Goal: Task Accomplishment & Management: Manage account settings

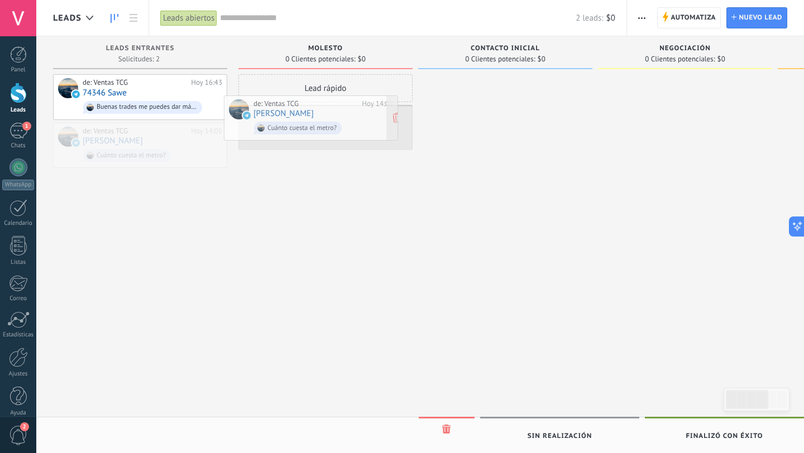
drag, startPoint x: 174, startPoint y: 131, endPoint x: 347, endPoint y: 101, distance: 176.1
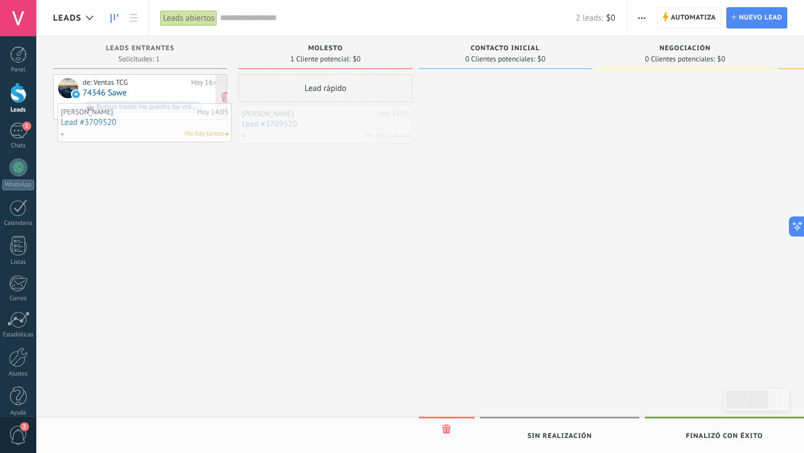
drag, startPoint x: 325, startPoint y: 112, endPoint x: 145, endPoint y: 112, distance: 180.3
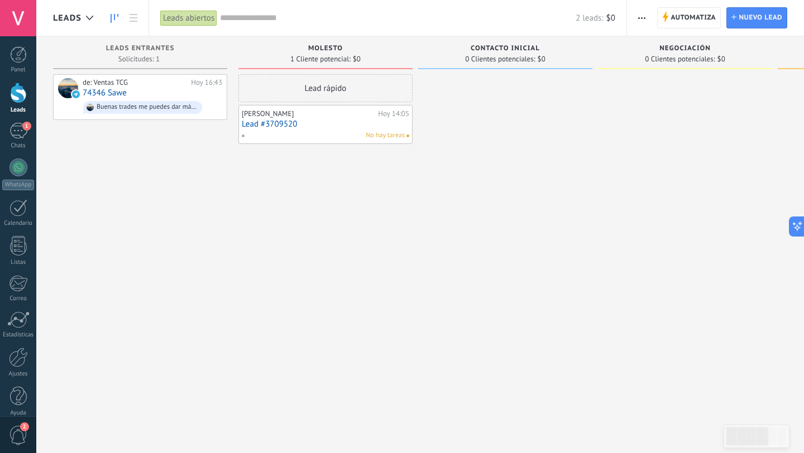
click at [394, 126] on link "Lead #3709520" at bounding box center [325, 123] width 167 height 9
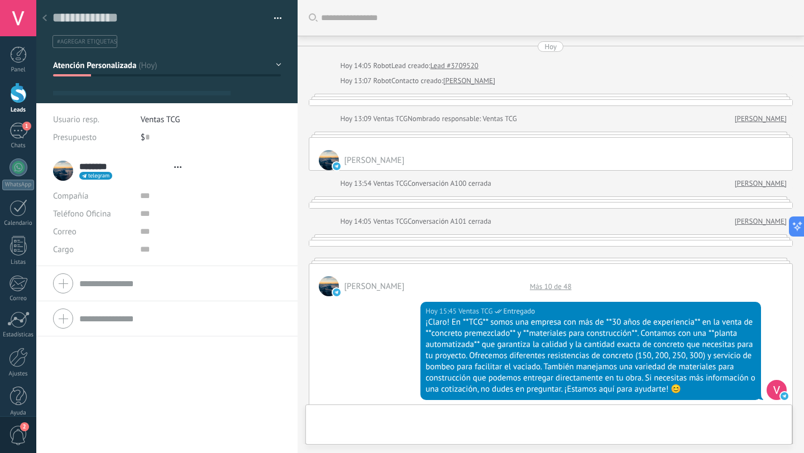
click at [274, 21] on span "button" at bounding box center [278, 20] width 8 height 2
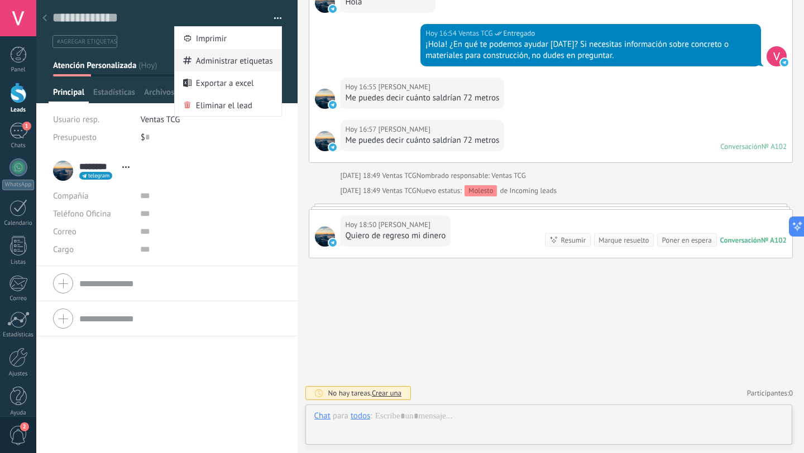
scroll to position [17, 0]
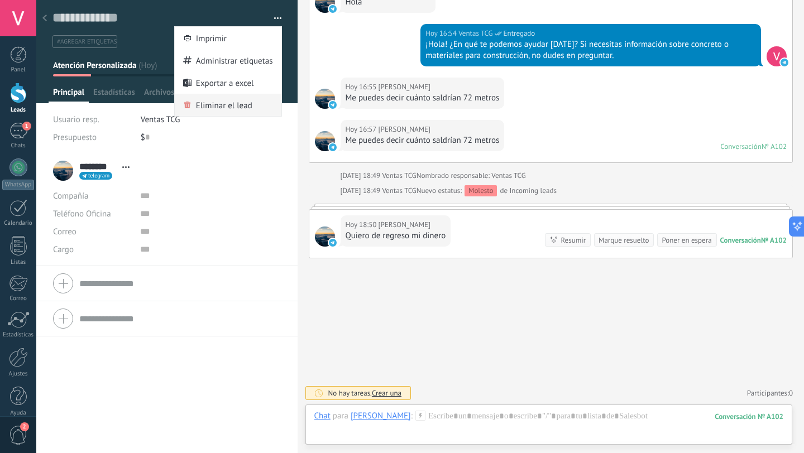
click at [231, 99] on span "Eliminar el lead" at bounding box center [224, 105] width 56 height 22
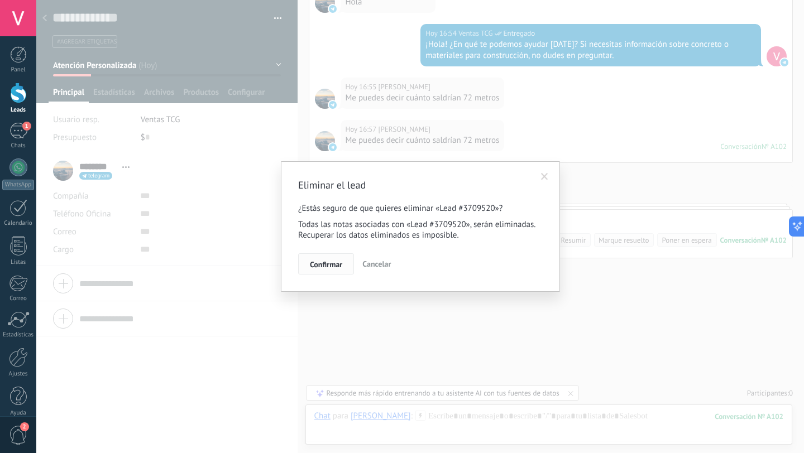
click at [320, 261] on span "Confirmar" at bounding box center [326, 265] width 32 height 8
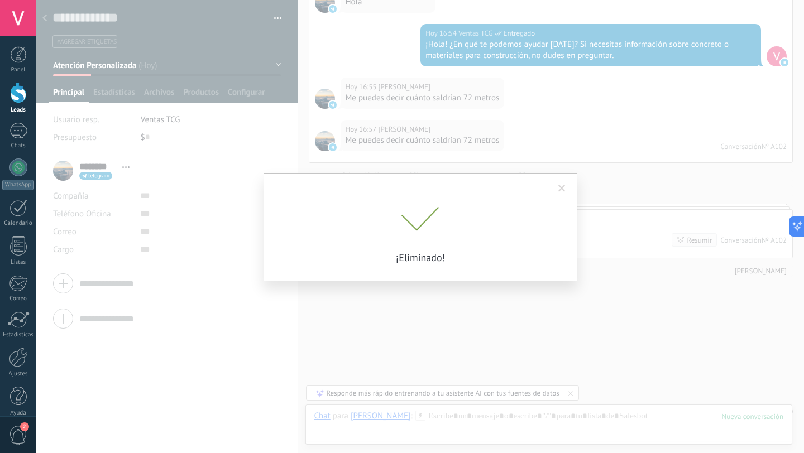
scroll to position [1849, 0]
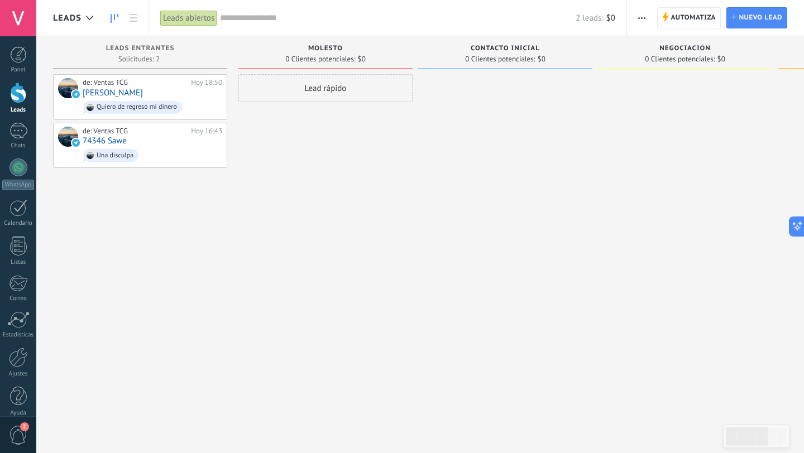
click at [352, 272] on div "Lead rápido" at bounding box center [325, 228] width 174 height 308
click at [167, 95] on div "de: Ventas TCG [DATE] 18:50 [PERSON_NAME] Dame mi dinero" at bounding box center [153, 97] width 140 height 38
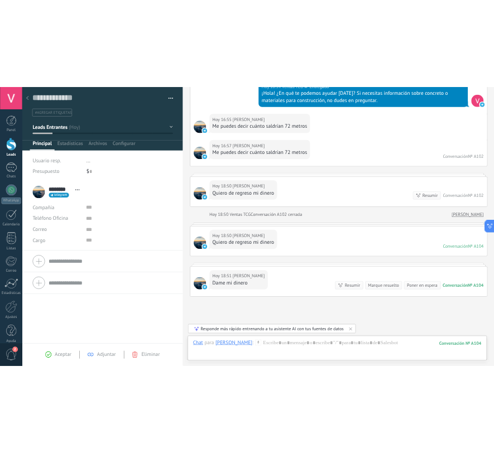
scroll to position [1864, 0]
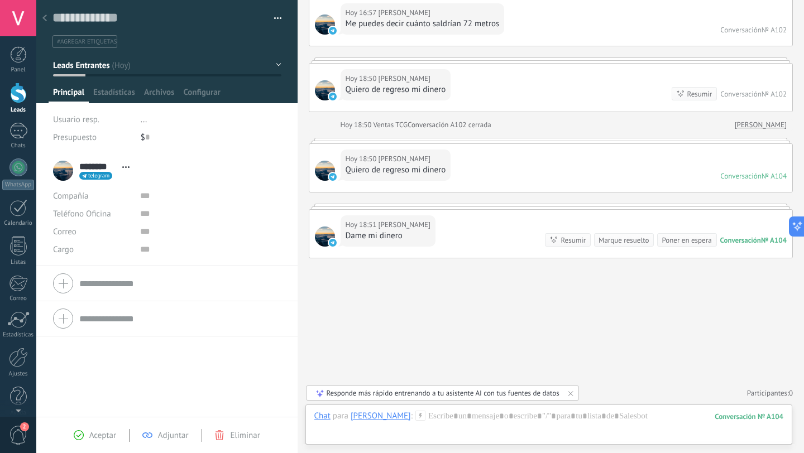
click at [21, 91] on div at bounding box center [18, 93] width 17 height 21
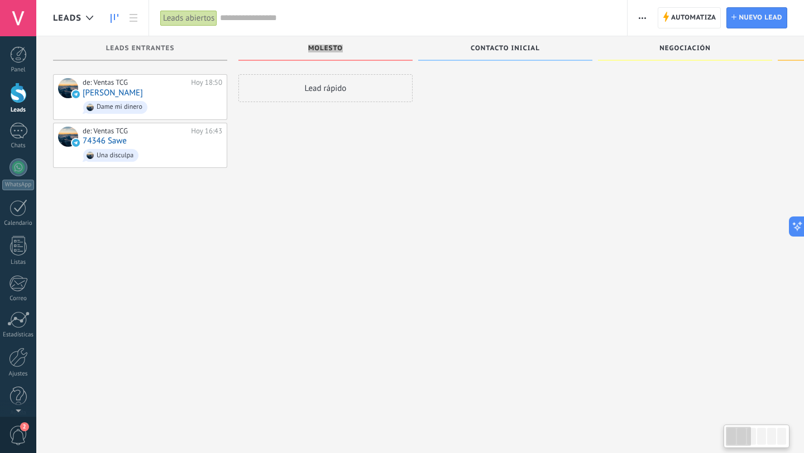
type textarea "**********"
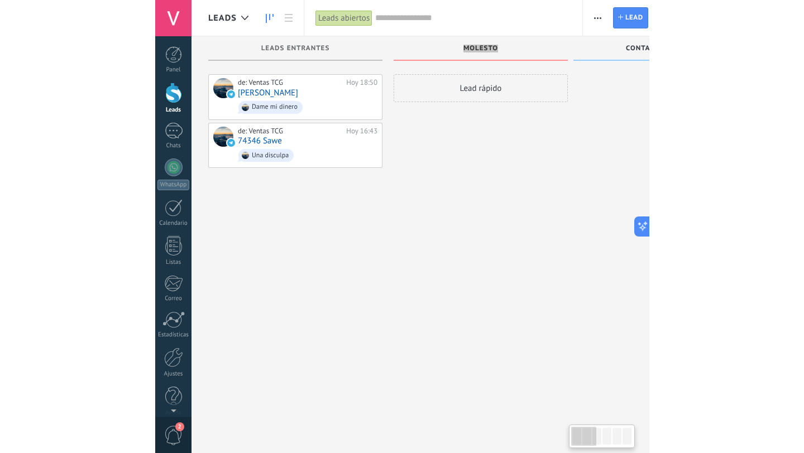
scroll to position [17, 0]
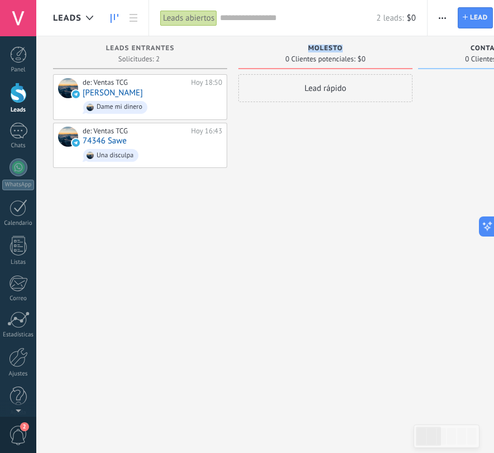
click at [413, 165] on div "Molesto 0 Clientes potenciales: $0 Lead rápido" at bounding box center [328, 209] width 180 height 346
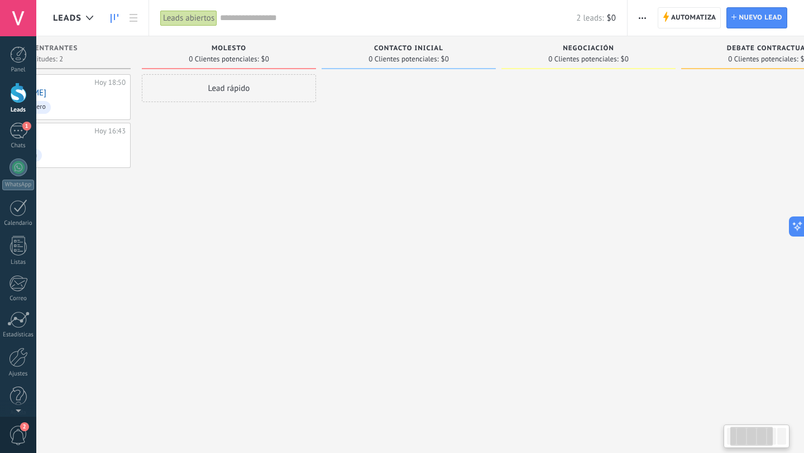
drag, startPoint x: 566, startPoint y: 46, endPoint x: 471, endPoint y: 45, distance: 94.9
click at [470, 45] on div "Contacto inicial" at bounding box center [408, 49] width 163 height 9
click at [641, 21] on span "button" at bounding box center [642, 17] width 7 height 21
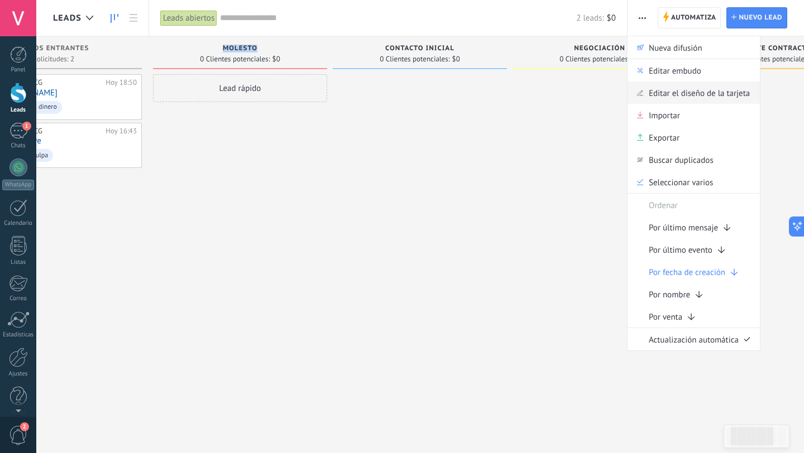
click at [650, 91] on span "Editar el diseño de la tarjeta" at bounding box center [699, 93] width 101 height 22
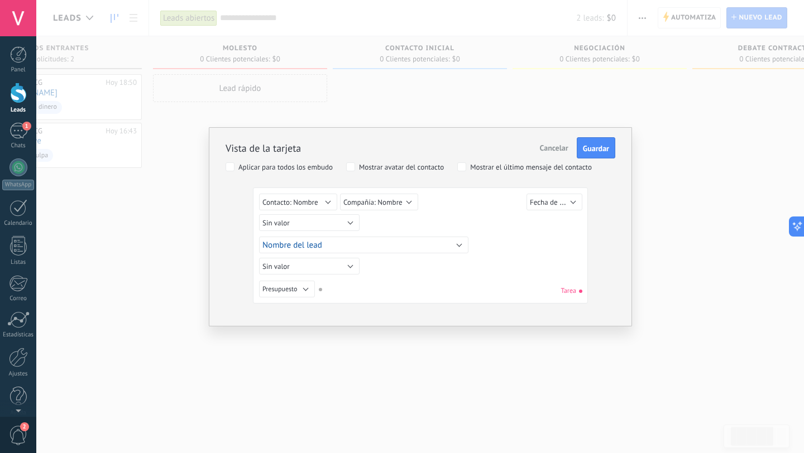
click at [577, 109] on div "Vista de la tarjeta Cancelar Guardar Aplicar para todos los embudo Mostrar avat…" at bounding box center [420, 226] width 768 height 453
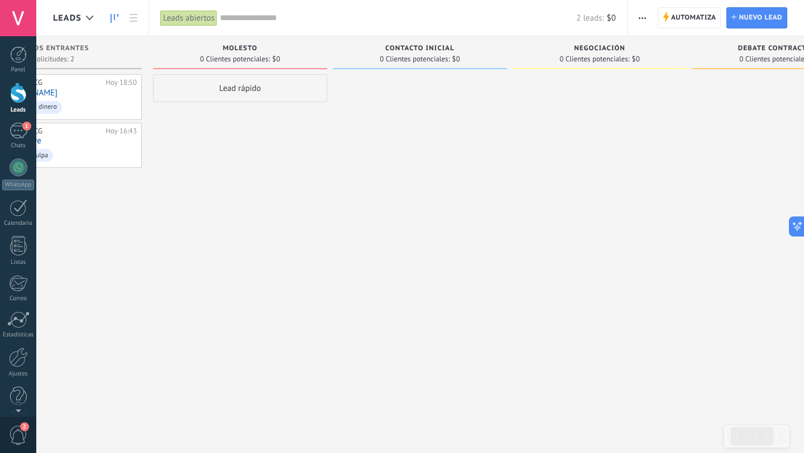
click at [639, 29] on div "Automatiza Nueva difusión Editar embudo Editar el diseño de la tarjeta Importar…" at bounding box center [715, 18] width 176 height 36
click at [642, 20] on span "button" at bounding box center [642, 17] width 7 height 21
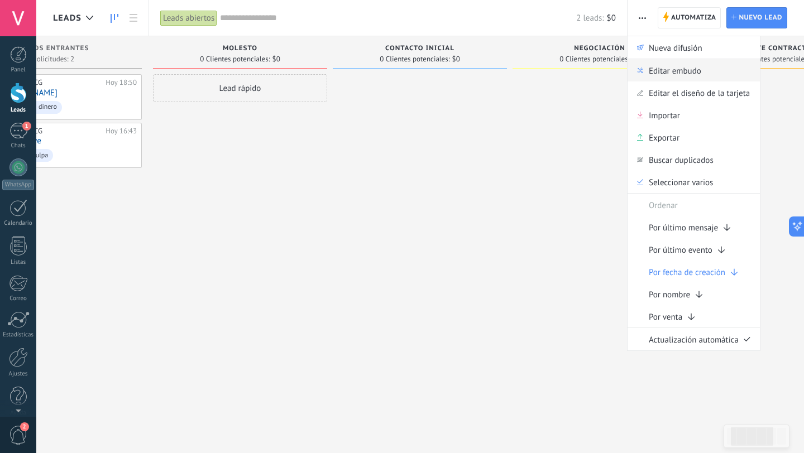
click at [662, 69] on span "Editar embudo" at bounding box center [675, 70] width 52 height 22
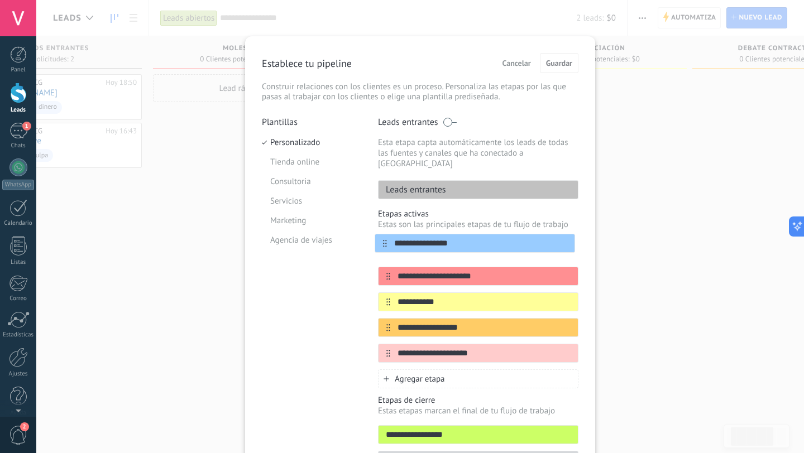
drag, startPoint x: 385, startPoint y: 266, endPoint x: 384, endPoint y: 239, distance: 26.8
click at [384, 241] on div "**********" at bounding box center [478, 302] width 200 height 122
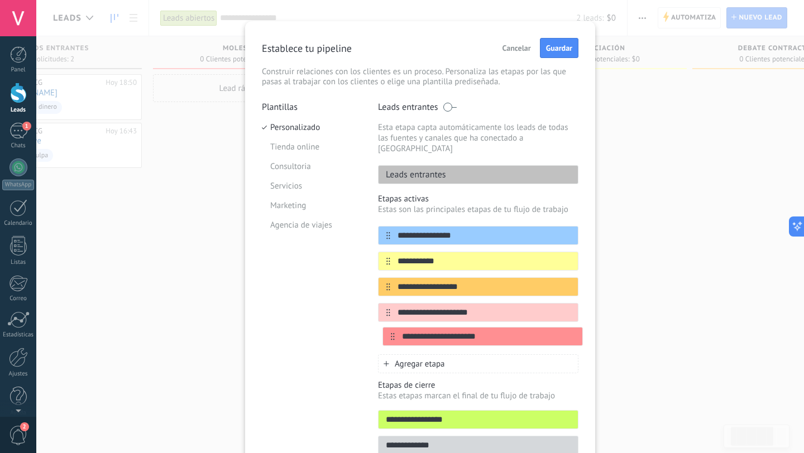
scroll to position [18, 0]
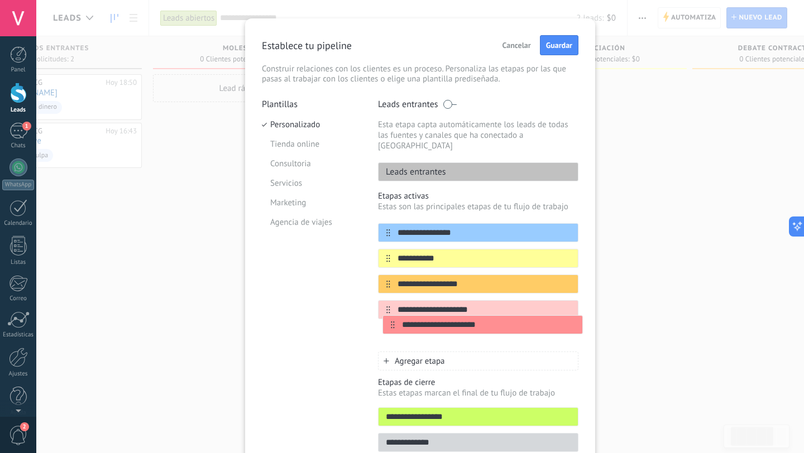
drag, startPoint x: 383, startPoint y: 267, endPoint x: 387, endPoint y: 328, distance: 60.4
click at [388, 329] on div "**********" at bounding box center [478, 284] width 200 height 122
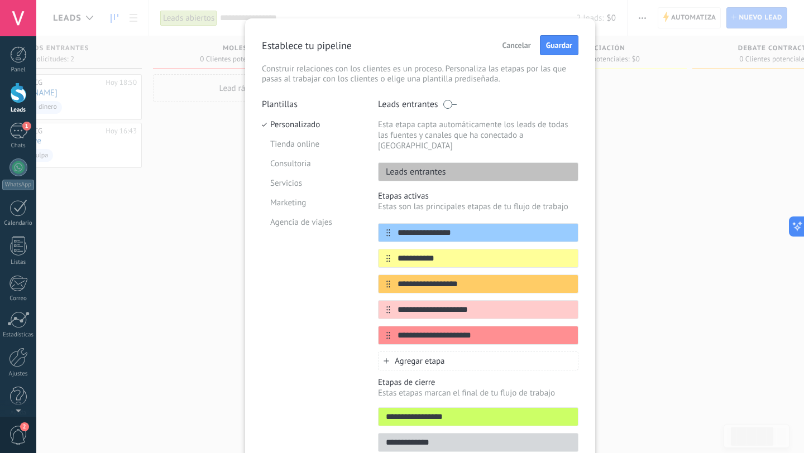
scroll to position [66, 0]
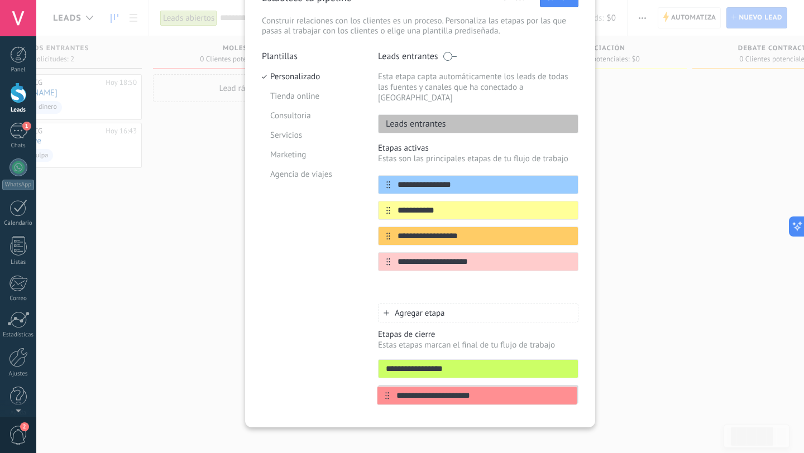
drag, startPoint x: 386, startPoint y: 273, endPoint x: 387, endPoint y: 395, distance: 122.3
click at [387, 395] on div "**********" at bounding box center [478, 231] width 200 height 360
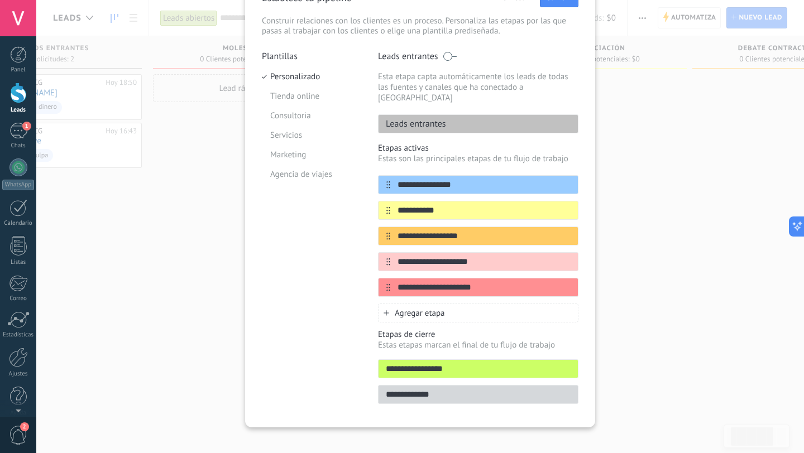
drag, startPoint x: 385, startPoint y: 272, endPoint x: 381, endPoint y: 266, distance: 7.0
click at [381, 266] on div "**********" at bounding box center [478, 236] width 200 height 122
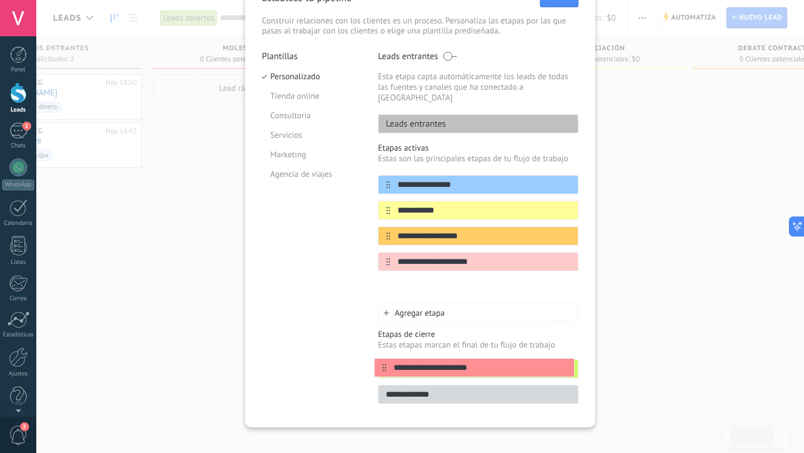
drag, startPoint x: 385, startPoint y: 276, endPoint x: 386, endPoint y: 370, distance: 93.2
click at [386, 370] on div "**********" at bounding box center [478, 231] width 200 height 360
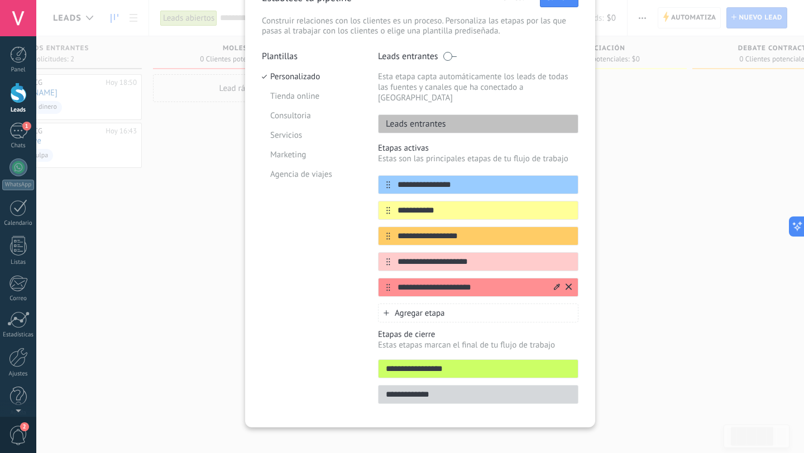
click at [400, 282] on input "**********" at bounding box center [471, 288] width 162 height 12
drag, startPoint x: 400, startPoint y: 271, endPoint x: 458, endPoint y: 274, distance: 58.1
click at [458, 282] on input "**********" at bounding box center [471, 288] width 162 height 12
type input "*******"
click at [328, 276] on div "Plantillas Personalizado Tienda online Consultoria Servicios Marketing Agencia …" at bounding box center [311, 231] width 99 height 360
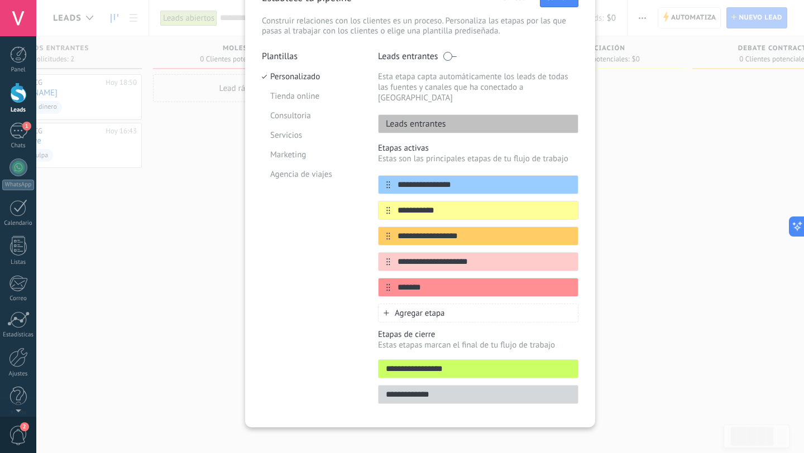
scroll to position [20, 0]
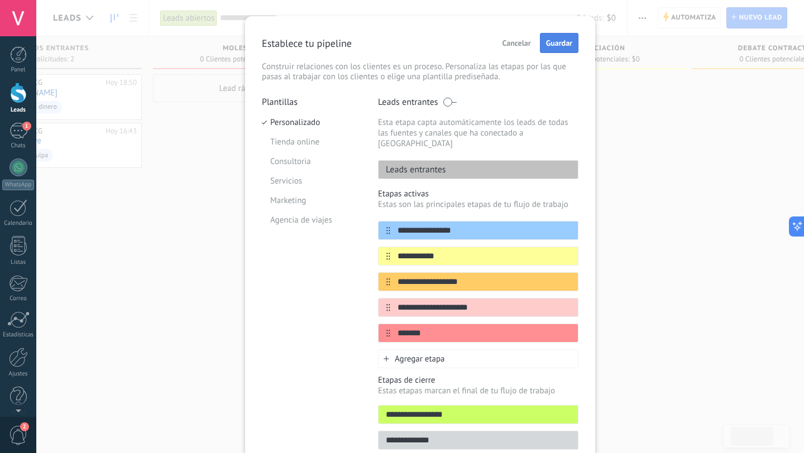
click at [551, 41] on span "Guardar" at bounding box center [559, 43] width 26 height 8
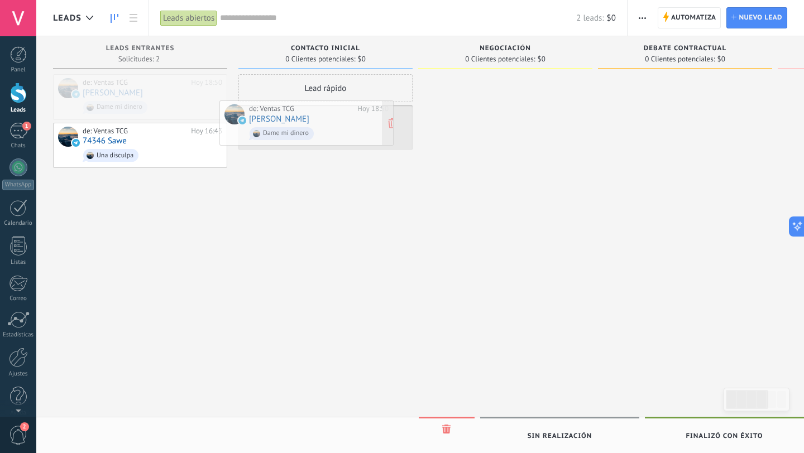
drag, startPoint x: 165, startPoint y: 90, endPoint x: 332, endPoint y: 117, distance: 168.4
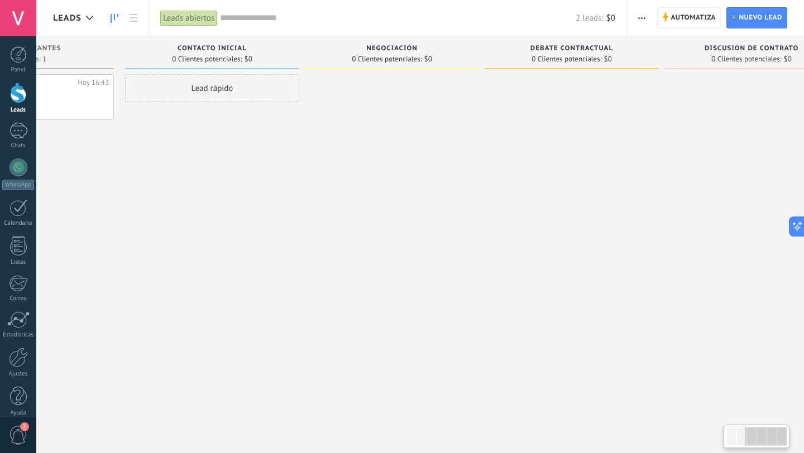
scroll to position [0, 344]
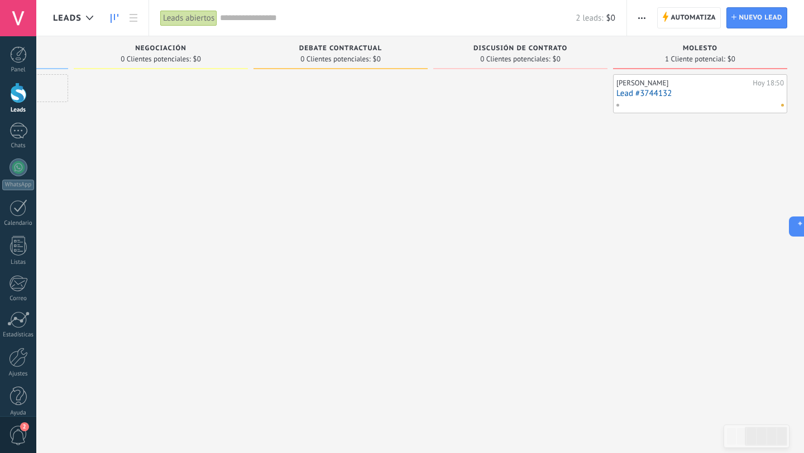
click at [695, 49] on span "Molesto" at bounding box center [700, 49] width 35 height 8
click at [678, 92] on link "Lead #3744132" at bounding box center [699, 93] width 167 height 9
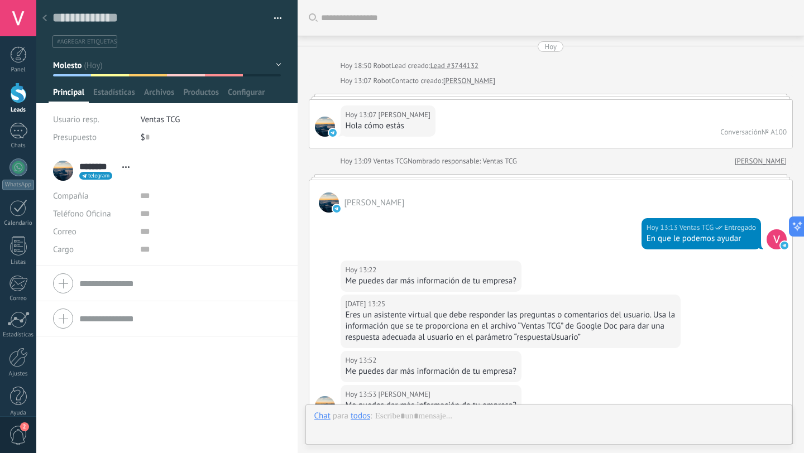
scroll to position [1978, 0]
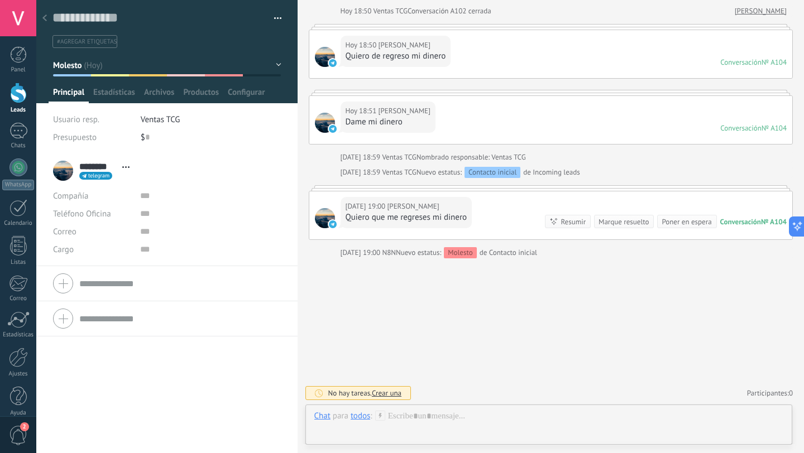
click at [71, 39] on span "#agregar etiquetas" at bounding box center [87, 42] width 60 height 8
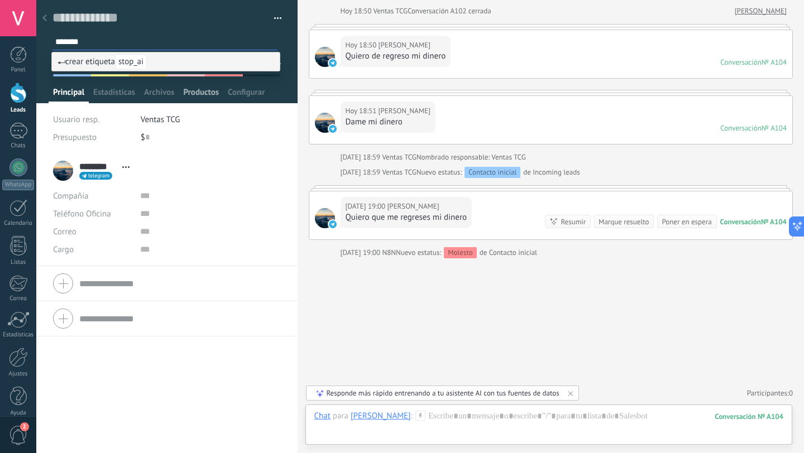
type input "*******"
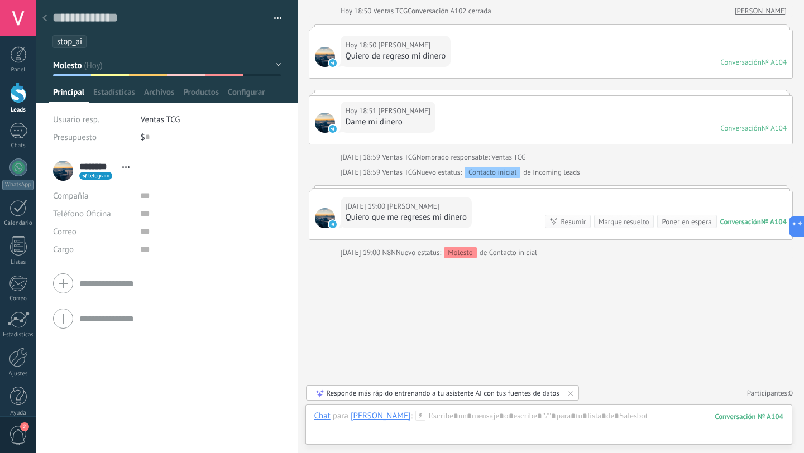
click at [41, 16] on div at bounding box center [45, 19] width 16 height 22
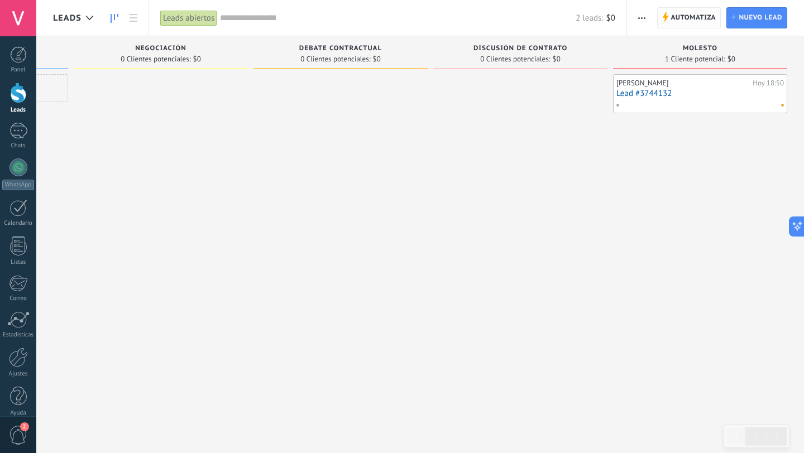
click at [681, 21] on span "Automatiza" at bounding box center [692, 18] width 45 height 20
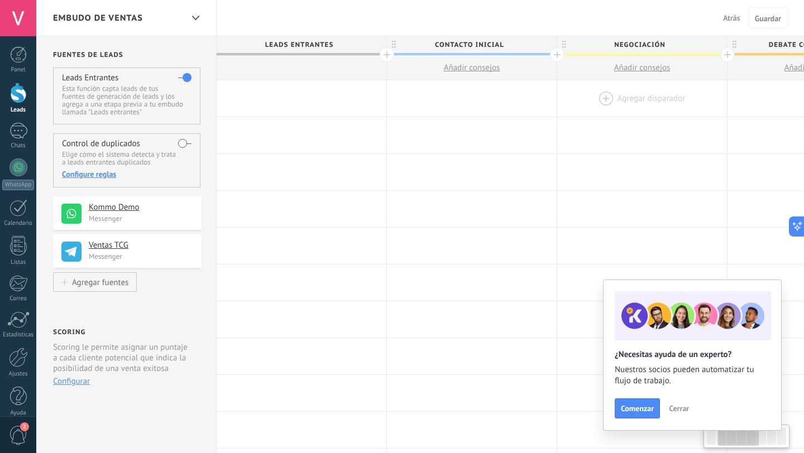
scroll to position [0, 775]
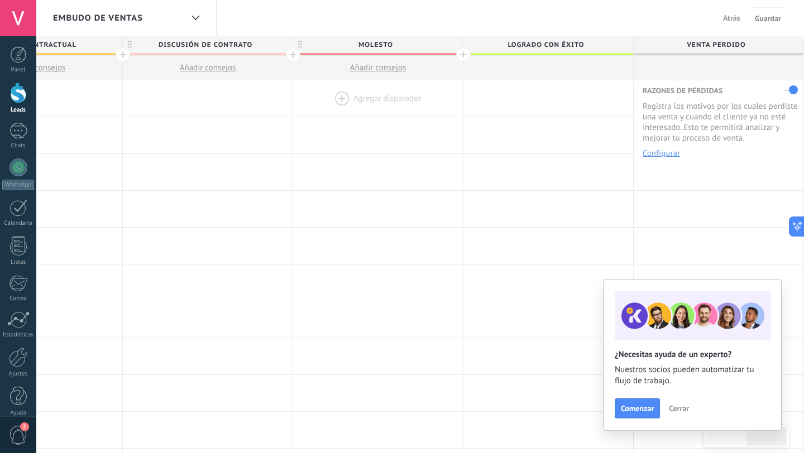
click at [358, 99] on div at bounding box center [378, 98] width 170 height 36
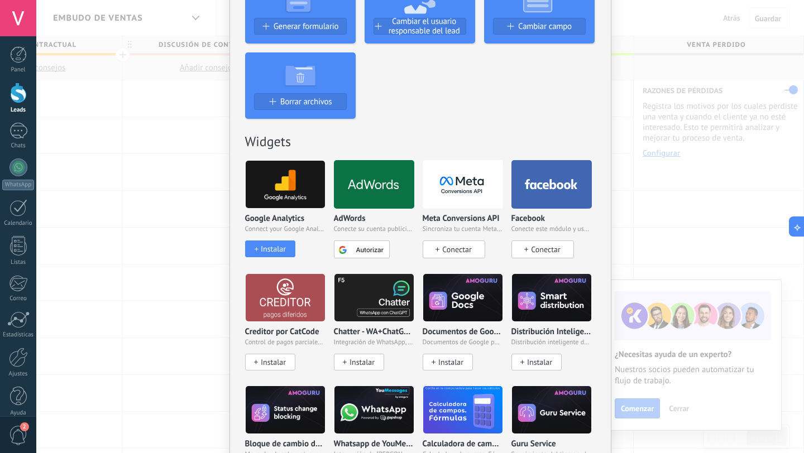
scroll to position [0, 0]
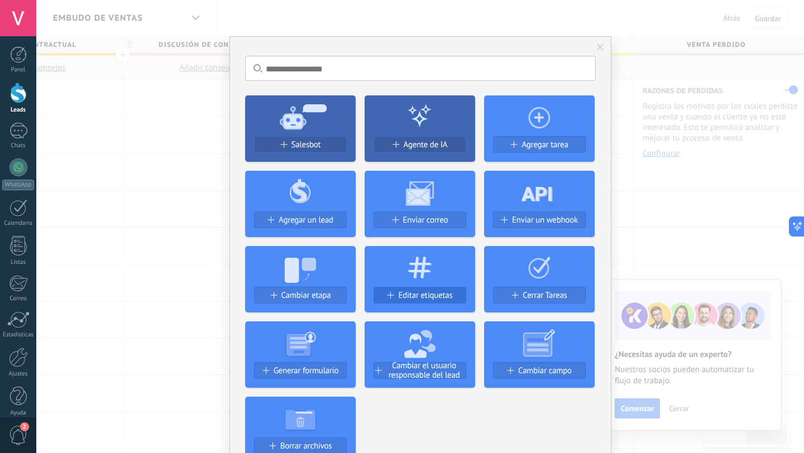
click at [392, 292] on div "Editar etiquetas" at bounding box center [420, 295] width 92 height 9
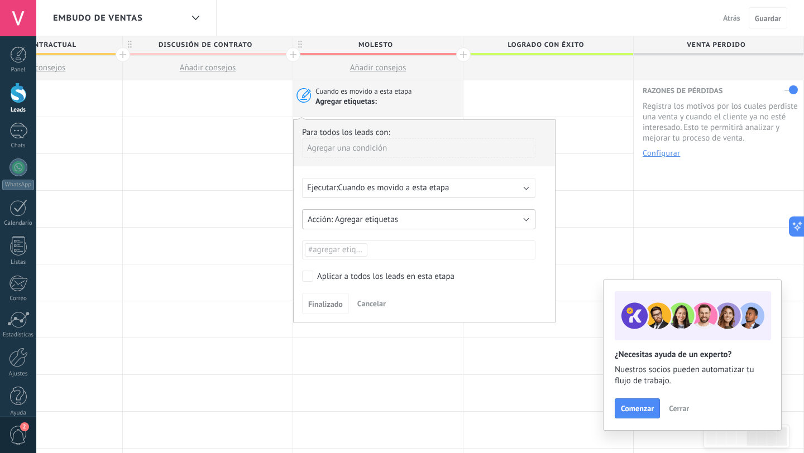
click at [375, 220] on span "Agregar etiquetas" at bounding box center [366, 219] width 63 height 11
click at [375, 218] on span "Agregar etiquetas" at bounding box center [413, 219] width 236 height 11
click at [367, 250] on li "#agregar etiquetas" at bounding box center [336, 249] width 63 height 13
click at [326, 274] on span "stop_ai" at bounding box center [322, 273] width 32 height 15
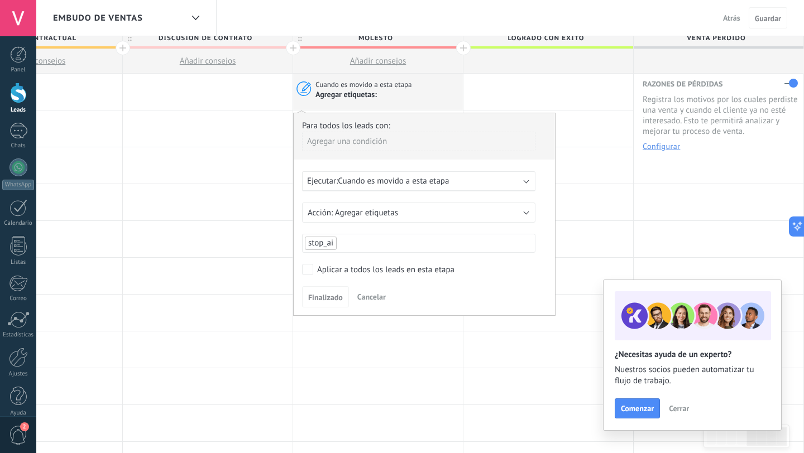
scroll to position [43, 0]
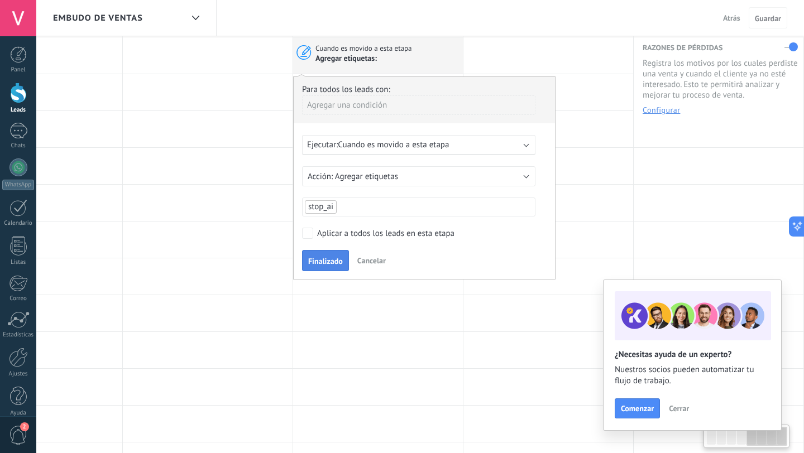
click at [332, 261] on span "Finalizado" at bounding box center [325, 261] width 35 height 8
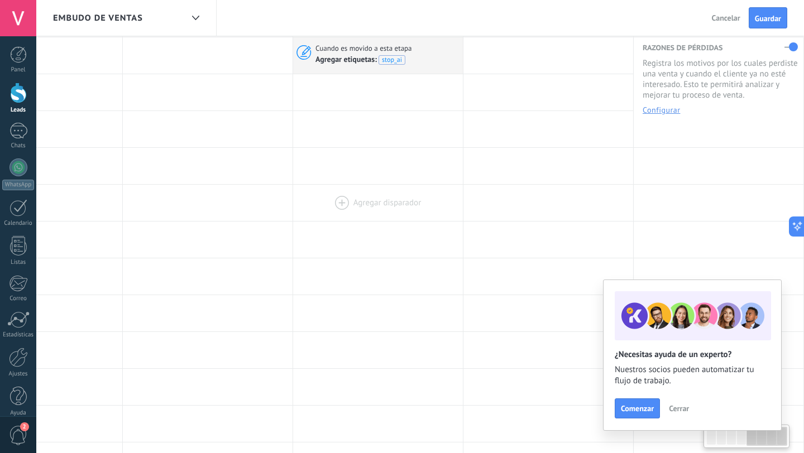
scroll to position [0, 0]
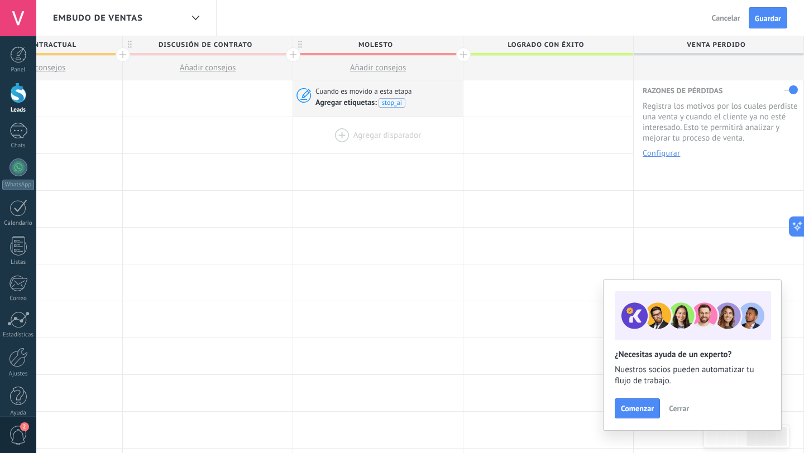
click at [367, 134] on div at bounding box center [378, 135] width 170 height 36
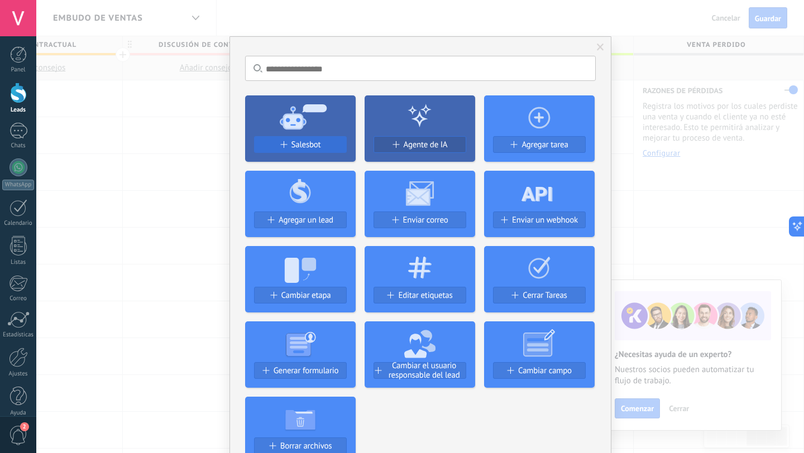
click at [299, 138] on button "Salesbot" at bounding box center [300, 144] width 93 height 17
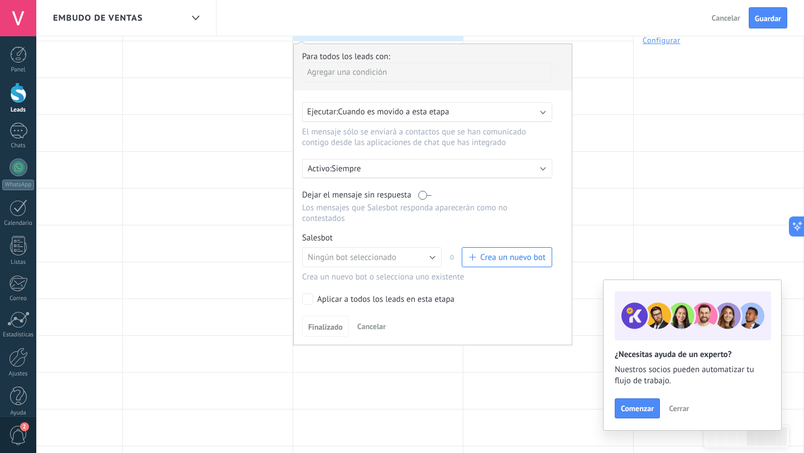
scroll to position [113, 0]
click at [502, 252] on span "Crea un nuevo bot" at bounding box center [512, 257] width 65 height 11
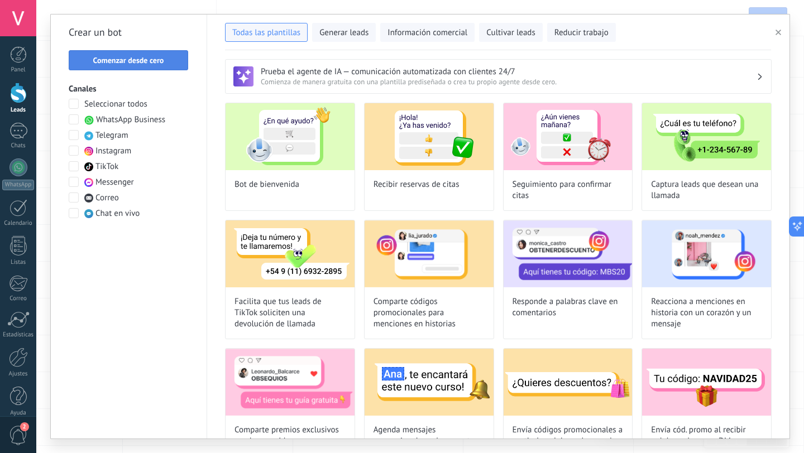
click at [126, 60] on span "Comenzar desde cero" at bounding box center [128, 60] width 71 height 8
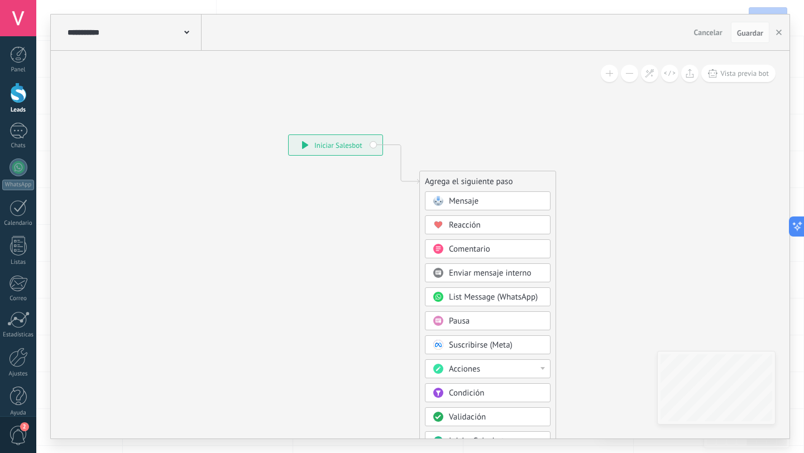
click at [189, 33] on div "**********" at bounding box center [133, 33] width 137 height 36
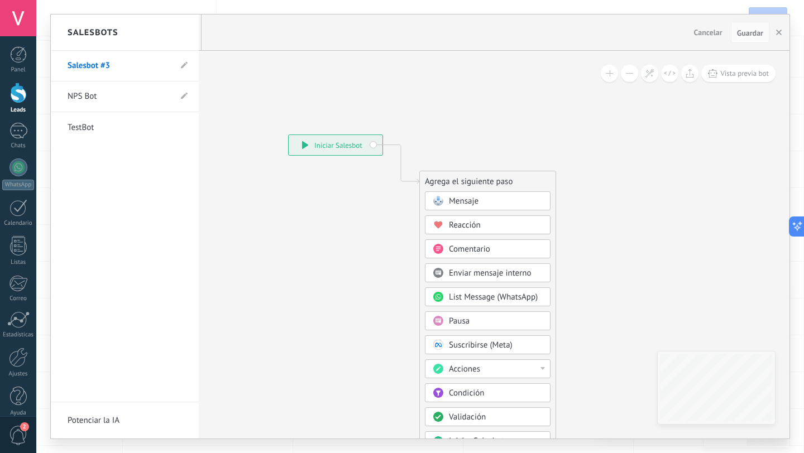
click at [128, 66] on link "Salesbot #3" at bounding box center [119, 65] width 103 height 31
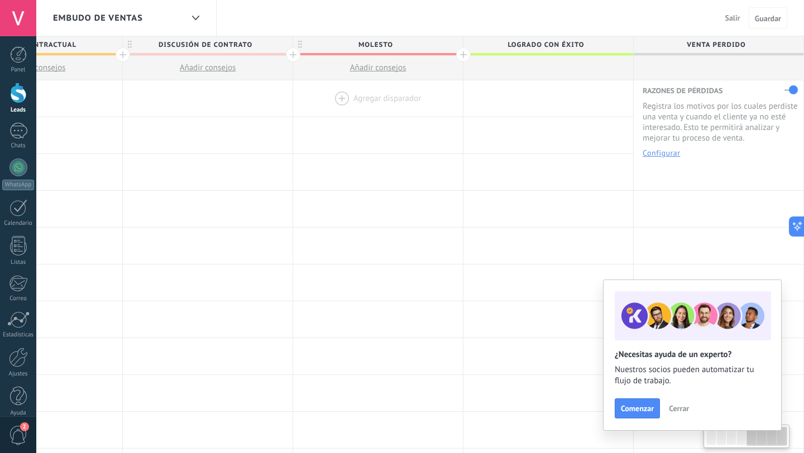
click at [356, 99] on div at bounding box center [378, 98] width 170 height 36
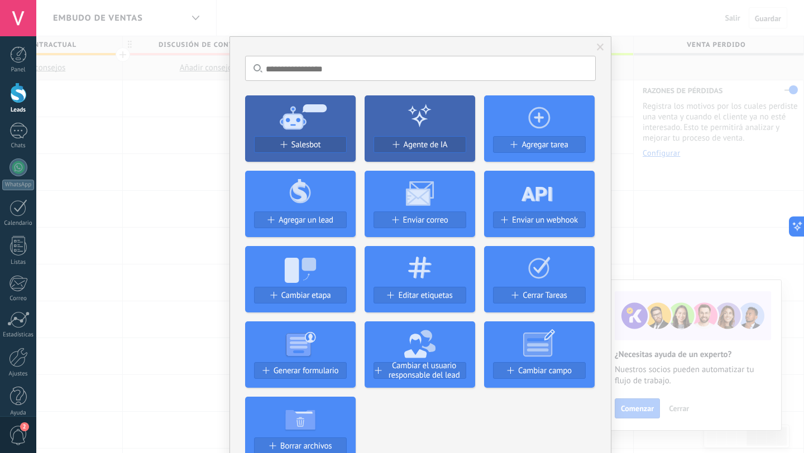
click at [409, 286] on icon at bounding box center [420, 267] width 111 height 40
click at [399, 295] on span "Editar etiquetas" at bounding box center [425, 295] width 54 height 9
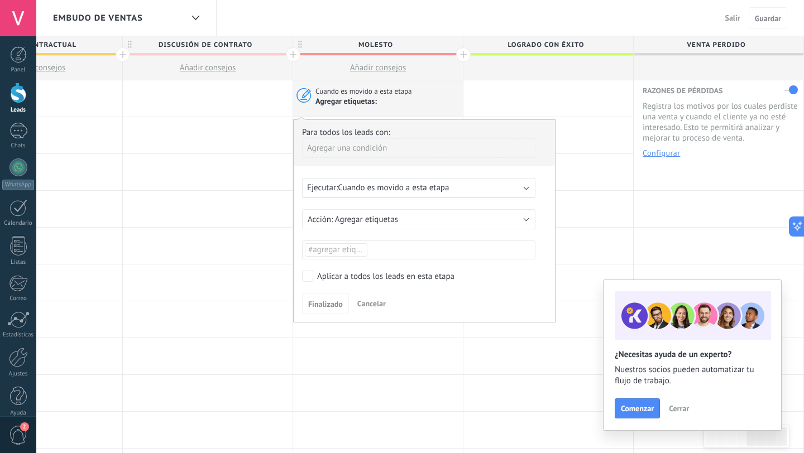
click at [341, 252] on span "#agregar etiquetas" at bounding box center [341, 250] width 67 height 11
click at [316, 271] on span "stop_ai" at bounding box center [322, 273] width 32 height 15
click at [315, 274] on label "Aplicar a todos los leads en esta etapa" at bounding box center [416, 276] width 229 height 11
click at [323, 303] on span "Finalizado" at bounding box center [325, 304] width 35 height 8
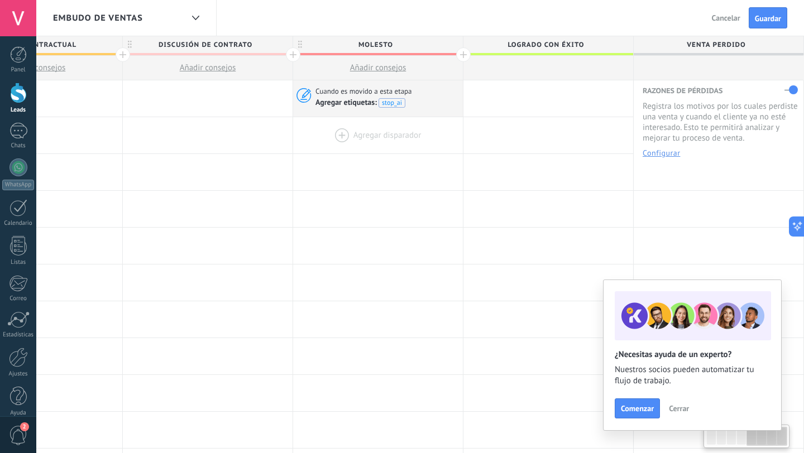
click at [358, 137] on div at bounding box center [378, 135] width 170 height 36
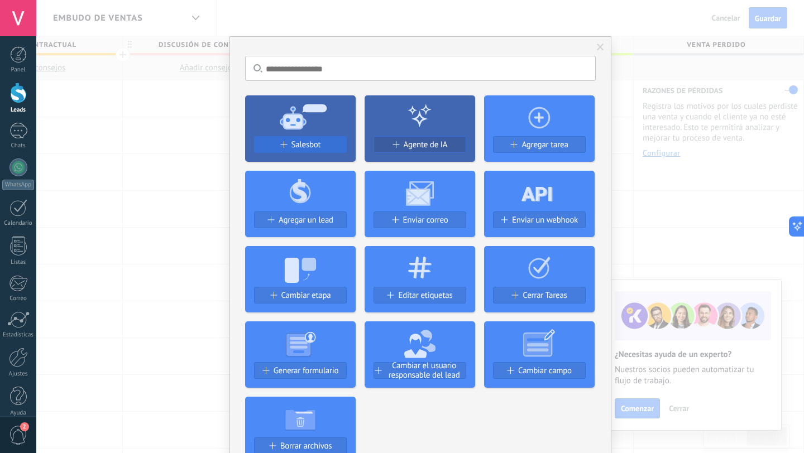
click at [303, 145] on span "Salesbot" at bounding box center [306, 144] width 30 height 9
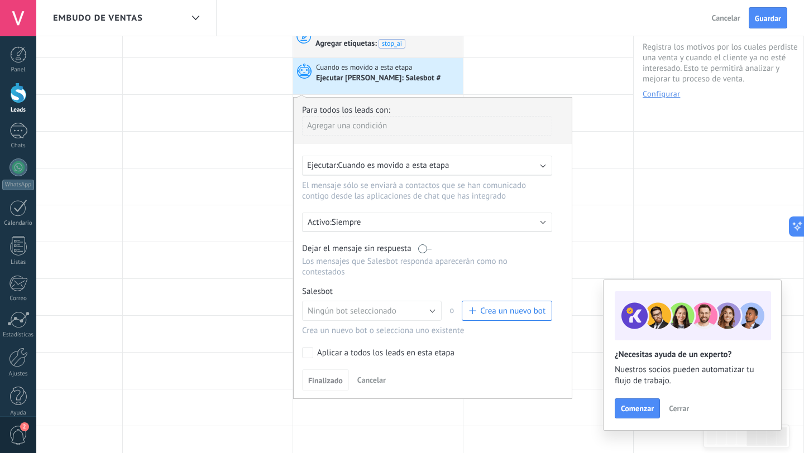
scroll to position [80, 0]
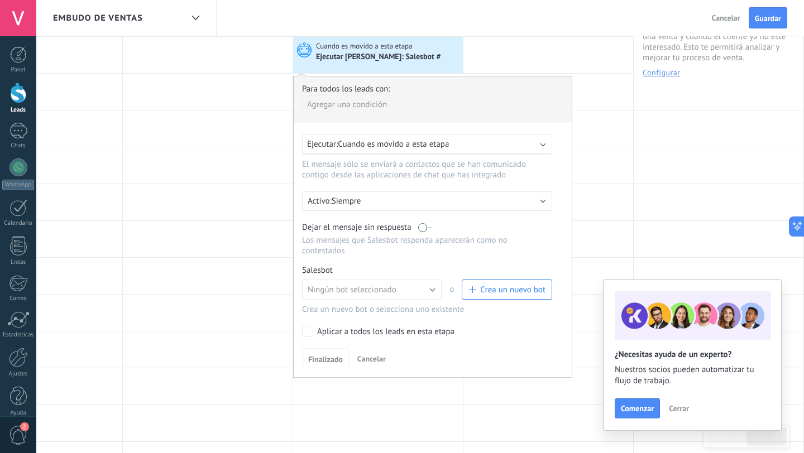
click at [492, 287] on span "Crea un nuevo bot" at bounding box center [512, 290] width 65 height 11
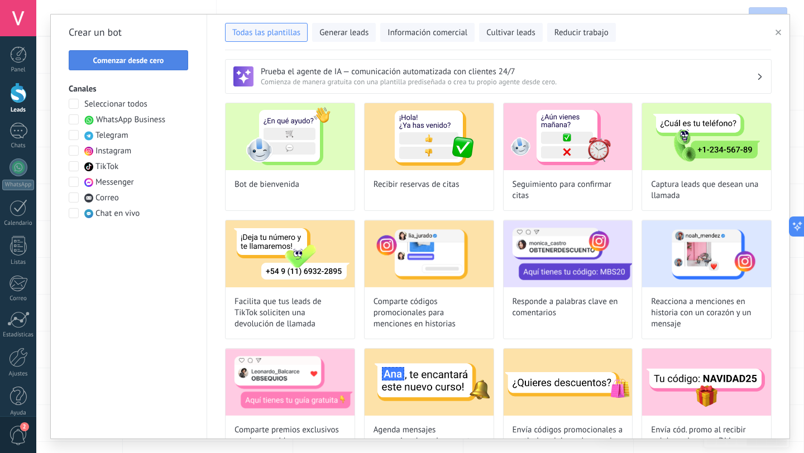
click at [142, 56] on span "Comenzar desde cero" at bounding box center [128, 60] width 71 height 8
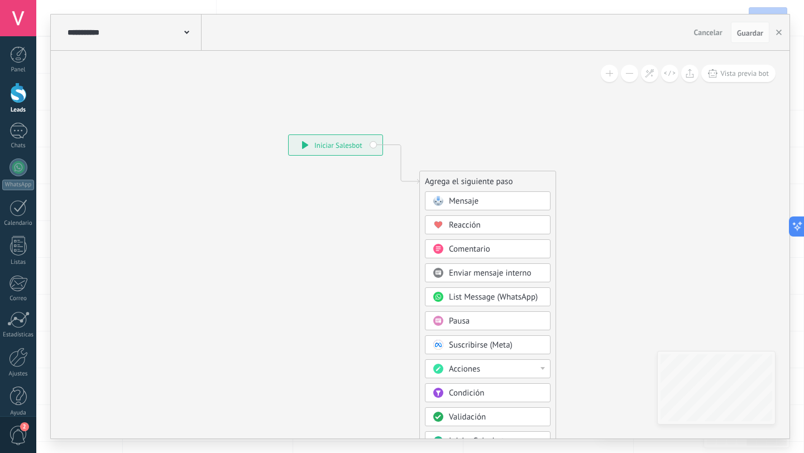
click at [189, 32] on use at bounding box center [186, 32] width 5 height 3
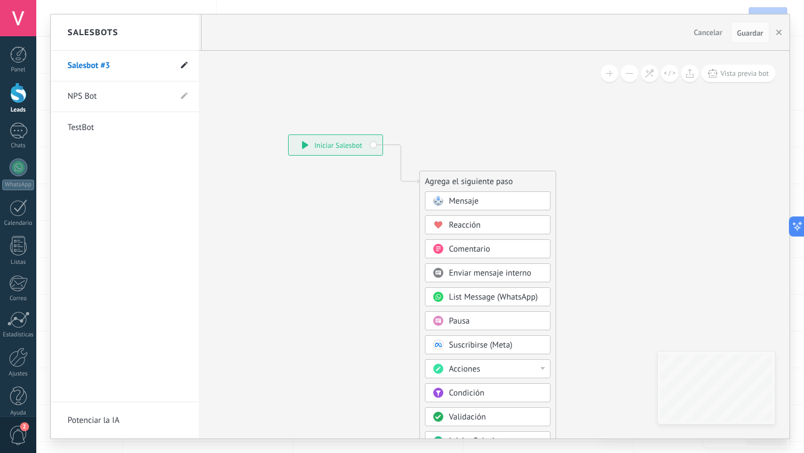
click at [183, 64] on icon at bounding box center [184, 65] width 7 height 7
click at [78, 66] on input "**********" at bounding box center [108, 66] width 80 height 18
type input "**********"
click at [221, 147] on div at bounding box center [420, 227] width 739 height 424
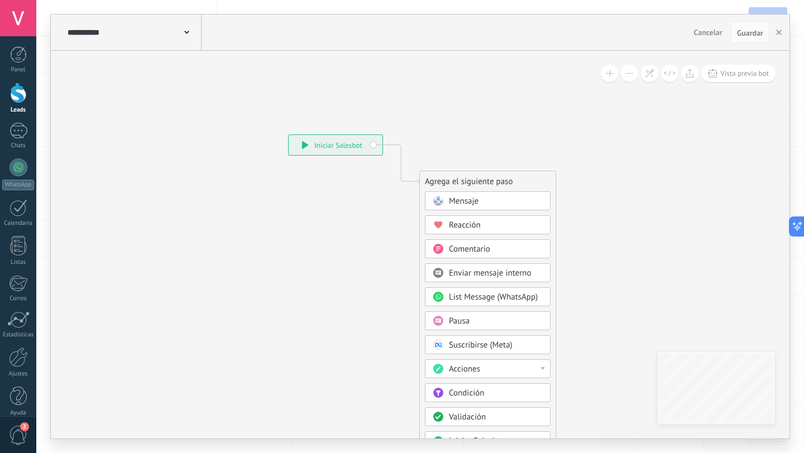
click at [190, 34] on div "**********" at bounding box center [133, 33] width 137 height 36
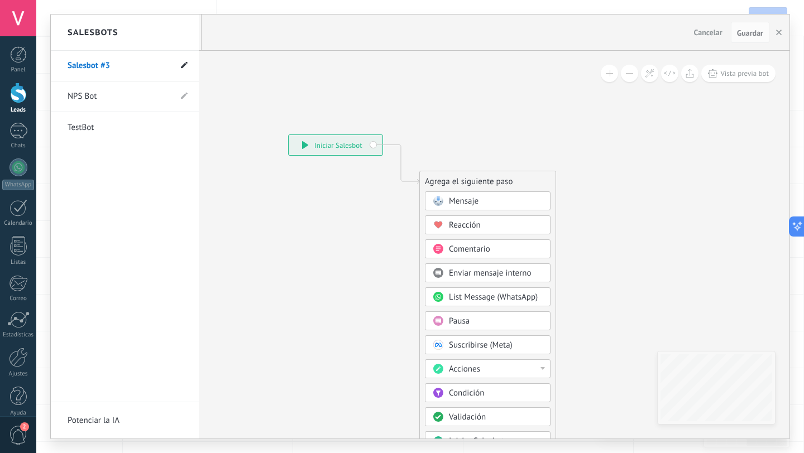
click at [181, 66] on icon at bounding box center [184, 65] width 7 height 7
drag, startPoint x: 121, startPoint y: 67, endPoint x: 8, endPoint y: 66, distance: 113.3
click at [7, 66] on body ".abccls-1,.abccls-2{fill-rule:evenodd}.abccls-2{fill:#fff} .abfcls-1{fill:none}…" at bounding box center [402, 146] width 804 height 453
type input "*******"
click at [183, 63] on icon at bounding box center [184, 66] width 12 height 7
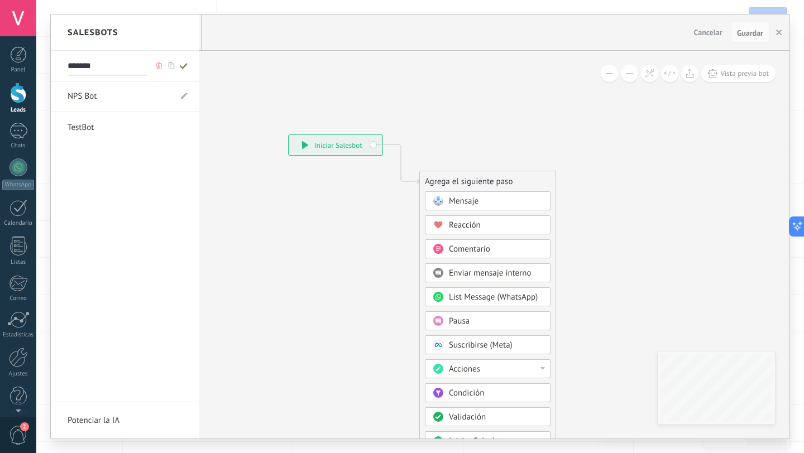
type input "*******"
click at [287, 196] on div at bounding box center [420, 227] width 739 height 424
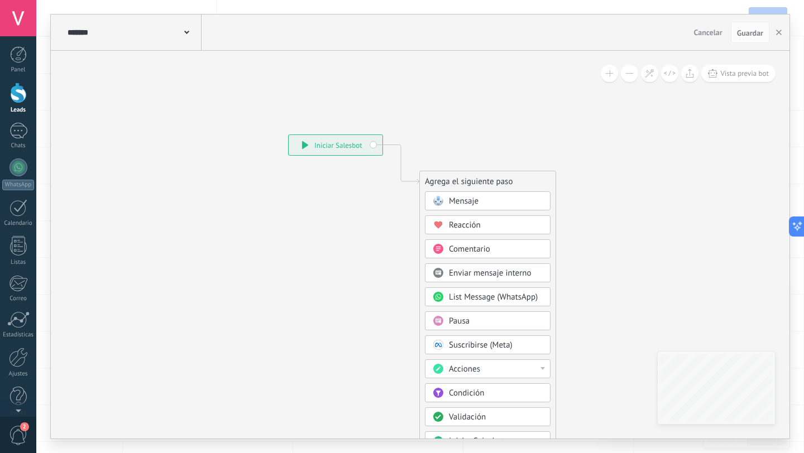
click at [487, 198] on div "Mensaje" at bounding box center [496, 201] width 94 height 11
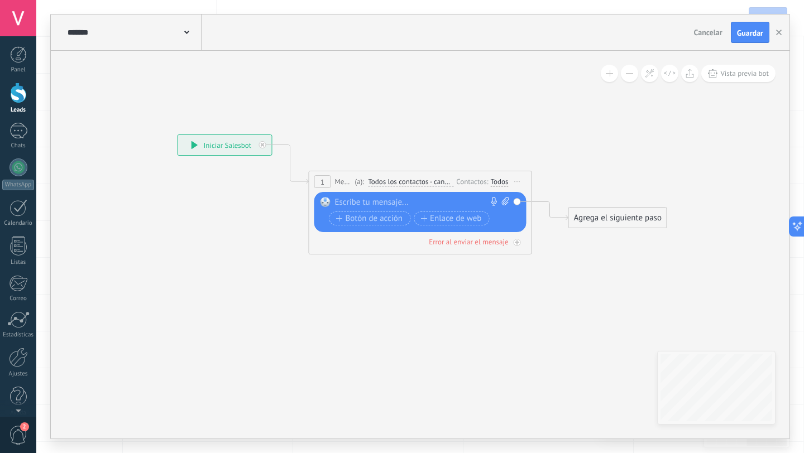
click at [517, 202] on div "Reemplazar Quitar Convertir a mensaje de voz Arrastre la imagen aquí para adjun…" at bounding box center [420, 212] width 212 height 40
click at [517, 183] on span "Iniciar vista previa aquí Cambiar nombre Duplicar [GEOGRAPHIC_DATA]" at bounding box center [518, 182] width 18 height 16
click at [401, 180] on span "Todos los contactos - canales seleccionados" at bounding box center [410, 182] width 85 height 9
click at [401, 180] on button "Todos los contactos - canales seleccionados" at bounding box center [432, 182] width 140 height 20
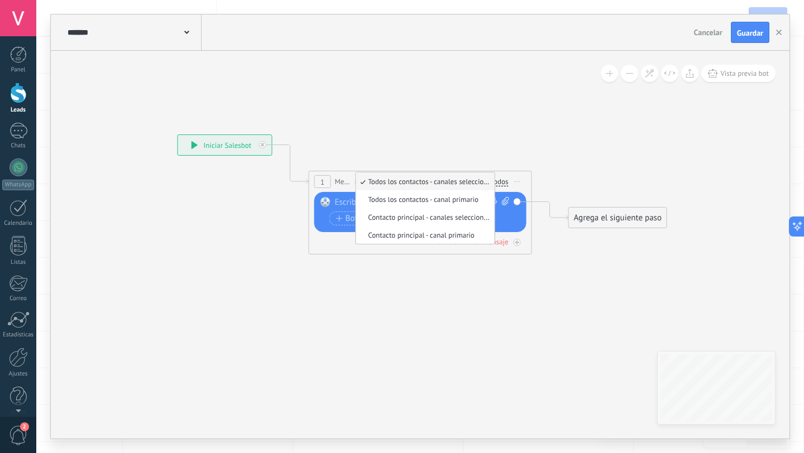
click at [402, 179] on span "Todos los contactos - canales seleccionados" at bounding box center [423, 181] width 135 height 9
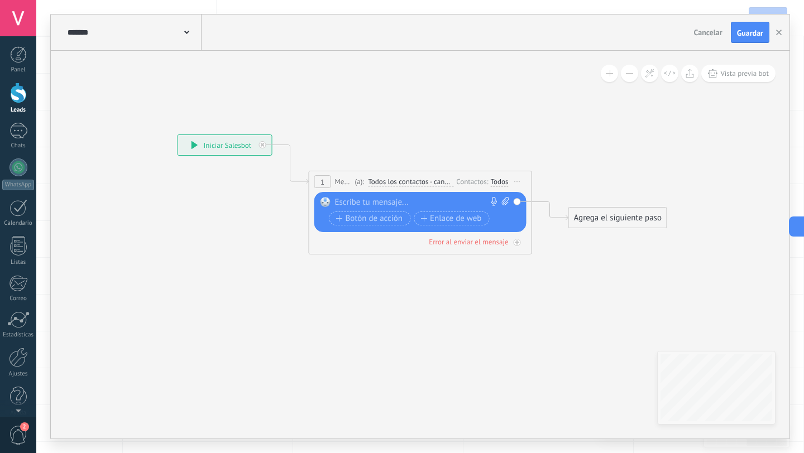
click at [497, 178] on div "Todos" at bounding box center [500, 182] width 18 height 9
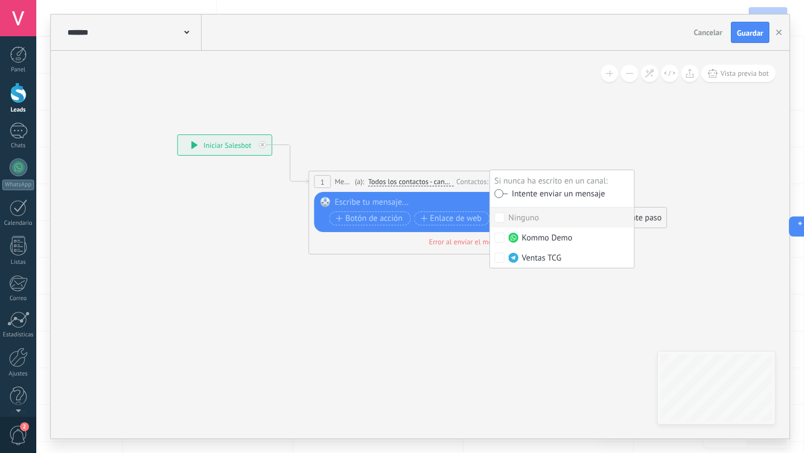
click at [495, 193] on label at bounding box center [501, 194] width 13 height 8
click at [416, 166] on icon at bounding box center [403, 186] width 1010 height 663
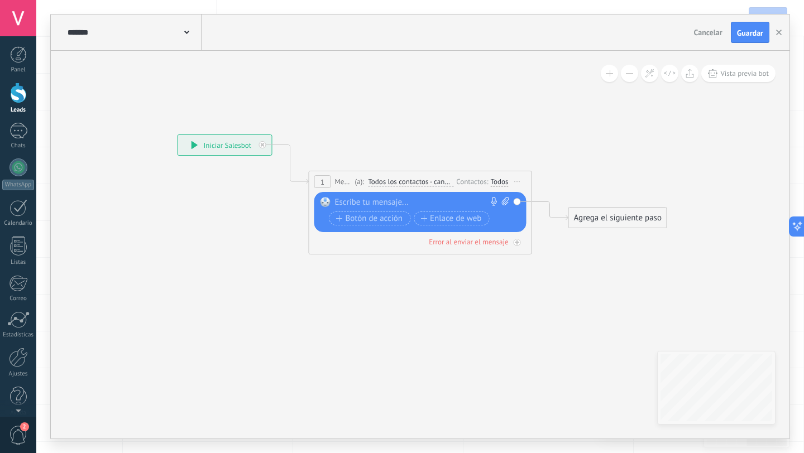
click at [377, 199] on div at bounding box center [418, 202] width 166 height 11
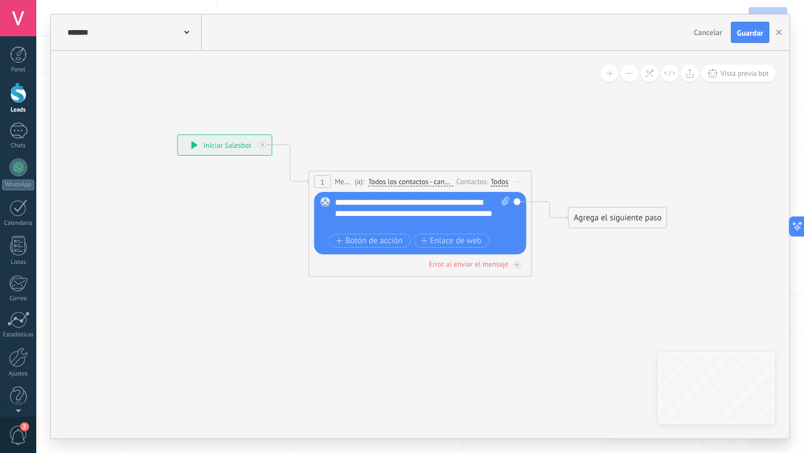
click at [347, 204] on div "**********" at bounding box center [422, 213] width 175 height 33
click at [343, 204] on div "**********" at bounding box center [422, 213] width 175 height 33
drag, startPoint x: 343, startPoint y: 204, endPoint x: 471, endPoint y: 204, distance: 127.3
click at [470, 204] on div "**********" at bounding box center [422, 213] width 175 height 33
click at [333, 204] on span at bounding box center [325, 202] width 19 height 9
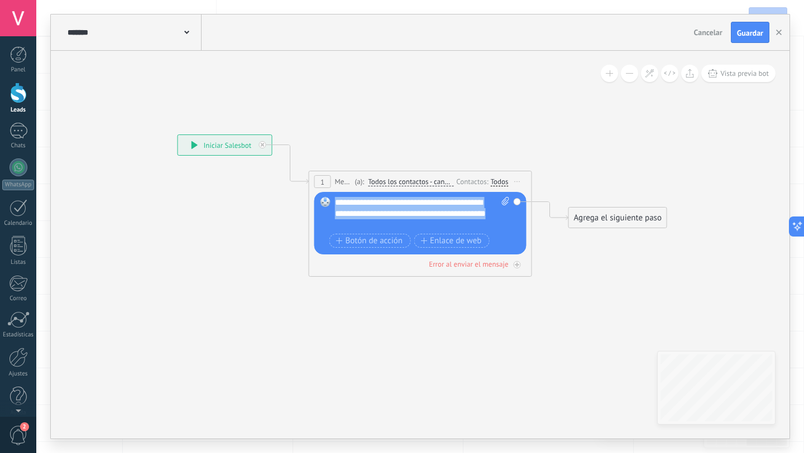
drag, startPoint x: 335, startPoint y: 202, endPoint x: 361, endPoint y: 221, distance: 31.9
click at [361, 221] on div "**********" at bounding box center [422, 213] width 175 height 33
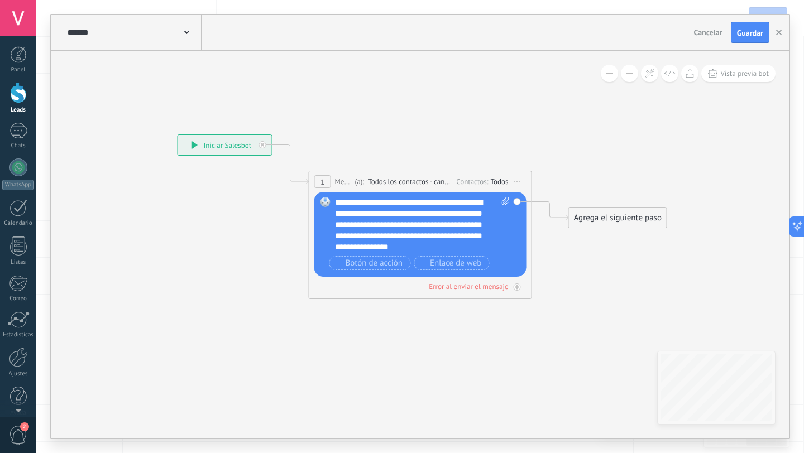
click at [358, 223] on div "**********" at bounding box center [422, 225] width 175 height 56
drag, startPoint x: 358, startPoint y: 223, endPoint x: 379, endPoint y: 229, distance: 22.1
click at [379, 229] on div "**********" at bounding box center [422, 225] width 175 height 56
click at [453, 314] on icon at bounding box center [403, 186] width 1010 height 663
click at [634, 219] on div "Agrega el siguiente paso" at bounding box center [618, 218] width 98 height 18
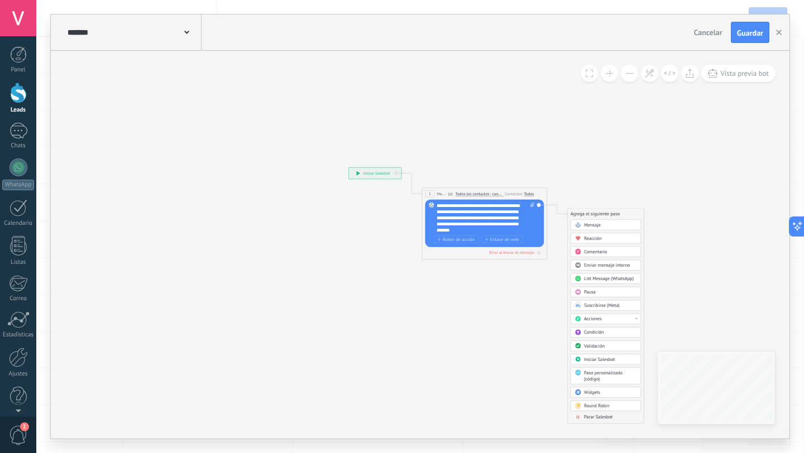
click at [610, 418] on span "Parar Salesbot" at bounding box center [598, 417] width 28 height 6
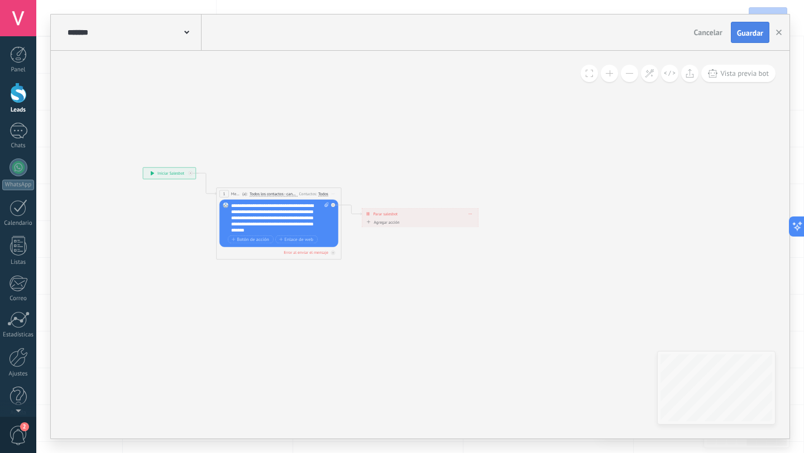
click at [751, 29] on span "Guardar" at bounding box center [750, 33] width 26 height 8
click at [745, 32] on span "Guardar" at bounding box center [750, 33] width 26 height 8
click at [780, 31] on use "button" at bounding box center [779, 33] width 6 height 6
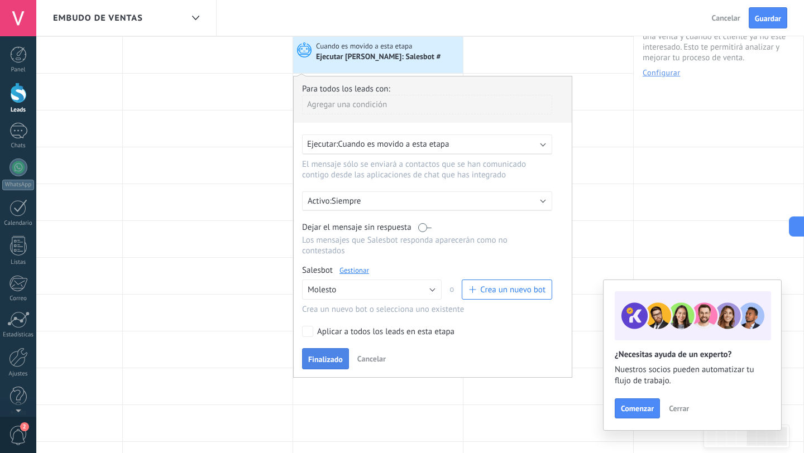
click at [314, 366] on button "Finalizado" at bounding box center [325, 358] width 47 height 21
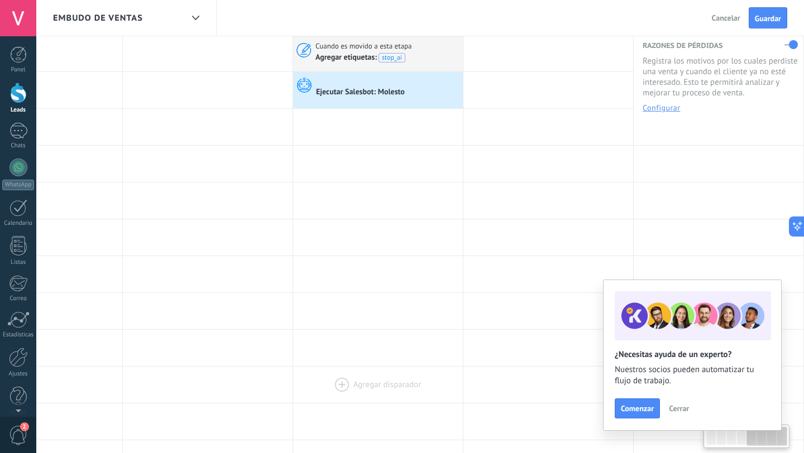
scroll to position [43, 0]
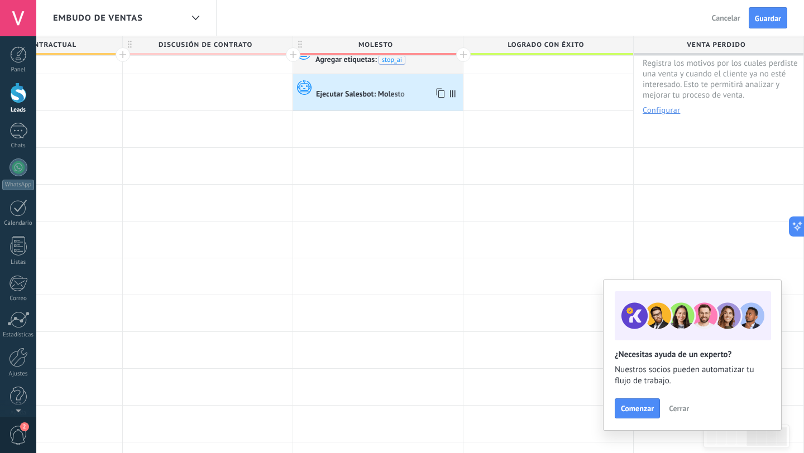
click at [375, 93] on div "Ejecutar Salesbot: Molesto" at bounding box center [361, 95] width 90 height 10
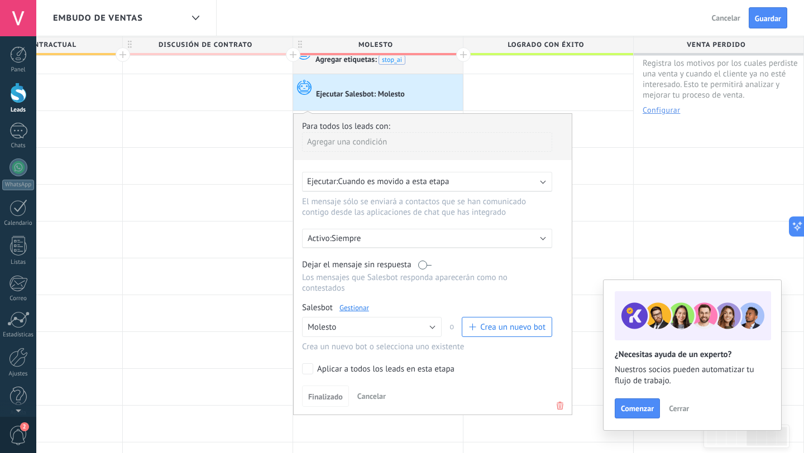
click at [420, 265] on label at bounding box center [424, 265] width 13 height 11
click at [327, 395] on span "Finalizado" at bounding box center [325, 397] width 35 height 8
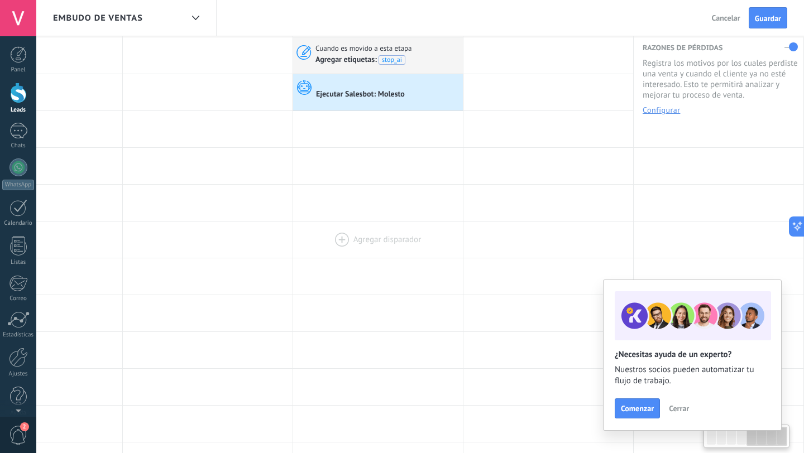
scroll to position [0, 0]
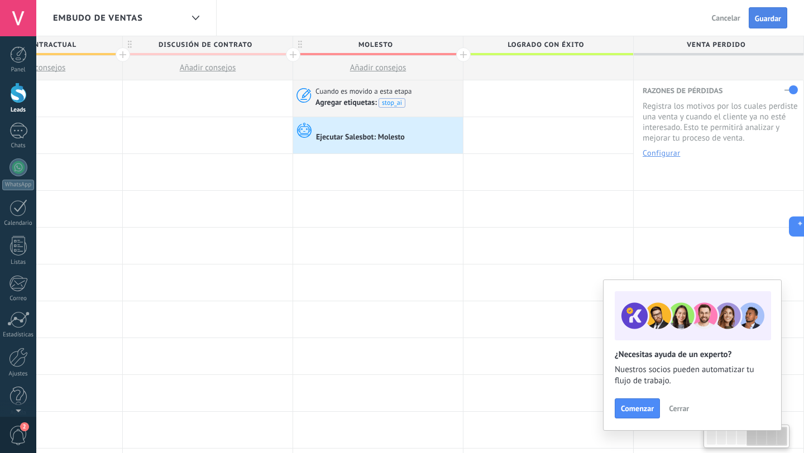
click at [776, 15] on span "Guardar" at bounding box center [768, 19] width 26 height 8
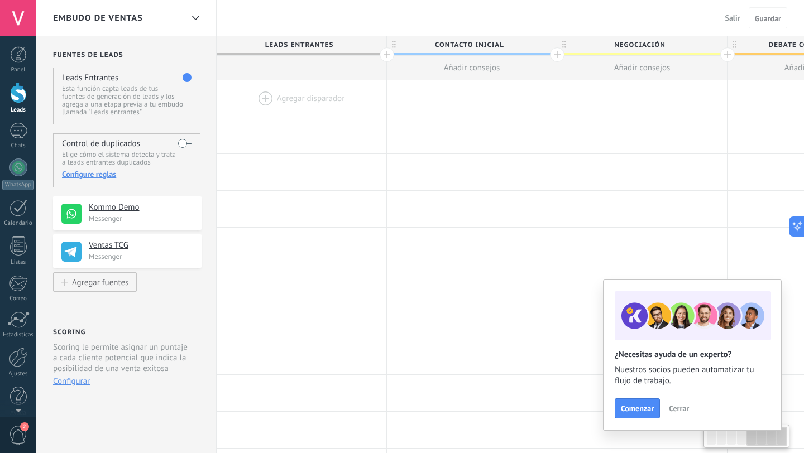
scroll to position [0, 775]
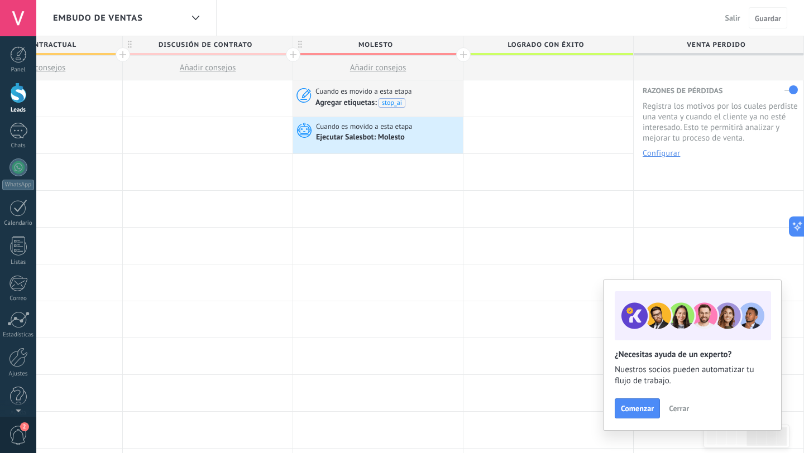
click at [16, 92] on div at bounding box center [18, 93] width 17 height 21
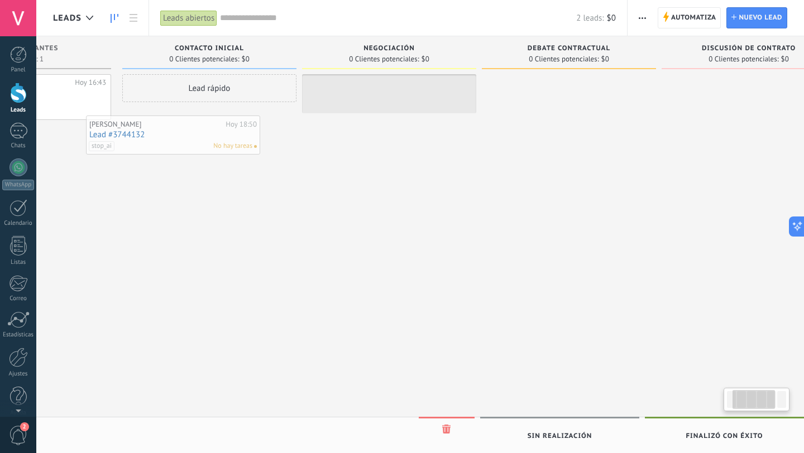
scroll to position [0, 104]
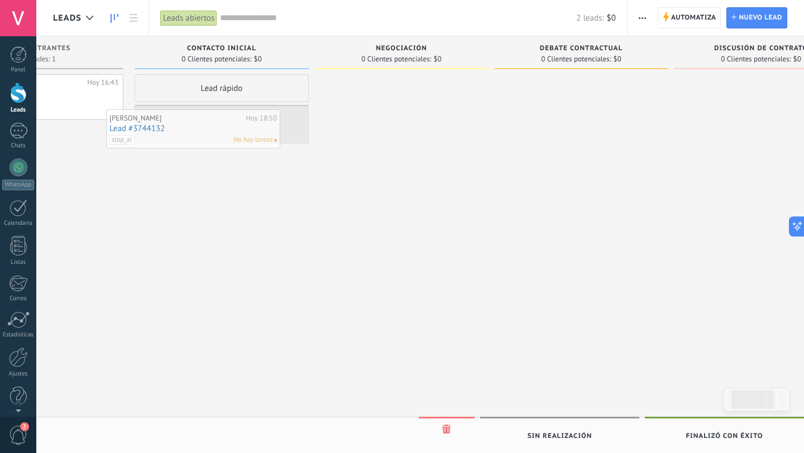
drag, startPoint x: 703, startPoint y: 97, endPoint x: 196, endPoint y: 132, distance: 508.1
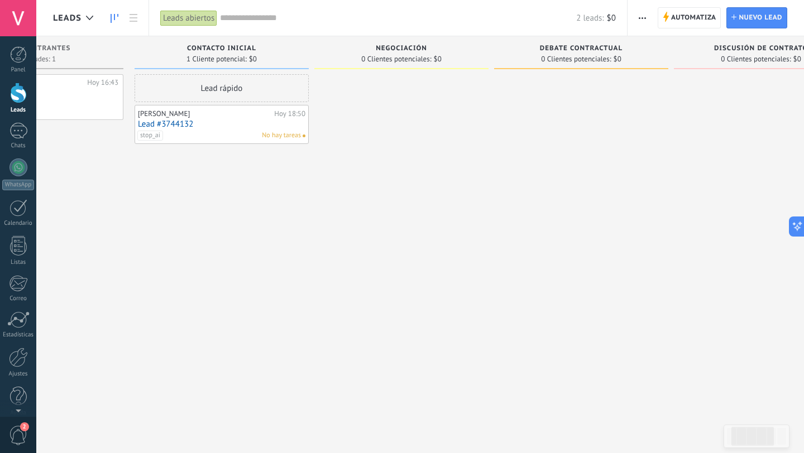
click at [228, 117] on div "Omar Mtz" at bounding box center [204, 113] width 133 height 9
click at [169, 121] on link "Lead #3744132" at bounding box center [221, 123] width 167 height 9
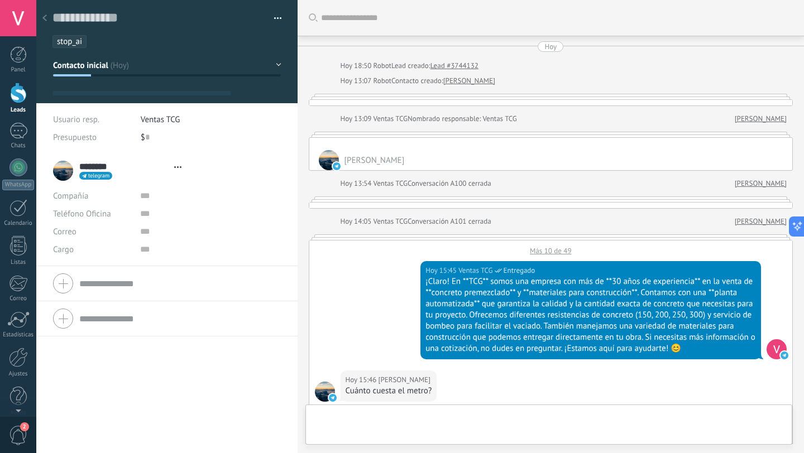
click at [73, 44] on span "stop_ai" at bounding box center [69, 41] width 25 height 11
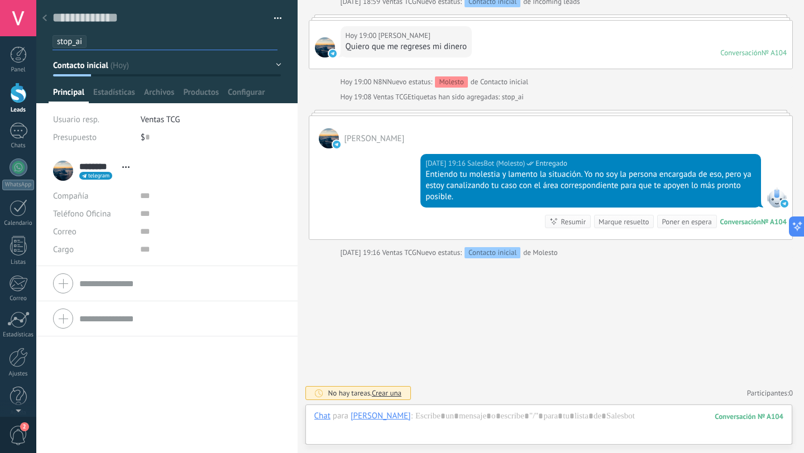
scroll to position [17, 0]
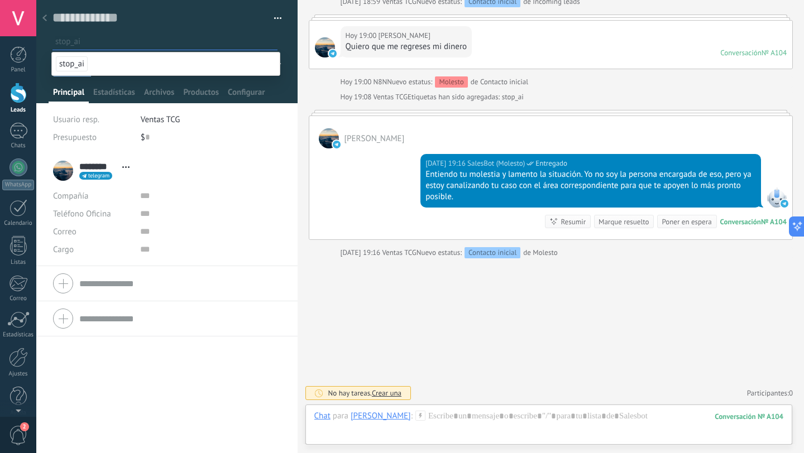
click at [238, 133] on div "$ 0" at bounding box center [211, 137] width 141 height 18
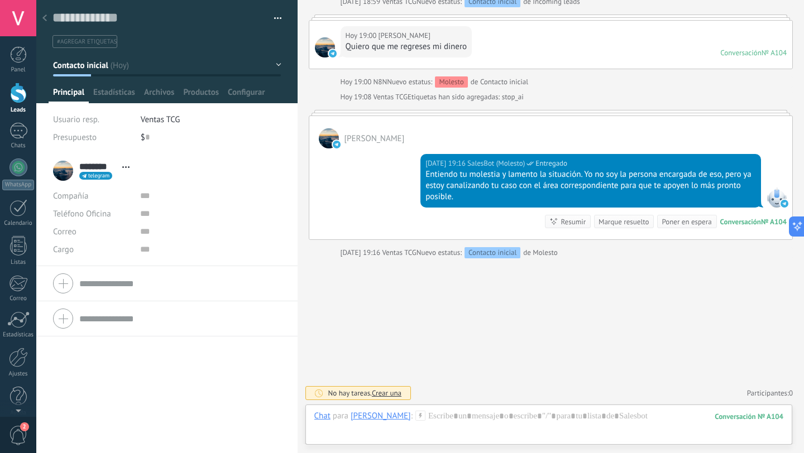
click at [47, 21] on div at bounding box center [45, 19] width 16 height 22
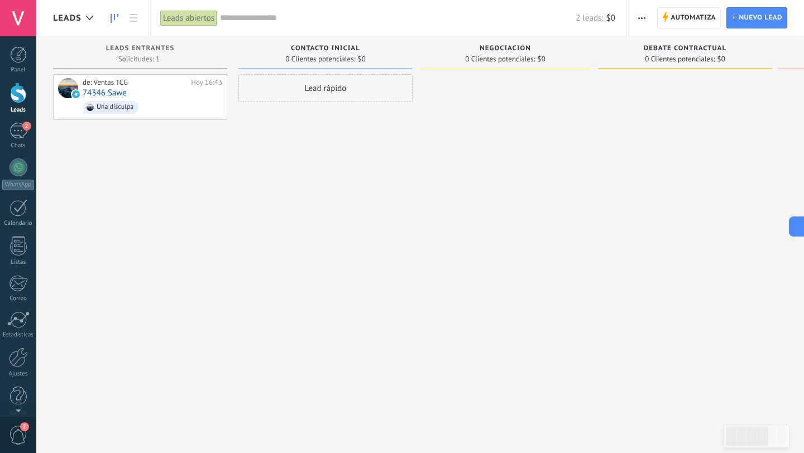
scroll to position [0, 344]
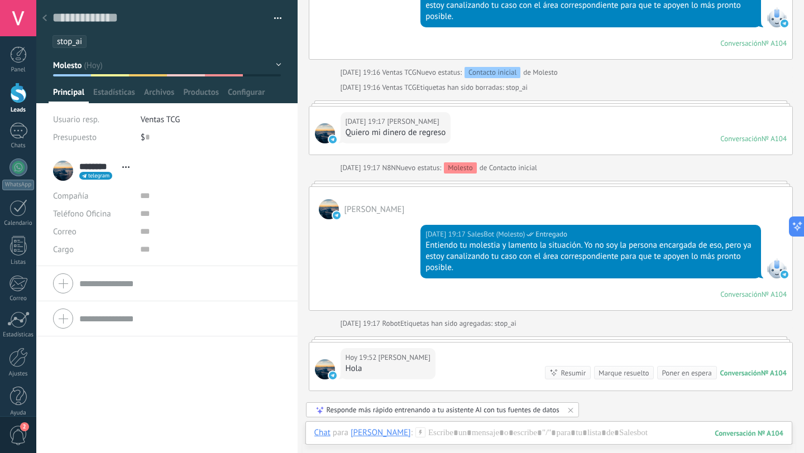
scroll to position [2323, 0]
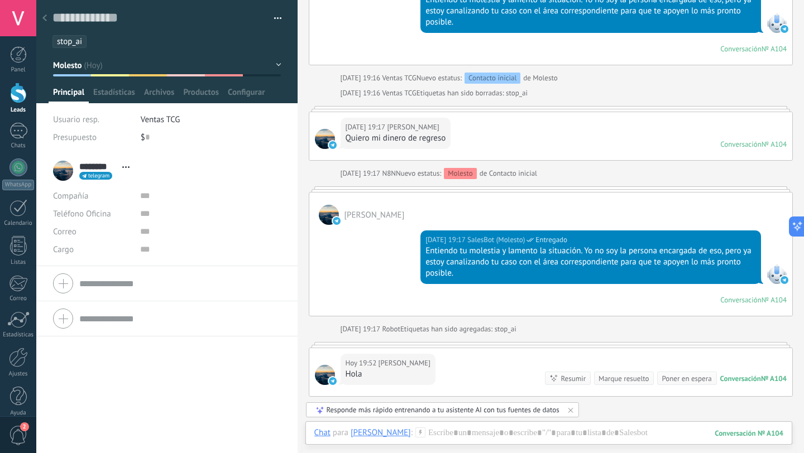
click at [75, 42] on span "stop_ai" at bounding box center [69, 41] width 25 height 11
click at [44, 19] on use at bounding box center [44, 18] width 4 height 7
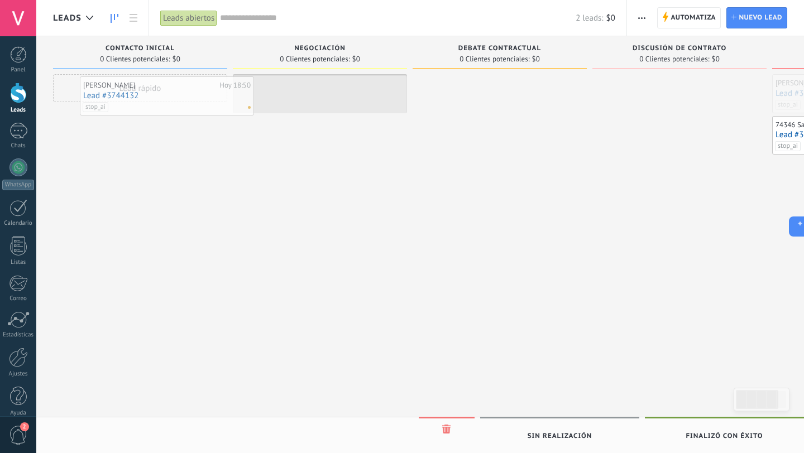
drag, startPoint x: 681, startPoint y: 97, endPoint x: 151, endPoint y: 105, distance: 529.8
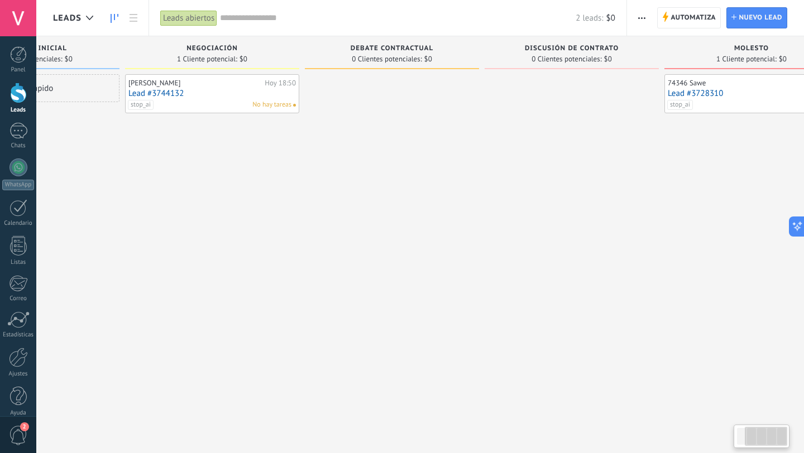
scroll to position [0, 159]
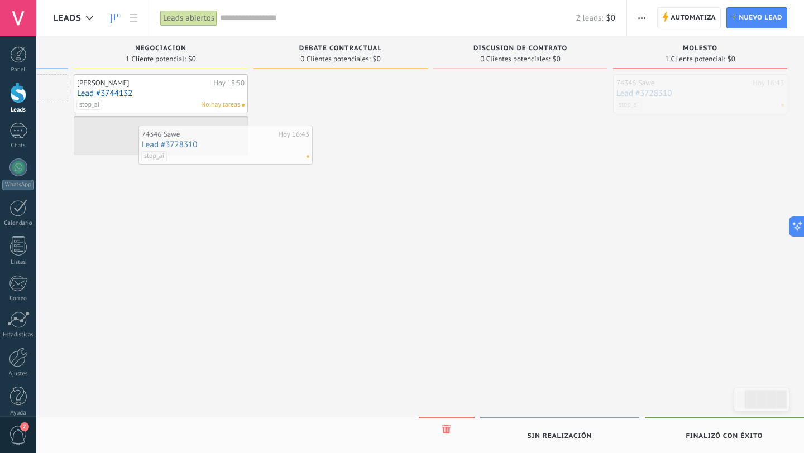
drag, startPoint x: 665, startPoint y: 97, endPoint x: 191, endPoint y: 148, distance: 477.3
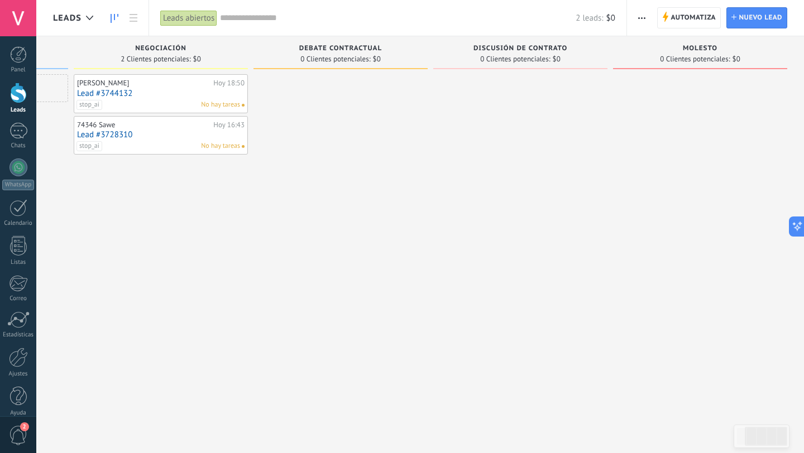
click at [154, 100] on div "stop_ai No hay tareas" at bounding box center [158, 105] width 164 height 10
click at [113, 90] on link "Lead #3744132" at bounding box center [160, 93] width 167 height 9
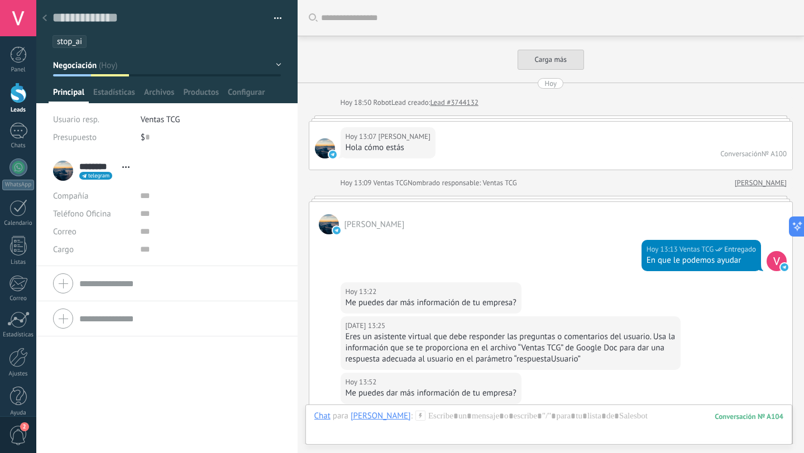
click at [80, 41] on span "stop_ai" at bounding box center [69, 41] width 25 height 11
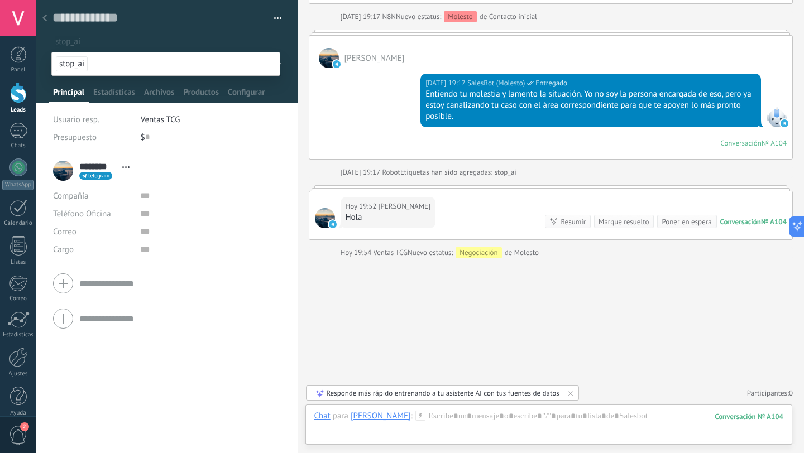
click at [50, 18] on div at bounding box center [45, 19] width 16 height 22
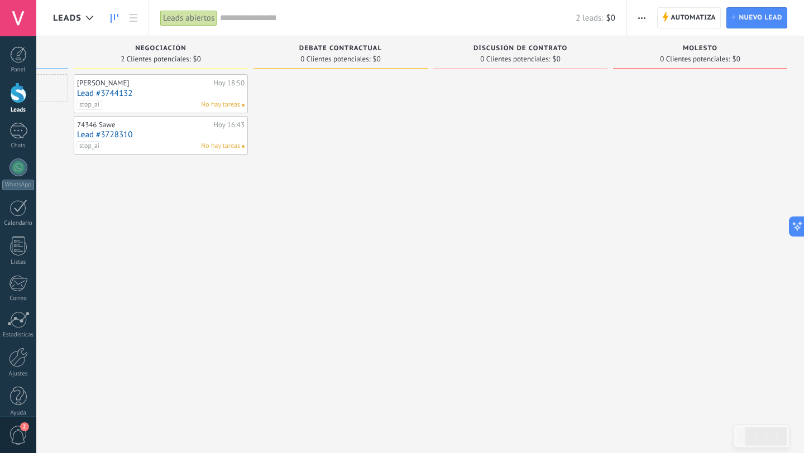
click at [114, 122] on div "74346 Sawe" at bounding box center [143, 125] width 133 height 9
click at [113, 139] on link "Lead #3728310" at bounding box center [160, 134] width 167 height 9
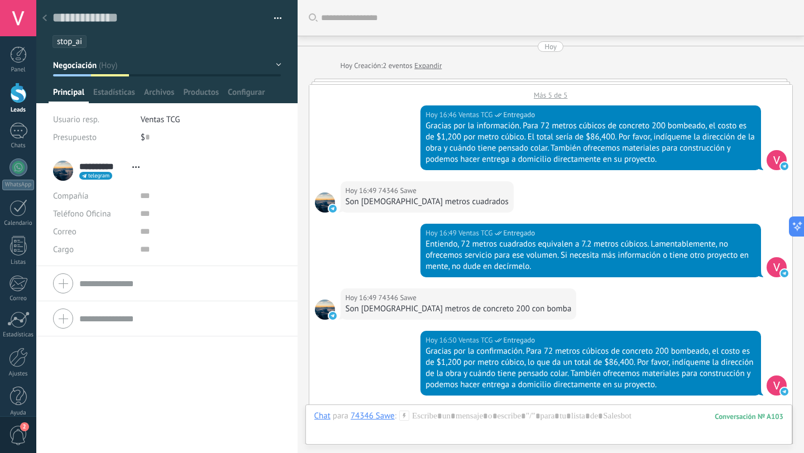
click at [71, 47] on li "stop_ai" at bounding box center [69, 41] width 34 height 13
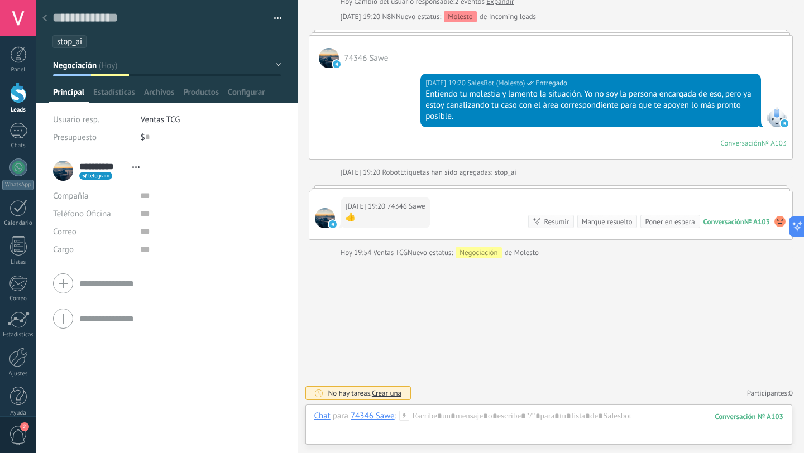
scroll to position [17, 0]
click at [74, 39] on span "stop_ai" at bounding box center [69, 41] width 25 height 11
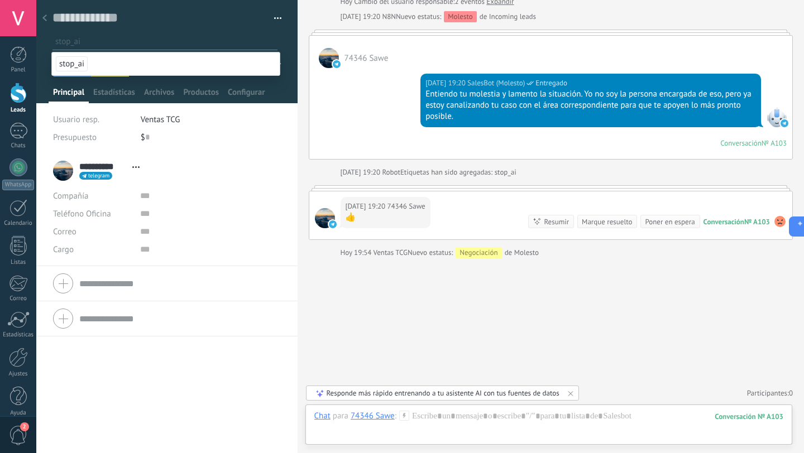
click at [45, 18] on icon at bounding box center [44, 18] width 4 height 7
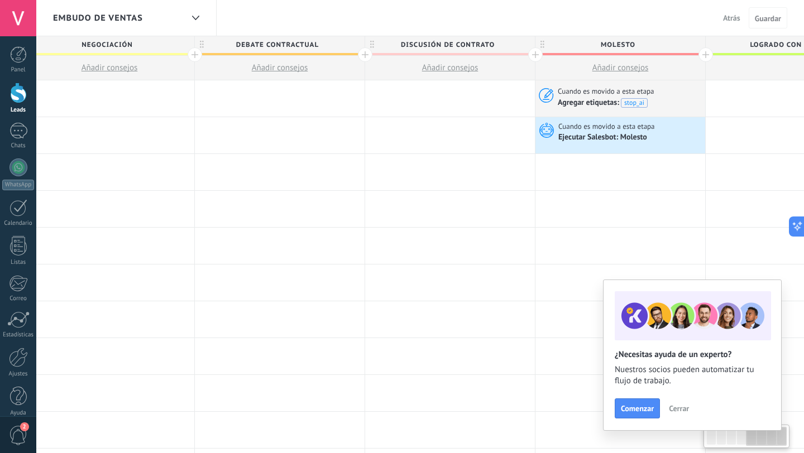
scroll to position [0, 775]
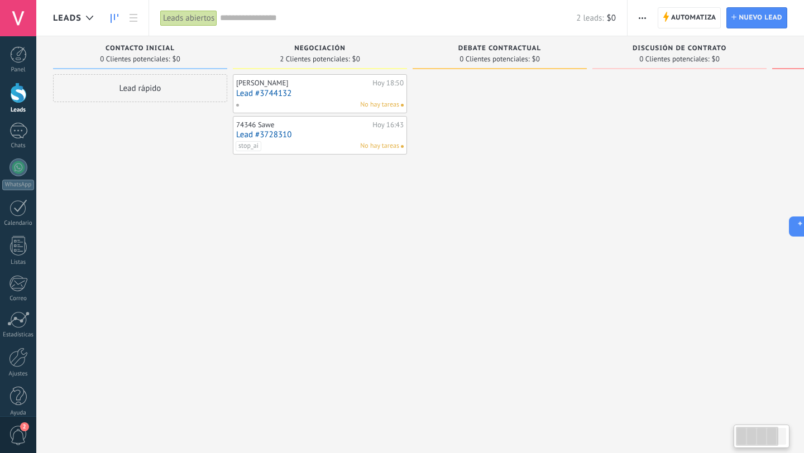
click at [294, 89] on link "Lead #3744132" at bounding box center [319, 93] width 167 height 9
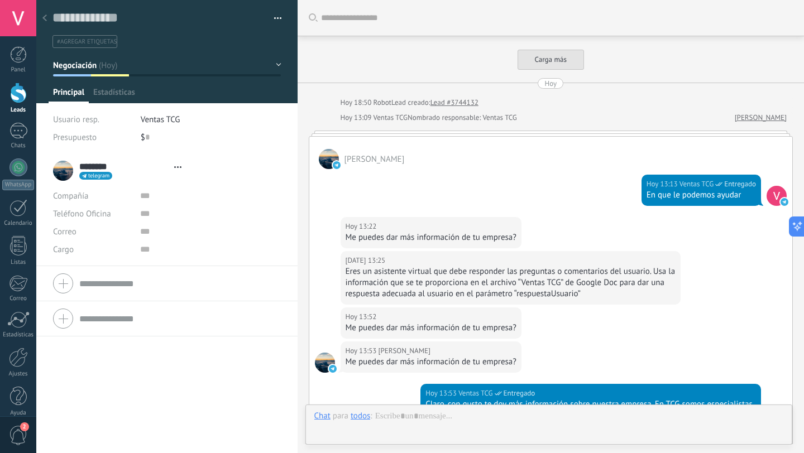
type textarea "**********"
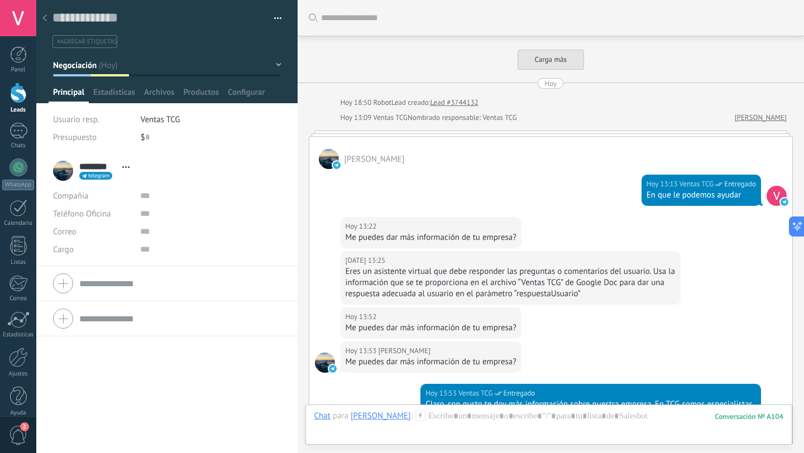
scroll to position [17, 0]
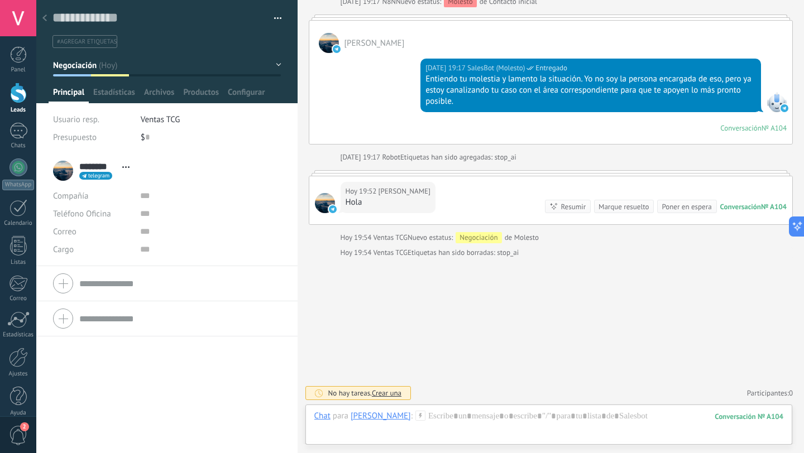
click at [46, 17] on icon at bounding box center [44, 18] width 4 height 7
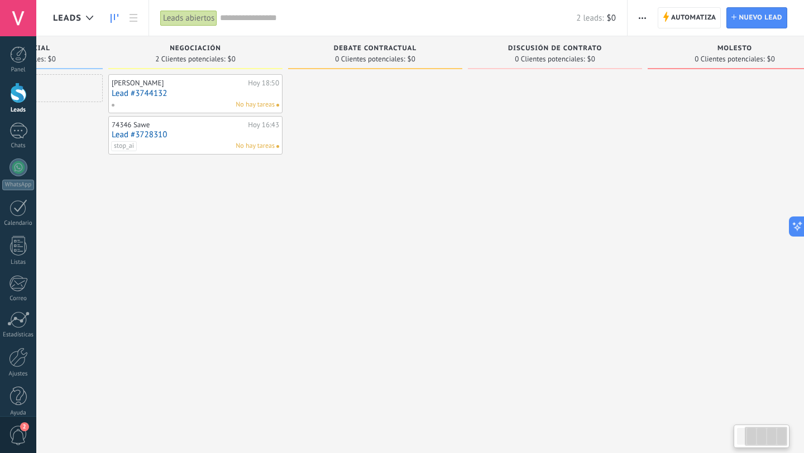
scroll to position [0, 159]
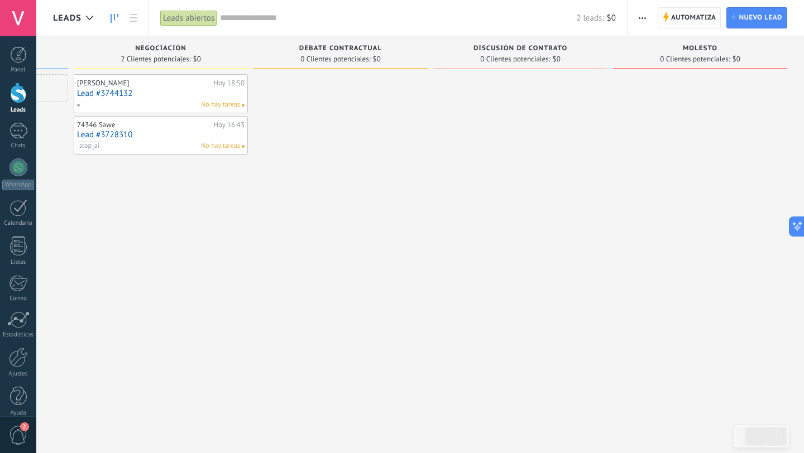
click at [689, 17] on span "Automatiza" at bounding box center [693, 18] width 45 height 20
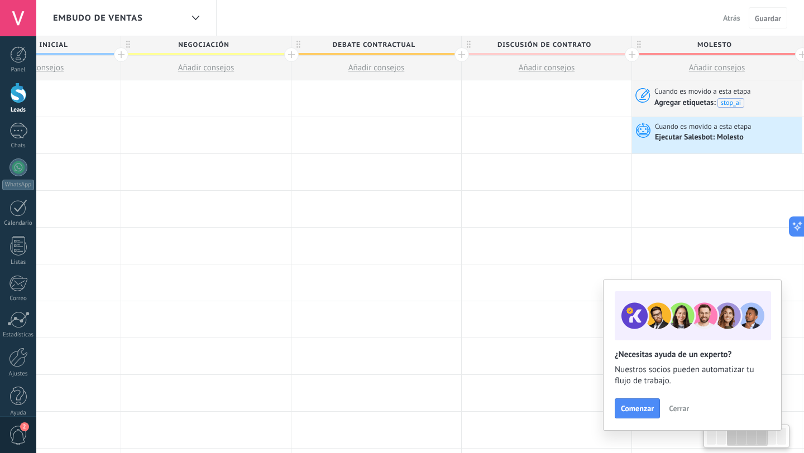
scroll to position [0, 458]
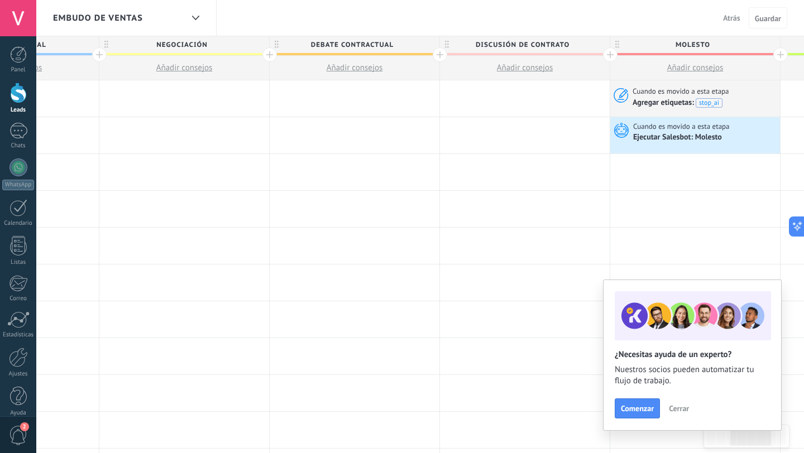
click at [605, 56] on div at bounding box center [610, 54] width 15 height 15
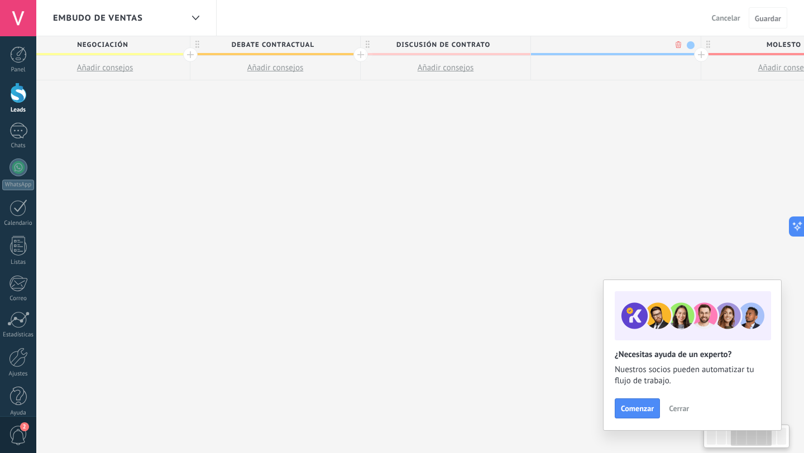
scroll to position [0, 540]
type input "**********"
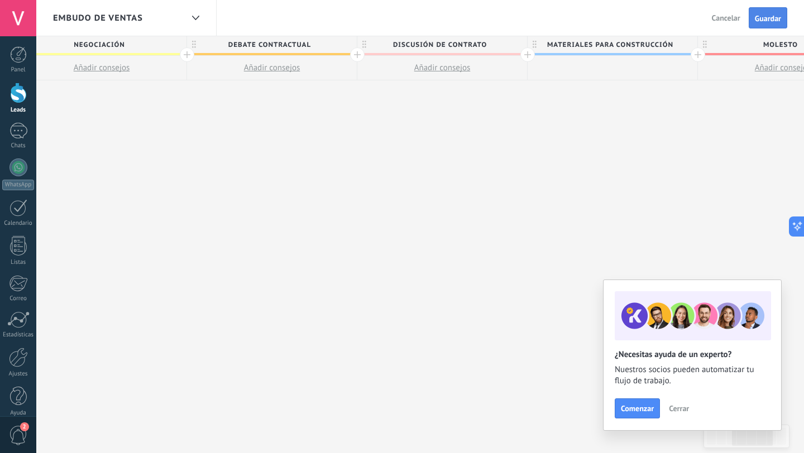
click at [778, 18] on span "Guardar" at bounding box center [768, 19] width 26 height 8
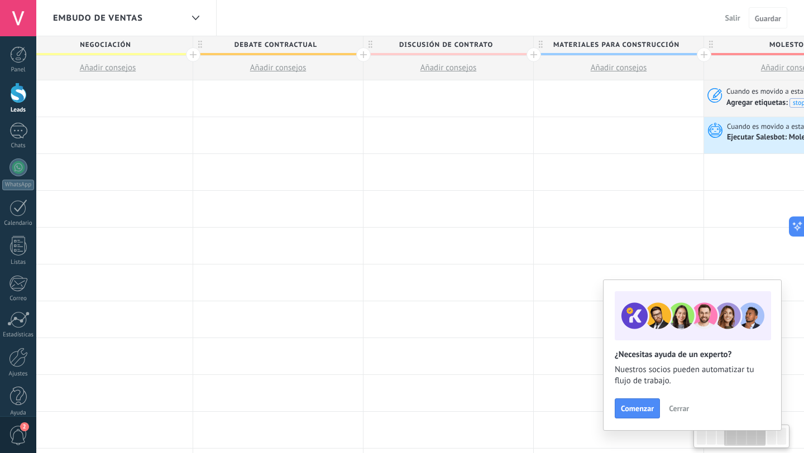
scroll to position [0, 533]
click at [765, 19] on span "Guardar" at bounding box center [768, 19] width 26 height 8
click at [730, 18] on span "Salir" at bounding box center [732, 18] width 15 height 10
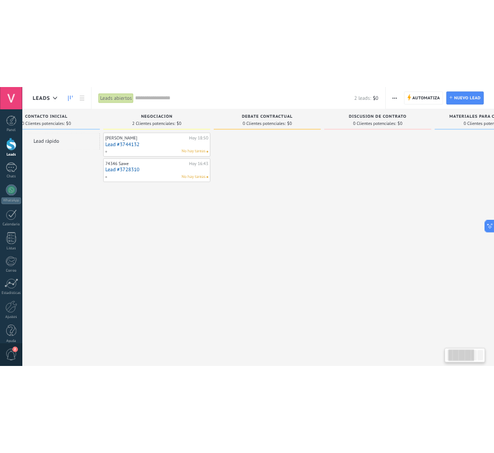
scroll to position [0, 175]
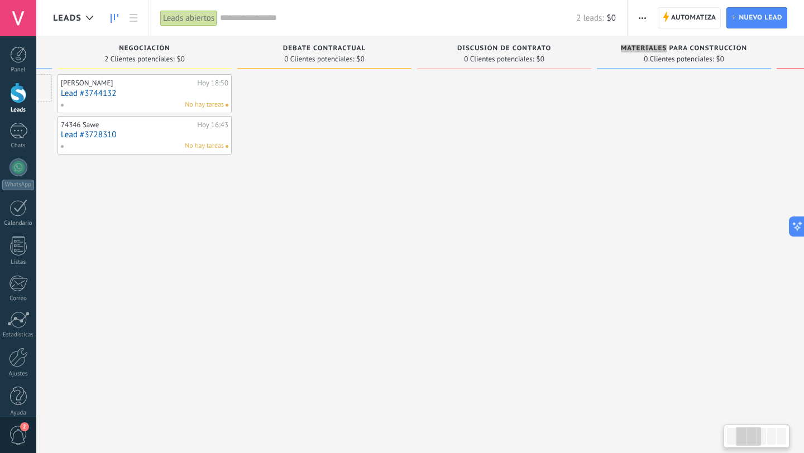
type textarea "**********"
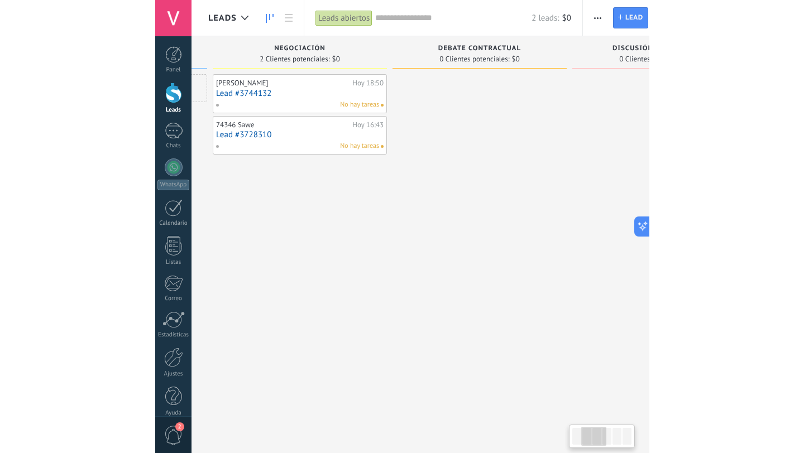
scroll to position [11, 0]
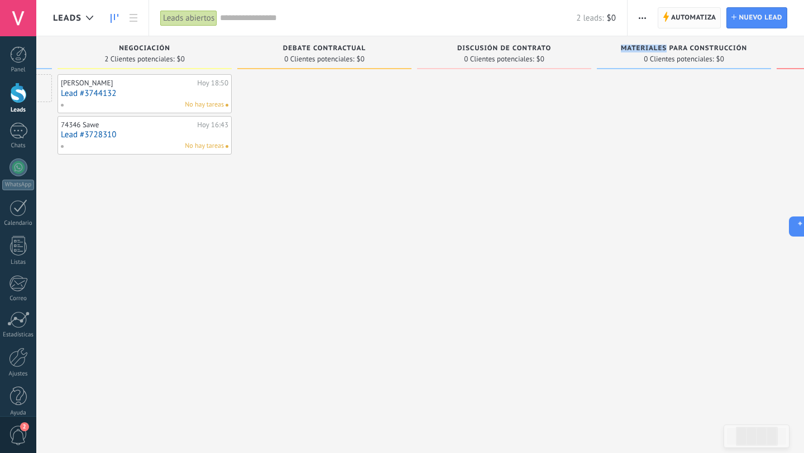
click at [686, 17] on span "Automatiza" at bounding box center [693, 18] width 45 height 20
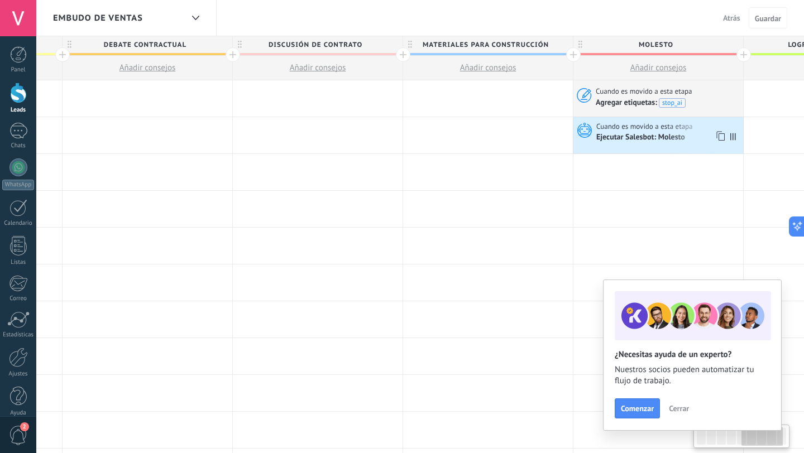
scroll to position [0, 945]
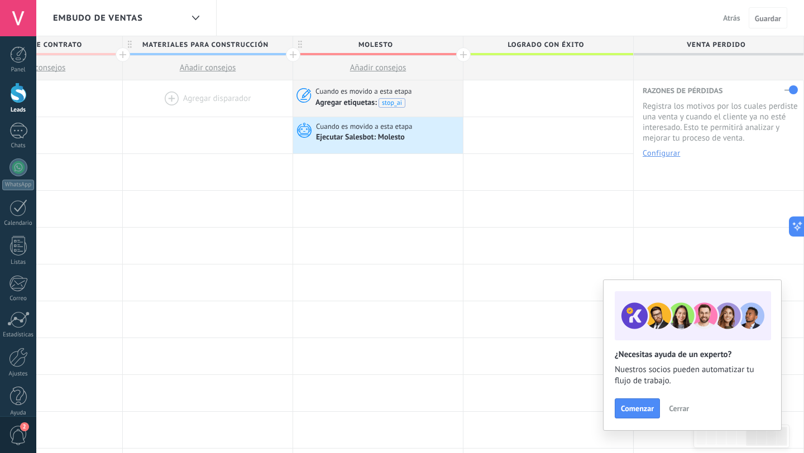
click at [210, 94] on div at bounding box center [208, 98] width 170 height 36
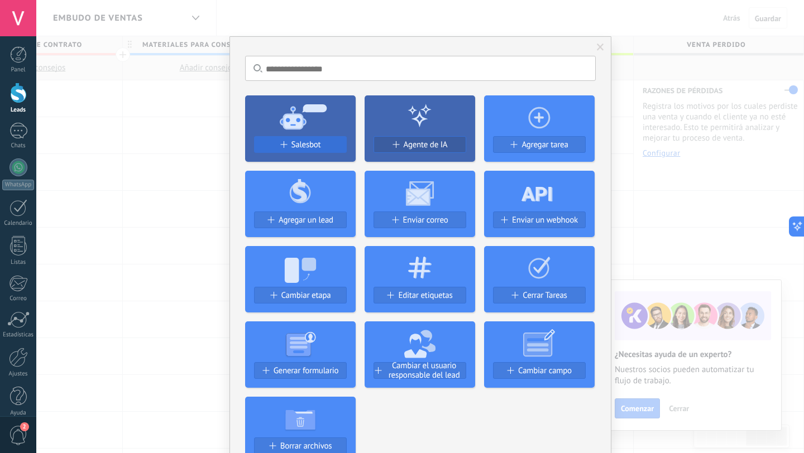
click at [302, 142] on span "Salesbot" at bounding box center [306, 144] width 30 height 9
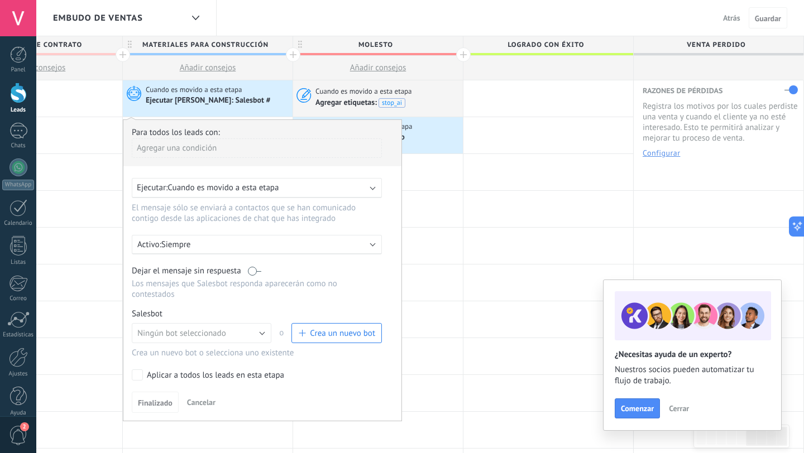
click at [252, 269] on label at bounding box center [254, 271] width 13 height 11
click at [352, 339] on button "Crea un nuevo bot" at bounding box center [336, 333] width 90 height 20
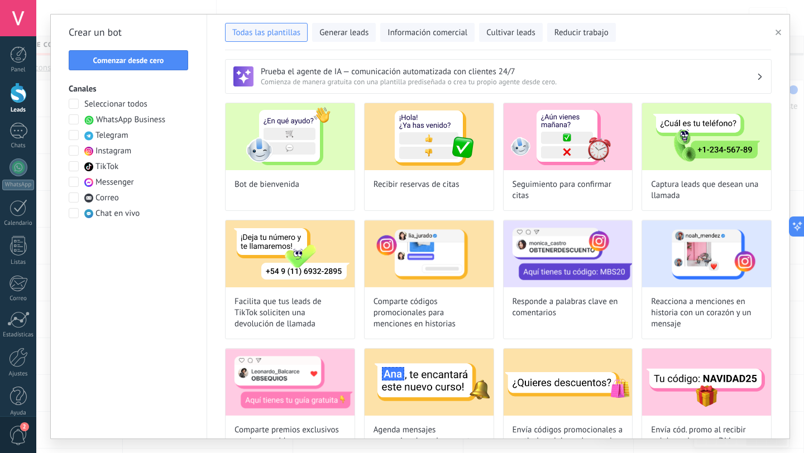
type input "**********"
click at [133, 59] on span "Comenzar desde cero" at bounding box center [128, 60] width 71 height 8
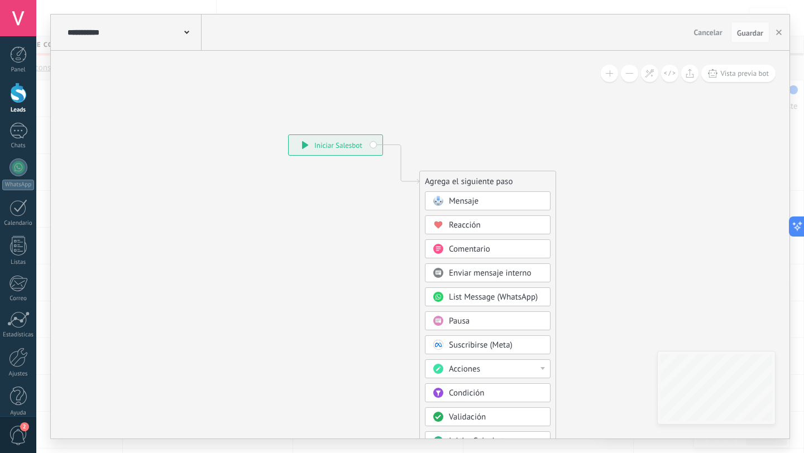
click at [188, 32] on use at bounding box center [186, 32] width 5 height 3
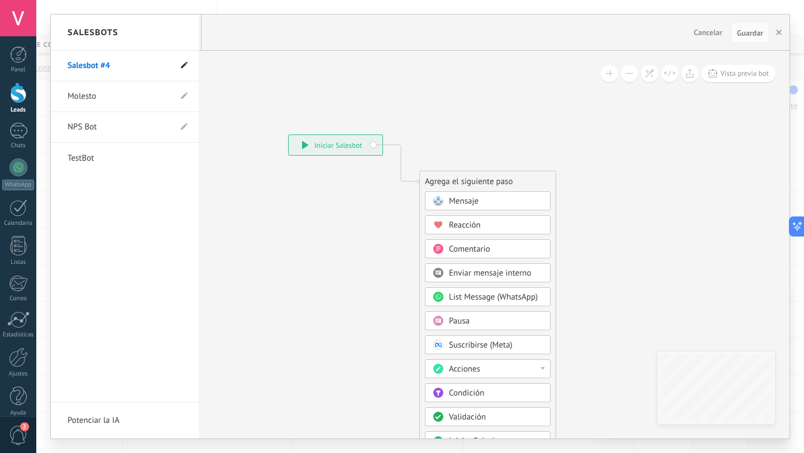
click at [184, 64] on icon at bounding box center [184, 65] width 7 height 7
drag, startPoint x: 117, startPoint y: 66, endPoint x: 60, endPoint y: 65, distance: 57.5
click at [60, 65] on li "**********" at bounding box center [125, 66] width 148 height 31
type input "**********"
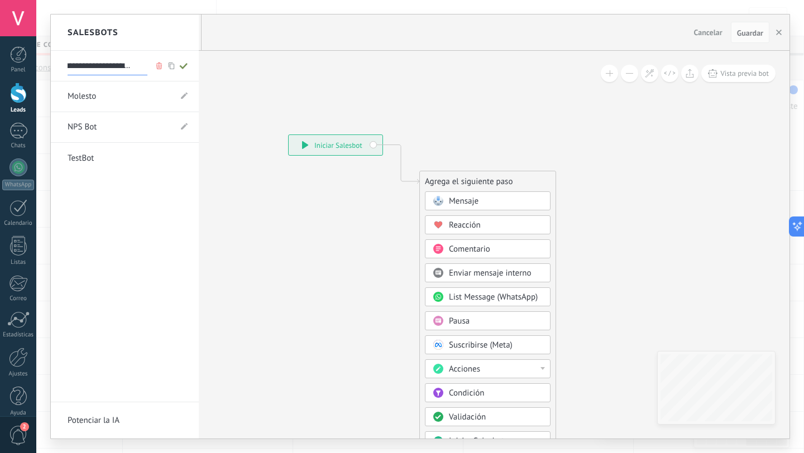
scroll to position [0, 0]
click at [182, 68] on use at bounding box center [183, 66] width 8 height 6
type input "**********"
click at [460, 199] on div at bounding box center [420, 227] width 739 height 424
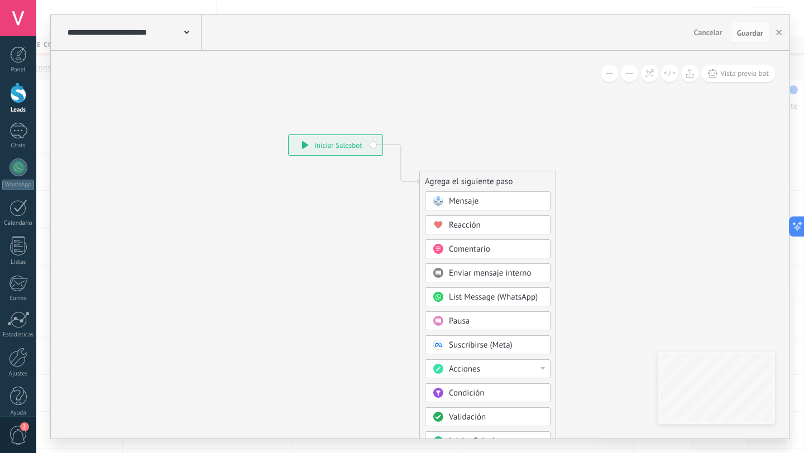
click at [461, 199] on span "Mensaje" at bounding box center [464, 201] width 30 height 11
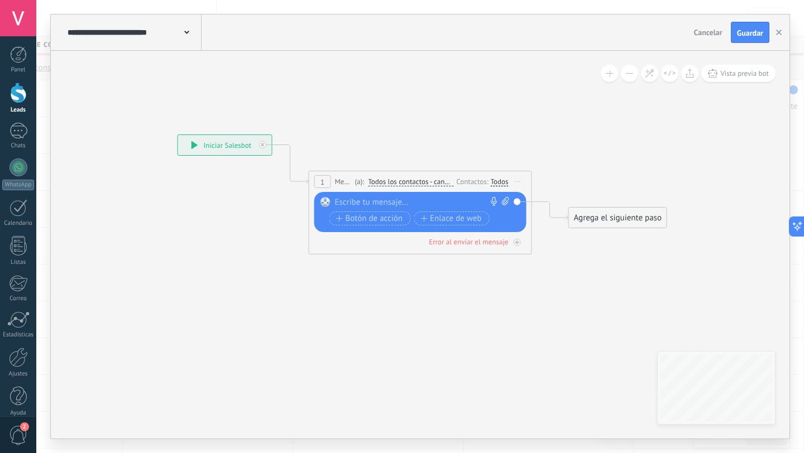
click at [391, 198] on div at bounding box center [418, 202] width 166 height 11
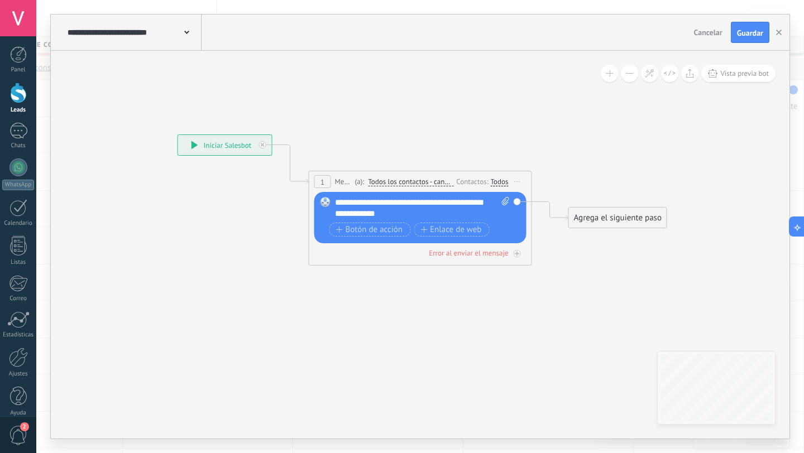
click at [635, 224] on div "Agrega el siguiente paso" at bounding box center [618, 218] width 98 height 18
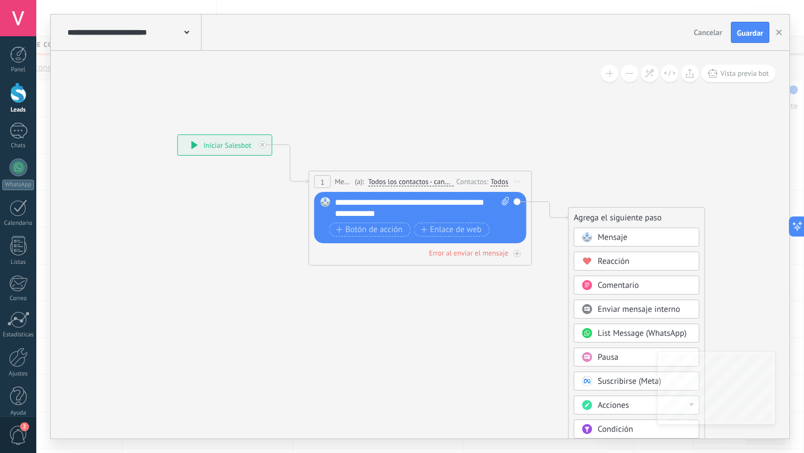
click at [620, 234] on span "Mensaje" at bounding box center [613, 237] width 30 height 11
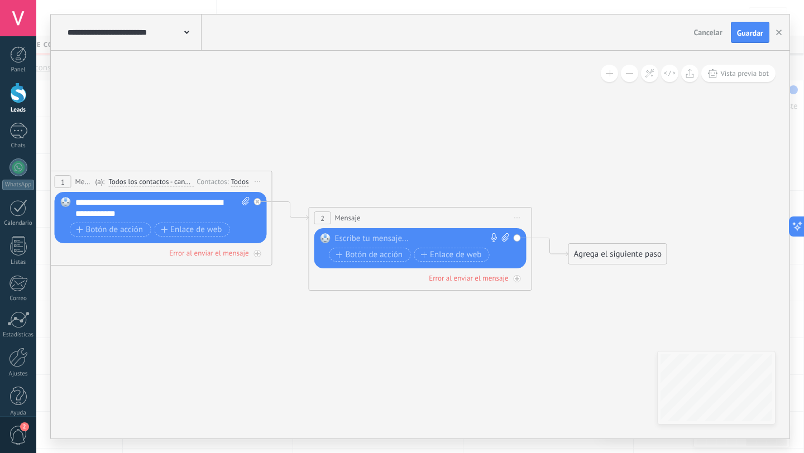
click at [516, 218] on icon at bounding box center [518, 218] width 6 height 1
click at [531, 293] on div "Borrar" at bounding box center [568, 290] width 111 height 19
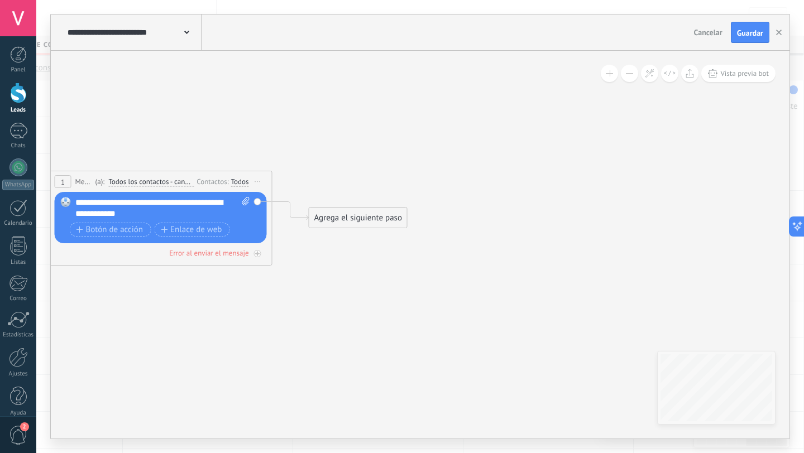
click at [384, 227] on div "Agrega el siguiente paso" at bounding box center [358, 218] width 98 height 18
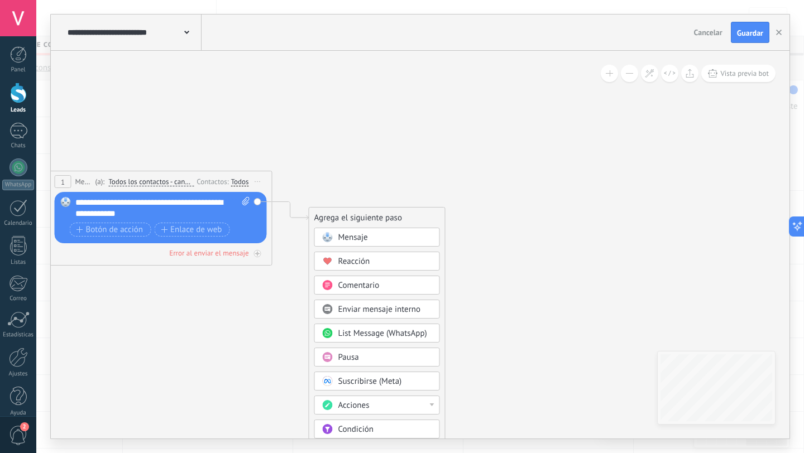
click at [360, 351] on div "Pausa" at bounding box center [377, 357] width 126 height 19
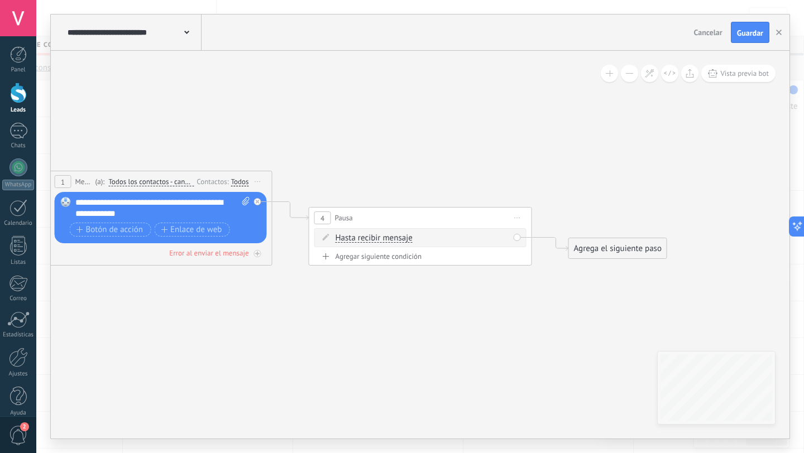
click at [378, 240] on span "Hasta recibir mensaje" at bounding box center [373, 238] width 77 height 9
click at [378, 240] on button "Hasta recibir mensaje" at bounding box center [400, 238] width 140 height 20
click at [376, 261] on span "Temporizador" at bounding box center [390, 258] width 135 height 11
click at [421, 239] on input "*" at bounding box center [418, 238] width 5 height 9
type input "*"
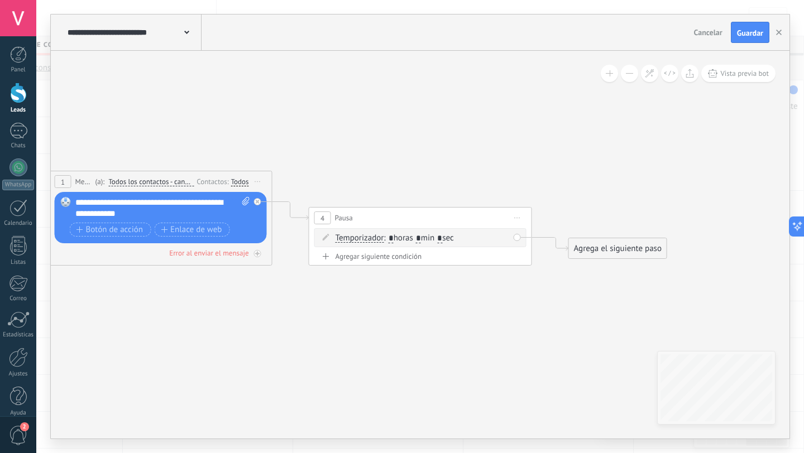
type input "*"
click at [517, 253] on div "Agregar siguiente condición" at bounding box center [420, 256] width 212 height 9
click at [501, 264] on div "Borrar" at bounding box center [505, 261] width 12 height 16
click at [510, 275] on icon at bounding box center [510, 276] width 6 height 7
click at [592, 245] on div "Agrega el siguiente paso" at bounding box center [618, 248] width 98 height 18
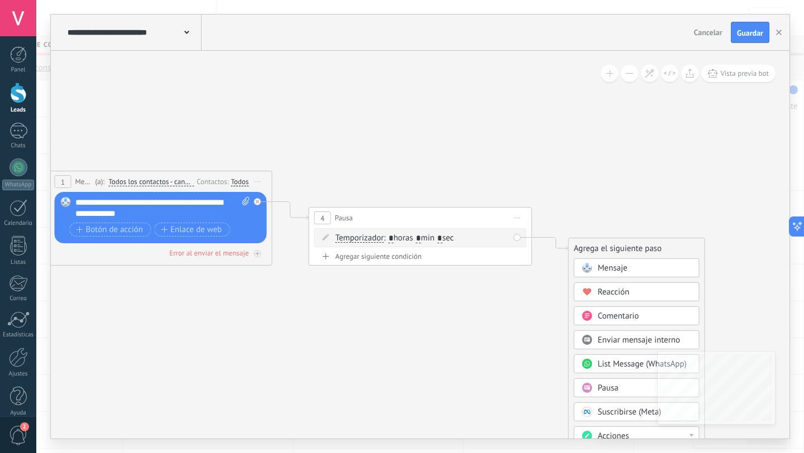
click at [605, 263] on span "Mensaje" at bounding box center [613, 268] width 30 height 11
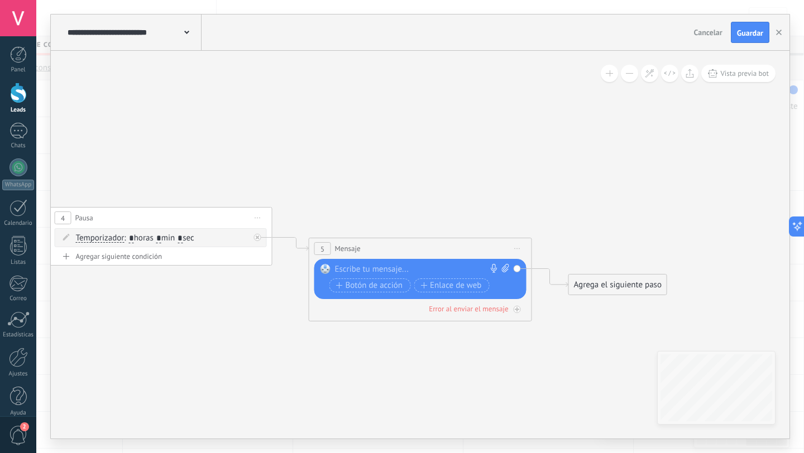
click at [380, 269] on div at bounding box center [418, 269] width 166 height 11
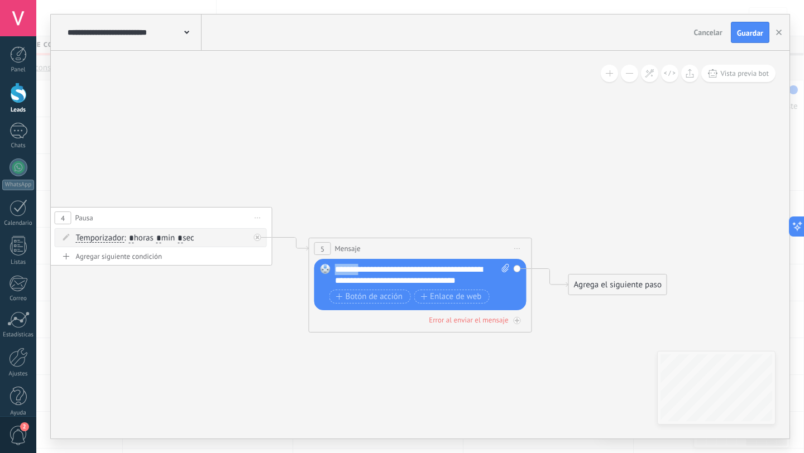
click at [361, 270] on div "**********" at bounding box center [422, 275] width 175 height 22
click at [480, 280] on div "**********" at bounding box center [422, 275] width 175 height 22
click at [547, 306] on icon at bounding box center [143, 227] width 1529 height 745
click at [616, 286] on div "Agrega el siguiente paso" at bounding box center [618, 285] width 98 height 18
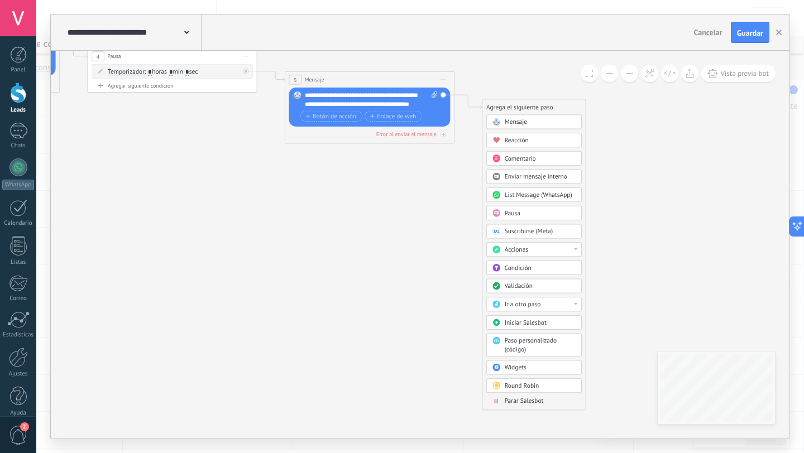
click at [523, 401] on span "Parar Salesbot" at bounding box center [524, 401] width 39 height 8
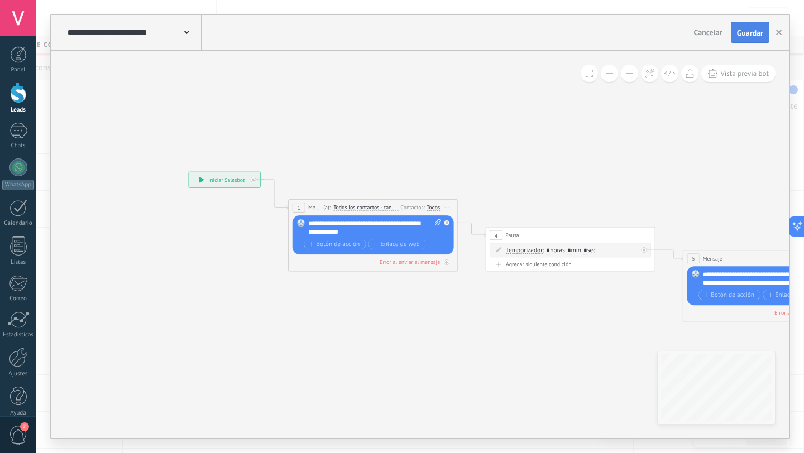
click at [741, 34] on span "Guardar" at bounding box center [750, 33] width 26 height 8
click at [758, 35] on span "Guardar" at bounding box center [750, 33] width 26 height 8
click at [778, 33] on use "button" at bounding box center [779, 33] width 6 height 6
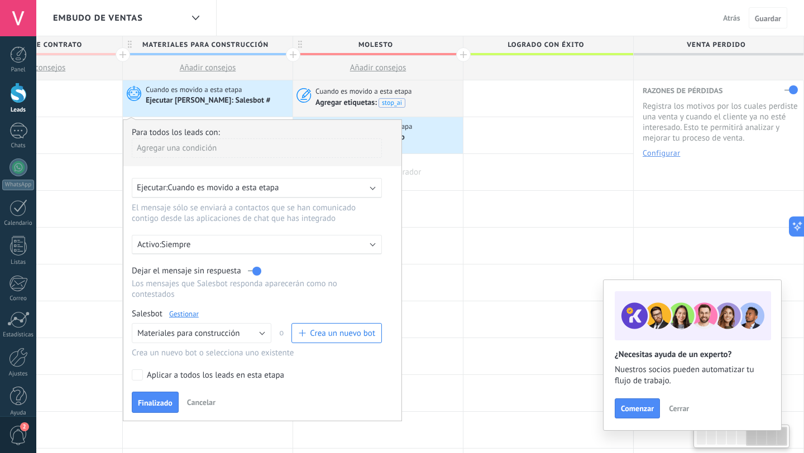
click at [435, 166] on div at bounding box center [378, 172] width 170 height 36
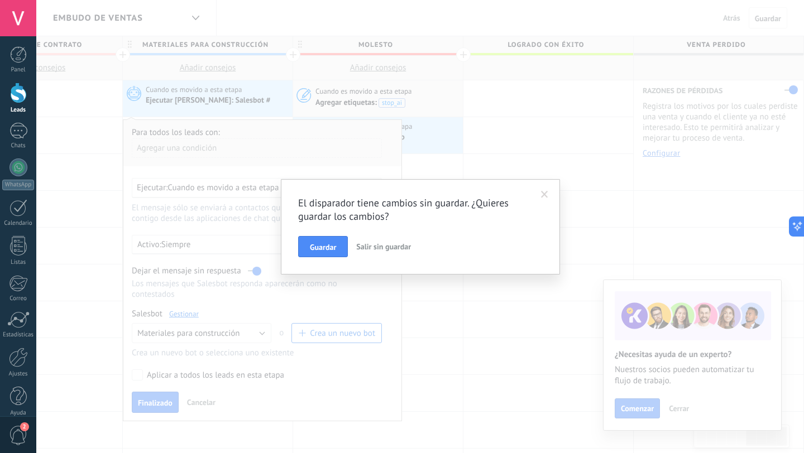
click at [548, 192] on span at bounding box center [544, 195] width 7 height 8
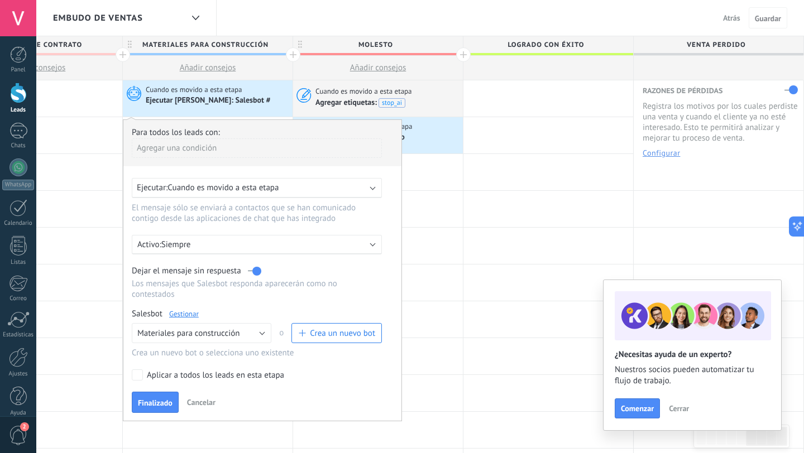
click at [222, 109] on div "Cuando es movido a esta etapa Ejecutar Salesbot: Salesbot #" at bounding box center [208, 98] width 170 height 36
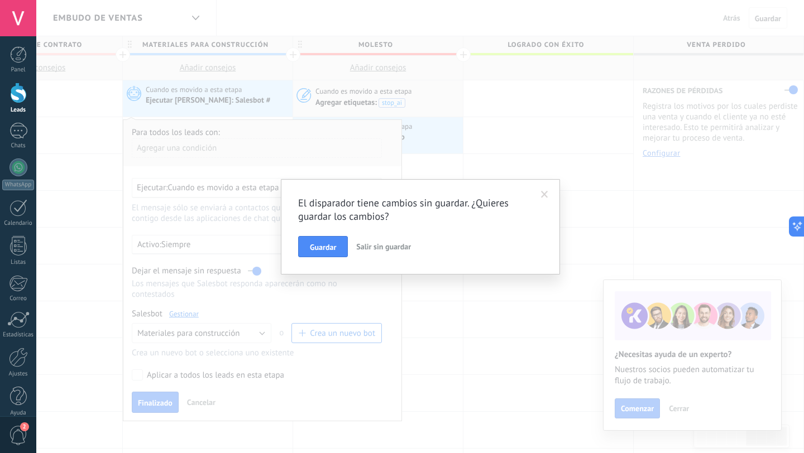
click at [547, 194] on span at bounding box center [544, 195] width 7 height 8
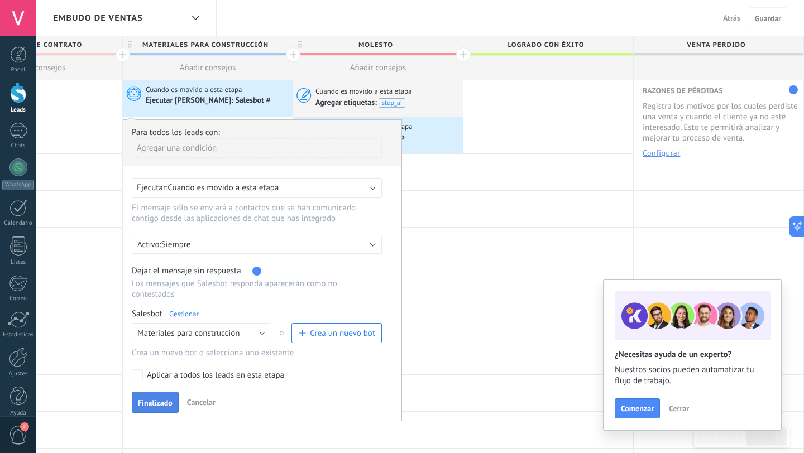
click at [158, 405] on span "Finalizado" at bounding box center [155, 403] width 35 height 8
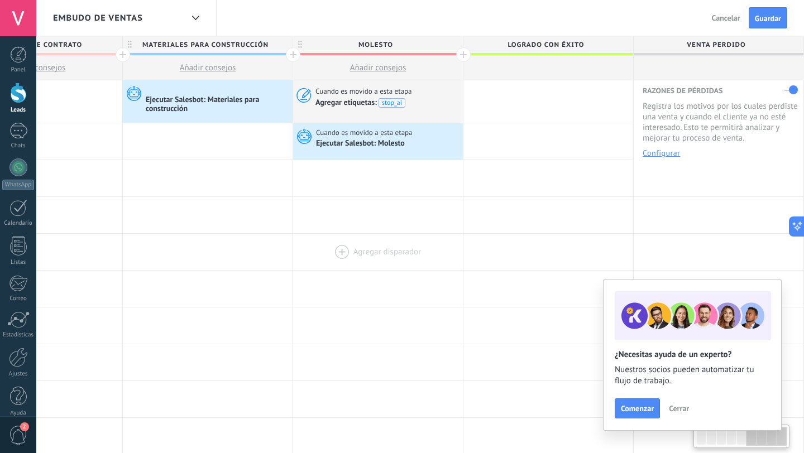
scroll to position [0, 945]
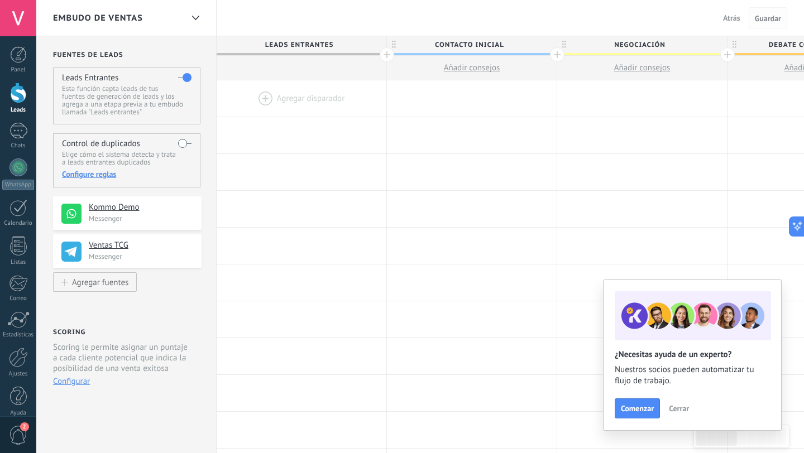
click at [768, 15] on span "Guardar" at bounding box center [768, 19] width 26 height 8
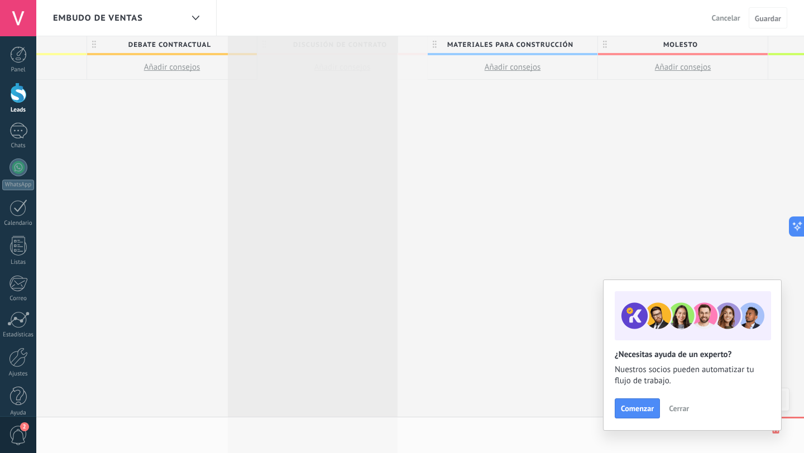
scroll to position [0, 641]
drag, startPoint x: 359, startPoint y: 49, endPoint x: 322, endPoint y: 46, distance: 37.5
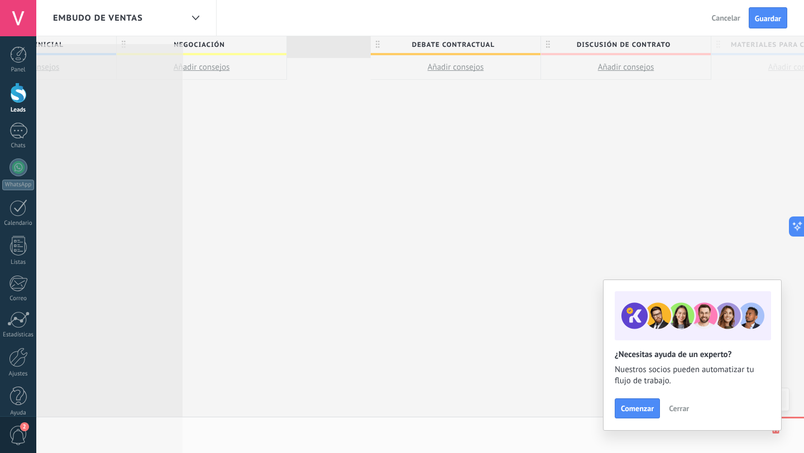
scroll to position [0, 432]
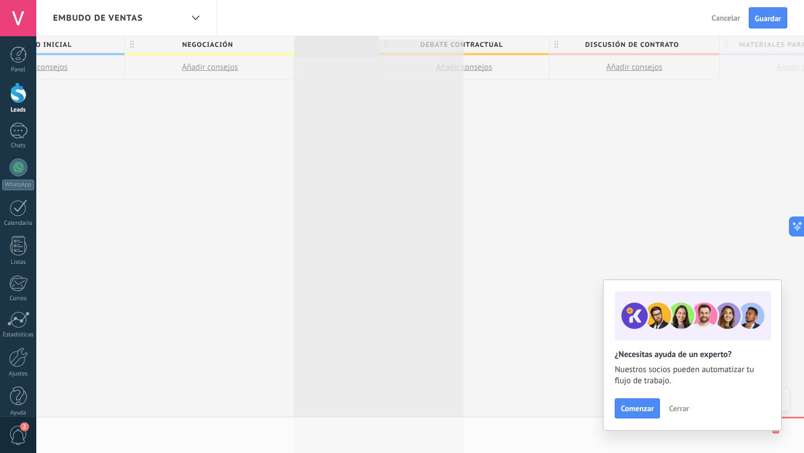
drag, startPoint x: 488, startPoint y: 46, endPoint x: 358, endPoint y: 46, distance: 130.6
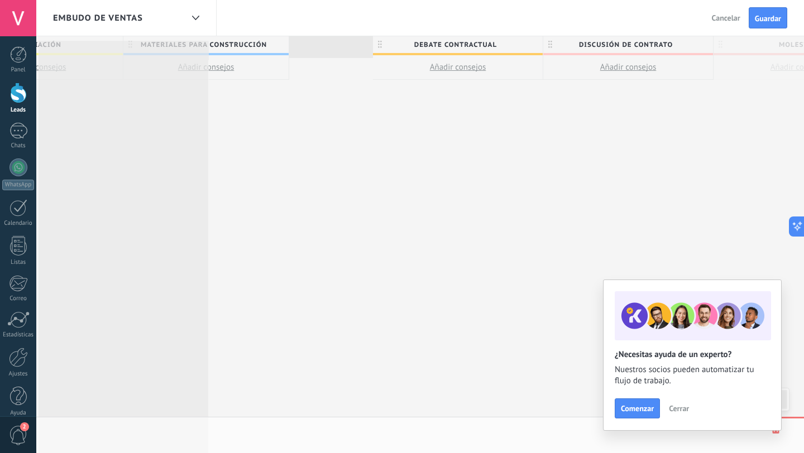
scroll to position [0, 595]
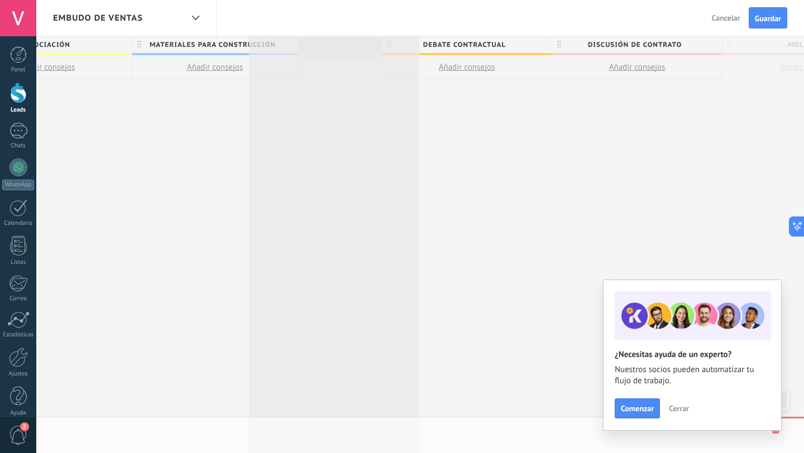
drag, startPoint x: 405, startPoint y: 47, endPoint x: 361, endPoint y: 45, distance: 44.2
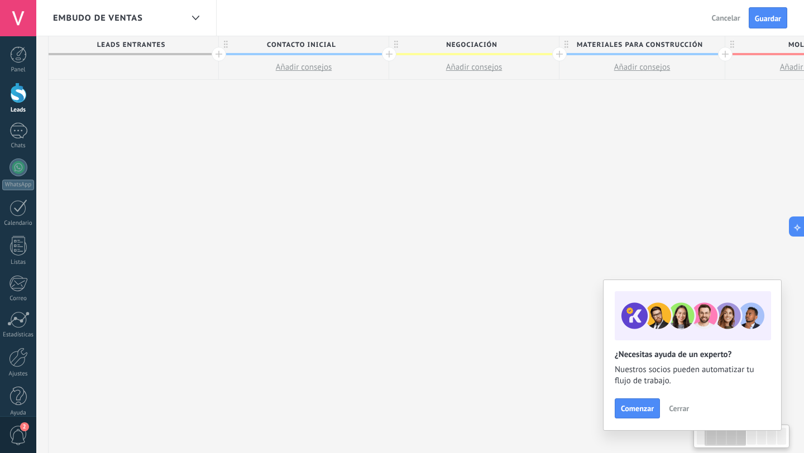
scroll to position [0, 165]
click at [696, 40] on span "Materiales PAra Construcción" at bounding box center [642, 44] width 160 height 17
click at [716, 41] on span at bounding box center [717, 45] width 8 height 8
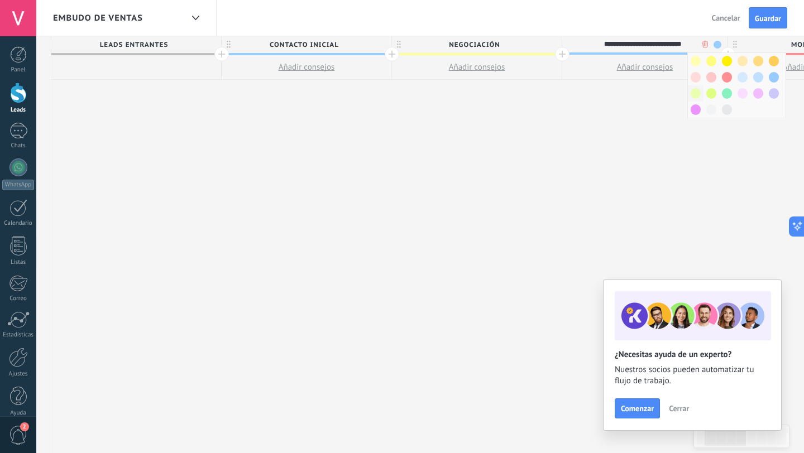
click at [697, 92] on span at bounding box center [696, 93] width 10 height 11
click at [620, 92] on div "**********" at bounding box center [812, 245] width 1523 height 418
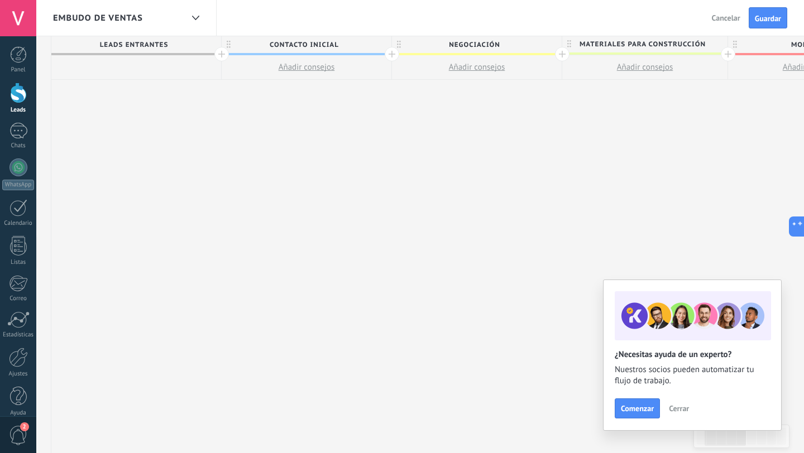
click at [673, 45] on span "Materiales PAra Construcción" at bounding box center [642, 44] width 160 height 17
click at [716, 42] on span at bounding box center [717, 45] width 8 height 8
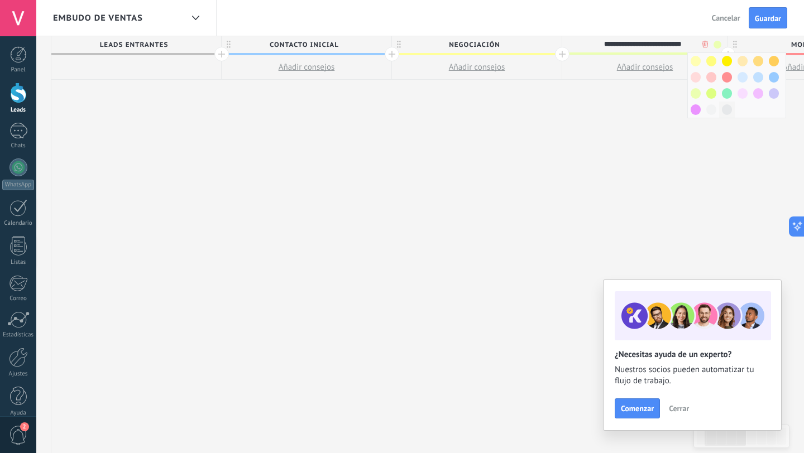
click at [724, 106] on span at bounding box center [727, 109] width 10 height 11
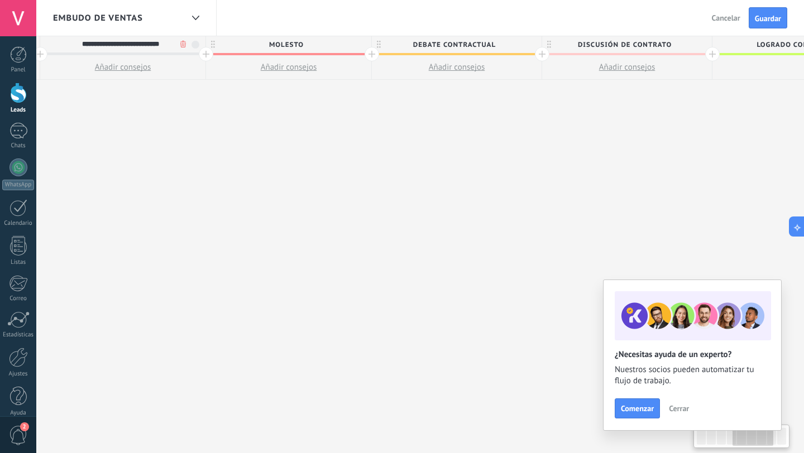
scroll to position [0, 682]
click at [456, 46] on span "Debate contractual" at bounding box center [459, 44] width 164 height 17
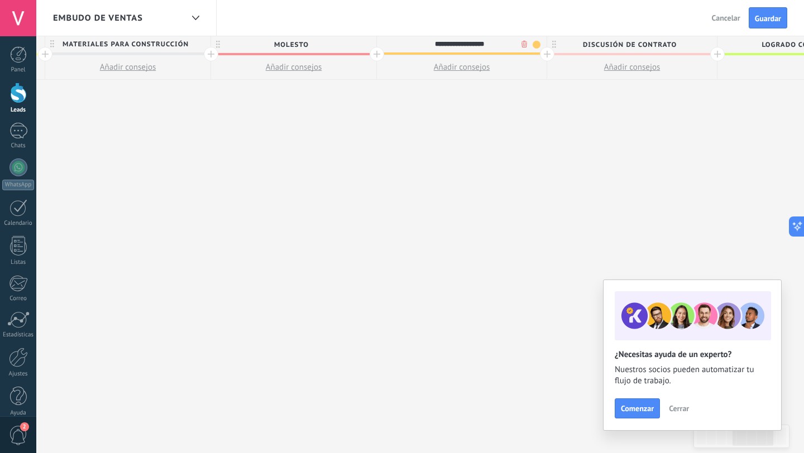
click at [456, 46] on input "**********" at bounding box center [459, 44] width 148 height 17
type input "******"
click at [592, 42] on span "Discusión de contrato" at bounding box center [629, 44] width 164 height 17
drag, startPoint x: 592, startPoint y: 42, endPoint x: 680, endPoint y: 44, distance: 88.2
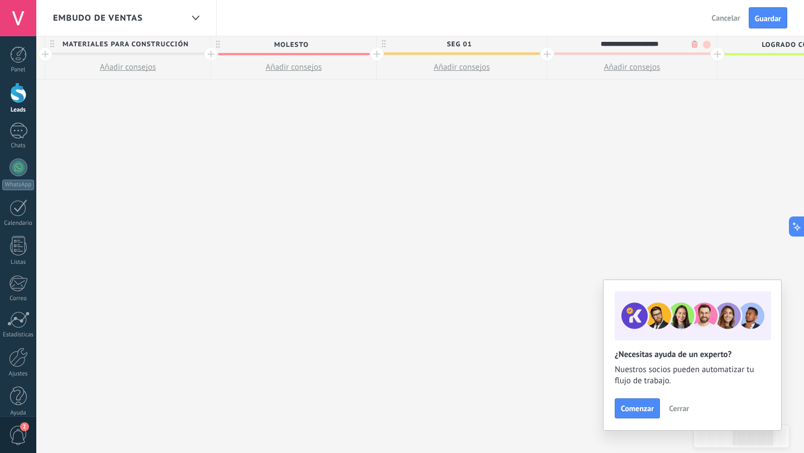
click at [680, 44] on input "**********" at bounding box center [629, 44] width 148 height 17
type input "**********"
click at [627, 126] on div "**********" at bounding box center [295, 245] width 1523 height 418
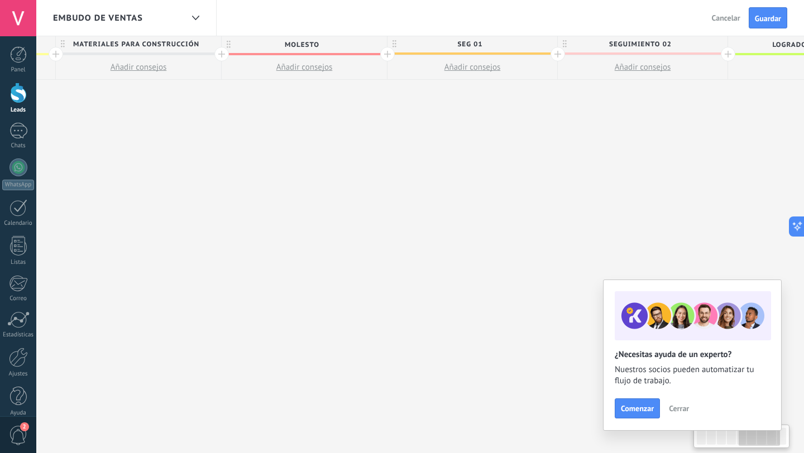
scroll to position [0, 793]
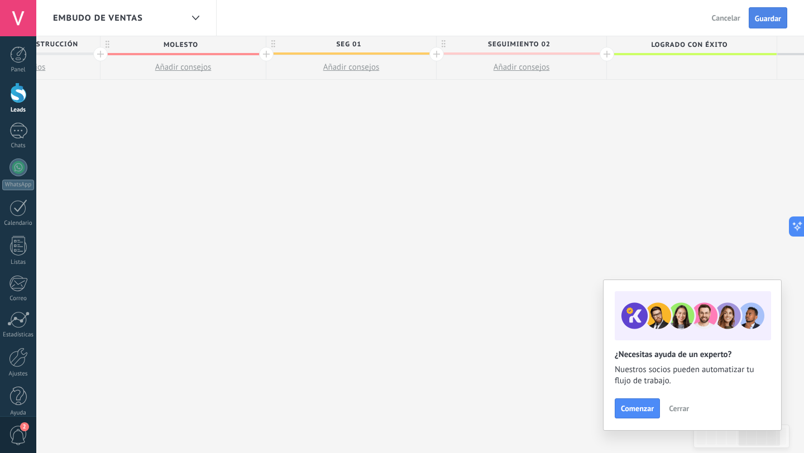
click at [763, 15] on span "Guardar" at bounding box center [768, 19] width 26 height 8
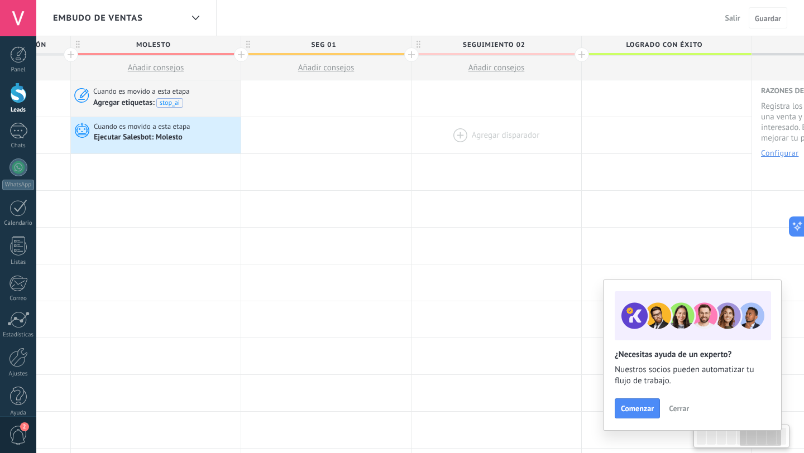
scroll to position [0, 804]
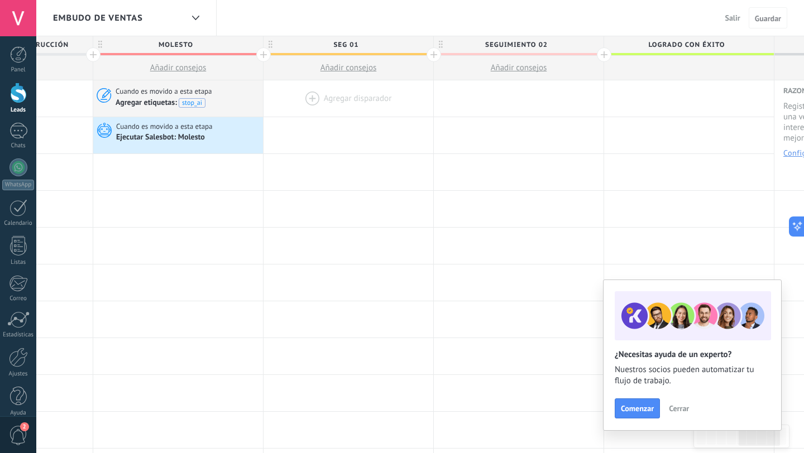
click at [357, 104] on div at bounding box center [348, 98] width 170 height 36
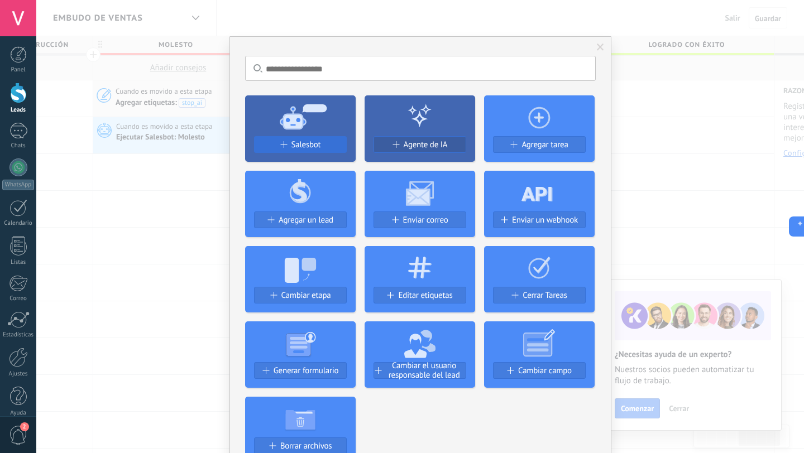
click at [294, 150] on button "Salesbot" at bounding box center [300, 144] width 93 height 17
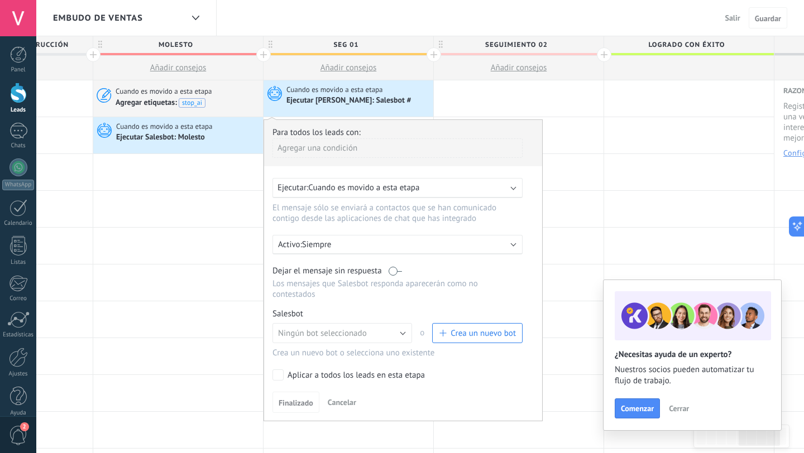
click at [394, 271] on label at bounding box center [395, 271] width 13 height 11
click at [462, 326] on button "Crea un nuevo bot" at bounding box center [477, 333] width 90 height 20
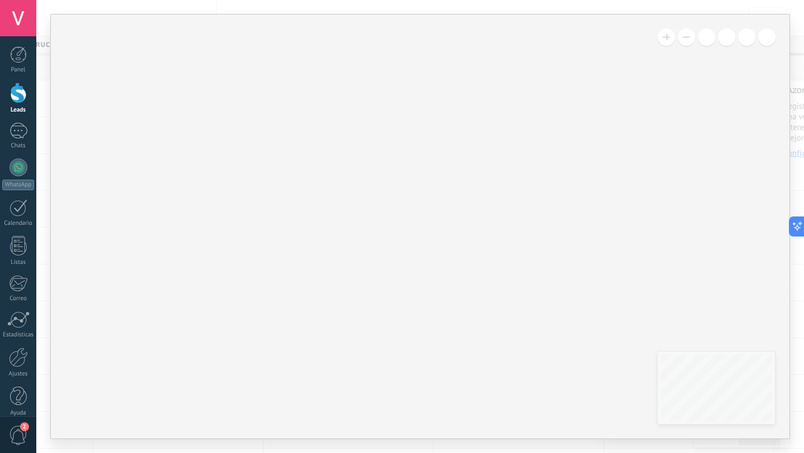
type input "**********"
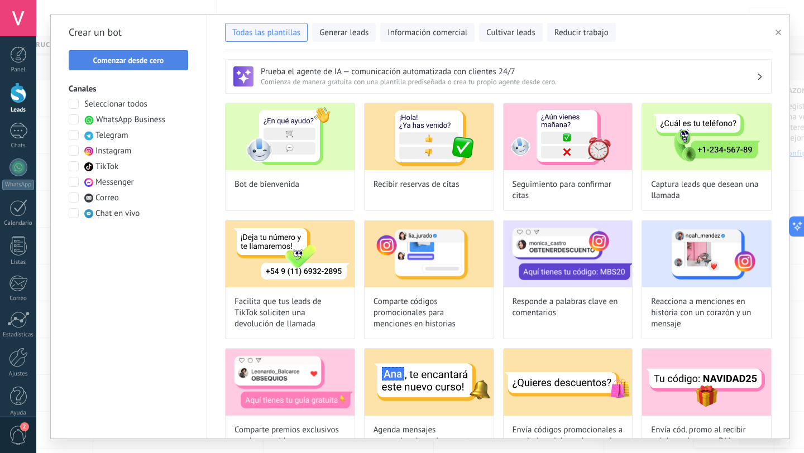
click at [118, 59] on span "Comenzar desde cero" at bounding box center [128, 60] width 71 height 8
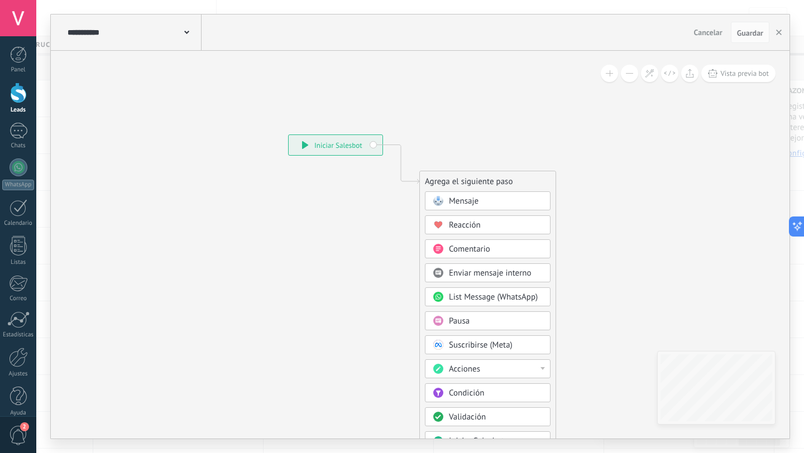
click at [186, 32] on icon at bounding box center [186, 32] width 5 height 3
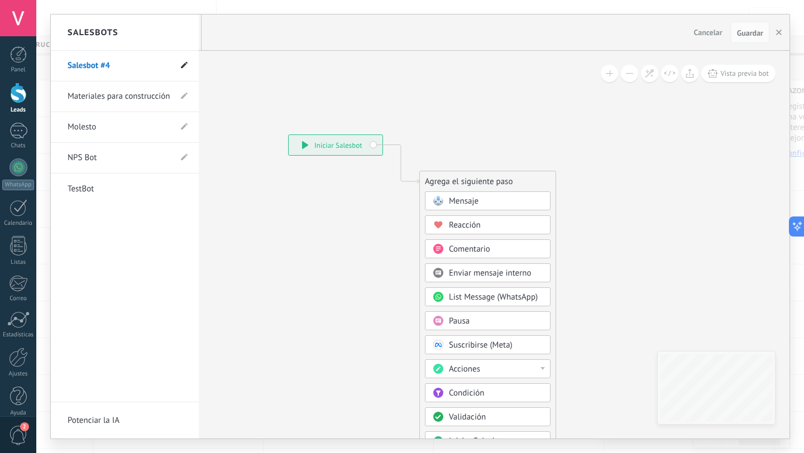
click at [181, 62] on icon at bounding box center [184, 65] width 7 height 7
drag, startPoint x: 125, startPoint y: 62, endPoint x: 66, endPoint y: 63, distance: 59.2
click at [66, 63] on li "**********" at bounding box center [125, 66] width 148 height 31
type input "**********"
click at [183, 70] on span at bounding box center [184, 66] width 12 height 14
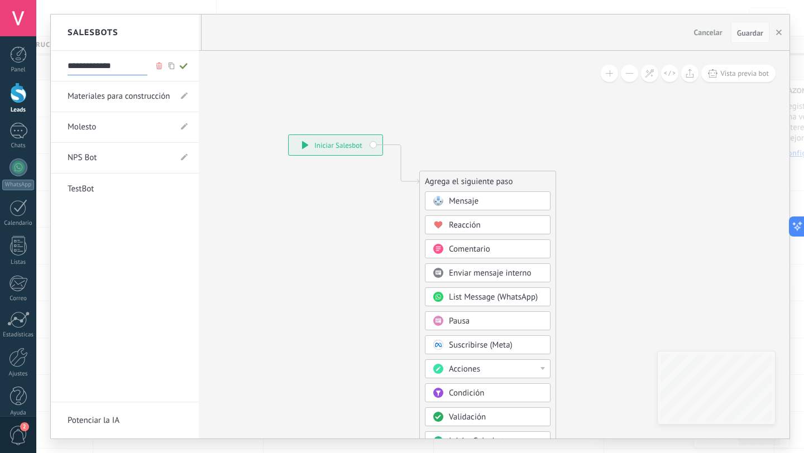
type input "**********"
drag, startPoint x: 327, startPoint y: 142, endPoint x: 465, endPoint y: 92, distance: 146.8
click at [465, 89] on div at bounding box center [420, 227] width 739 height 424
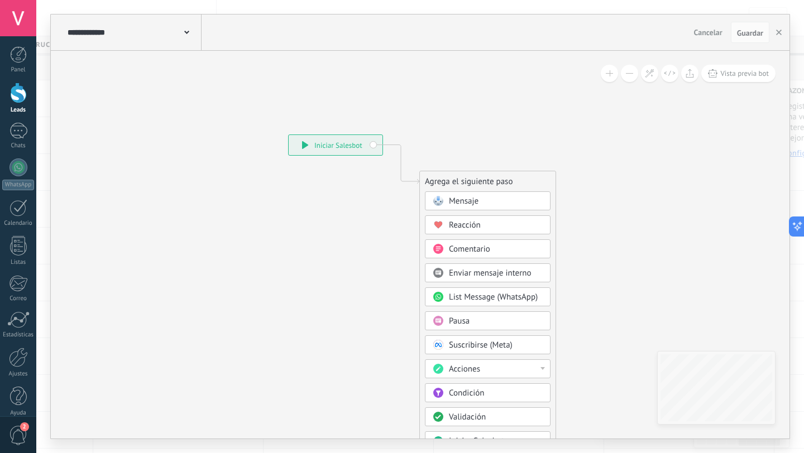
click at [451, 195] on div "Mensaje" at bounding box center [488, 200] width 126 height 19
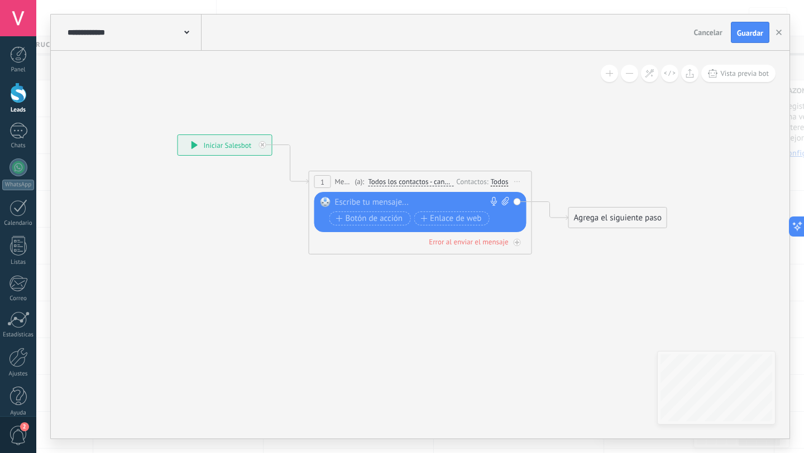
click at [404, 200] on div at bounding box center [418, 202] width 166 height 11
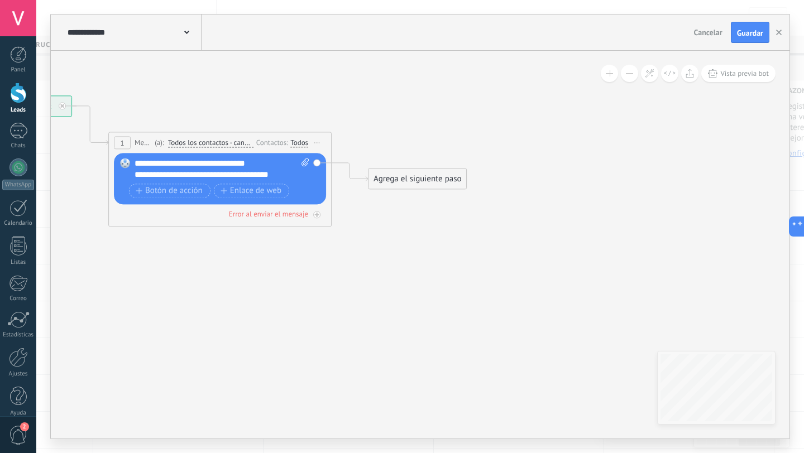
click at [408, 182] on div "Agrega el siguiente paso" at bounding box center [417, 179] width 98 height 18
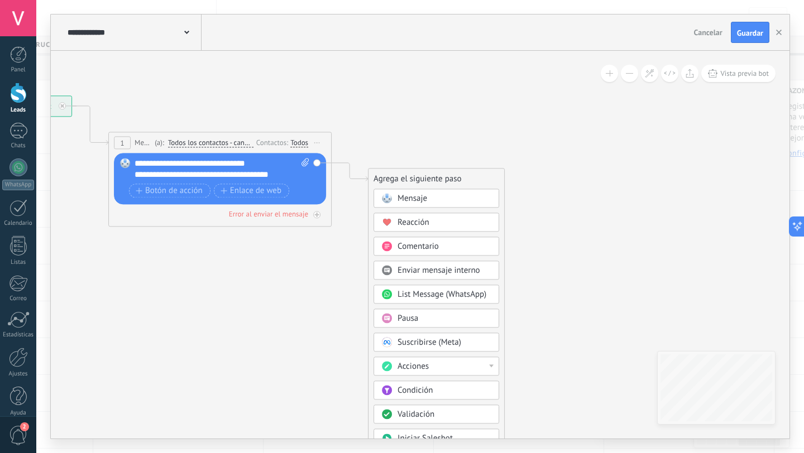
click at [450, 203] on div "Mensaje" at bounding box center [444, 198] width 94 height 11
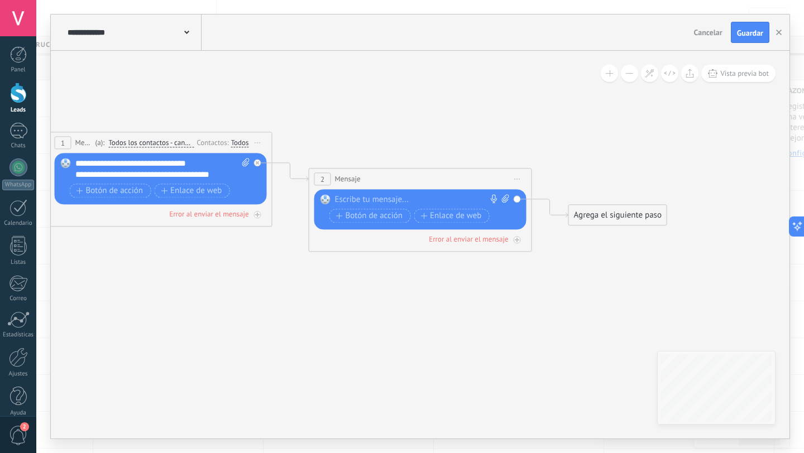
click at [520, 176] on span "Iniciar vista previa aquí Cambiar nombre Duplicar [GEOGRAPHIC_DATA]" at bounding box center [518, 179] width 18 height 16
click at [529, 246] on div "Borrar" at bounding box center [568, 251] width 111 height 19
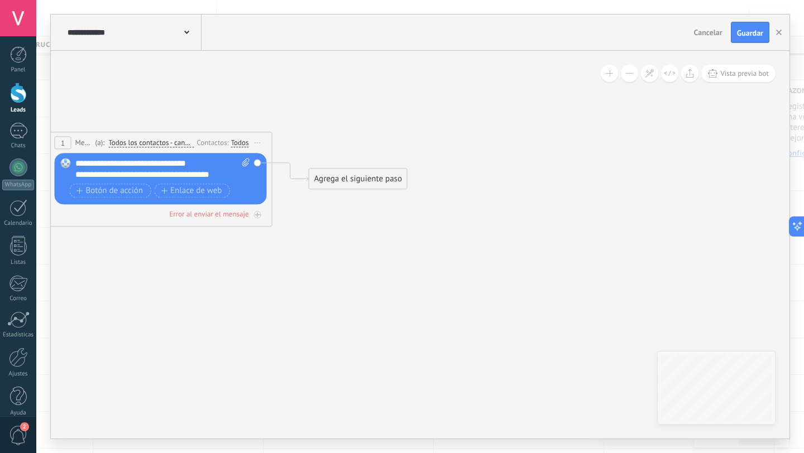
click at [344, 176] on div "Agrega el siguiente paso" at bounding box center [358, 179] width 98 height 18
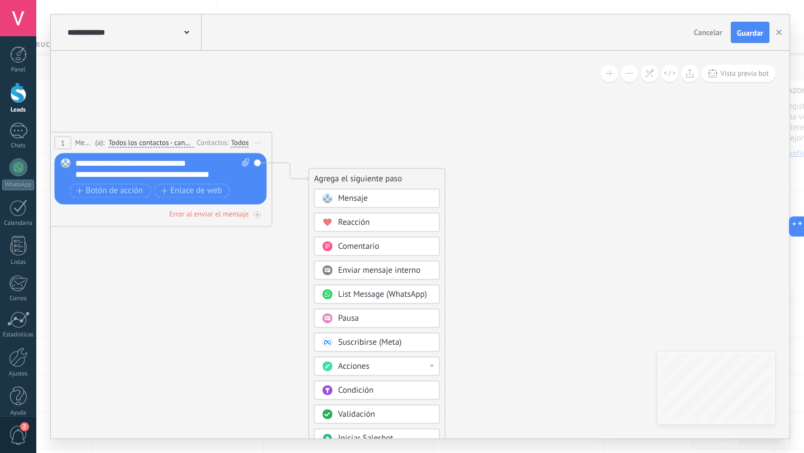
click at [388, 242] on div "Comentario" at bounding box center [385, 246] width 94 height 11
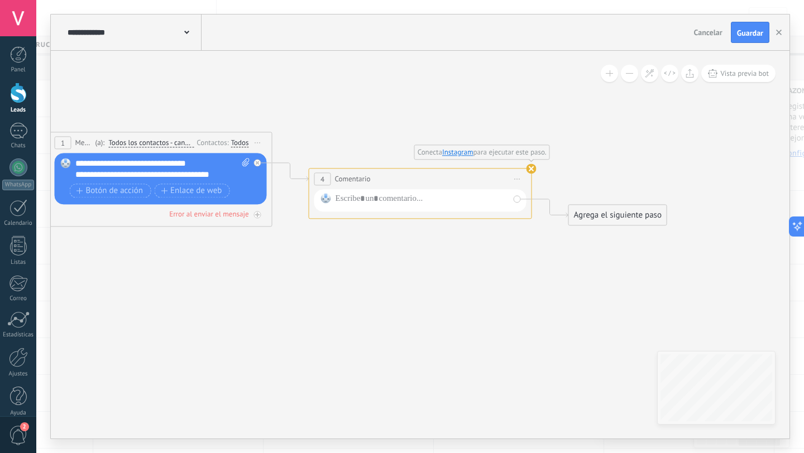
click at [519, 180] on span "Iniciar vista previa aquí Cambiar nombre Duplicar [GEOGRAPHIC_DATA]" at bounding box center [518, 179] width 18 height 16
click at [533, 258] on div "Borrar" at bounding box center [568, 251] width 111 height 19
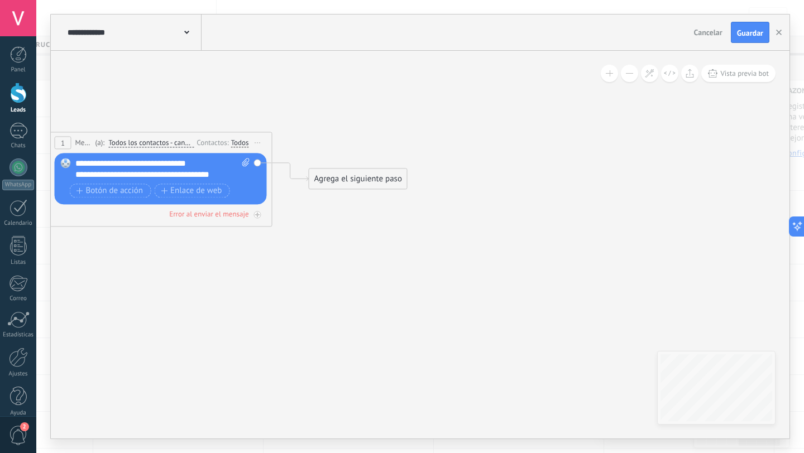
click at [367, 186] on div "Agrega el siguiente paso" at bounding box center [358, 179] width 98 height 18
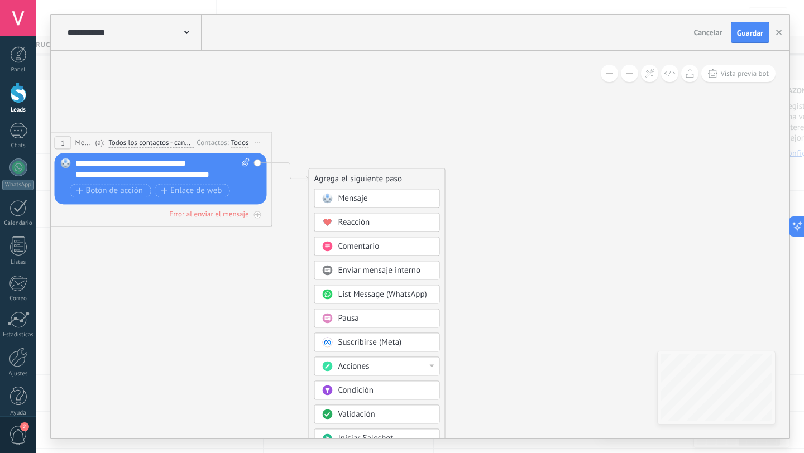
click at [356, 321] on span "Pausa" at bounding box center [348, 318] width 21 height 11
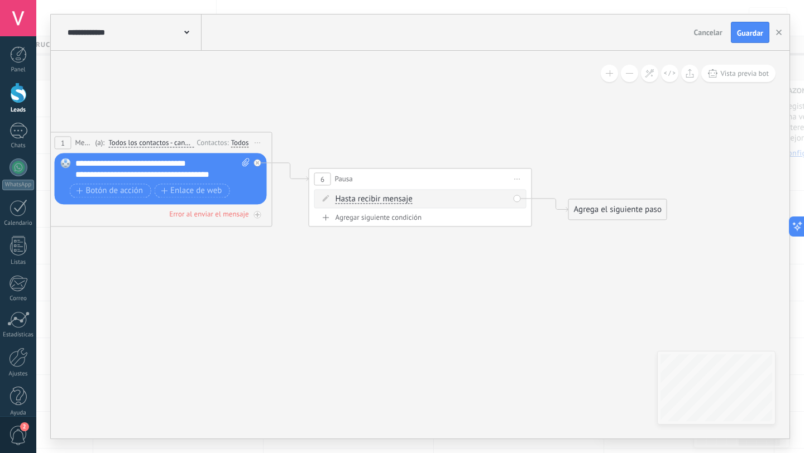
click at [378, 218] on div "Agregar siguiente condición" at bounding box center [420, 217] width 212 height 9
click at [586, 213] on div "Agrega el siguiente paso" at bounding box center [618, 209] width 98 height 18
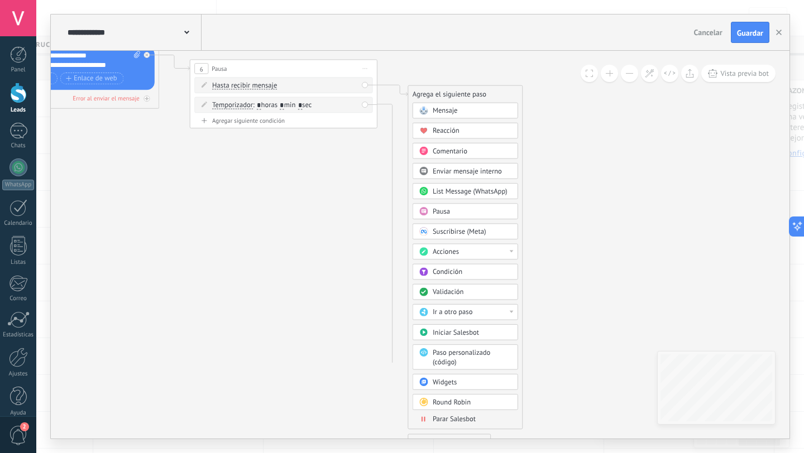
click at [454, 419] on span "Parar Salesbot" at bounding box center [454, 419] width 43 height 9
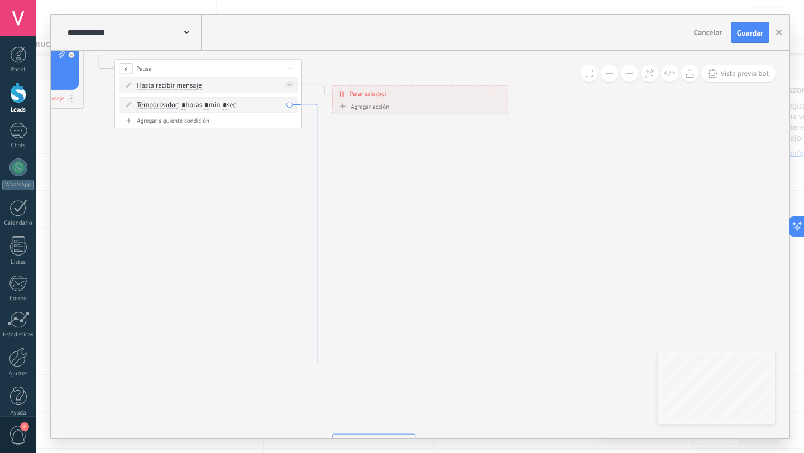
click at [318, 356] on icon at bounding box center [317, 274] width 31 height 341
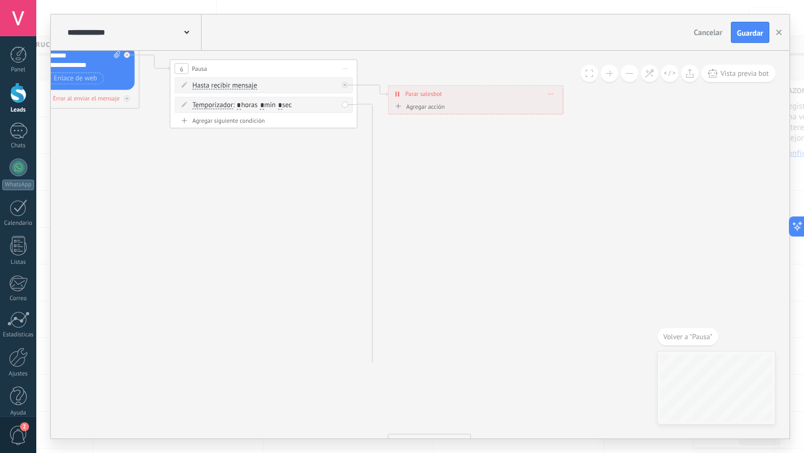
drag, startPoint x: 406, startPoint y: 434, endPoint x: 403, endPoint y: 335, distance: 98.3
click at [203, 107] on span "Temporizador" at bounding box center [212, 105] width 41 height 7
click at [203, 107] on button "Temporizador" at bounding box center [246, 105] width 117 height 17
click at [330, 103] on div "Borrar" at bounding box center [335, 104] width 10 height 13
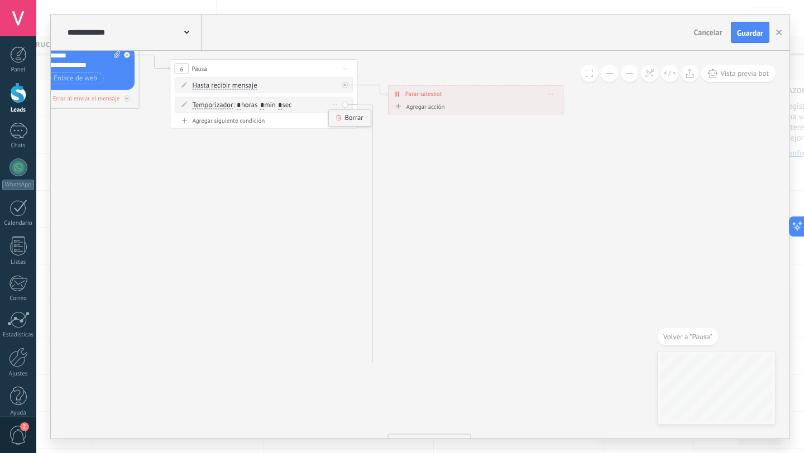
click at [338, 117] on icon at bounding box center [338, 118] width 6 height 6
click at [224, 102] on div "Agregar siguiente condición" at bounding box center [264, 101] width 178 height 8
click at [238, 105] on span ": * horas * min * sec" at bounding box center [262, 104] width 59 height 9
click at [265, 137] on icon at bounding box center [202, 68] width 1191 height 608
drag, startPoint x: 250, startPoint y: 106, endPoint x: 241, endPoint y: 106, distance: 8.4
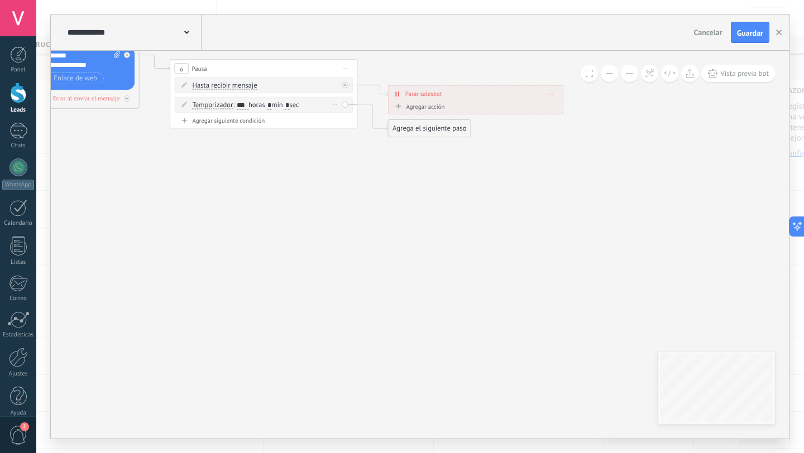
click at [241, 106] on input "***" at bounding box center [243, 105] width 12 height 7
type input "**"
click at [432, 126] on div "Agrega el siguiente paso" at bounding box center [430, 129] width 82 height 16
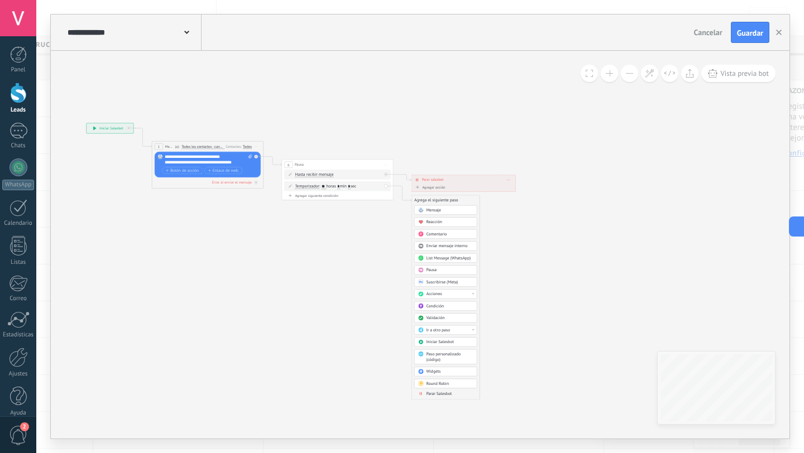
click at [472, 294] on div at bounding box center [473, 294] width 2 height 2
click at [461, 324] on div "Cambiar etapa del lead" at bounding box center [445, 322] width 63 height 9
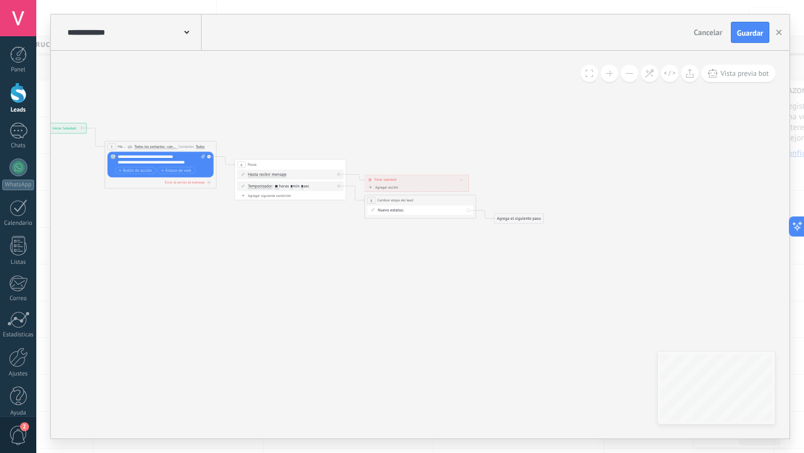
click at [0, 0] on div "Contacto inicial Negociación Materiales PAra Construcción Molesto Seg 01 Seguim…" at bounding box center [0, 0] width 0 height 0
click at [0, 0] on label "Seguimiento 02" at bounding box center [0, 0] width 0 height 0
click at [531, 219] on div "Agrega el siguiente paso" at bounding box center [519, 218] width 49 height 9
click at [514, 411] on span "Parar Salesbot" at bounding box center [522, 412] width 26 height 6
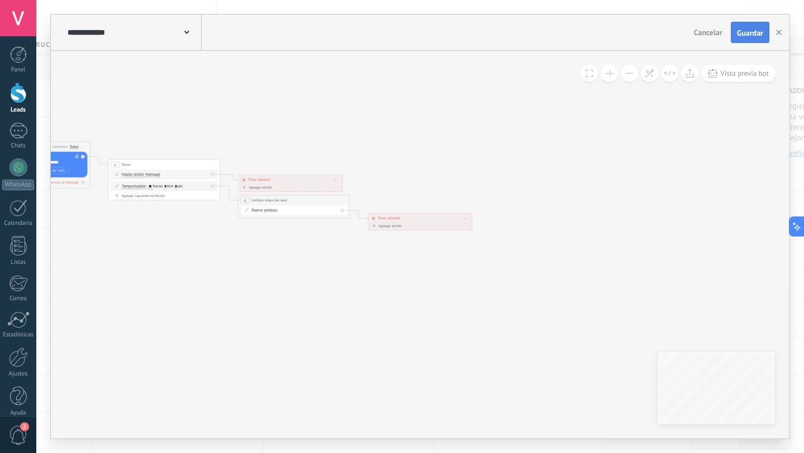
click at [751, 31] on span "Guardar" at bounding box center [750, 33] width 26 height 8
click at [779, 28] on button "button" at bounding box center [778, 32] width 17 height 21
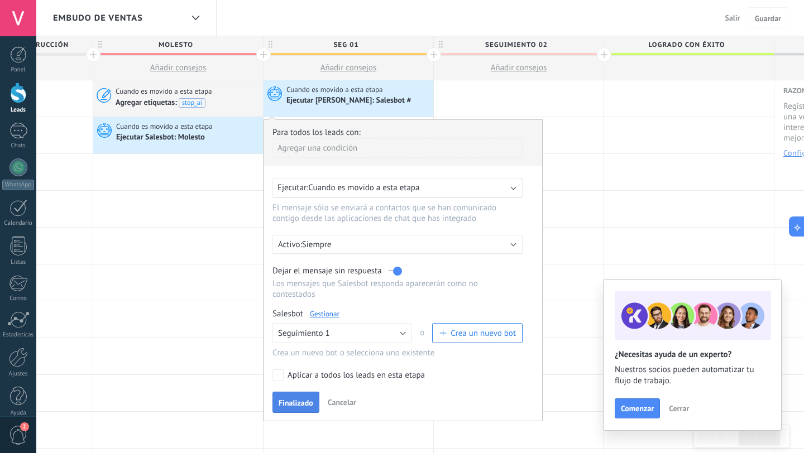
click at [291, 406] on span "Finalizado" at bounding box center [296, 403] width 35 height 8
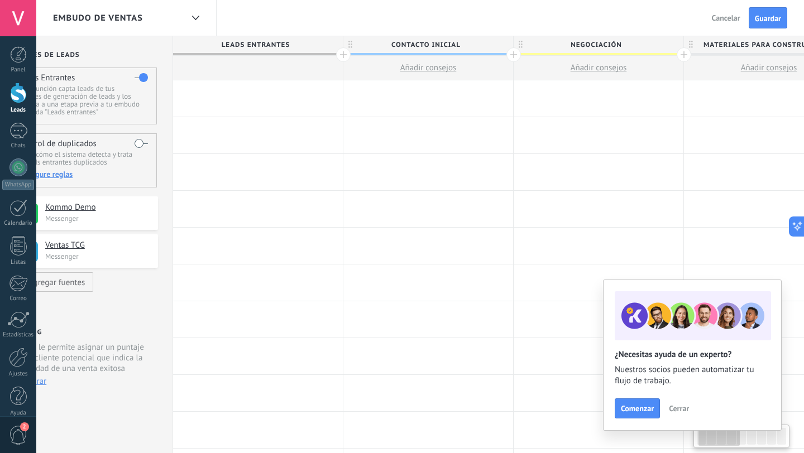
scroll to position [0, 45]
click at [216, 99] on div at bounding box center [257, 98] width 170 height 36
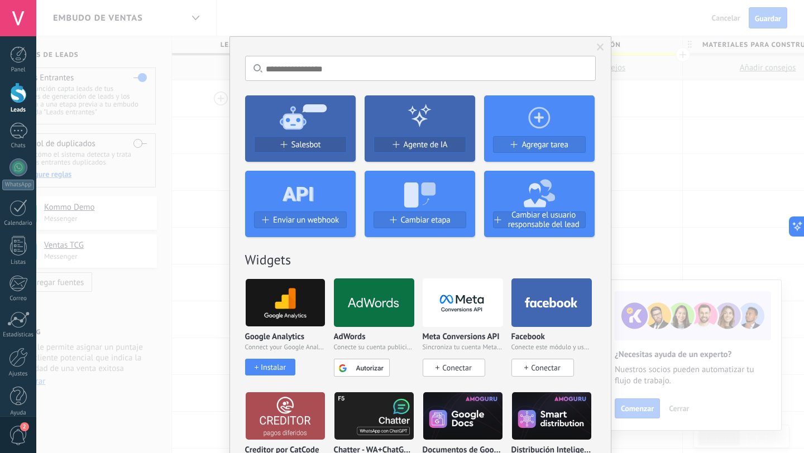
click at [293, 133] on icon at bounding box center [300, 116] width 111 height 40
click at [287, 144] on div "Salesbot" at bounding box center [301, 144] width 92 height 9
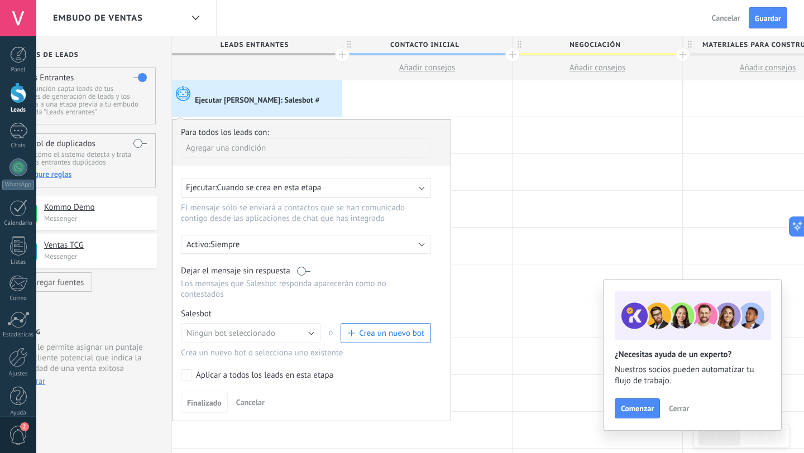
click at [303, 267] on label at bounding box center [303, 271] width 13 height 11
click at [349, 332] on span "button" at bounding box center [350, 333] width 7 height 7
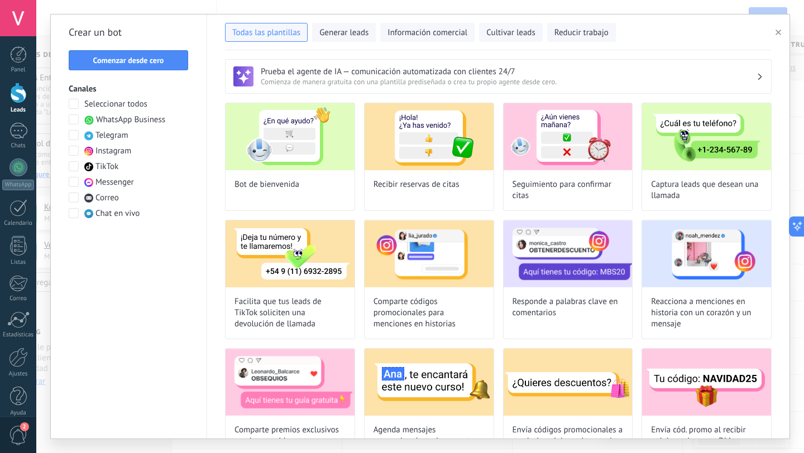
click at [776, 32] on icon "button" at bounding box center [778, 33] width 6 height 6
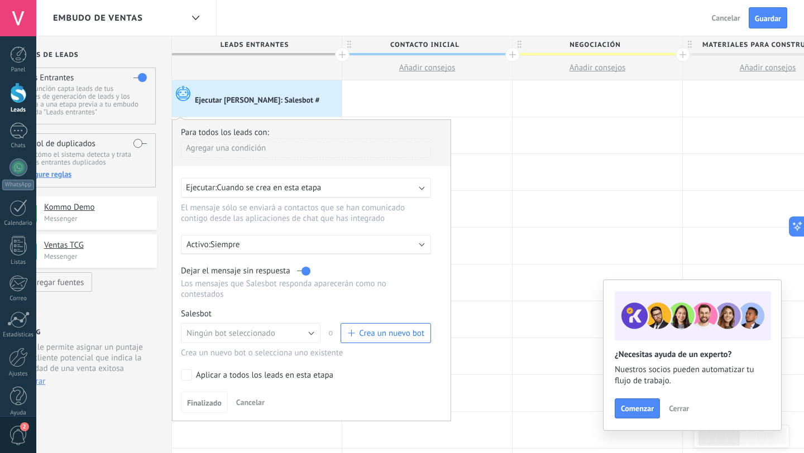
click at [328, 103] on div "Ejecutar Salesbot: Salesbot #" at bounding box center [267, 100] width 144 height 11
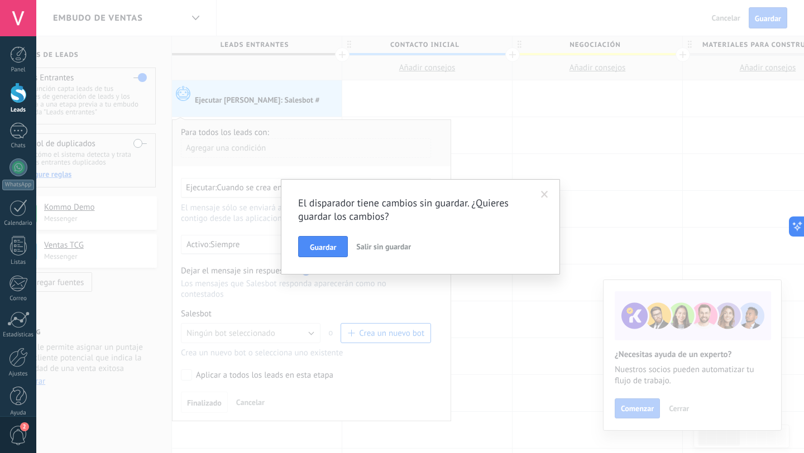
click at [544, 195] on span at bounding box center [544, 195] width 7 height 8
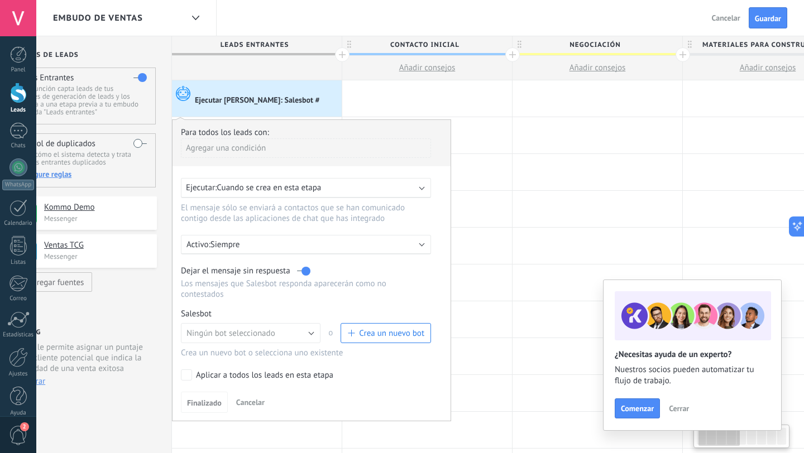
click at [245, 402] on span "Cancelar" at bounding box center [250, 402] width 28 height 10
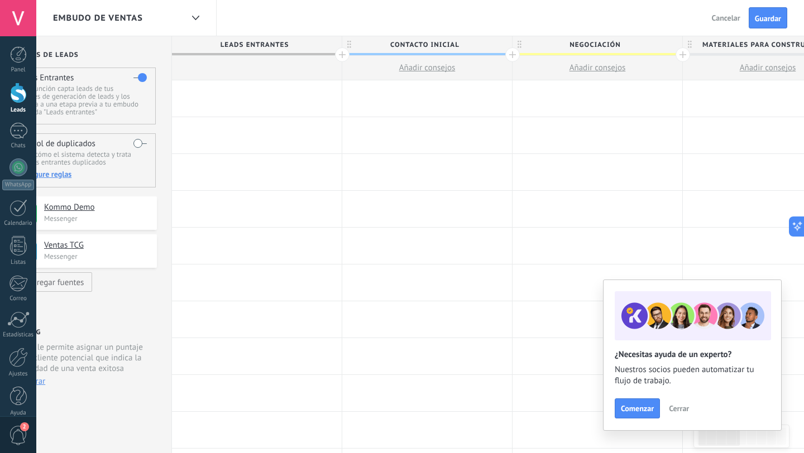
click at [257, 106] on div at bounding box center [257, 98] width 170 height 36
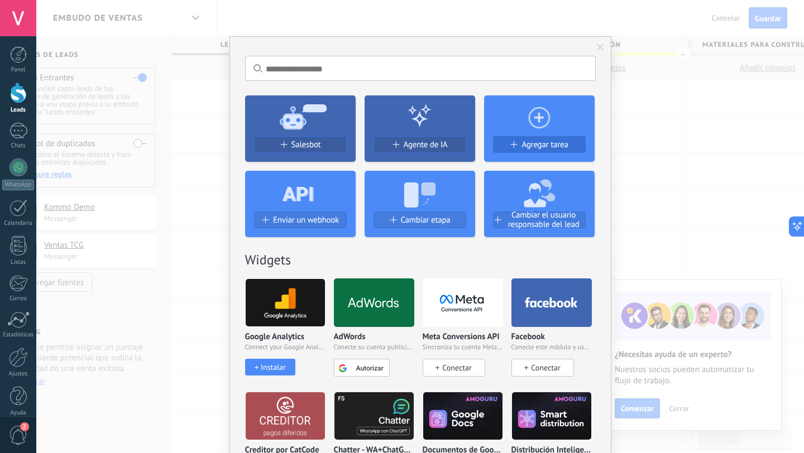
click at [531, 143] on span "Agregar tarea" at bounding box center [544, 144] width 46 height 9
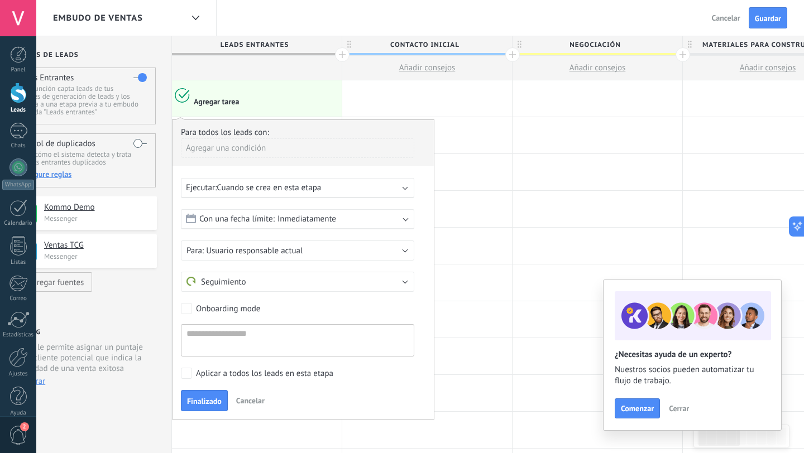
click at [326, 214] on span "Inmediatamente" at bounding box center [306, 219] width 59 height 11
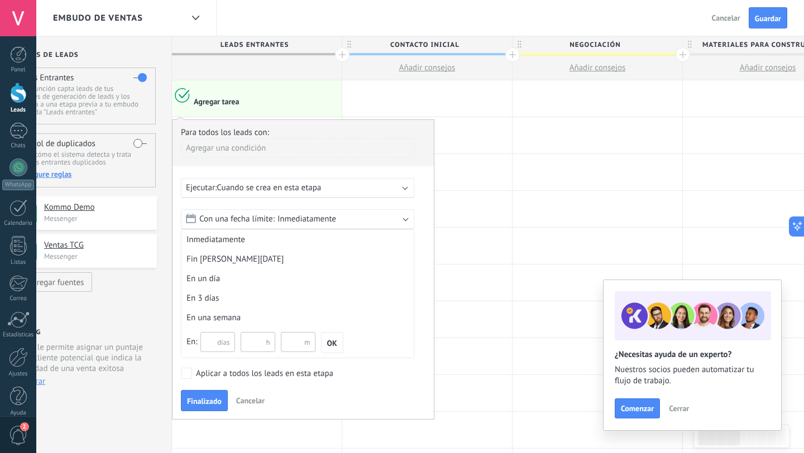
click at [292, 184] on span "Cuando se crea en esta etapa" at bounding box center [269, 188] width 104 height 11
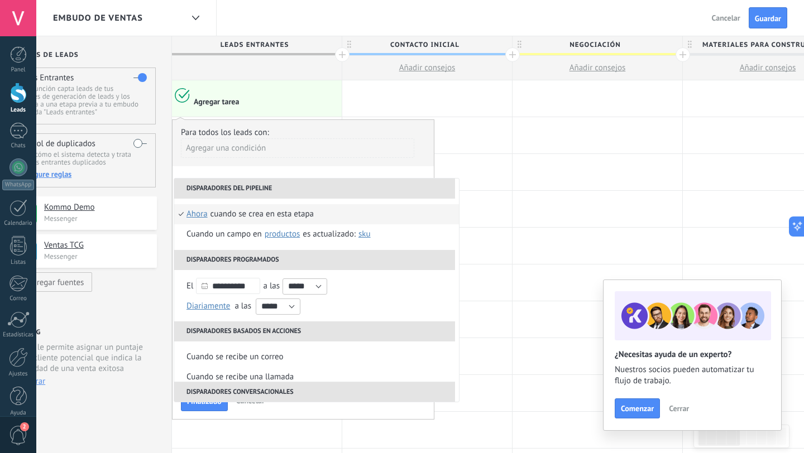
click at [335, 213] on li "Cuando se crea en esta etapa ahora después de 5 minutos después de 10 minutos u…" at bounding box center [316, 214] width 285 height 20
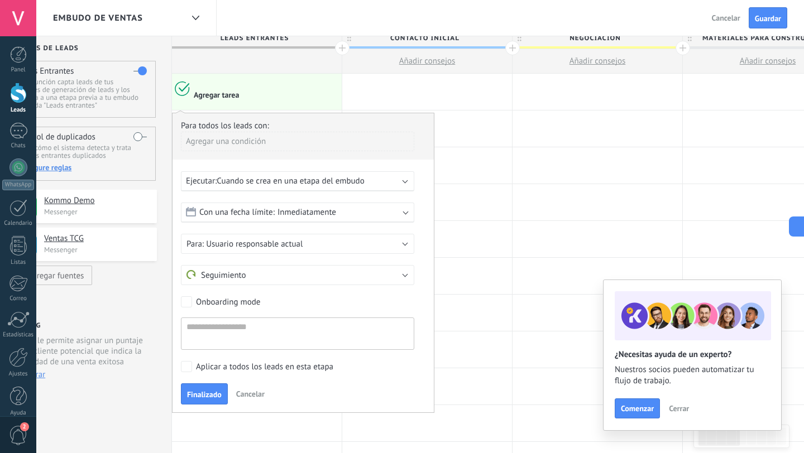
scroll to position [12, 0]
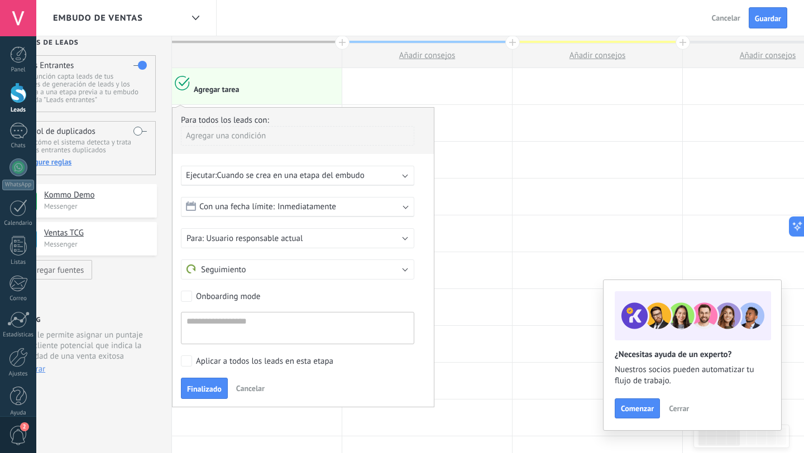
click at [346, 178] on span "Cuando se crea en una etapa del embudo" at bounding box center [290, 175] width 147 height 11
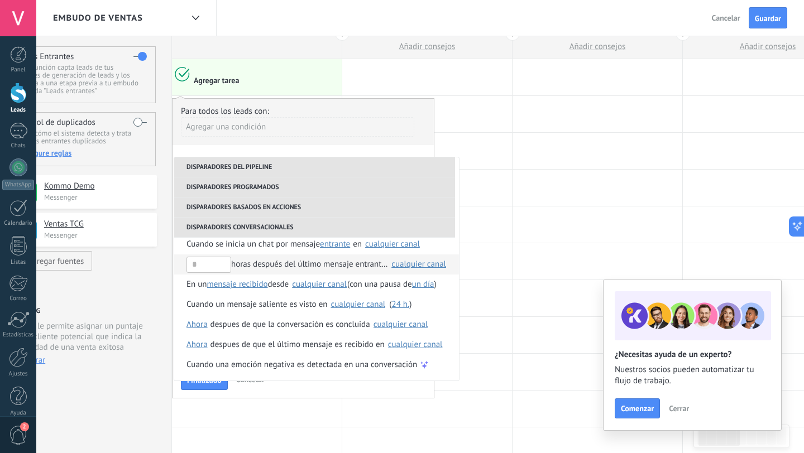
scroll to position [17, 0]
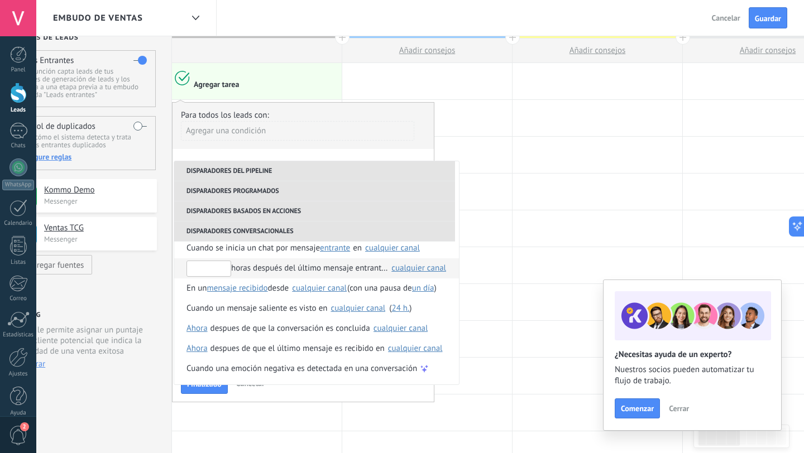
click at [189, 271] on input "text" at bounding box center [208, 269] width 45 height 16
type input "**"
click at [281, 269] on div "** horas después del último mensaje entrante en" at bounding box center [287, 268] width 202 height 20
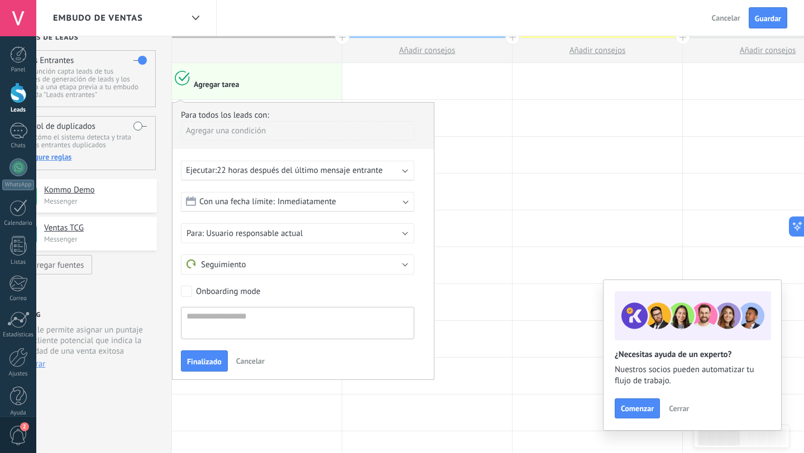
click at [381, 203] on div "Con una fecha límite: Inmediatamente" at bounding box center [297, 202] width 233 height 20
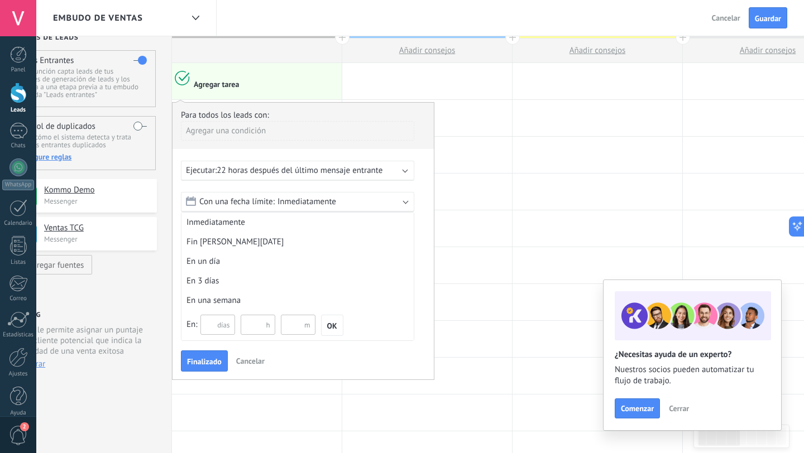
click at [381, 203] on div "Con una fecha límite: Inmediatamente" at bounding box center [297, 202] width 233 height 20
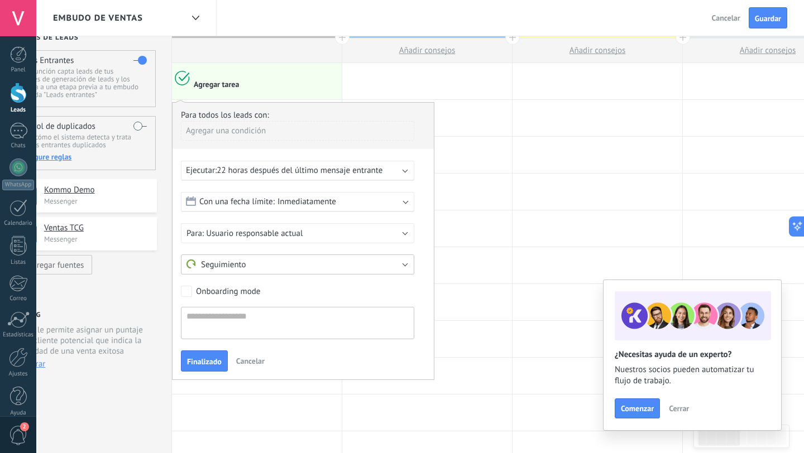
click at [277, 266] on button "Seguimiento" at bounding box center [297, 265] width 233 height 20
click at [277, 266] on span "Seguimiento" at bounding box center [292, 265] width 236 height 11
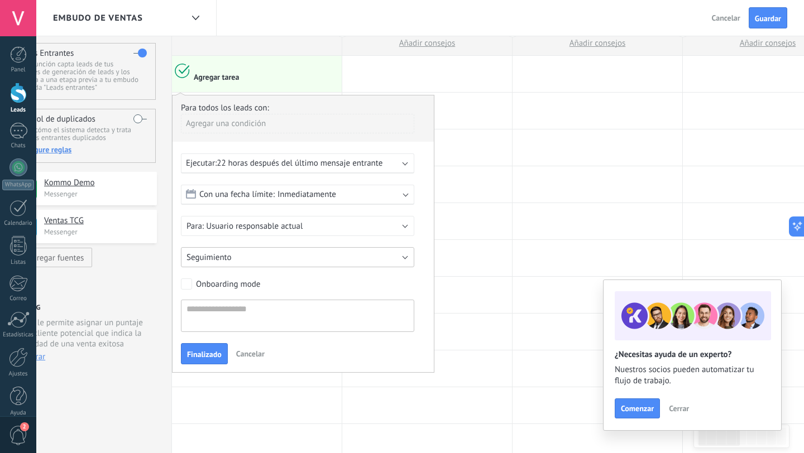
scroll to position [23, 0]
click at [252, 348] on button "Cancelar" at bounding box center [250, 355] width 37 height 17
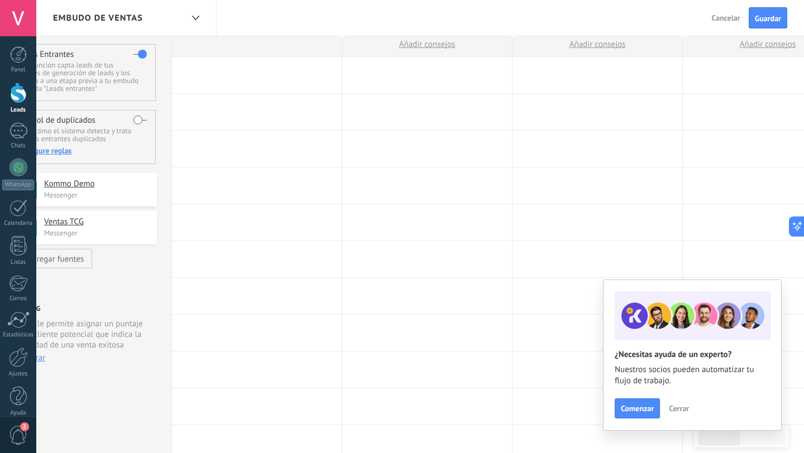
scroll to position [0, 0]
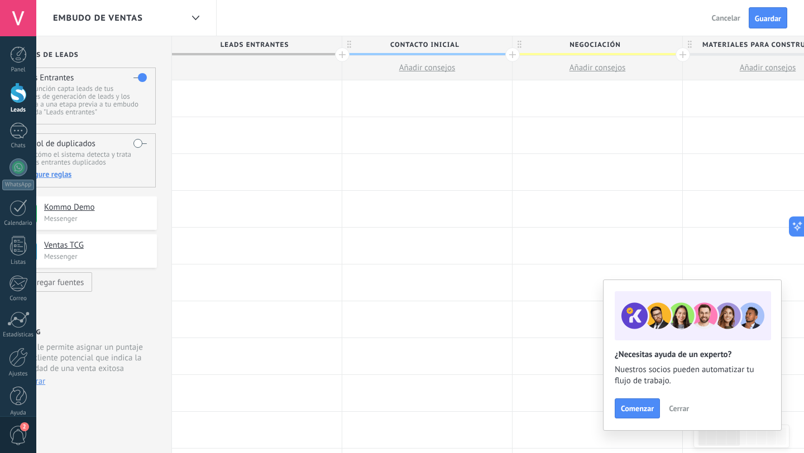
click at [236, 101] on div at bounding box center [257, 98] width 170 height 36
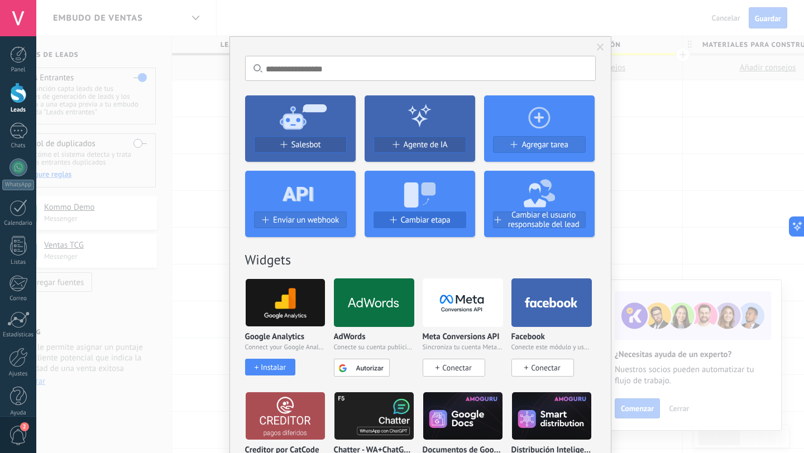
click at [402, 218] on span "Cambiar etapa" at bounding box center [426, 219] width 50 height 9
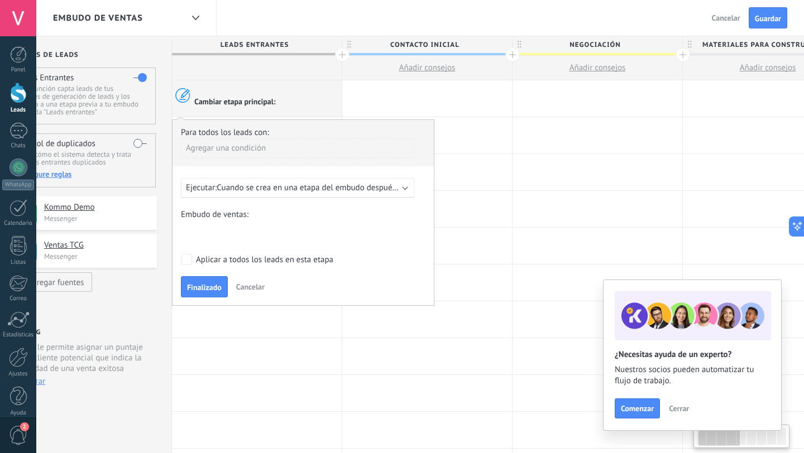
click at [305, 192] on span "Cuando se crea en una etapa del embudo después de 5 minutos" at bounding box center [331, 188] width 228 height 11
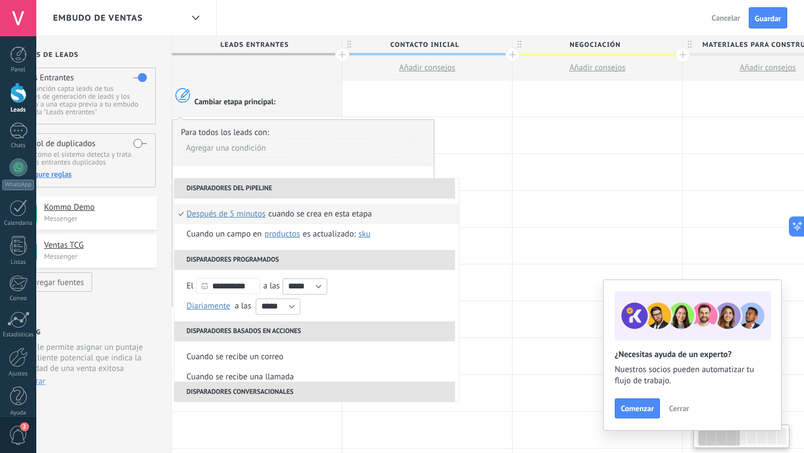
click at [234, 212] on span "después de 5 minutos" at bounding box center [225, 214] width 79 height 20
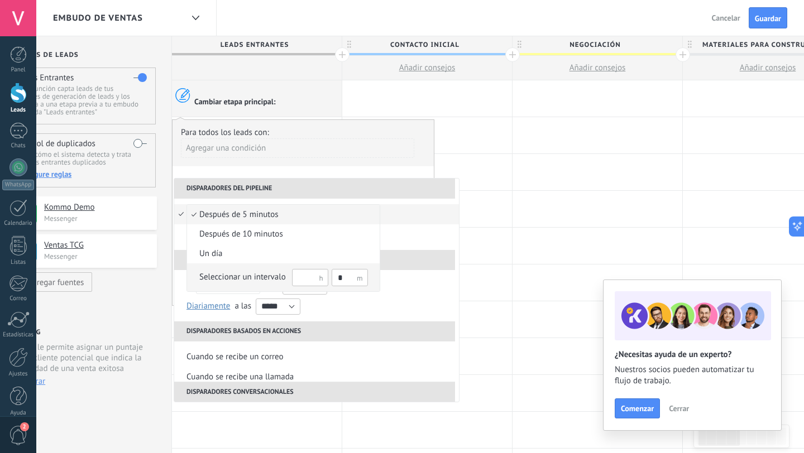
click at [301, 277] on input "text" at bounding box center [310, 277] width 36 height 17
type input "**"
click at [409, 212] on div at bounding box center [402, 226] width 804 height 453
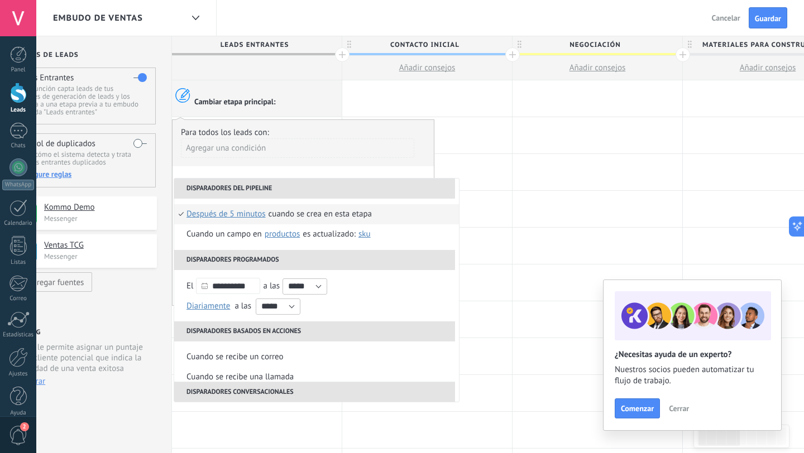
click at [234, 215] on span "después de 5 minutos" at bounding box center [225, 214] width 79 height 20
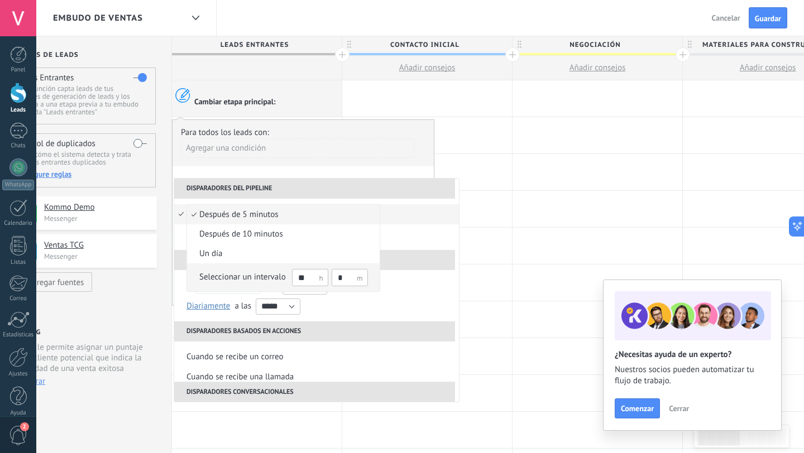
click at [248, 278] on div "Seleccionar un intervalo" at bounding box center [242, 277] width 87 height 11
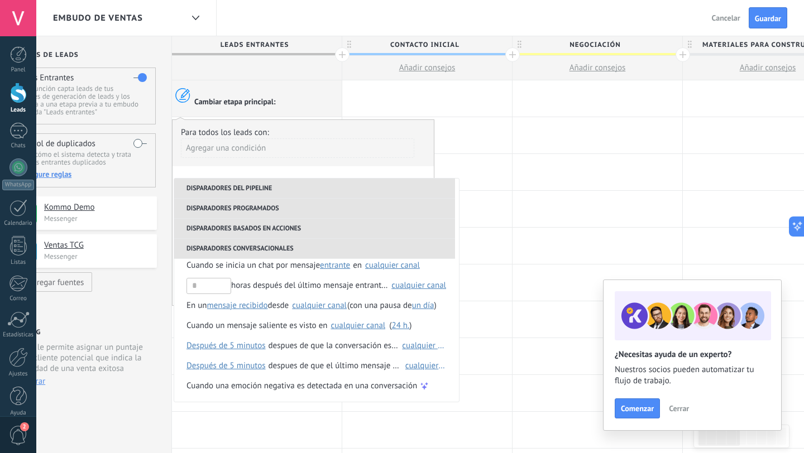
click at [290, 157] on div "Agregar una condición" at bounding box center [297, 148] width 233 height 20
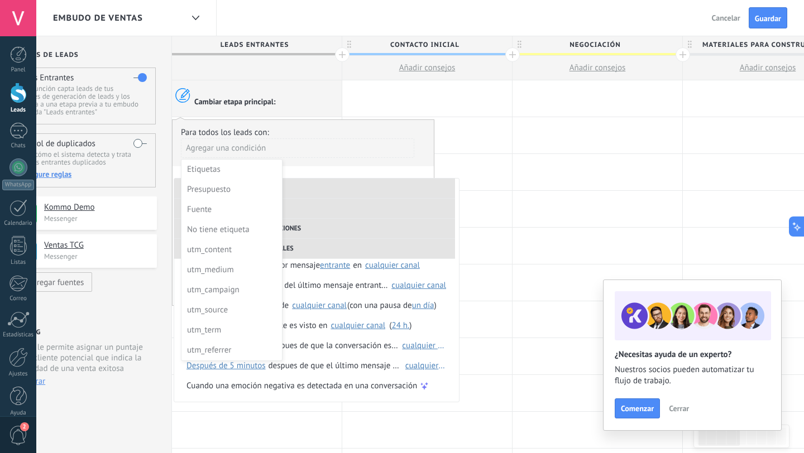
click at [309, 164] on div at bounding box center [302, 212] width 261 height 185
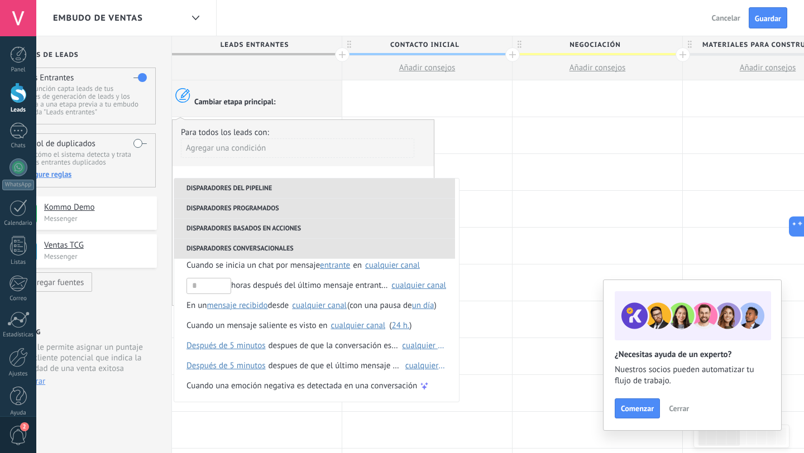
click at [301, 169] on div "**********" at bounding box center [303, 212] width 262 height 186
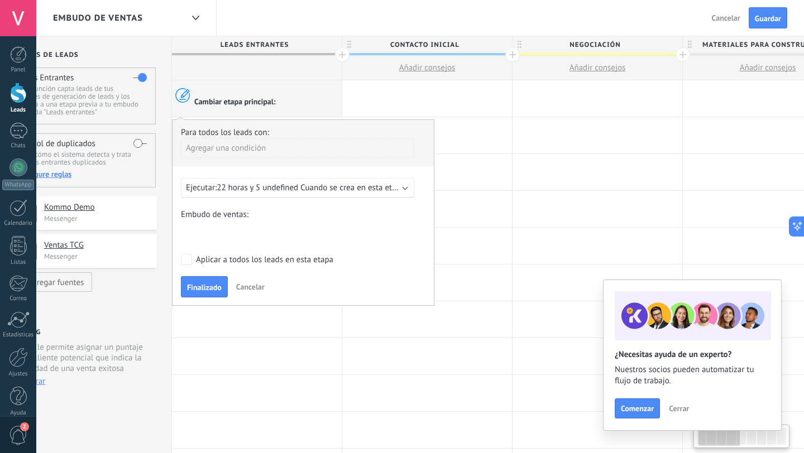
click at [0, 0] on div "Contacto inicial Negociación Materiales PAra Construcción Molesto Seg 01 Seguim…" at bounding box center [0, 0] width 0 height 0
click at [0, 0] on label "Seg 01" at bounding box center [0, 0] width 0 height 0
click at [220, 285] on span "Finalizado" at bounding box center [204, 288] width 35 height 8
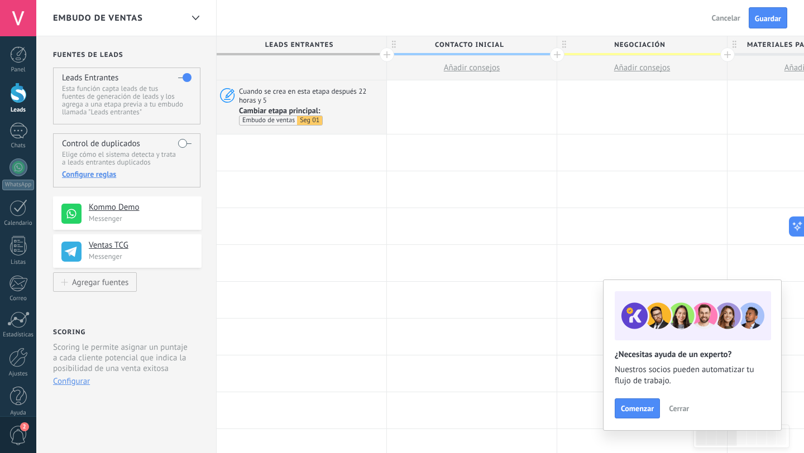
click at [453, 45] on span "Contacto inicial" at bounding box center [469, 44] width 164 height 17
click at [486, 45] on input "**********" at bounding box center [469, 44] width 148 height 17
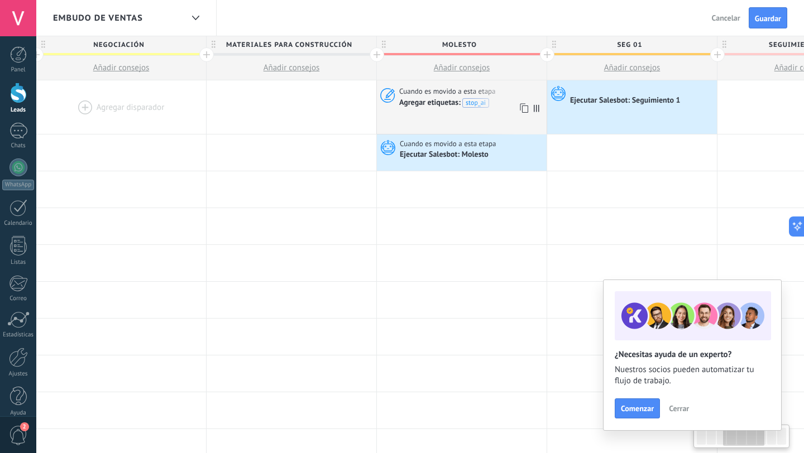
scroll to position [0, 521]
type input "**********"
click at [384, 44] on use at bounding box center [383, 44] width 4 height 7
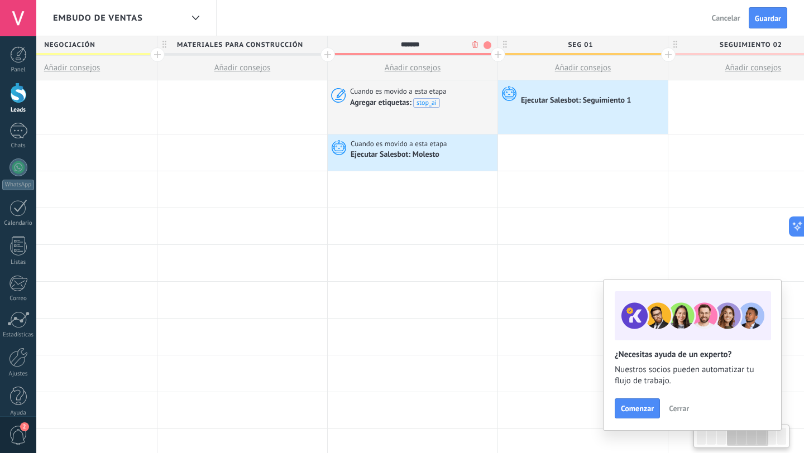
scroll to position [0, 569]
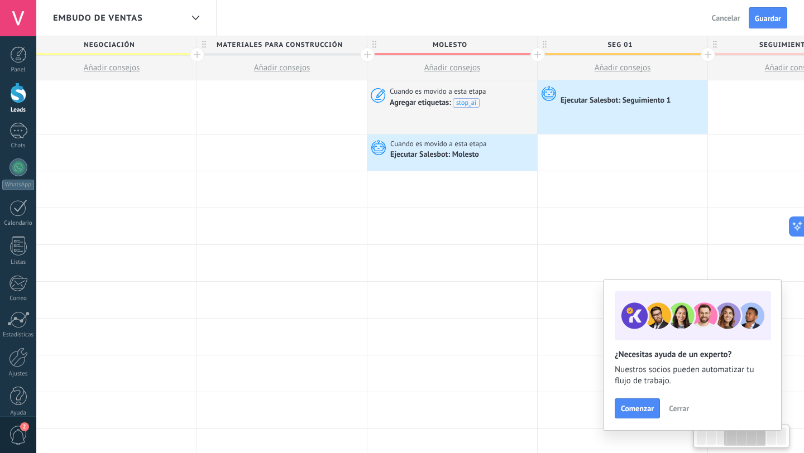
drag, startPoint x: 165, startPoint y: 45, endPoint x: 221, endPoint y: 50, distance: 56.6
click at [203, 50] on div "Leads Entrantes Cotización Añadir consejos Negociación Añadir consejos Material…" at bounding box center [452, 58] width 1532 height 44
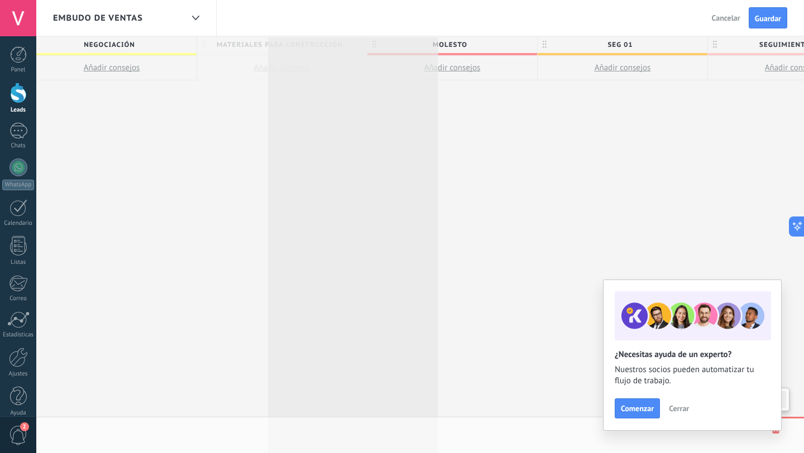
scroll to position [0, 529]
drag, startPoint x: 273, startPoint y: 42, endPoint x: 347, endPoint y: 41, distance: 73.7
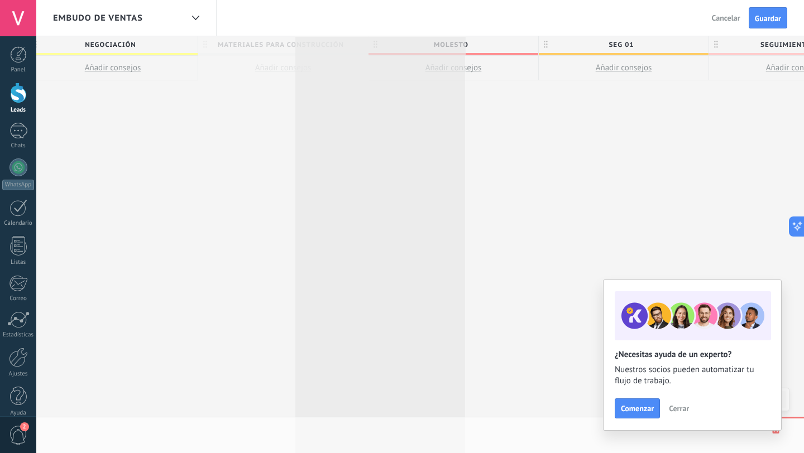
scroll to position [0, 529]
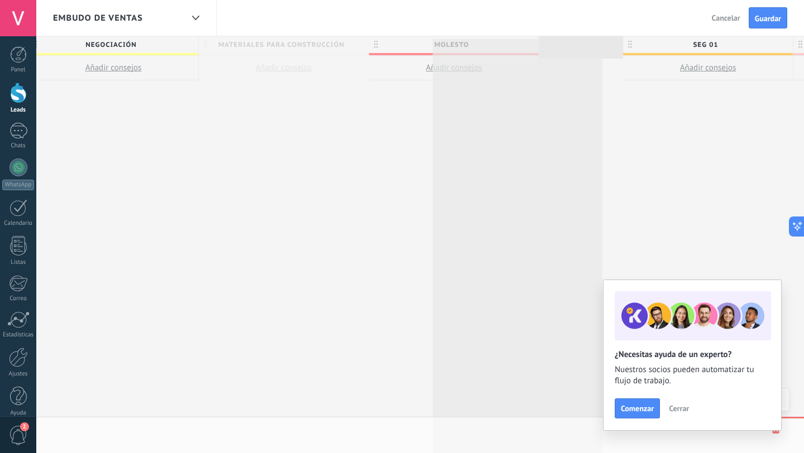
drag, startPoint x: 313, startPoint y: 42, endPoint x: 547, endPoint y: 45, distance: 233.9
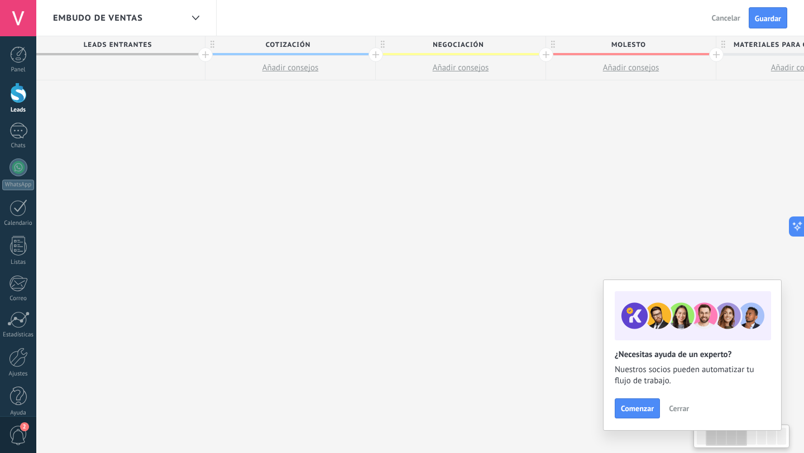
scroll to position [0, 182]
click at [294, 44] on span "Cotización" at bounding box center [287, 44] width 164 height 17
type input "*"
type input "********"
click at [377, 13] on div "Embudo de ventas Salir Cancelar Guardar" at bounding box center [420, 18] width 768 height 36
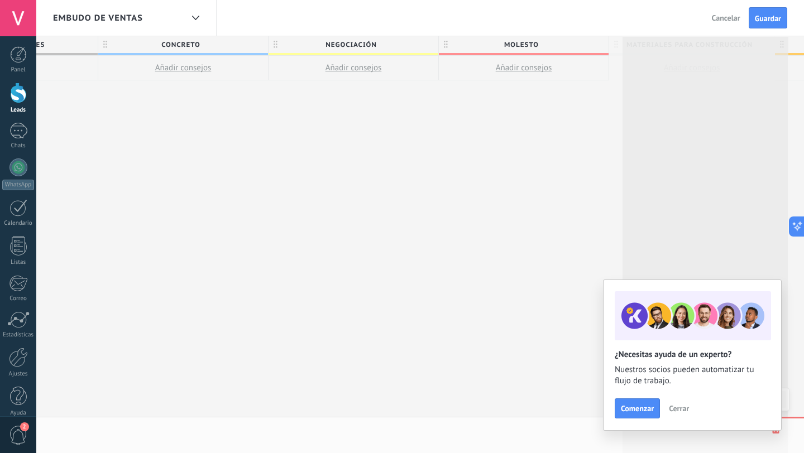
scroll to position [0, 314]
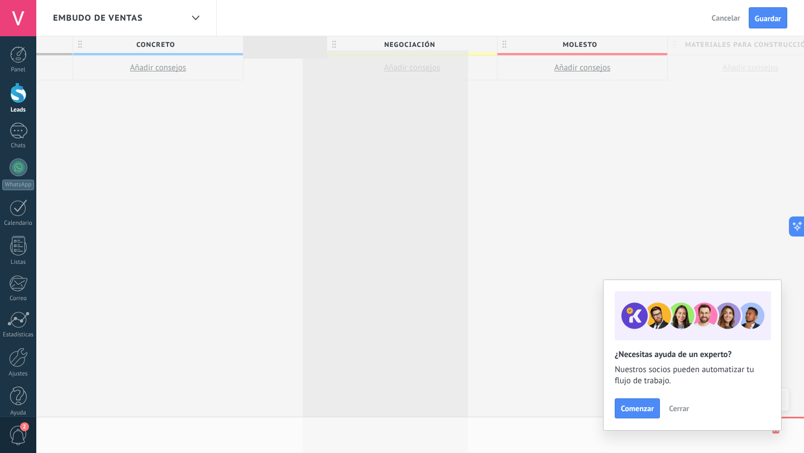
drag, startPoint x: 760, startPoint y: 42, endPoint x: 339, endPoint y: 54, distance: 421.6
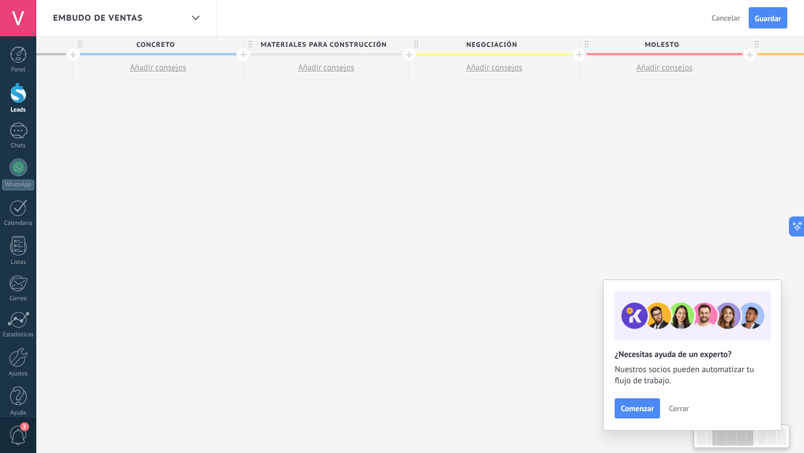
click at [518, 47] on span "Negociación" at bounding box center [491, 44] width 164 height 17
click at [559, 45] on body ".abccls-1,.abccls-2{fill-rule:evenodd}.abccls-2{fill:#fff} .abfcls-1{fill:none}…" at bounding box center [402, 226] width 804 height 453
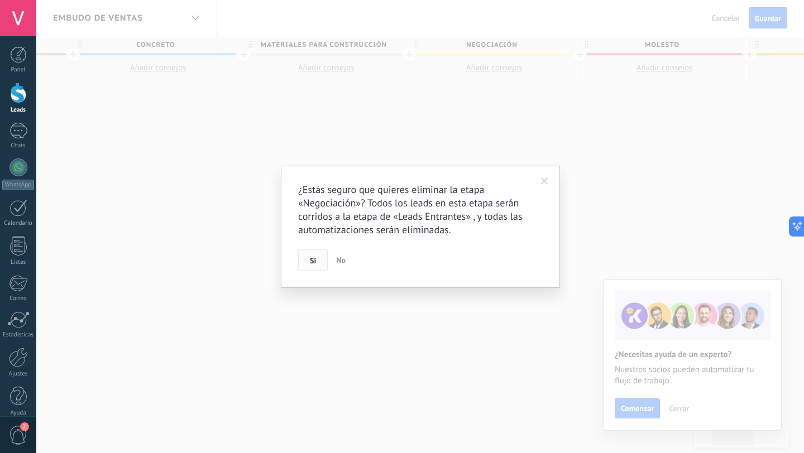
click at [317, 258] on button "Si" at bounding box center [313, 260] width 30 height 21
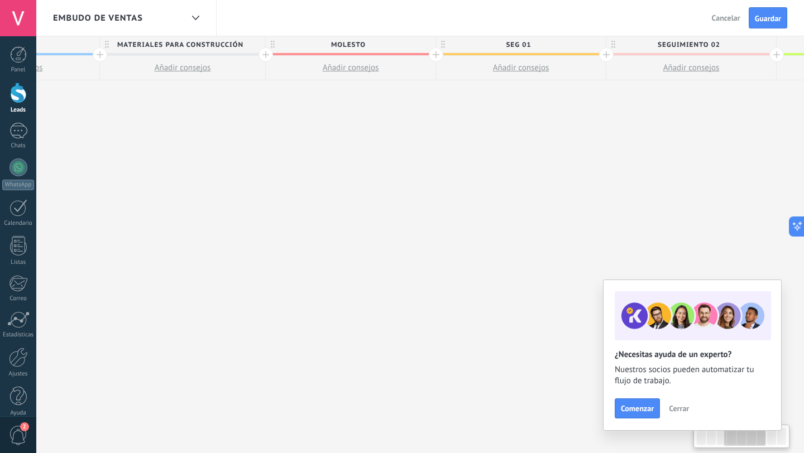
scroll to position [0, 481]
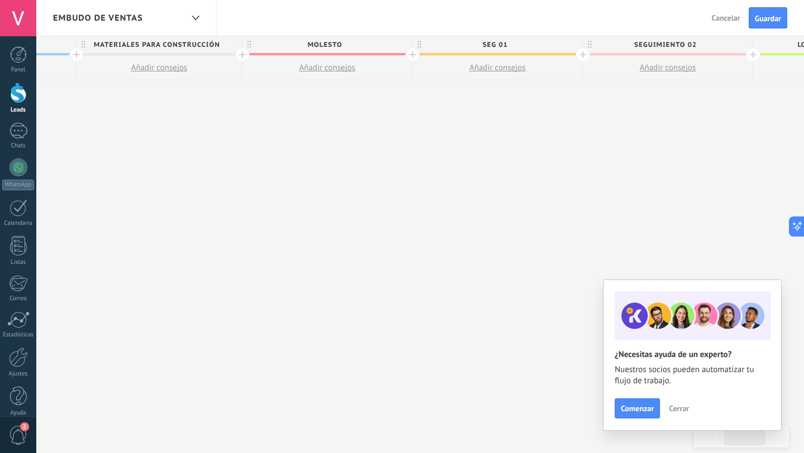
click at [494, 43] on span "Seg 01" at bounding box center [495, 44] width 164 height 17
click at [494, 43] on input "******" at bounding box center [495, 44] width 148 height 17
click at [495, 43] on input "******" at bounding box center [495, 44] width 148 height 17
type input "**********"
click at [765, 15] on span "Guardar" at bounding box center [768, 19] width 26 height 8
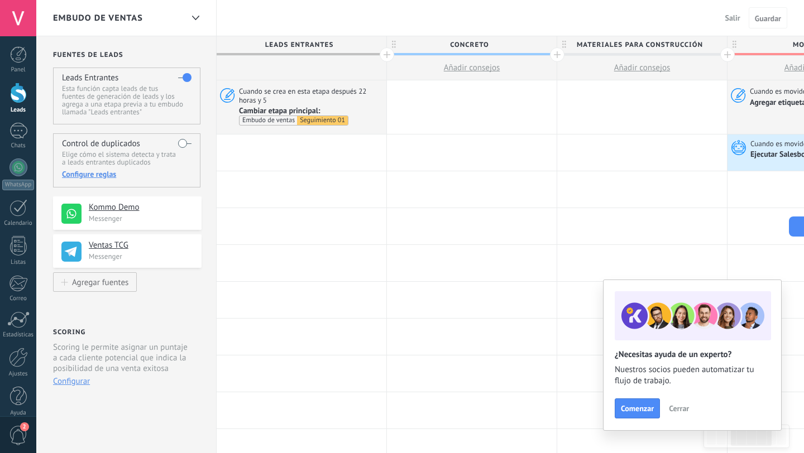
scroll to position [0, 481]
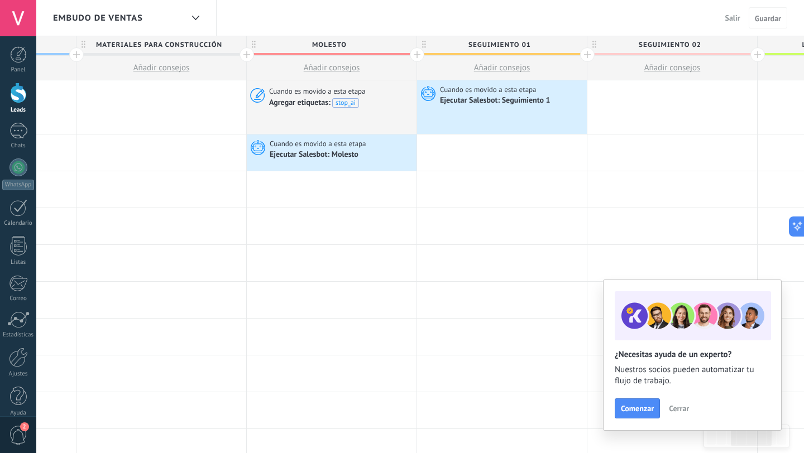
click at [681, 410] on span "Cerrar" at bounding box center [679, 409] width 20 height 8
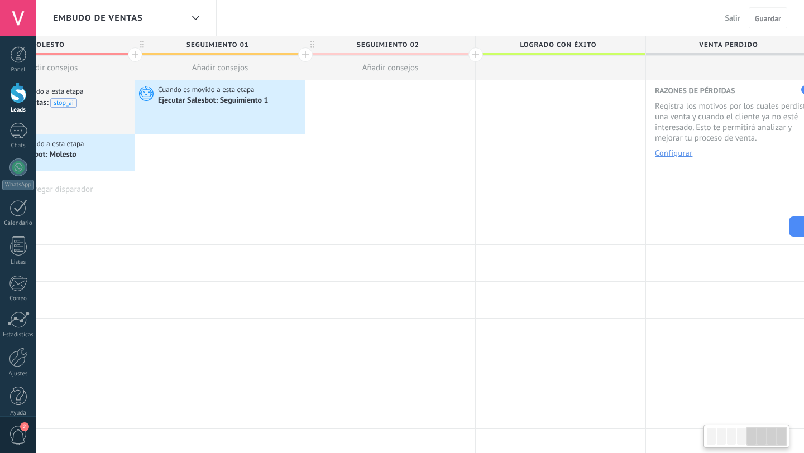
scroll to position [0, 775]
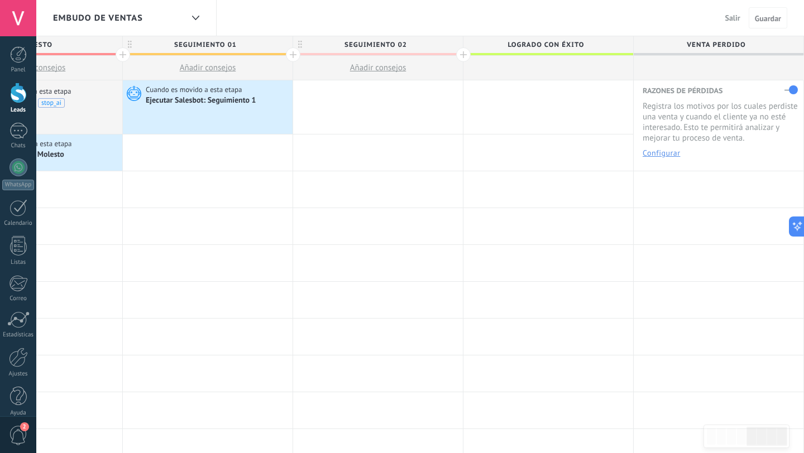
click at [725, 17] on span "Salir" at bounding box center [732, 18] width 15 height 10
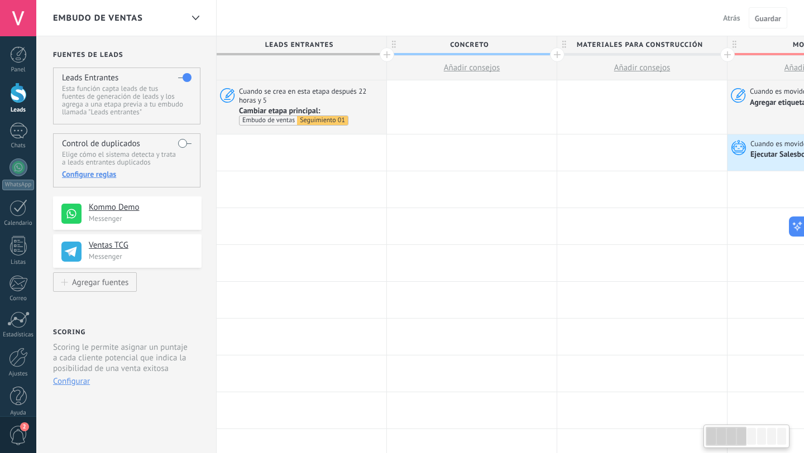
click at [733, 19] on span "Atrás" at bounding box center [731, 18] width 17 height 10
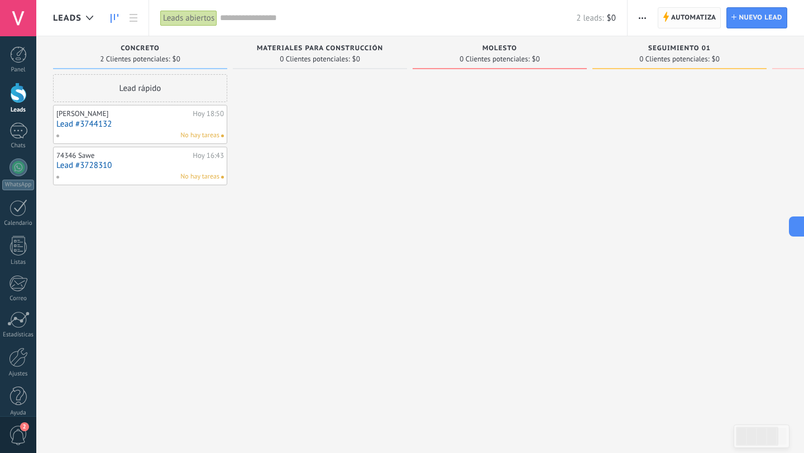
click at [688, 22] on span "Automatiza" at bounding box center [693, 18] width 45 height 20
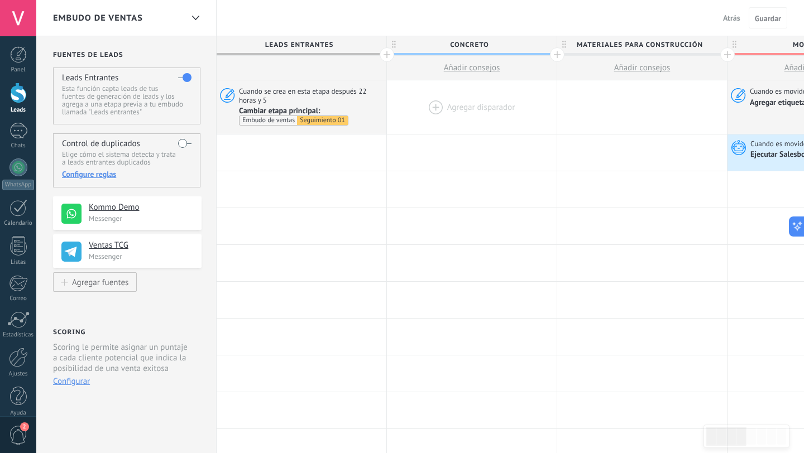
click at [482, 107] on div at bounding box center [472, 107] width 170 height 54
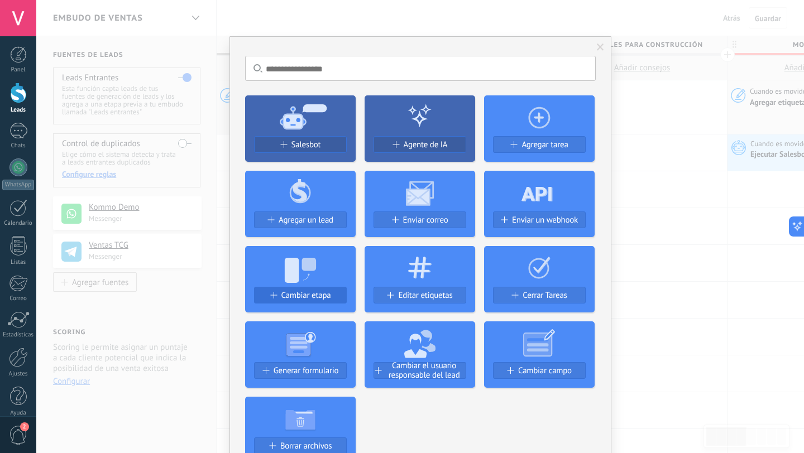
click at [308, 291] on span "Cambiar etapa" at bounding box center [306, 295] width 50 height 9
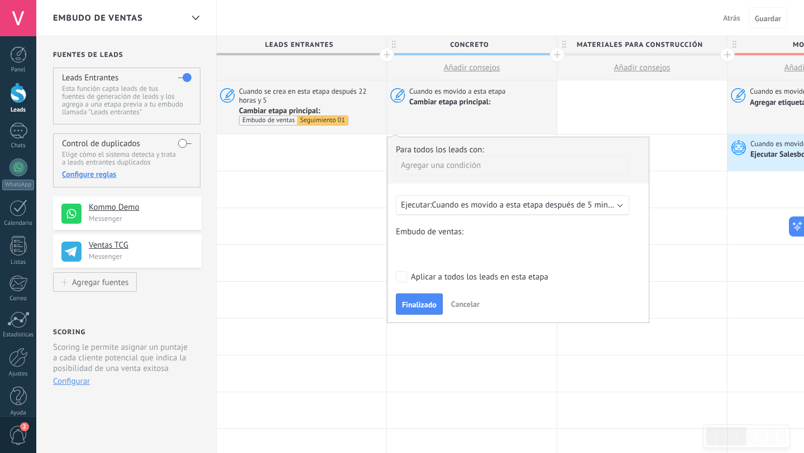
click at [0, 0] on div "Concreto Materiales PAra Construcción Molesto Seguimiento 01 Seguimiento 02 Log…" at bounding box center [0, 0] width 0 height 0
click at [0, 0] on label "Seguimiento 01" at bounding box center [0, 0] width 0 height 0
click at [479, 207] on span "Cuando es movido a esta etapa después de 5 minutos" at bounding box center [527, 205] width 191 height 11
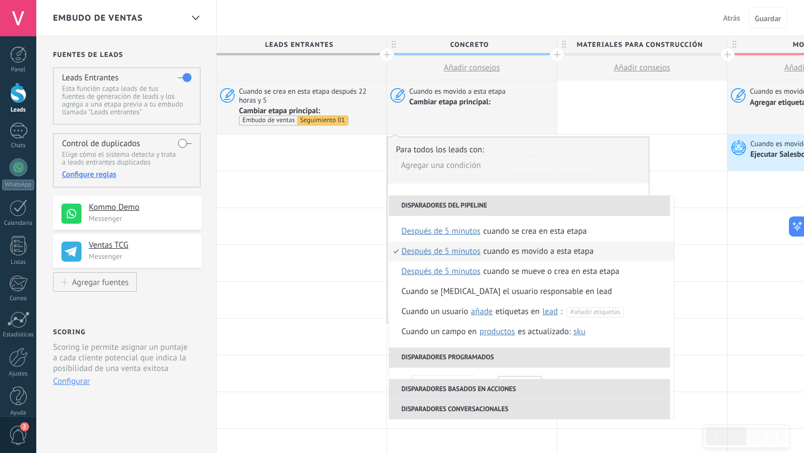
click at [452, 251] on span "después de 5 minutos" at bounding box center [440, 252] width 79 height 20
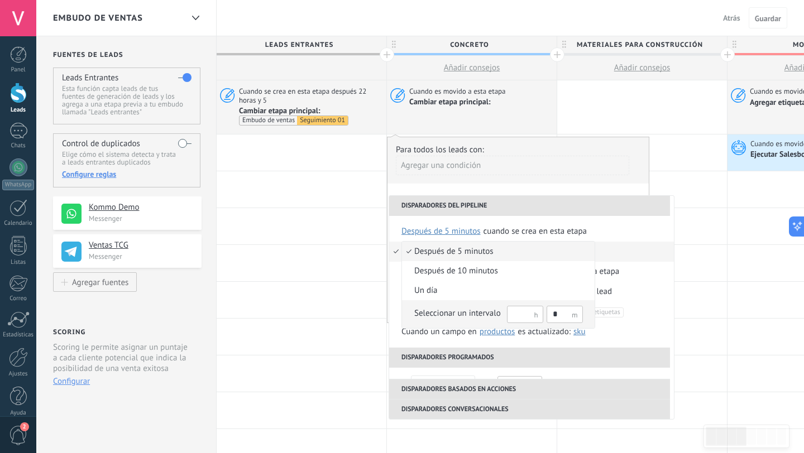
click at [525, 320] on input "text" at bounding box center [525, 314] width 36 height 17
type input "**"
click at [428, 307] on div "Seleccionar un intervalo ** *" at bounding box center [498, 314] width 169 height 18
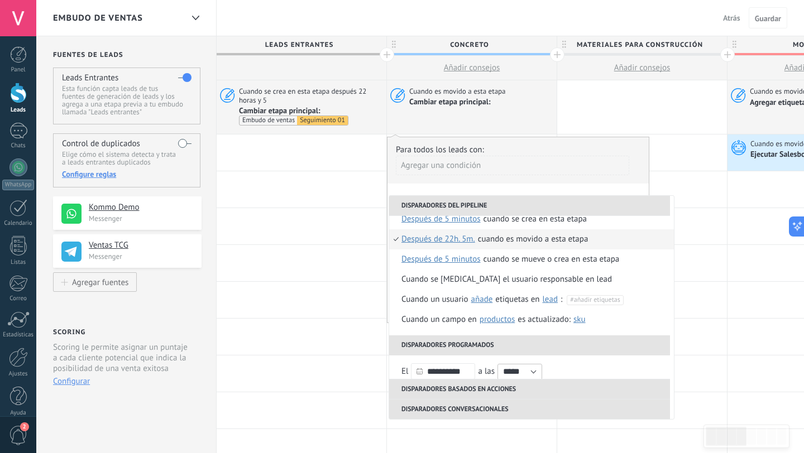
scroll to position [1, 0]
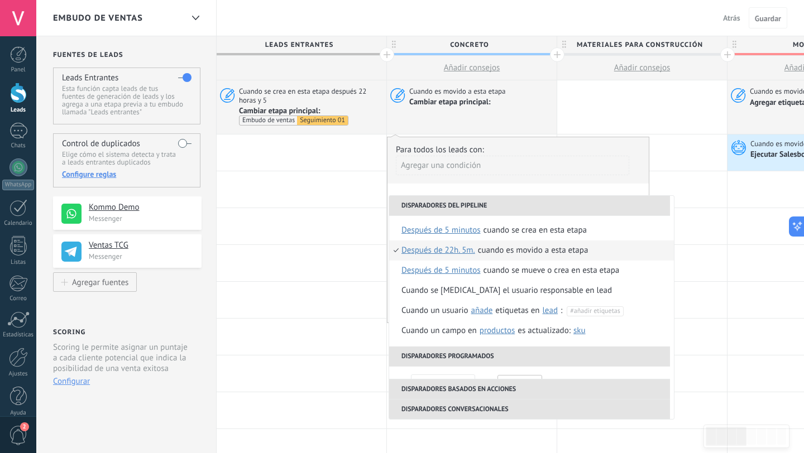
click at [548, 181] on div "Agregar una condición" at bounding box center [512, 170] width 233 height 28
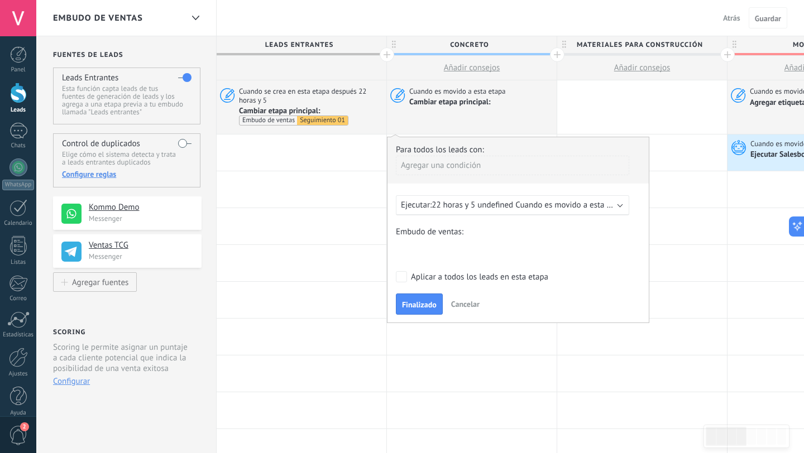
click at [412, 277] on div "Aplicar a todos los leads en esta etapa" at bounding box center [479, 277] width 137 height 11
click at [410, 305] on span "Finalizado" at bounding box center [419, 305] width 35 height 8
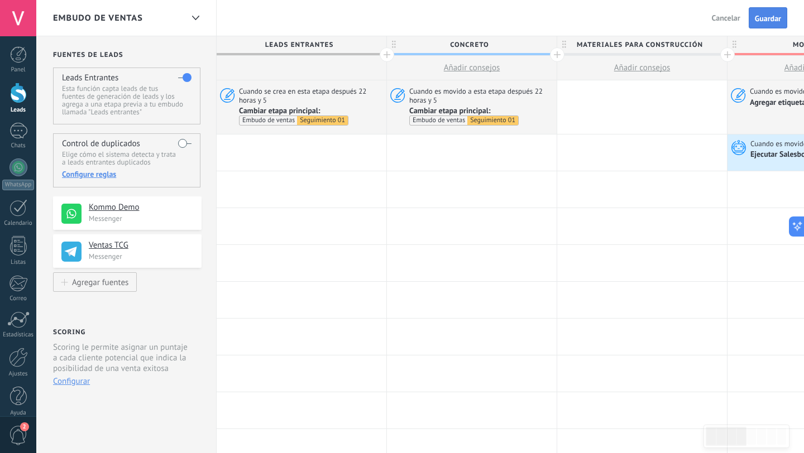
click at [764, 17] on span "Guardar" at bounding box center [768, 19] width 26 height 8
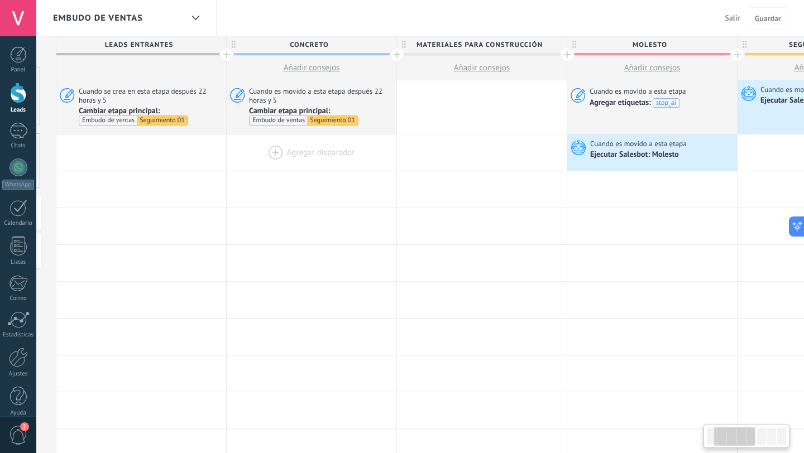
scroll to position [0, 161]
click at [456, 106] on div at bounding box center [481, 107] width 170 height 54
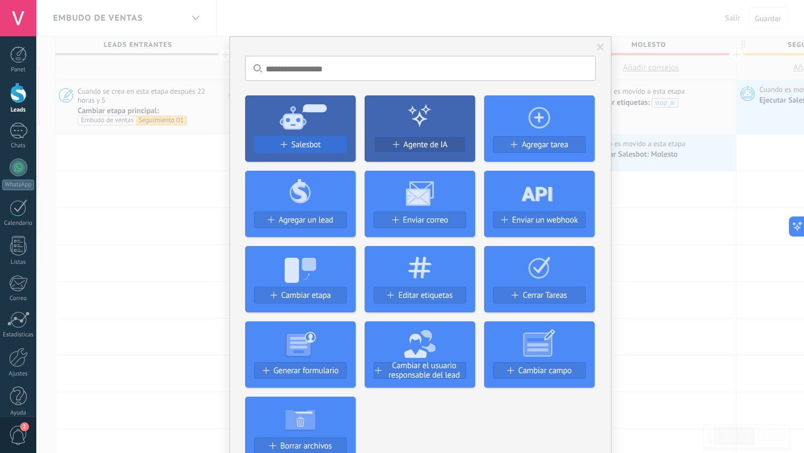
click at [306, 148] on span "Salesbot" at bounding box center [306, 144] width 30 height 9
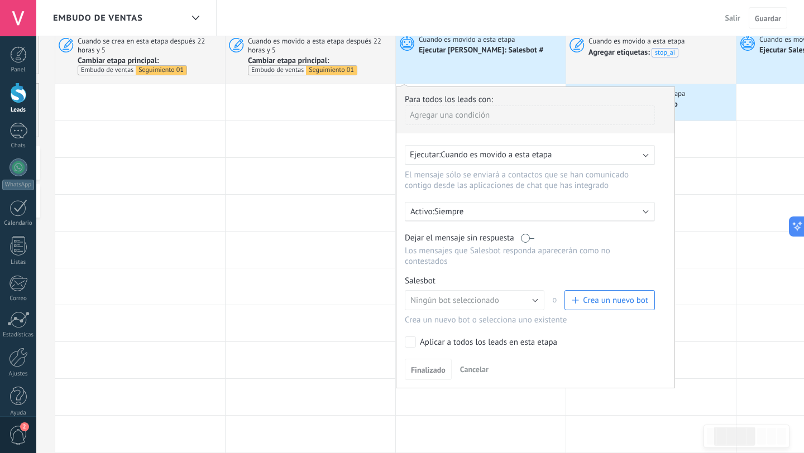
scroll to position [58, 0]
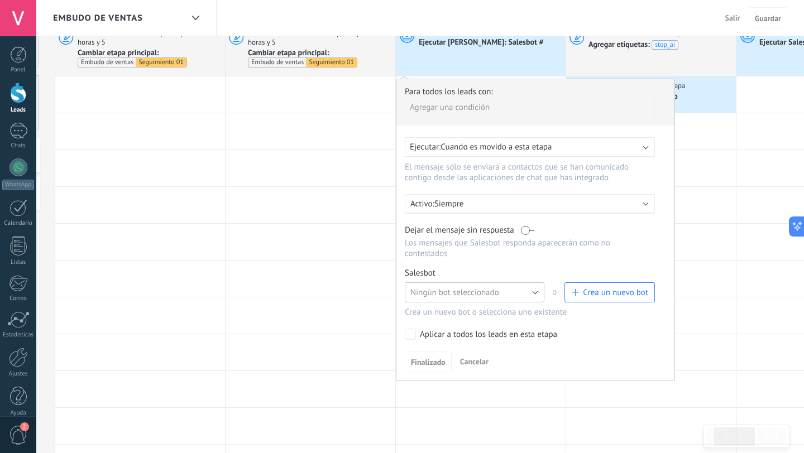
click at [532, 291] on button "Ningún bot seleccionado" at bounding box center [475, 292] width 140 height 20
click at [501, 330] on span "Materiales para construcción" at bounding box center [469, 330] width 142 height 11
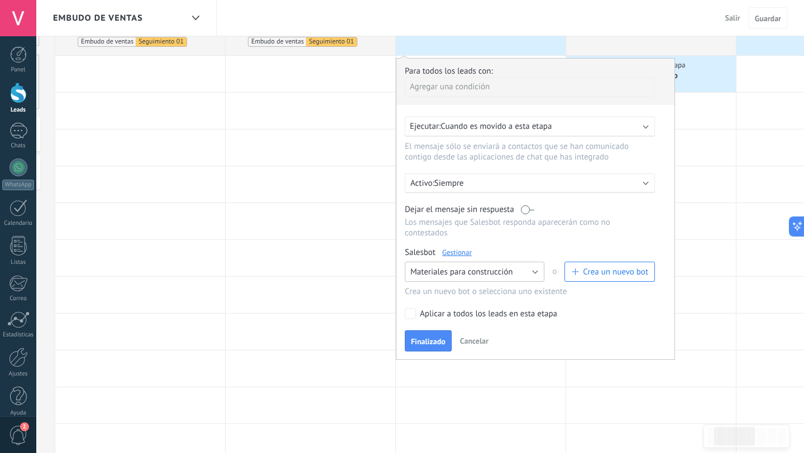
click at [496, 277] on button "Materiales para construcción" at bounding box center [475, 272] width 140 height 20
click at [0, 0] on li "Ningún bot seleccionado" at bounding box center [0, 0] width 0 height 0
click at [496, 277] on button "Ningún bot seleccionado" at bounding box center [475, 272] width 140 height 20
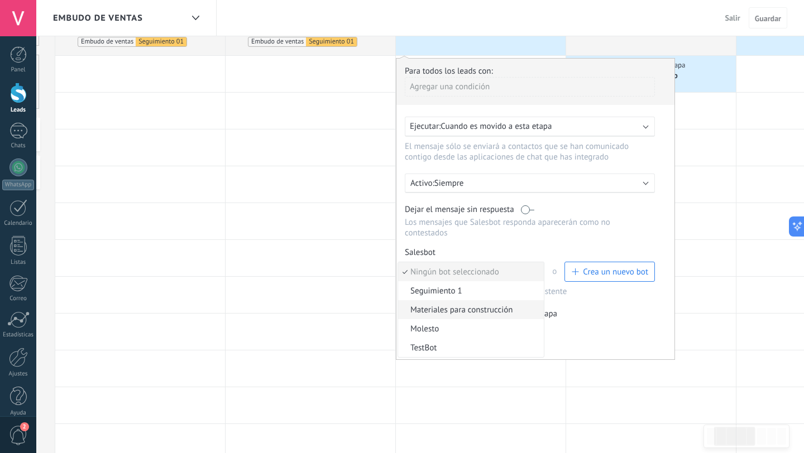
click at [453, 313] on span "Materiales para construcción" at bounding box center [469, 310] width 142 height 11
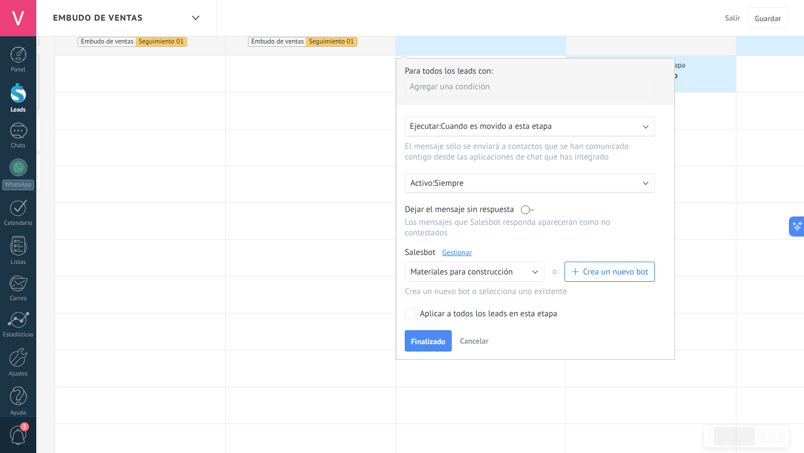
click at [453, 256] on link "Gestionar" at bounding box center [457, 252] width 30 height 9
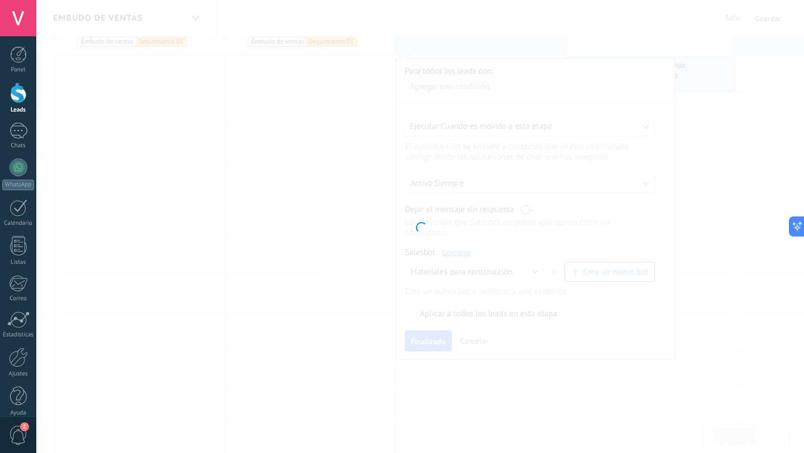
type input "**********"
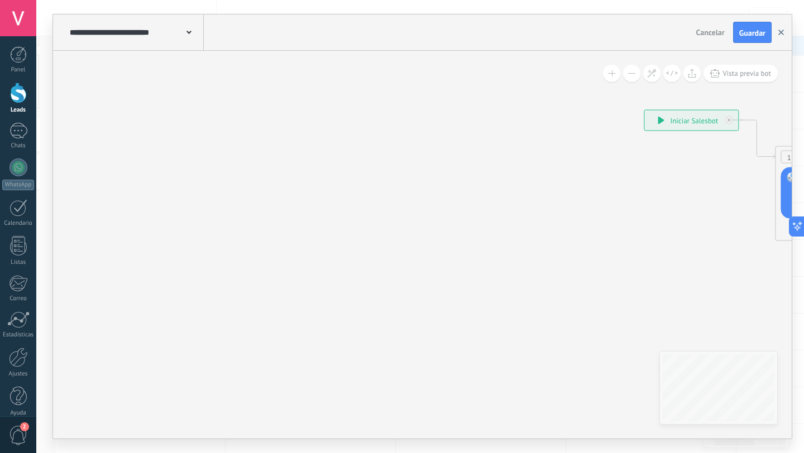
click at [783, 31] on icon "button" at bounding box center [781, 33] width 6 height 6
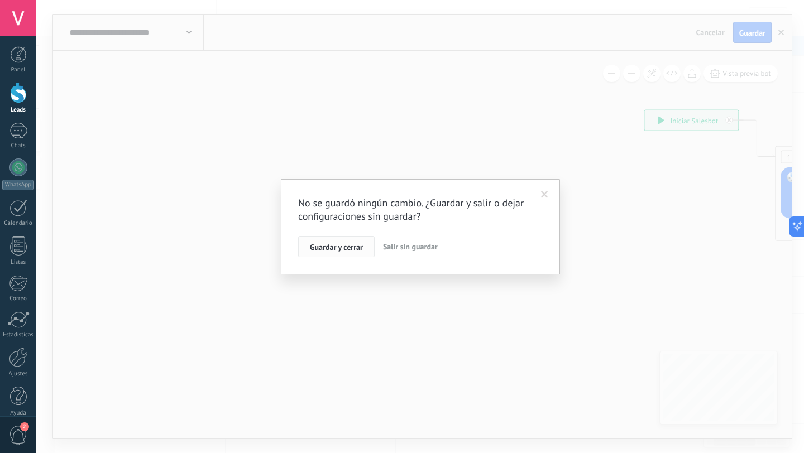
click at [349, 250] on span "Guardar y cerrar" at bounding box center [336, 247] width 53 height 8
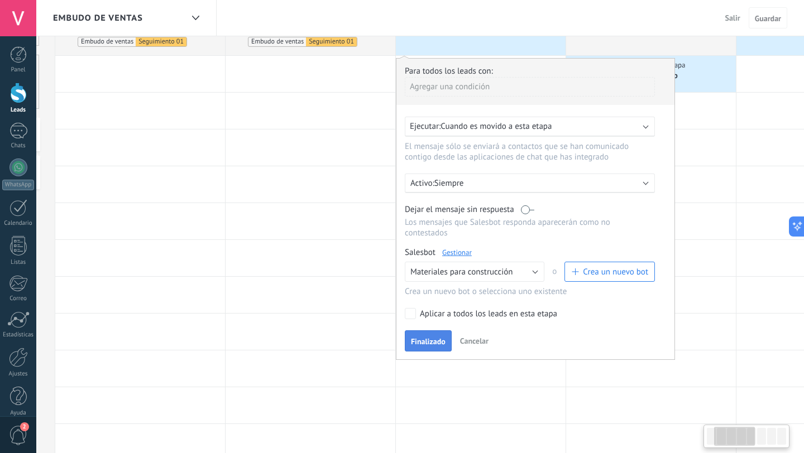
click at [422, 335] on button "Finalizado" at bounding box center [428, 340] width 47 height 21
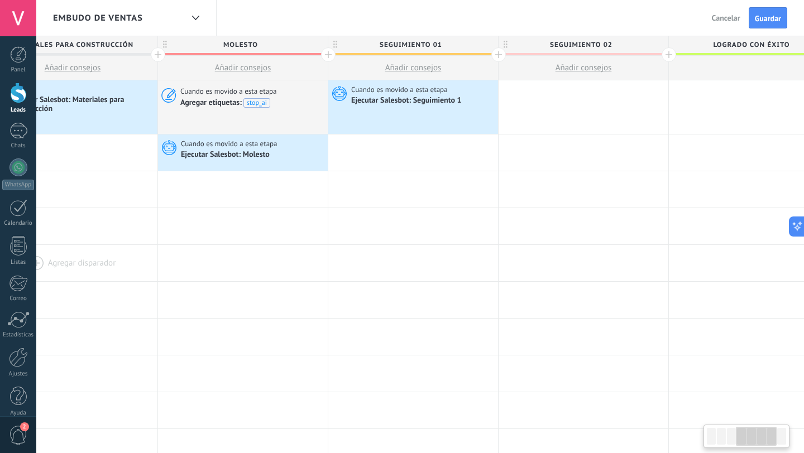
scroll to position [0, 577]
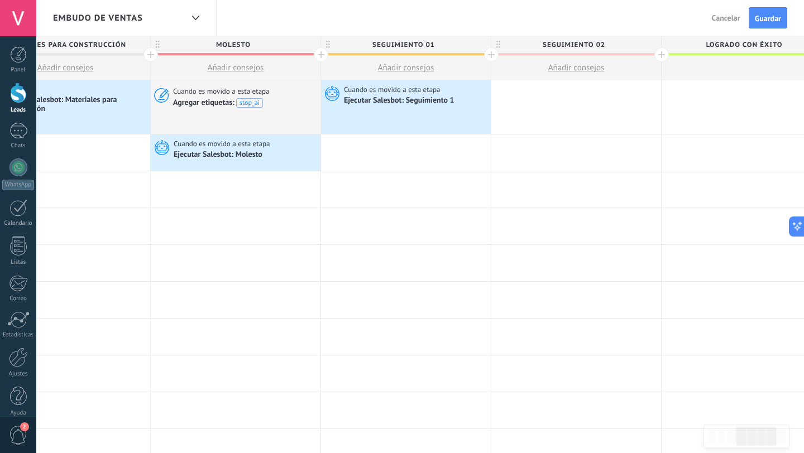
click at [405, 67] on span "Añadir consejos" at bounding box center [406, 68] width 56 height 11
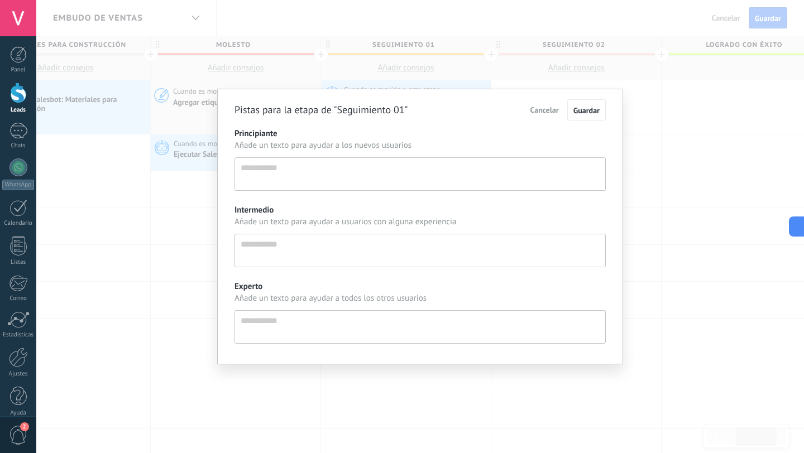
scroll to position [11, 0]
click at [289, 181] on textarea "Principiante" at bounding box center [419, 173] width 371 height 33
type textarea "*"
type textarea "**"
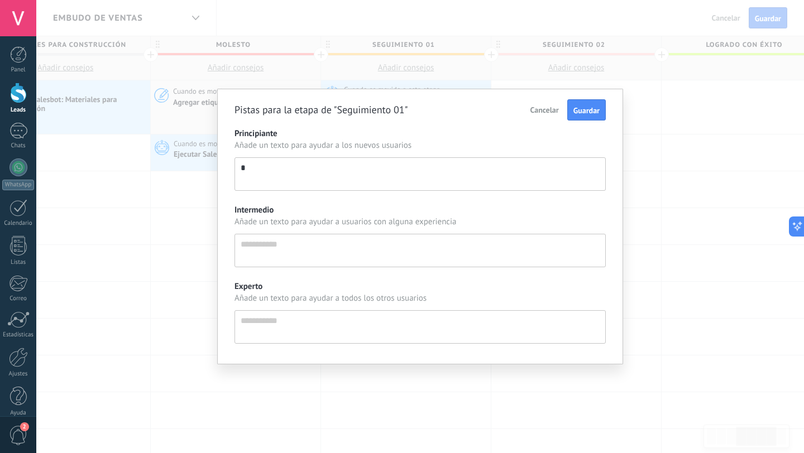
type textarea "**"
type textarea "***"
type textarea "****"
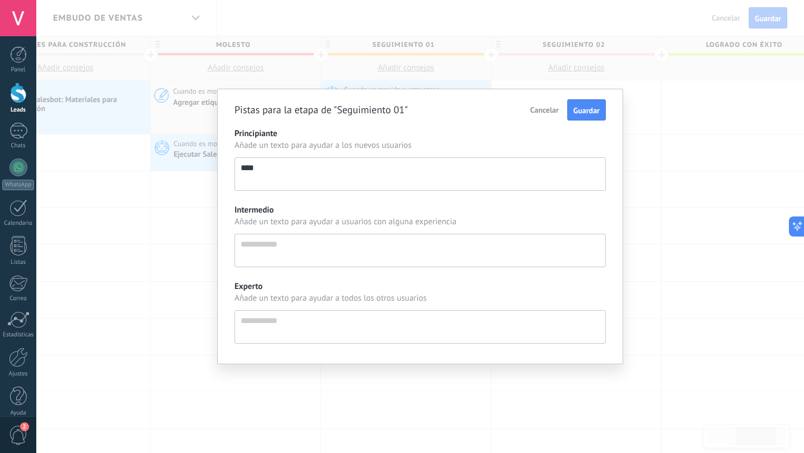
type textarea "*****"
type textarea "******"
type textarea "*******"
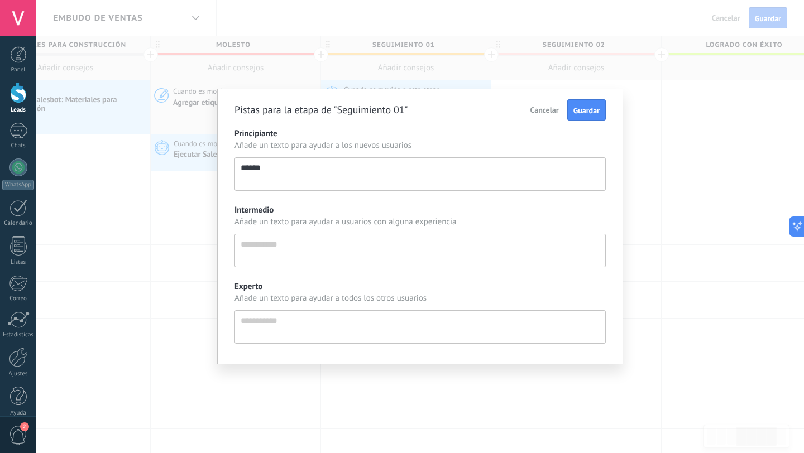
type textarea "*******"
type textarea "********"
type textarea "**********"
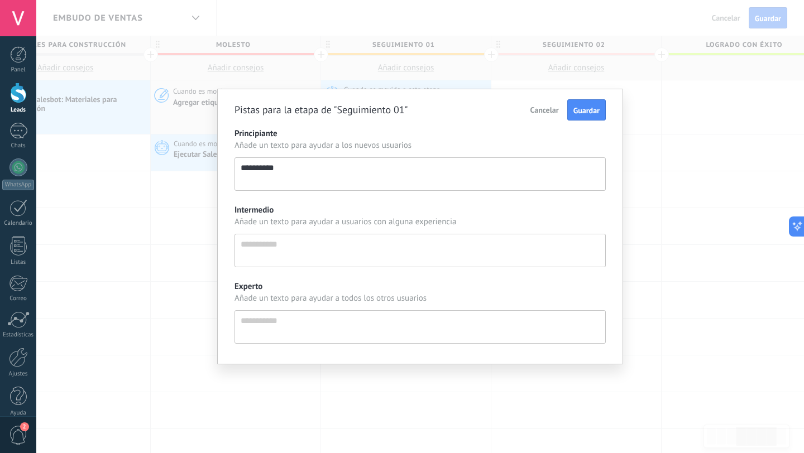
type textarea "**********"
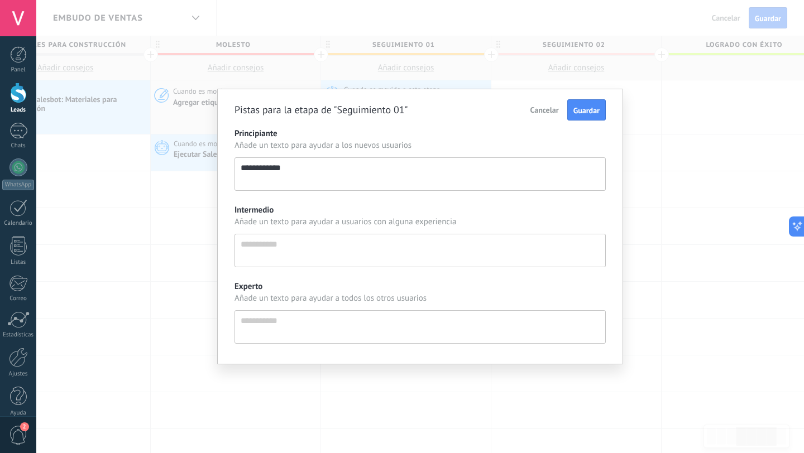
type textarea "**********"
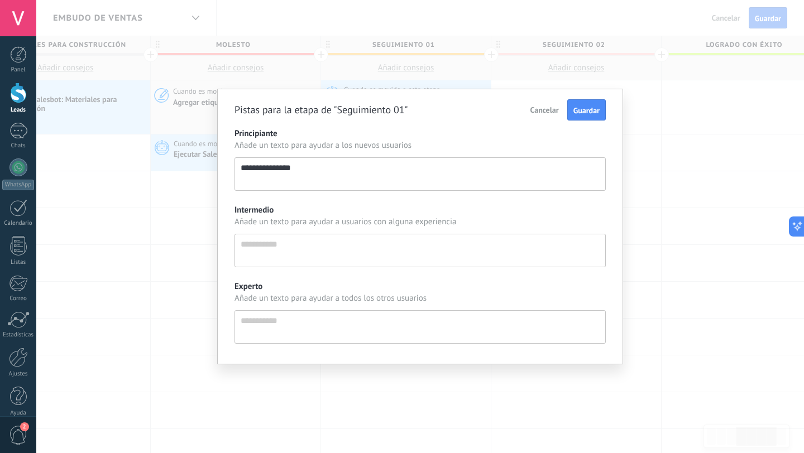
type textarea "**********"
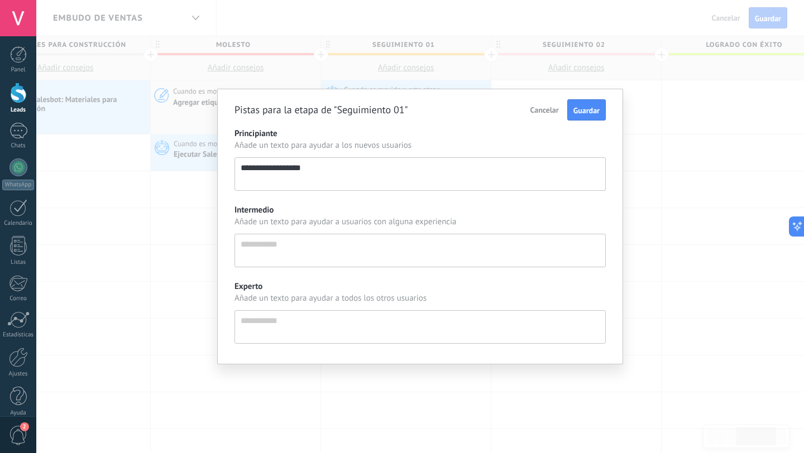
type textarea "**********"
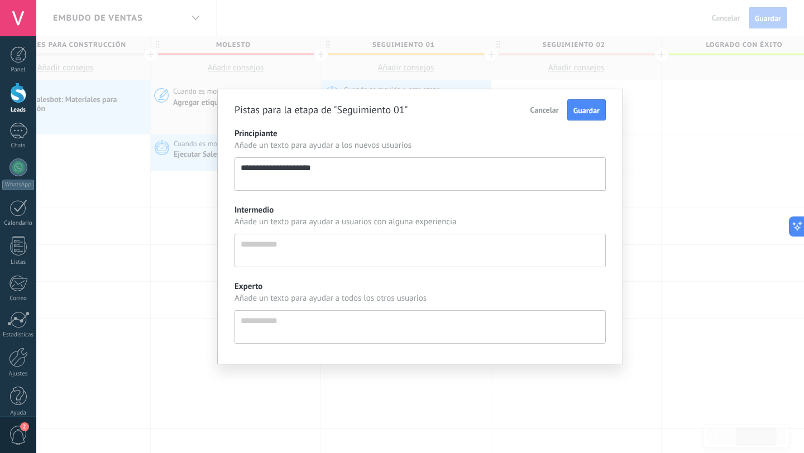
type textarea "**********"
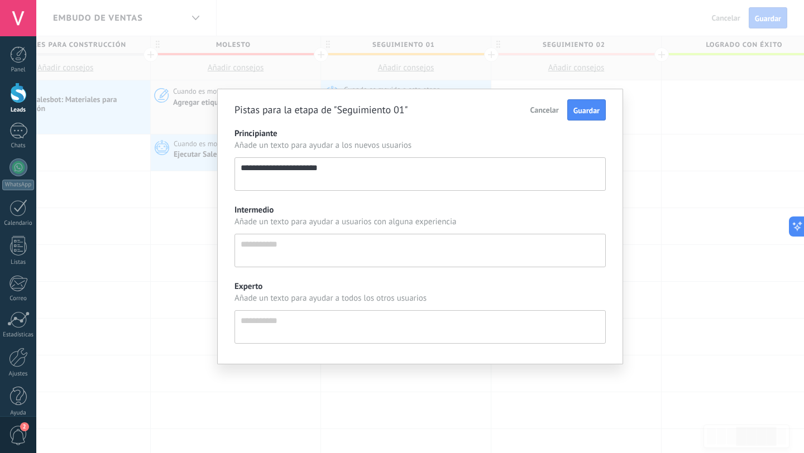
type textarea "**********"
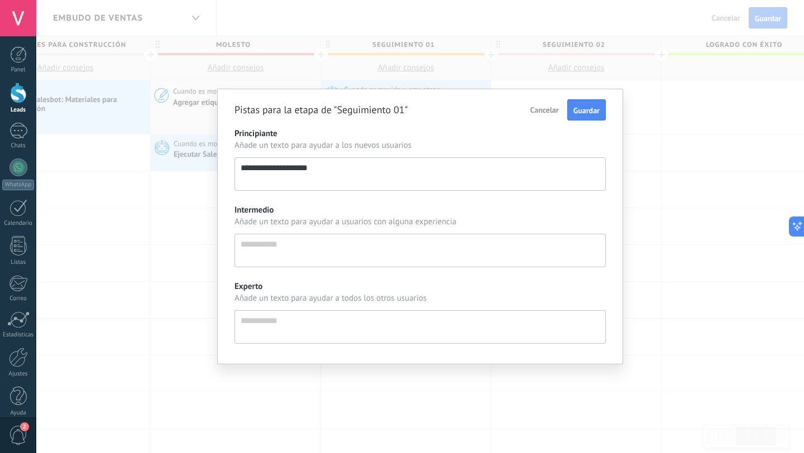
type textarea "**********"
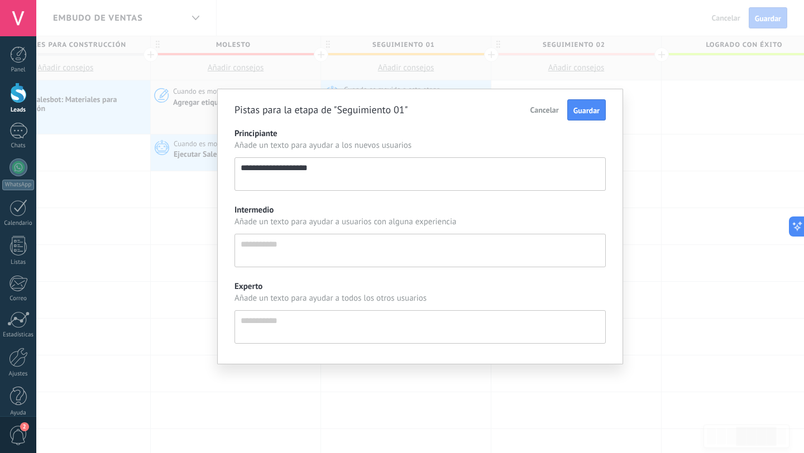
type textarea "**********"
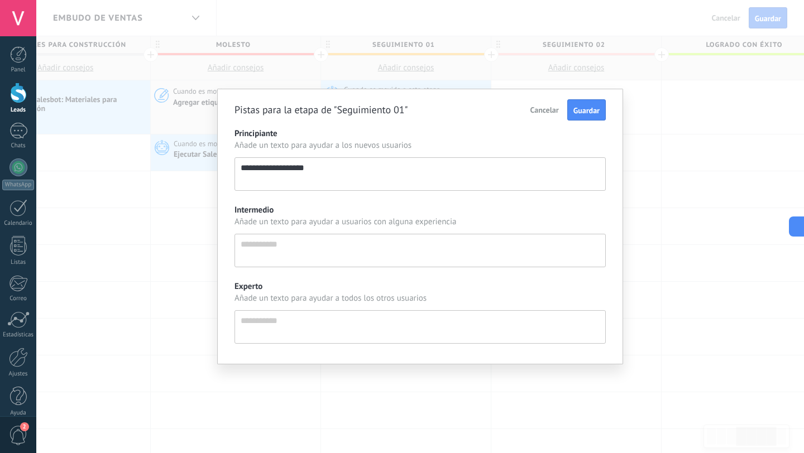
type textarea "**********"
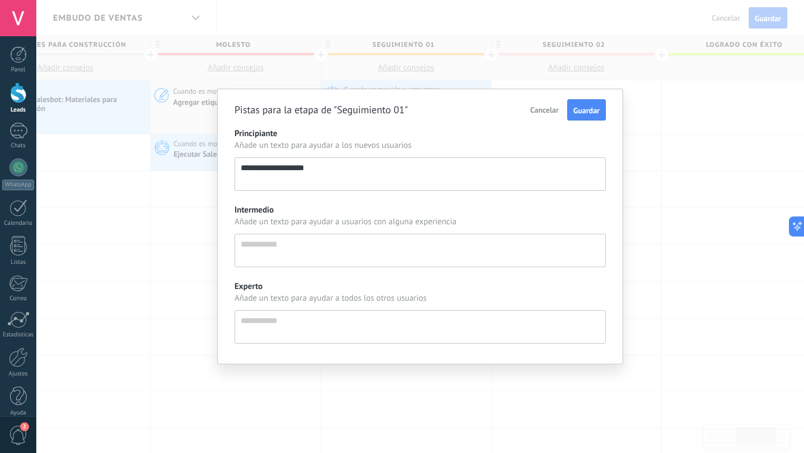
type textarea "**********"
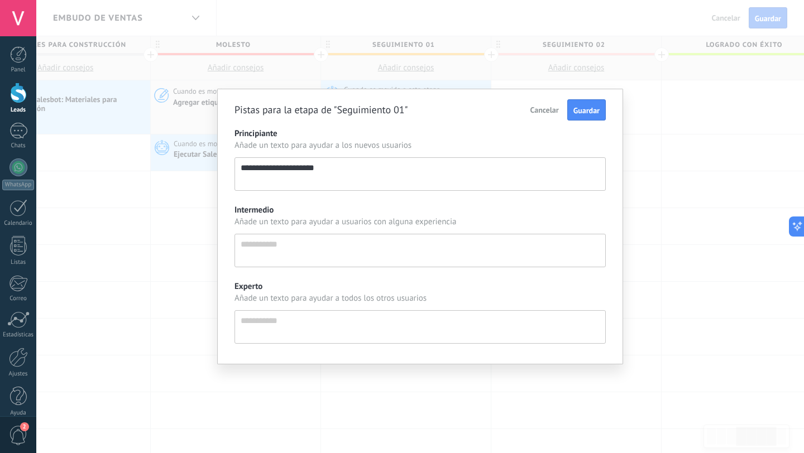
type textarea "**********"
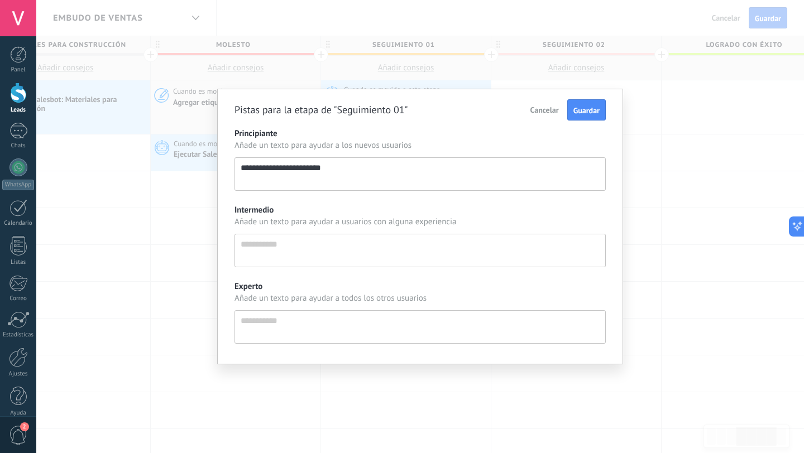
type textarea "**********"
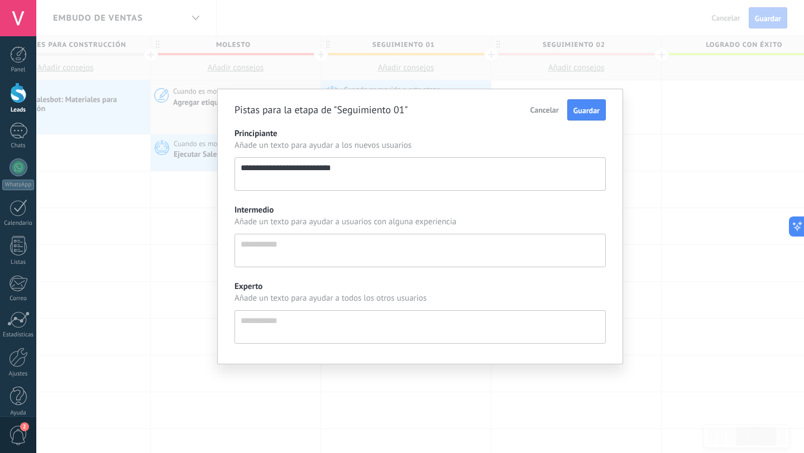
type textarea "**********"
click at [374, 168] on textarea "**********" at bounding box center [419, 173] width 371 height 33
type textarea "**********"
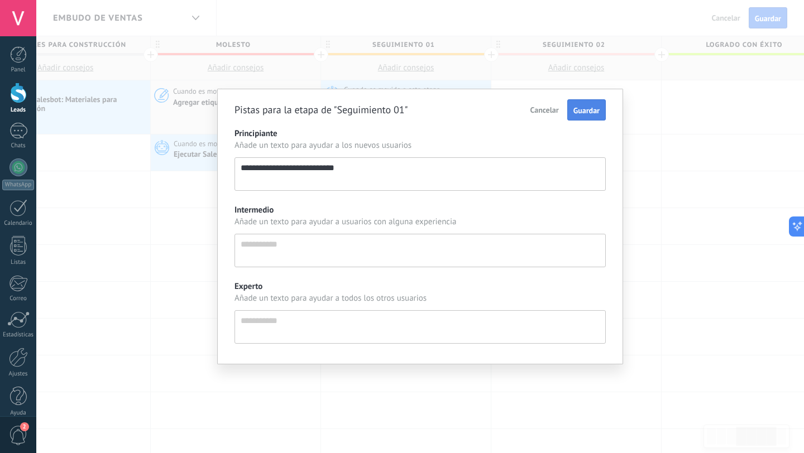
click at [577, 105] on button "Guardar" at bounding box center [586, 109] width 39 height 21
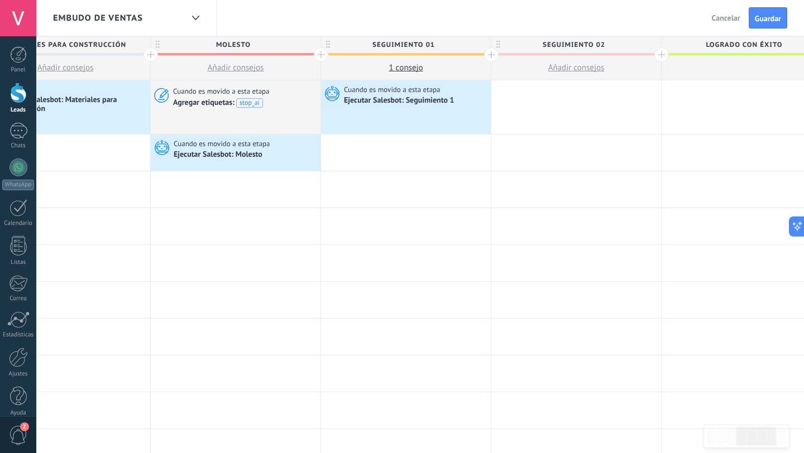
click at [397, 67] on span "1 сonsejo" at bounding box center [406, 68] width 34 height 11
type textarea "**********"
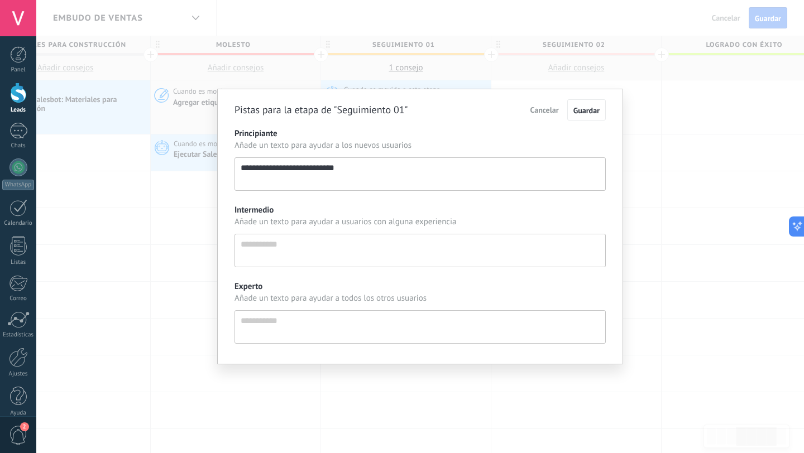
click at [386, 146] on span "Añade un texto para ayudar a los nuevos usuarios" at bounding box center [419, 145] width 371 height 11
click at [386, 147] on span "Añade un texto para ayudar a los nuevos usuarios" at bounding box center [419, 145] width 371 height 11
click at [581, 104] on button "Guardar" at bounding box center [586, 109] width 39 height 21
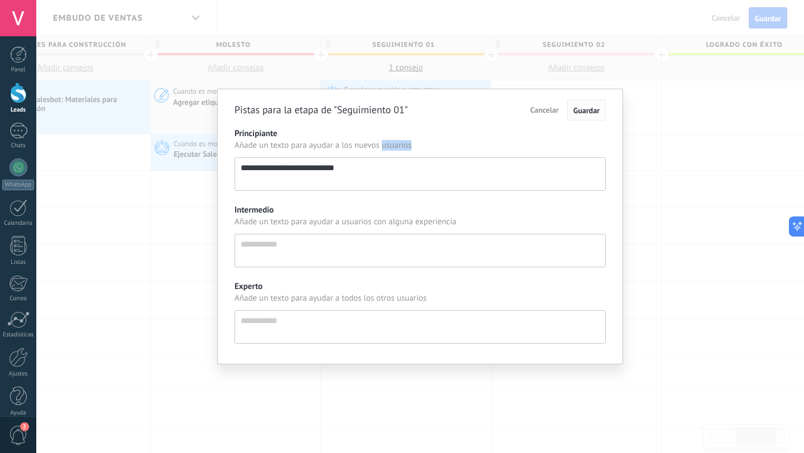
click at [588, 111] on span "Guardar" at bounding box center [586, 111] width 26 height 10
click at [549, 111] on span "Cancelar" at bounding box center [544, 110] width 28 height 10
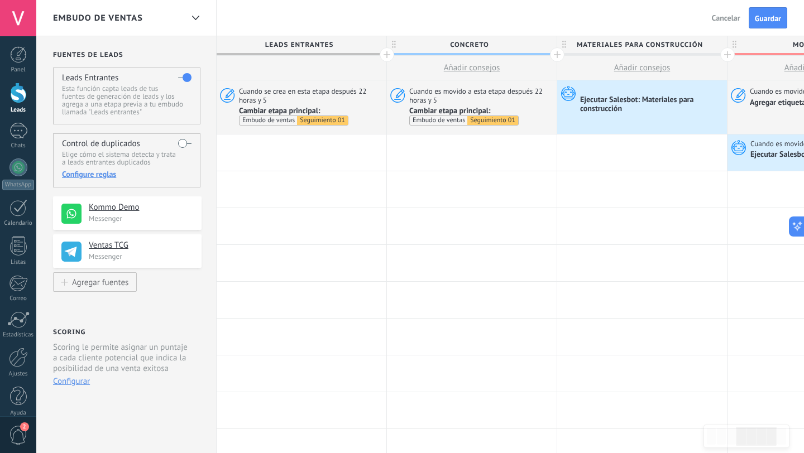
scroll to position [11, 0]
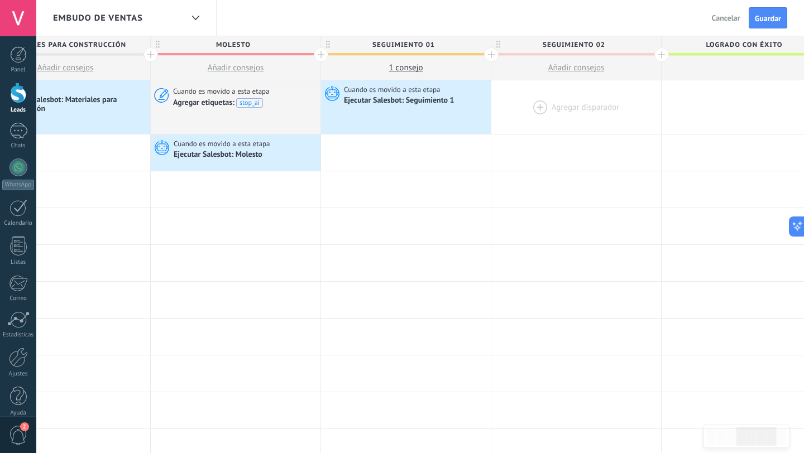
click at [560, 104] on div at bounding box center [576, 107] width 170 height 54
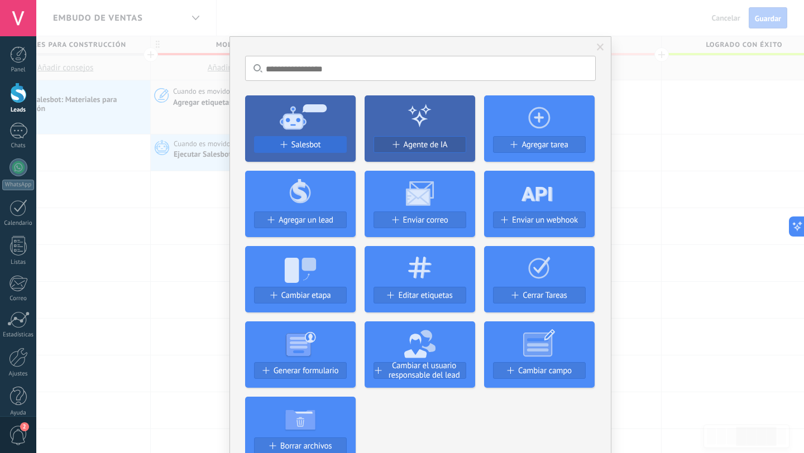
click at [315, 148] on span "Salesbot" at bounding box center [306, 144] width 30 height 9
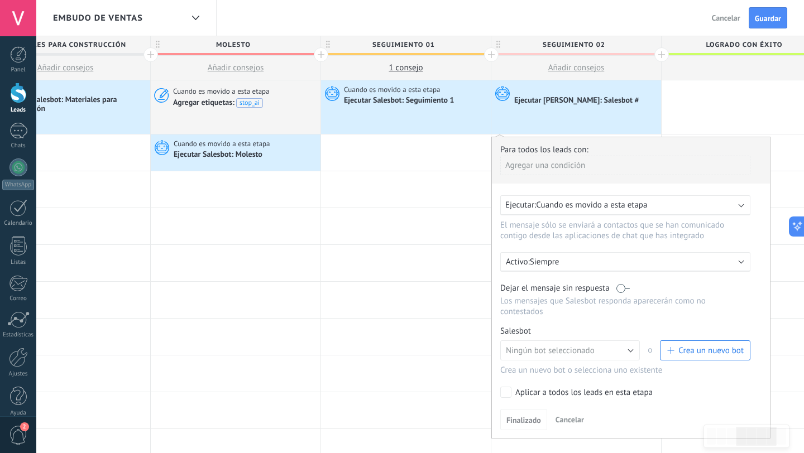
click at [618, 289] on label at bounding box center [622, 288] width 13 height 11
click at [564, 351] on span "Ningún bot seleccionado" at bounding box center [550, 351] width 89 height 11
click at [680, 346] on span "Crea un nuevo bot" at bounding box center [710, 351] width 65 height 11
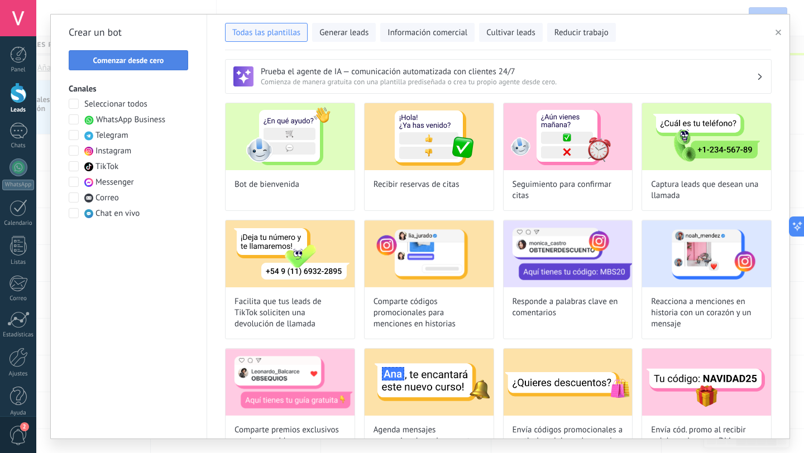
click at [114, 63] on span "Comenzar desde cero" at bounding box center [128, 60] width 71 height 8
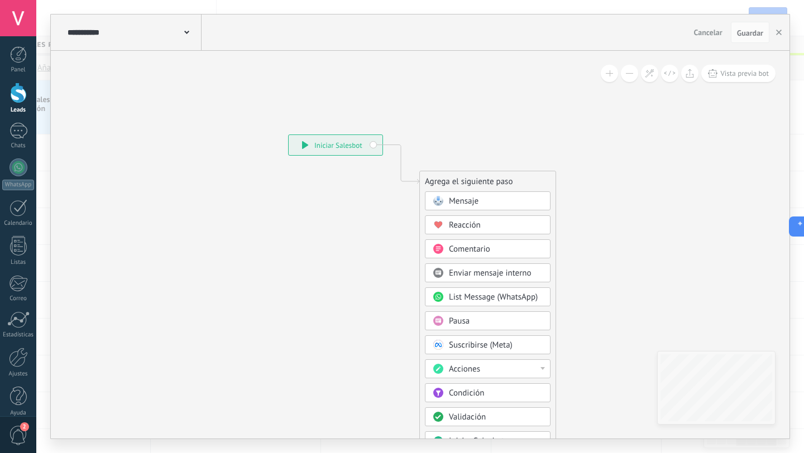
click at [469, 202] on span "Mensaje" at bounding box center [464, 201] width 30 height 11
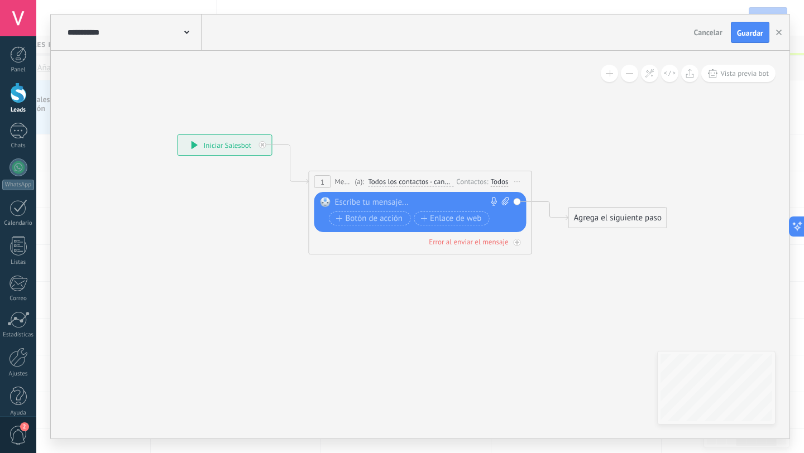
click at [358, 195] on div "Reemplazar Quitar Convertir a mensaje de voz Arrastre la imagen aquí para adjun…" at bounding box center [420, 212] width 212 height 40
click at [358, 197] on div at bounding box center [418, 202] width 166 height 11
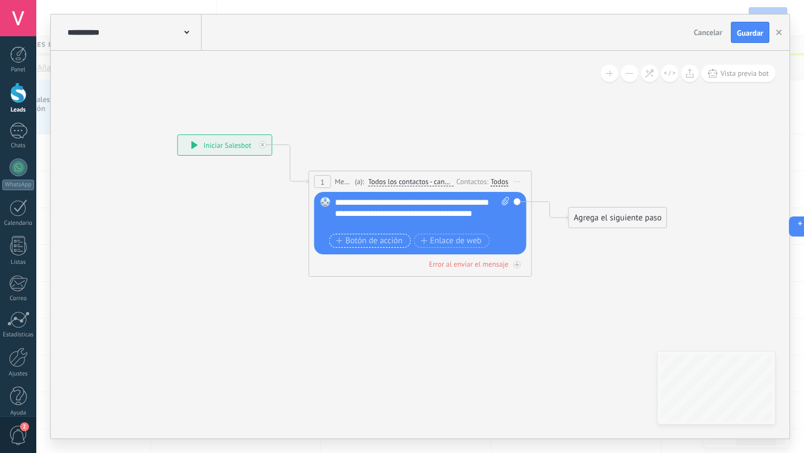
click at [361, 239] on span "Botón de acción" at bounding box center [369, 241] width 67 height 9
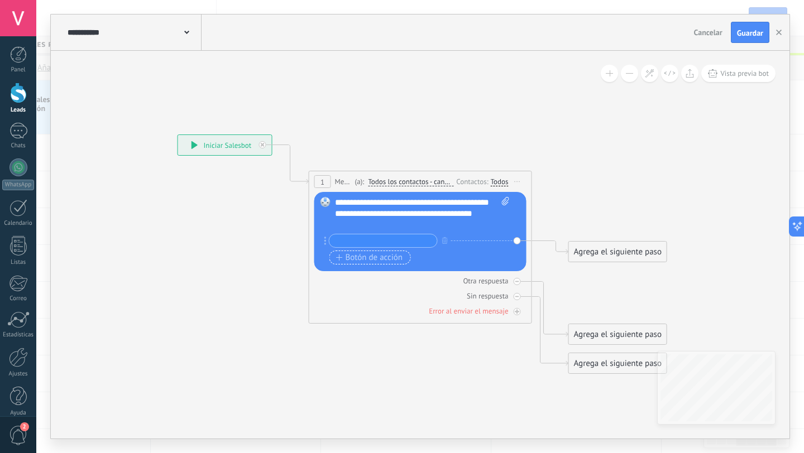
click at [362, 260] on span "Botón de acción" at bounding box center [369, 257] width 67 height 9
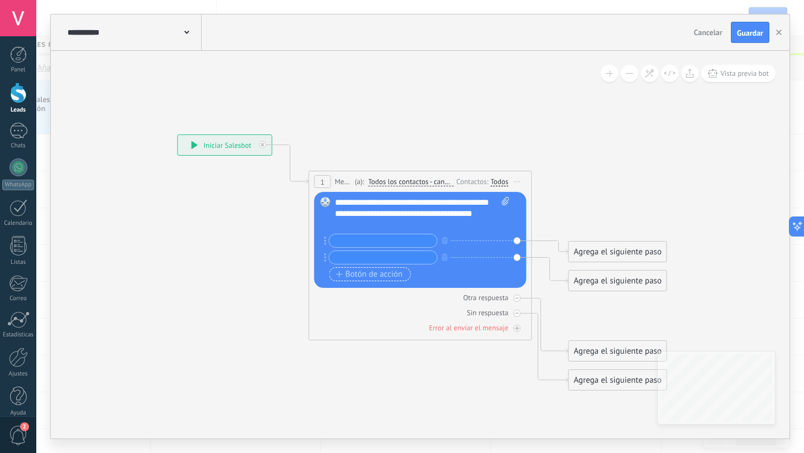
click at [357, 277] on span "Botón de acción" at bounding box center [369, 274] width 67 height 9
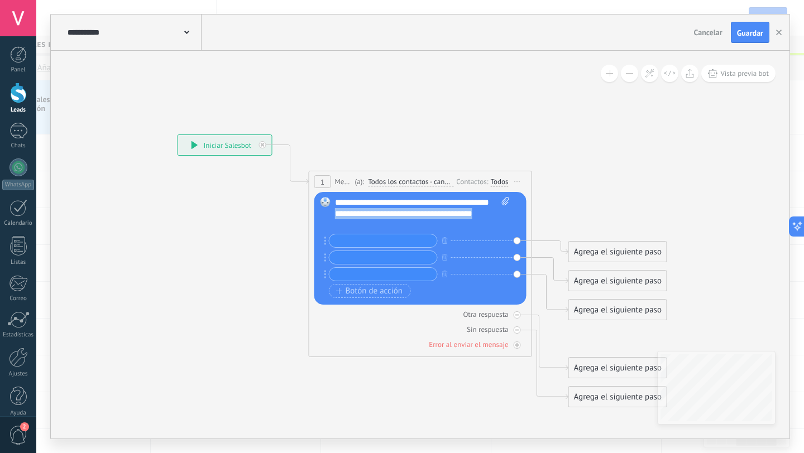
drag, startPoint x: 334, startPoint y: 224, endPoint x: 498, endPoint y: 224, distance: 164.1
click at [498, 224] on div "**********" at bounding box center [422, 213] width 174 height 33
click at [385, 248] on div "+ sinónimo + sinónimo + sinónimo" at bounding box center [419, 259] width 180 height 50
click at [374, 240] on input "text" at bounding box center [383, 240] width 108 height 13
type input "**********"
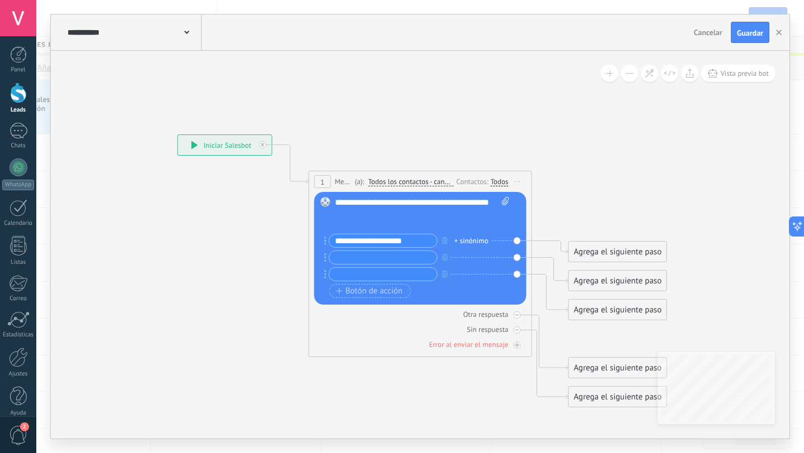
click at [361, 257] on input "text" at bounding box center [383, 257] width 108 height 13
type input "**********"
drag, startPoint x: 524, startPoint y: 219, endPoint x: 550, endPoint y: 218, distance: 26.2
click at [178, 135] on div "**********" at bounding box center [178, 135] width 0 height 0
click at [466, 242] on div "+ sinónimo" at bounding box center [471, 241] width 34 height 11
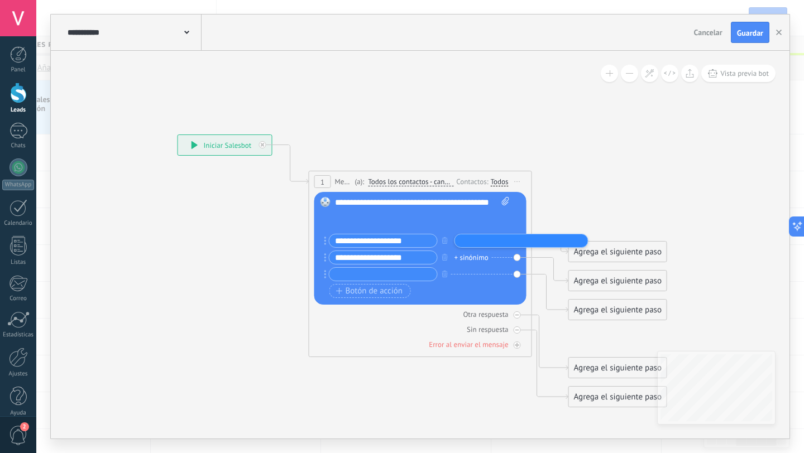
click at [498, 223] on span at bounding box center [503, 213] width 11 height 33
click input "Subir" at bounding box center [0, 0] width 0 height 0
click at [371, 275] on input "text" at bounding box center [383, 274] width 108 height 13
type input "**********"
click at [344, 241] on input "**********" at bounding box center [383, 240] width 108 height 13
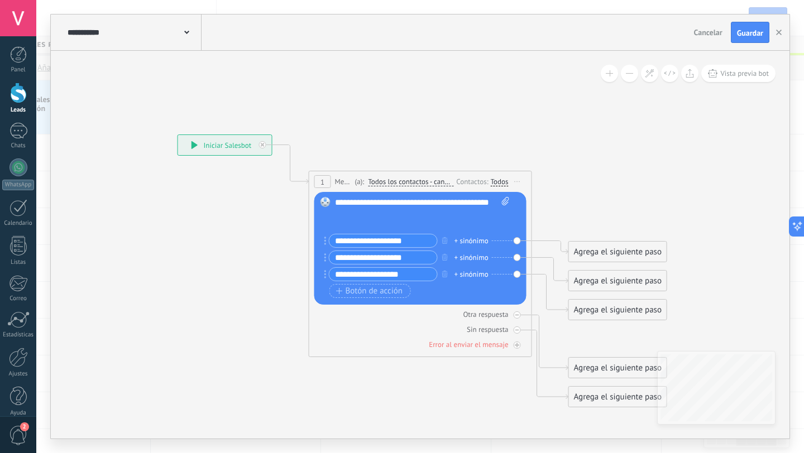
drag, startPoint x: 344, startPoint y: 241, endPoint x: 419, endPoint y: 241, distance: 74.2
click at [419, 241] on input "**********" at bounding box center [383, 240] width 108 height 13
type input "**********"
click at [353, 259] on input "**********" at bounding box center [383, 257] width 108 height 13
click at [339, 259] on input "**********" at bounding box center [383, 257] width 108 height 13
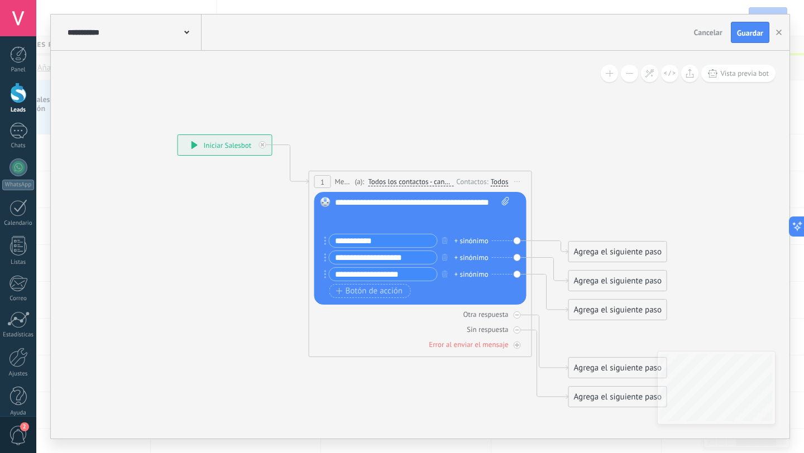
drag, startPoint x: 339, startPoint y: 259, endPoint x: 396, endPoint y: 259, distance: 57.5
click at [396, 259] on input "**********" at bounding box center [383, 257] width 108 height 13
type input "**********"
click at [342, 241] on input "**********" at bounding box center [383, 240] width 108 height 13
type input "**********"
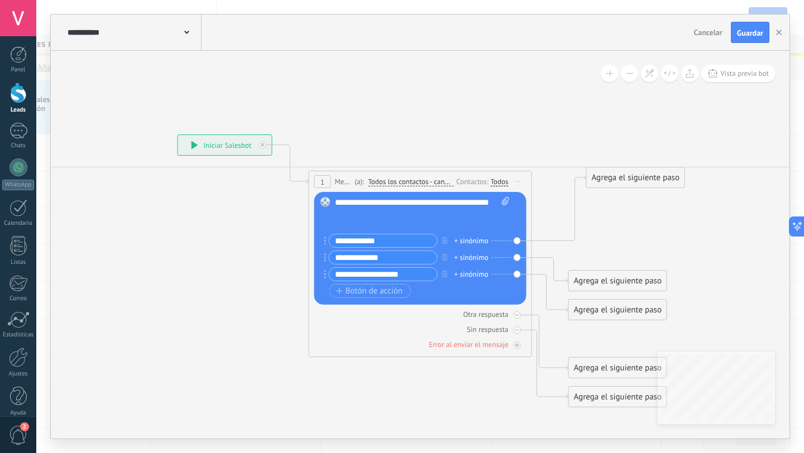
drag, startPoint x: 605, startPoint y: 256, endPoint x: 621, endPoint y: 175, distance: 82.0
click at [621, 175] on div "Agrega el siguiente paso" at bounding box center [636, 178] width 98 height 18
click at [621, 175] on div "Agrega el siguiente paso" at bounding box center [633, 171] width 98 height 18
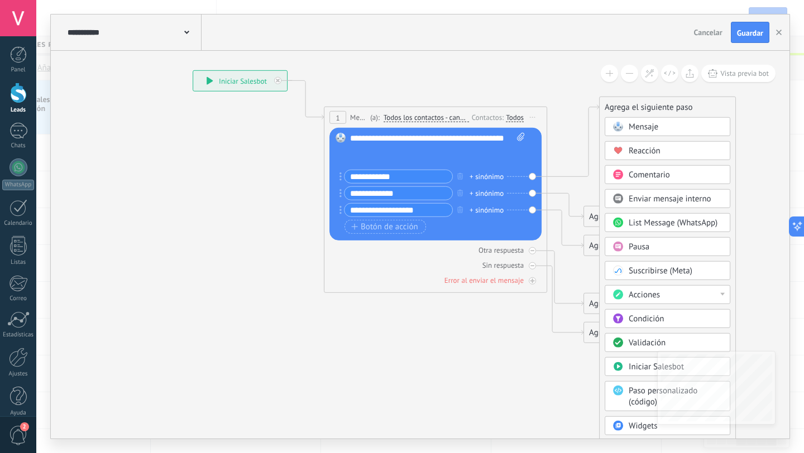
click at [722, 293] on div at bounding box center [722, 294] width 4 height 3
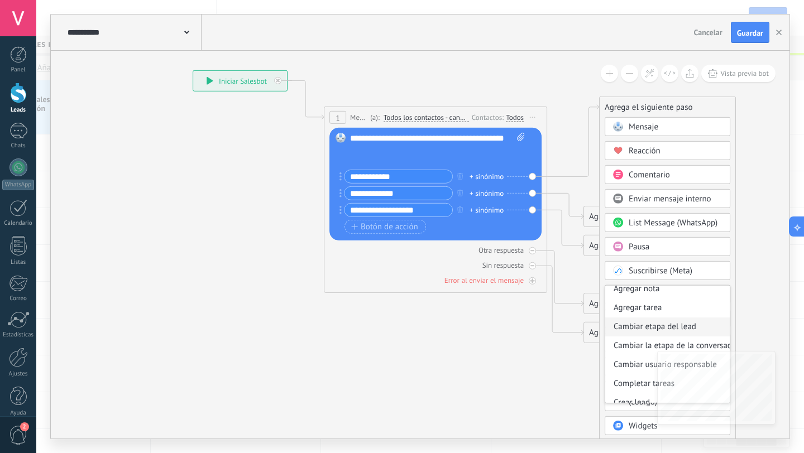
click at [674, 327] on div "Cambiar etapa del lead" at bounding box center [667, 327] width 124 height 19
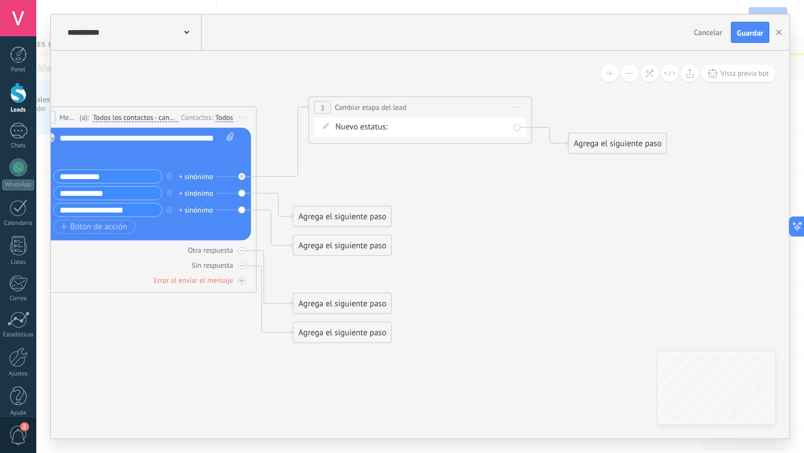
click at [0, 0] on div "Concreto Materiales PAra Construcción Molesto Seguimiento 01 Seguimiento 02 Log…" at bounding box center [0, 0] width 0 height 0
click at [0, 0] on label "Concreto" at bounding box center [0, 0] width 0 height 0
drag, startPoint x: 343, startPoint y: 218, endPoint x: 365, endPoint y: 194, distance: 32.0
click at [364, 194] on div "Agrega el siguiente paso" at bounding box center [358, 192] width 98 height 18
click at [365, 194] on div "Agrega el siguiente paso" at bounding box center [364, 193] width 98 height 18
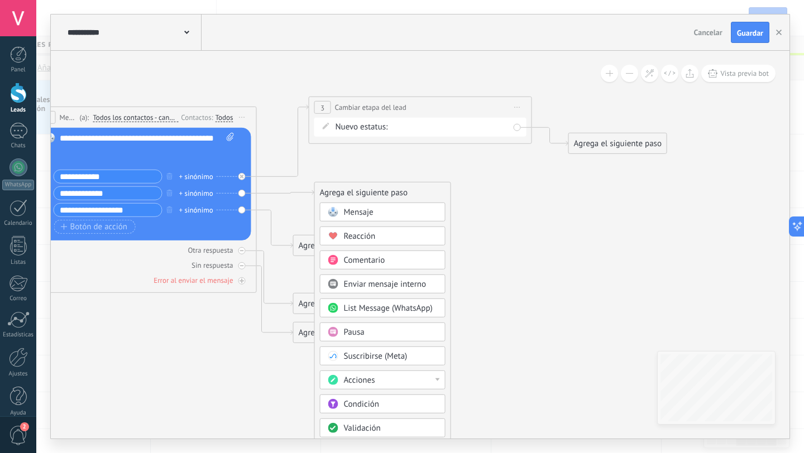
click at [604, 148] on div "Agrega el siguiente paso" at bounding box center [618, 144] width 98 height 18
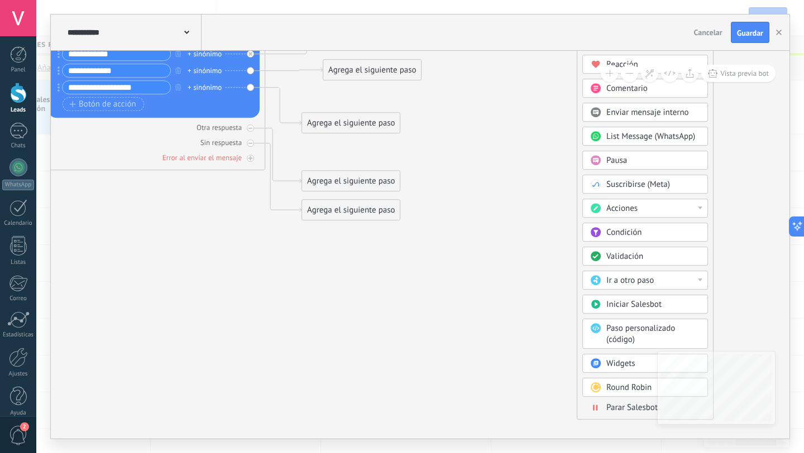
click at [623, 409] on span "Parar Salesbot" at bounding box center [631, 407] width 51 height 11
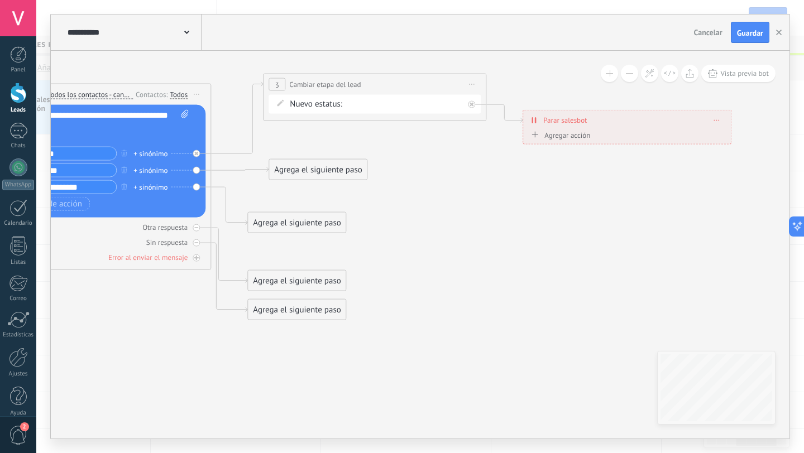
click at [319, 174] on div "Agrega el siguiente paso" at bounding box center [318, 170] width 98 height 18
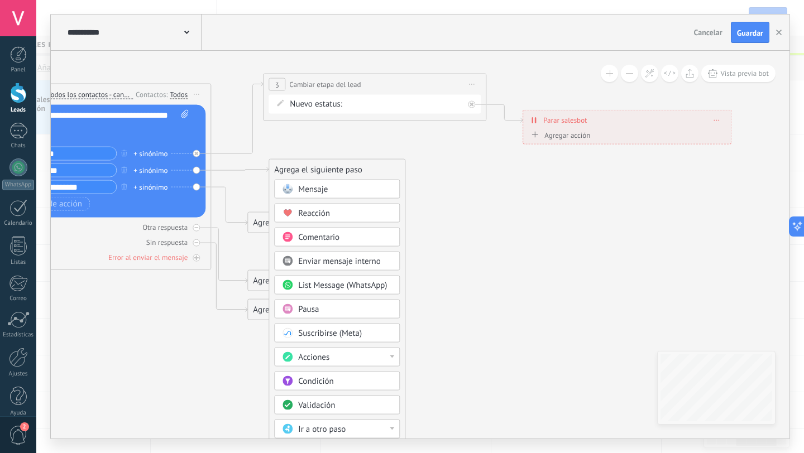
click at [391, 357] on div at bounding box center [392, 357] width 4 height 3
click at [345, 410] on div "Cambiar etapa del lead" at bounding box center [337, 414] width 124 height 19
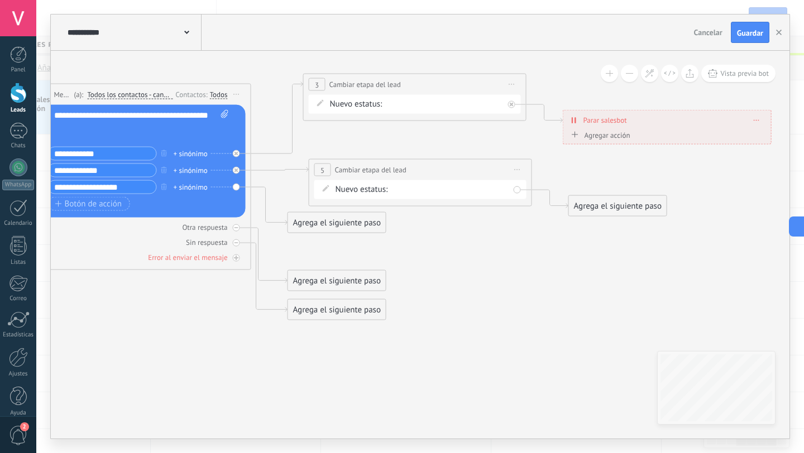
click at [0, 0] on div "Concreto Materiales PAra Construcción Molesto Seguimiento 01 Seguimiento 02 Log…" at bounding box center [0, 0] width 0 height 0
click at [0, 0] on label "Venta Perdido" at bounding box center [0, 0] width 0 height 0
click at [597, 210] on div "Agrega el siguiente paso" at bounding box center [618, 206] width 98 height 18
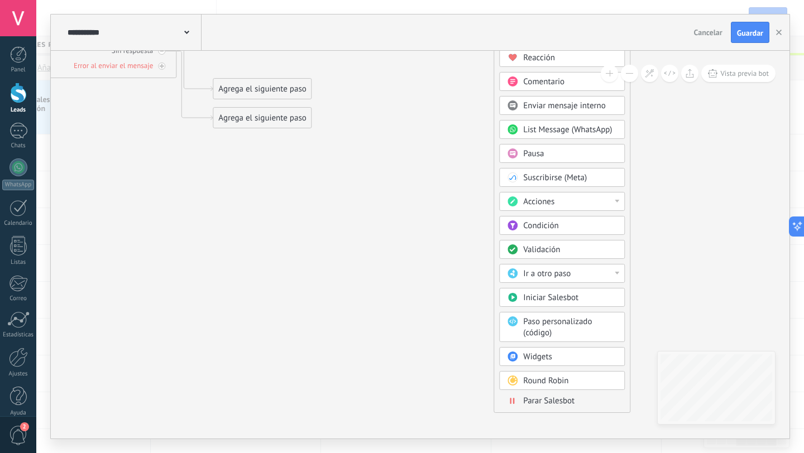
click at [542, 396] on span "Parar Salesbot" at bounding box center [548, 401] width 51 height 11
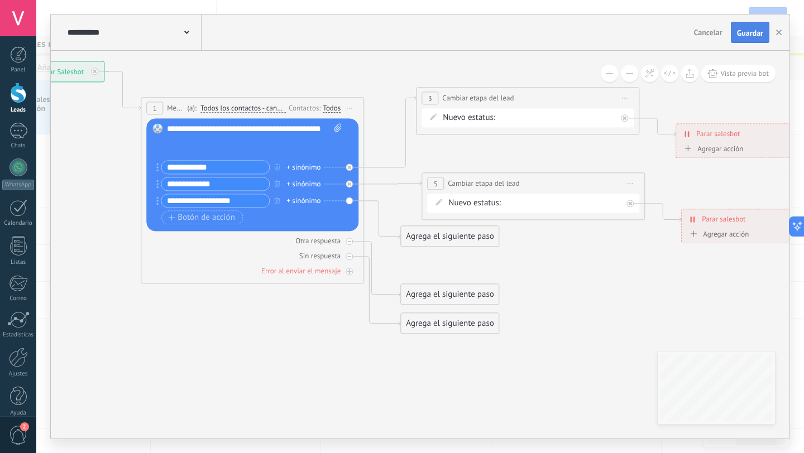
click at [736, 39] on button "Guardar" at bounding box center [750, 32] width 39 height 21
click at [776, 35] on icon "button" at bounding box center [779, 33] width 6 height 6
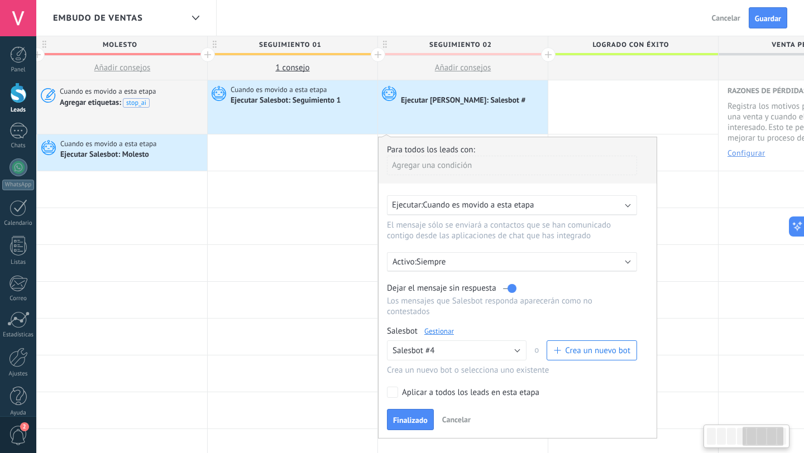
scroll to position [0, 775]
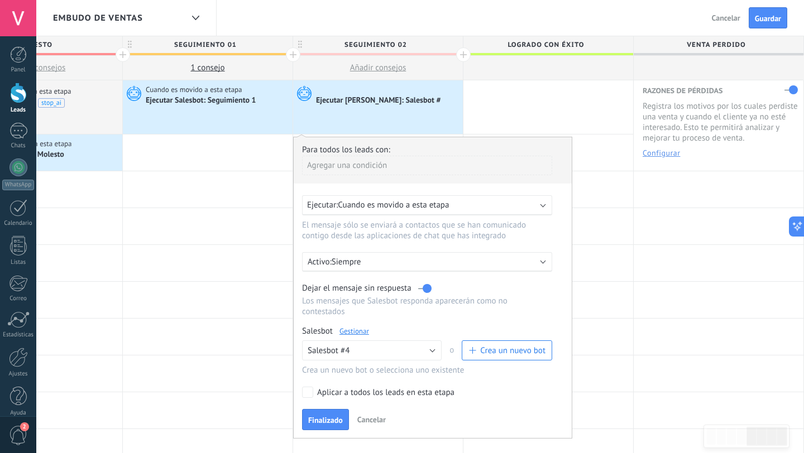
click at [460, 55] on div at bounding box center [463, 54] width 15 height 15
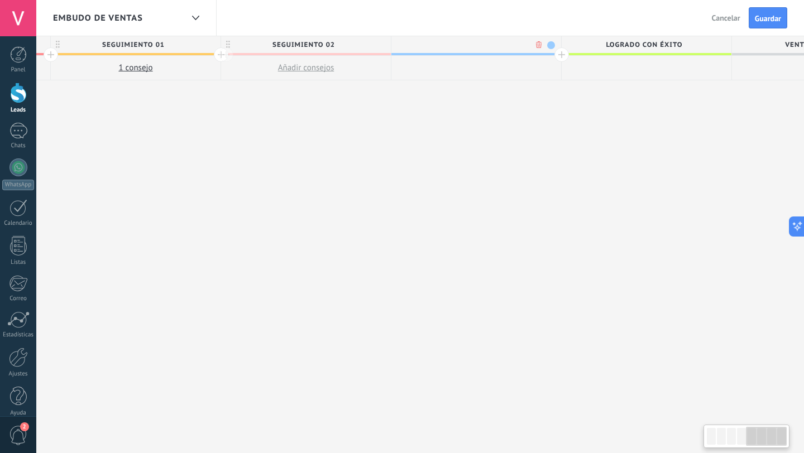
scroll to position [0, 857]
type input "**********"
click at [558, 124] on div "**********" at bounding box center [125, 245] width 1532 height 418
click at [504, 42] on span "Recordatorio 1 mez" at bounding box center [463, 44] width 164 height 17
type input "**********"
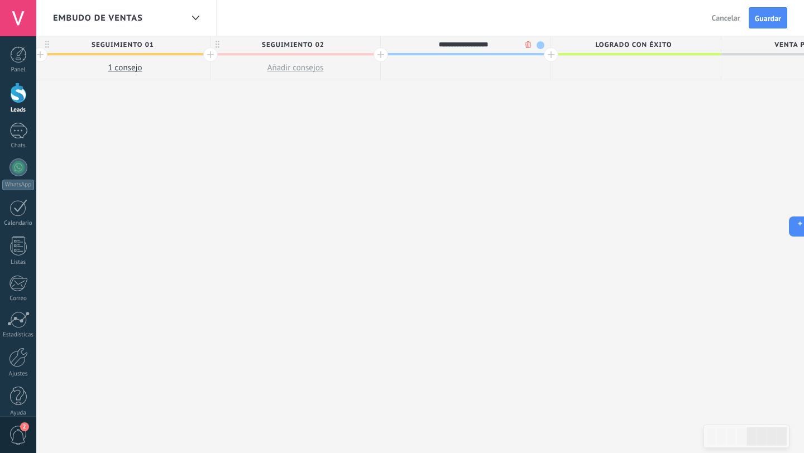
click at [588, 137] on div "**********" at bounding box center [125, 245] width 1532 height 418
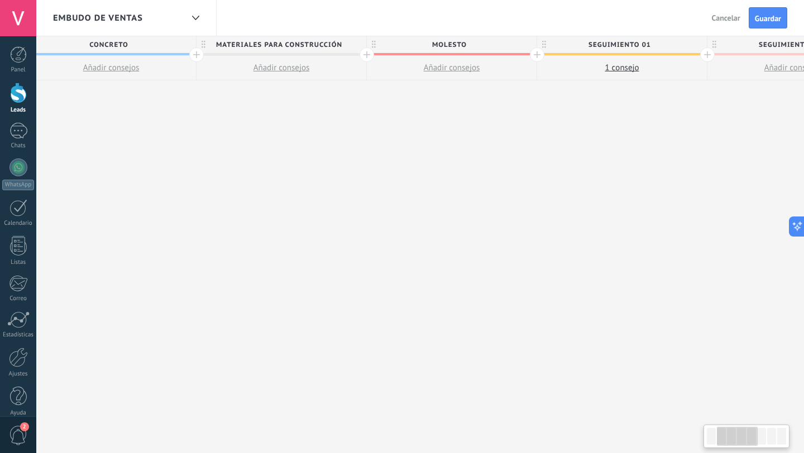
scroll to position [0, 138]
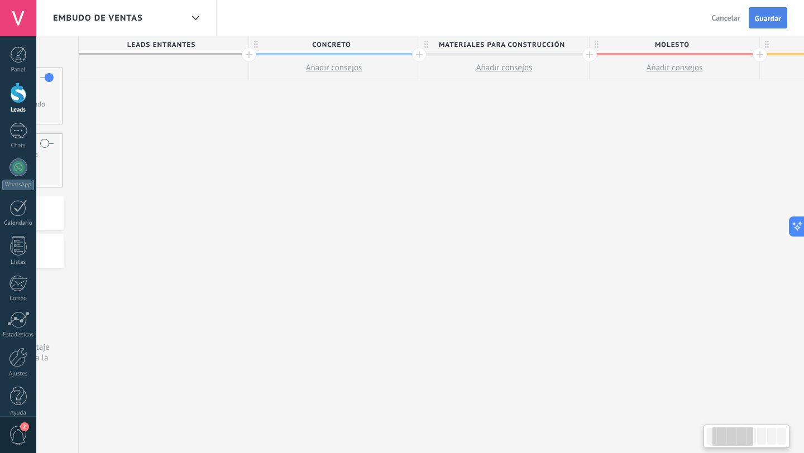
click at [771, 28] on button "Guardar" at bounding box center [768, 17] width 39 height 21
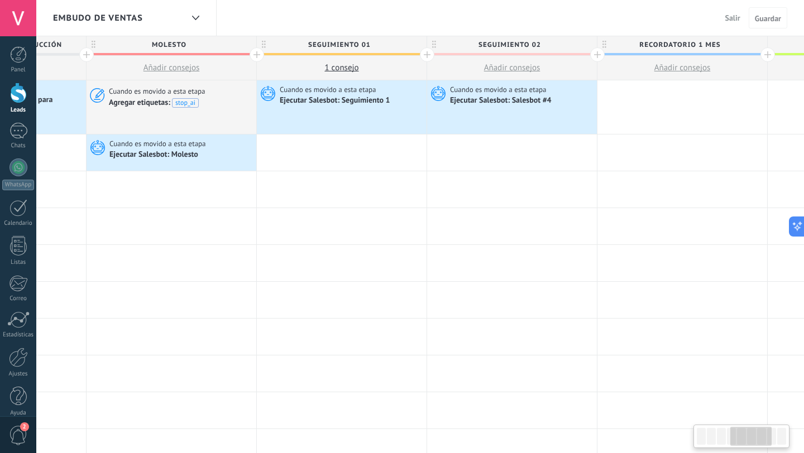
scroll to position [0, 646]
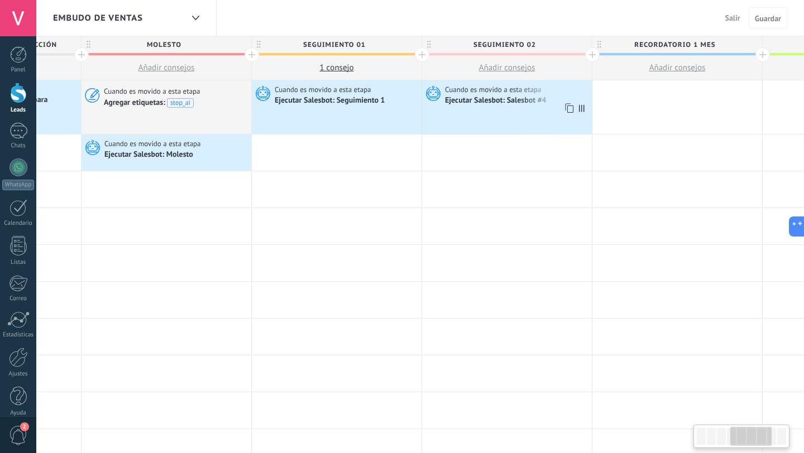
click at [515, 111] on div "Cuando es movido a esta etapa Ejecutar Salesbot: Salesbot #4" at bounding box center [507, 107] width 170 height 54
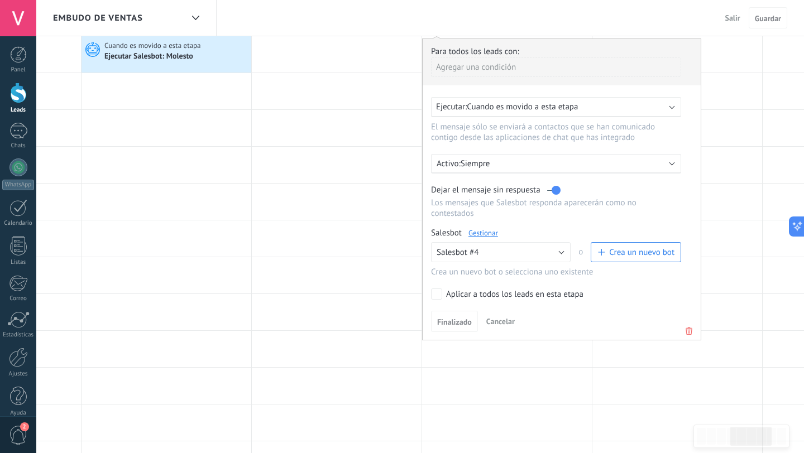
scroll to position [101, 0]
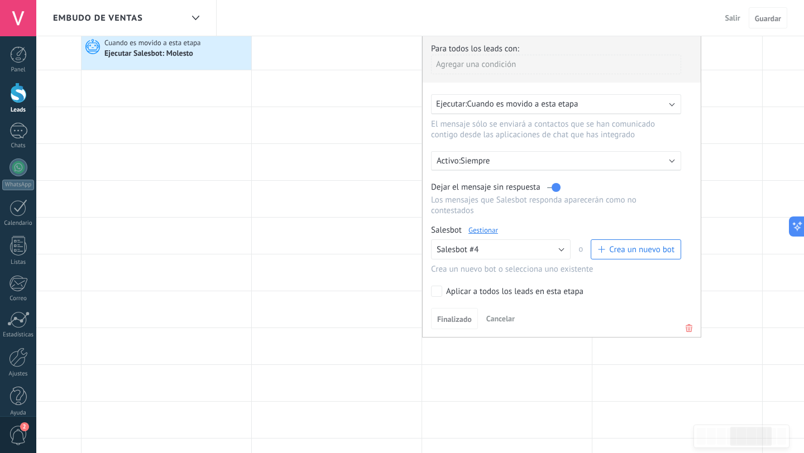
click at [481, 232] on link "Gestionar" at bounding box center [483, 230] width 30 height 9
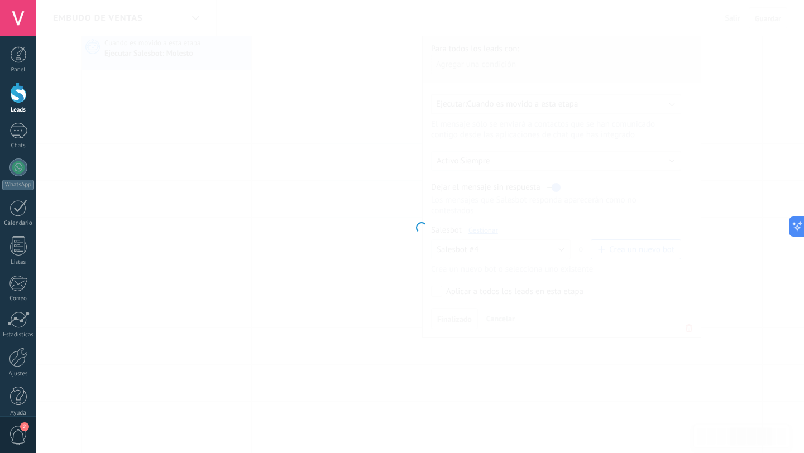
type input "**********"
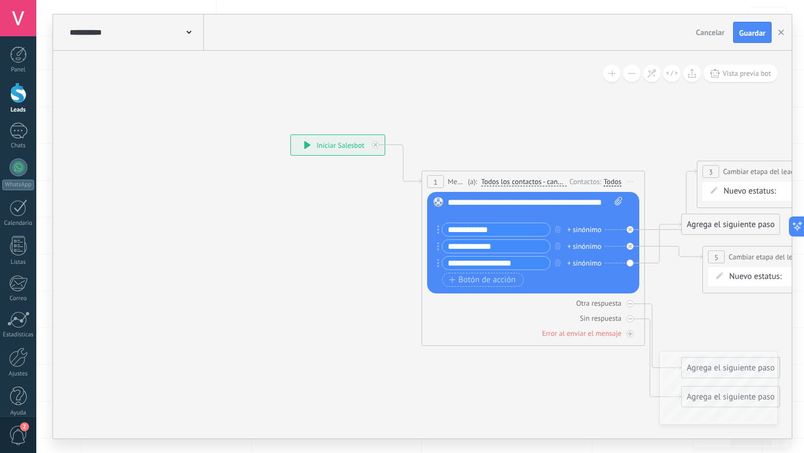
click at [190, 35] on span at bounding box center [188, 31] width 5 height 11
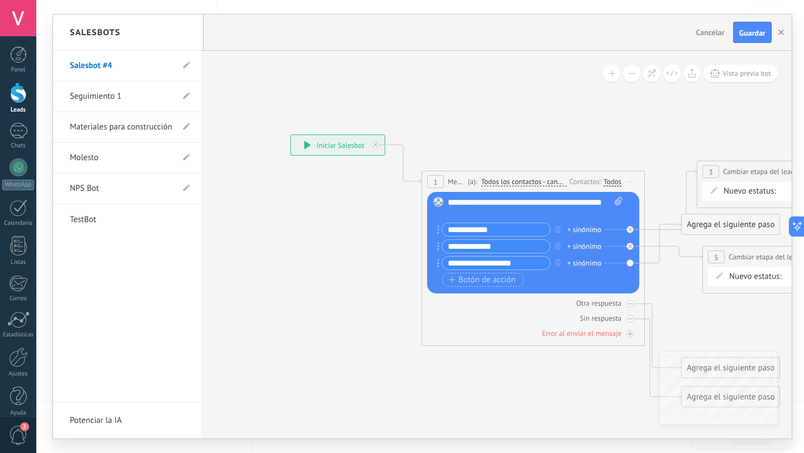
click at [181, 66] on li "Salesbot #4" at bounding box center [127, 66] width 148 height 31
click at [186, 66] on use at bounding box center [186, 65] width 7 height 7
drag, startPoint x: 130, startPoint y: 67, endPoint x: 35, endPoint y: 67, distance: 95.5
click at [35, 67] on body ".abccls-1,.abccls-2{fill-rule:evenodd}.abccls-2{fill:#fff} .abfcls-1{fill:none}…" at bounding box center [402, 125] width 804 height 453
type input "**********"
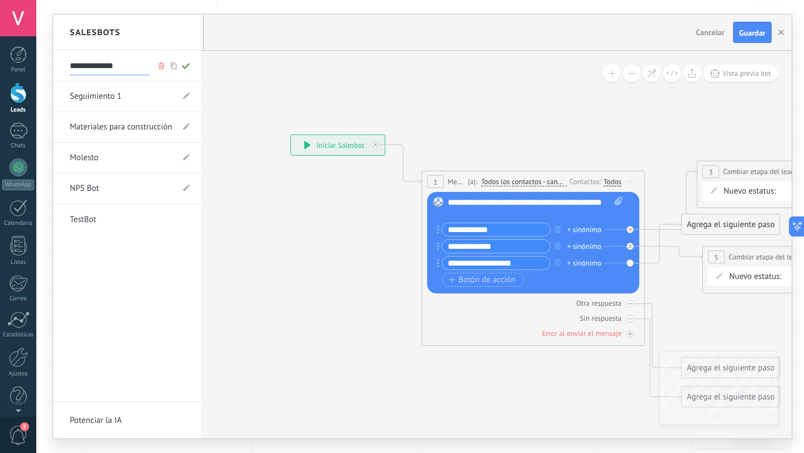
click at [184, 63] on icon at bounding box center [186, 66] width 12 height 7
type input "**********"
click at [554, 366] on div at bounding box center [422, 227] width 739 height 424
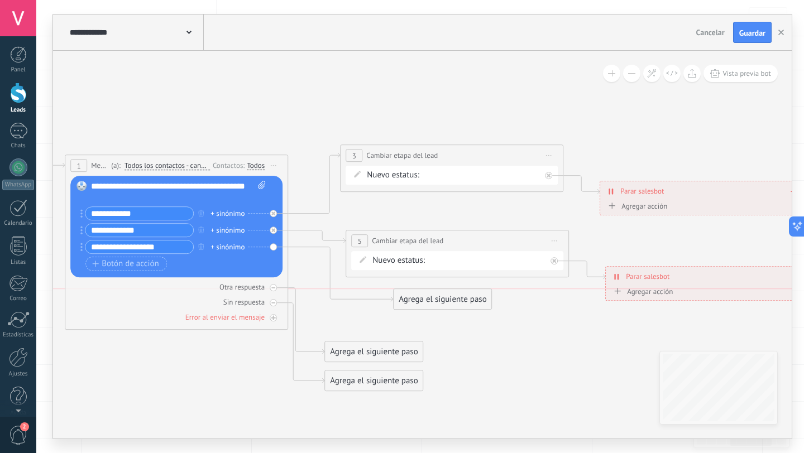
drag, startPoint x: 394, startPoint y: 203, endPoint x: 459, endPoint y: 290, distance: 109.3
click at [459, 290] on div "Agrega el siguiente paso" at bounding box center [443, 299] width 98 height 18
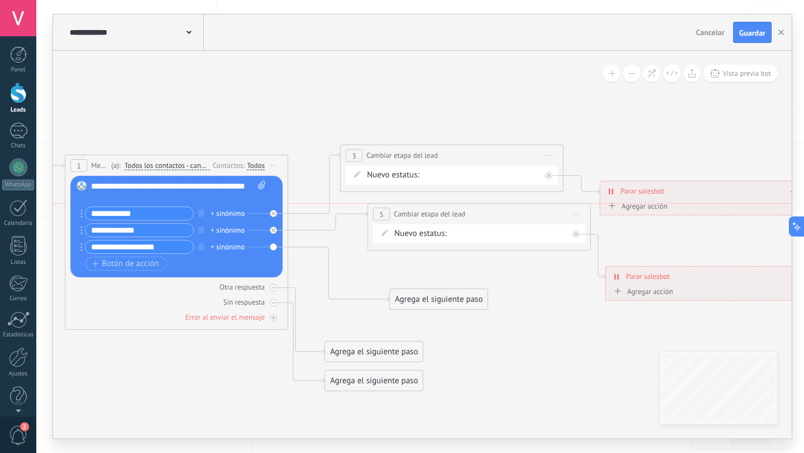
drag, startPoint x: 451, startPoint y: 240, endPoint x: 473, endPoint y: 214, distance: 34.5
click at [473, 214] on div "**********" at bounding box center [479, 214] width 222 height 21
drag, startPoint x: 464, startPoint y: 156, endPoint x: 464, endPoint y: 135, distance: 21.2
click at [464, 135] on div "**********" at bounding box center [452, 129] width 222 height 21
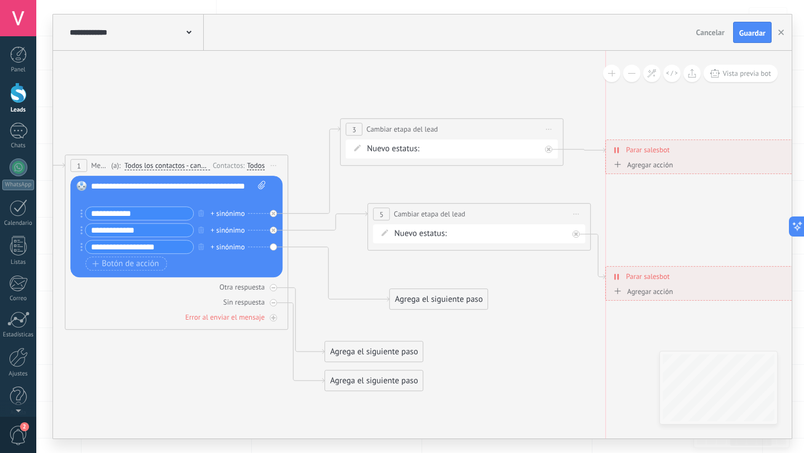
drag, startPoint x: 658, startPoint y: 183, endPoint x: 665, endPoint y: 142, distance: 41.3
click at [665, 142] on div "**********" at bounding box center [710, 150] width 208 height 20
drag, startPoint x: 496, startPoint y: 207, endPoint x: 496, endPoint y: 197, distance: 9.5
click at [496, 196] on div "**********" at bounding box center [479, 203] width 222 height 21
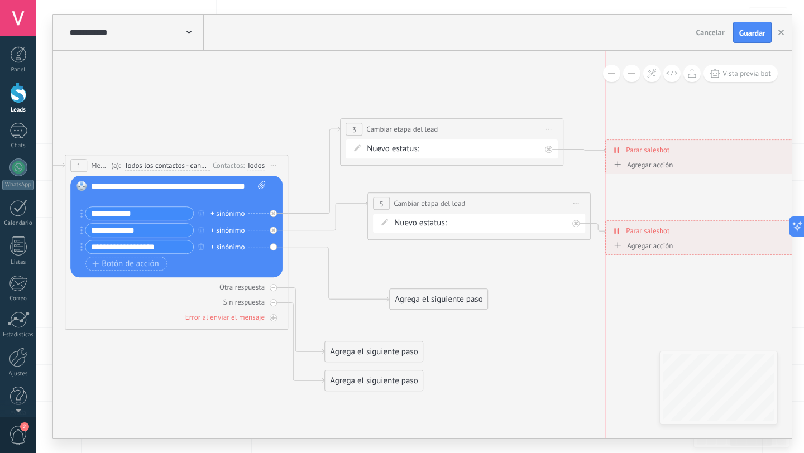
drag, startPoint x: 689, startPoint y: 277, endPoint x: 689, endPoint y: 231, distance: 45.8
click at [689, 231] on div "**********" at bounding box center [710, 231] width 208 height 20
drag, startPoint x: 686, startPoint y: 161, endPoint x: 687, endPoint y: 179, distance: 17.9
drag, startPoint x: 687, startPoint y: 158, endPoint x: 687, endPoint y: 171, distance: 13.4
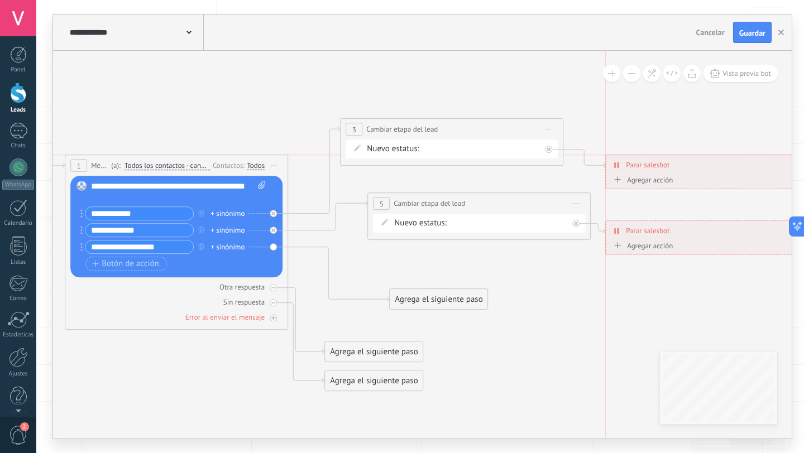
click at [687, 171] on div "**********" at bounding box center [710, 165] width 208 height 20
drag, startPoint x: 684, startPoint y: 236, endPoint x: 686, endPoint y: 248, distance: 11.8
click at [686, 248] on div "**********" at bounding box center [710, 242] width 208 height 20
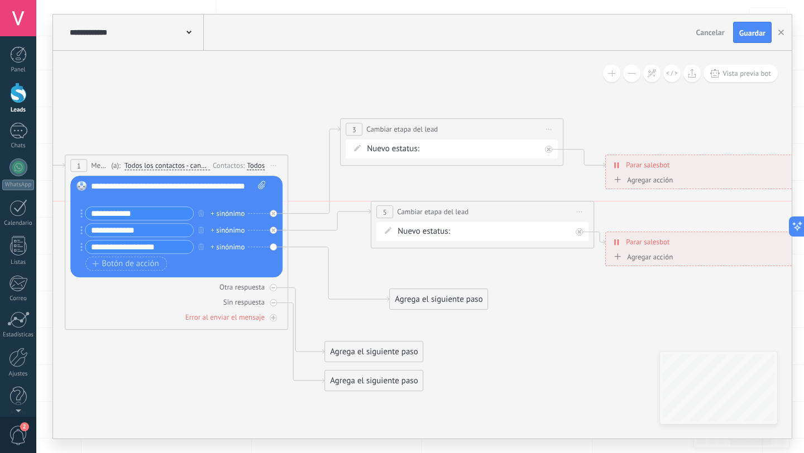
click at [555, 208] on div "**********" at bounding box center [482, 212] width 222 height 21
click at [433, 296] on div "Agrega el siguiente paso" at bounding box center [439, 299] width 98 height 18
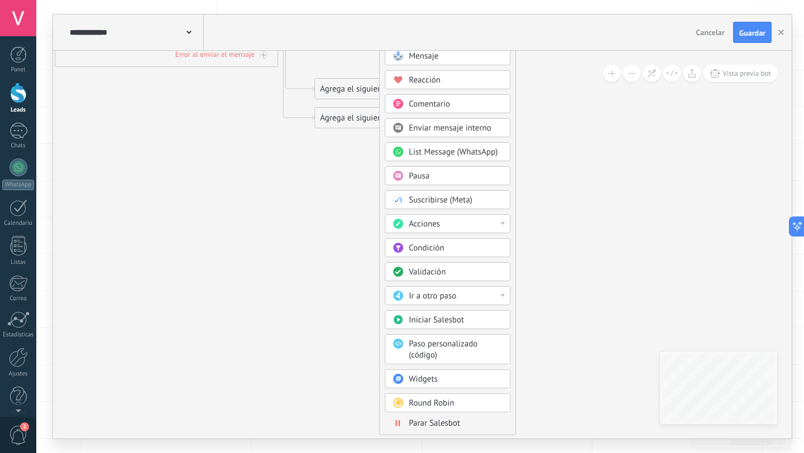
click at [504, 222] on div at bounding box center [502, 223] width 4 height 3
click at [453, 279] on div "Cambiar etapa del lead" at bounding box center [447, 281] width 124 height 19
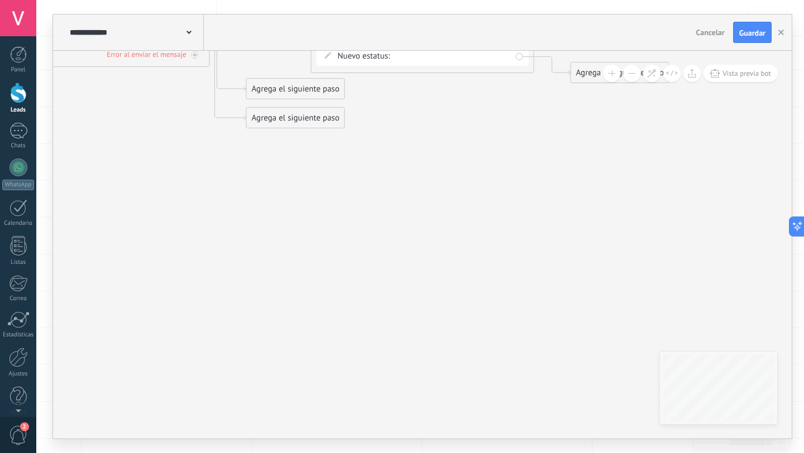
click at [581, 71] on div "Agrega el siguiente paso" at bounding box center [620, 73] width 98 height 18
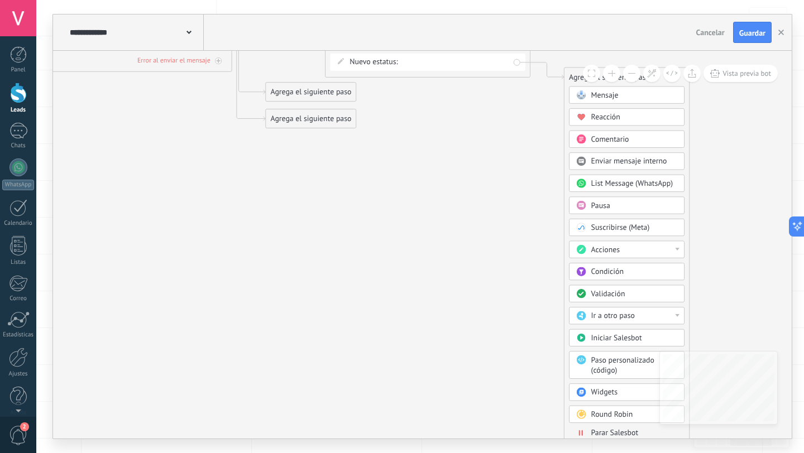
click at [612, 429] on span "Parar Salesbot" at bounding box center [614, 432] width 47 height 9
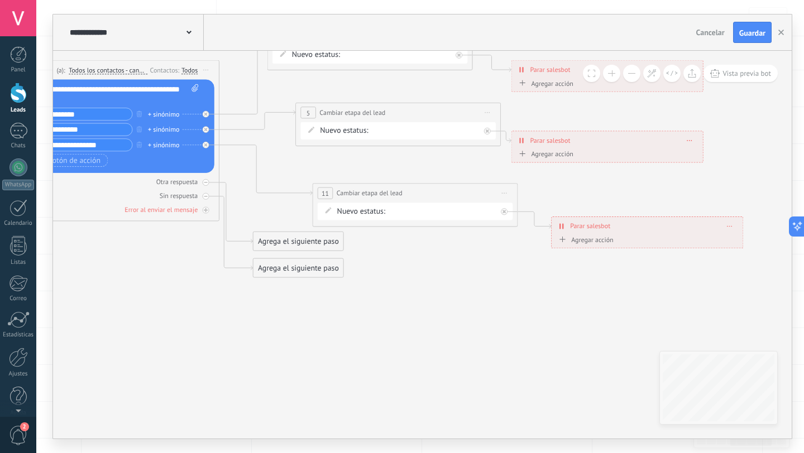
click at [0, 0] on div "Concreto Materiales PAra Construcción Molesto Seguimiento 01 Seguimiento 02 Rec…" at bounding box center [0, 0] width 0 height 0
click at [0, 0] on label "Recordatorio 1 mes" at bounding box center [0, 0] width 0 height 0
click at [419, 243] on icon at bounding box center [299, 152] width 1324 height 765
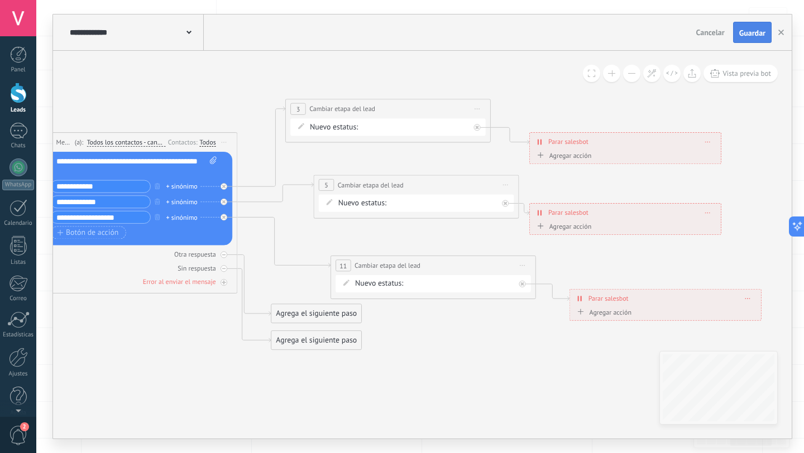
click at [739, 31] on span "Guardar" at bounding box center [752, 33] width 26 height 8
click at [780, 31] on icon "button" at bounding box center [781, 33] width 6 height 6
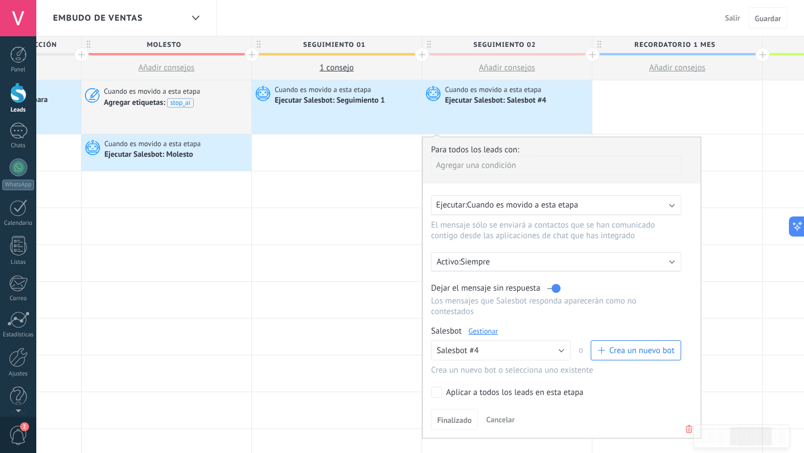
scroll to position [55, 0]
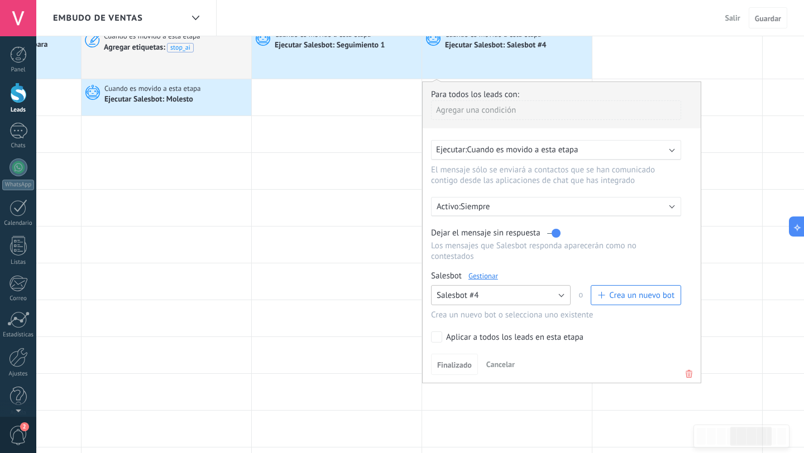
click at [543, 295] on button "Salesbot #4" at bounding box center [501, 295] width 140 height 20
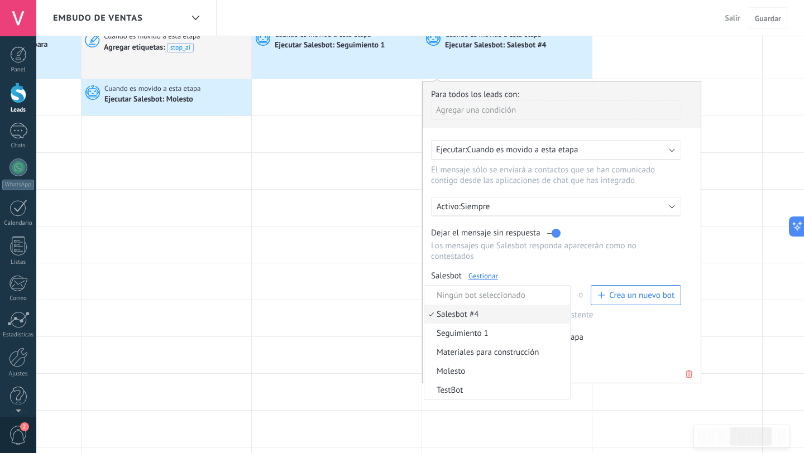
click at [509, 315] on span "Salesbot #4" at bounding box center [495, 314] width 142 height 11
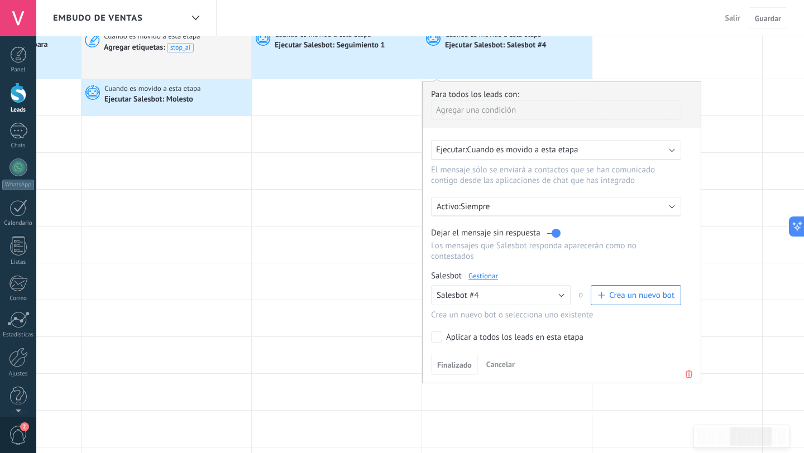
click at [485, 278] on link "Gestionar" at bounding box center [483, 275] width 30 height 9
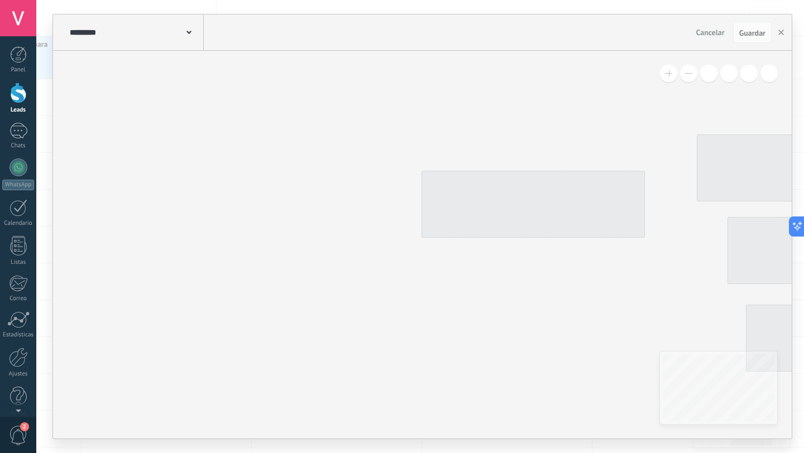
type input "**********"
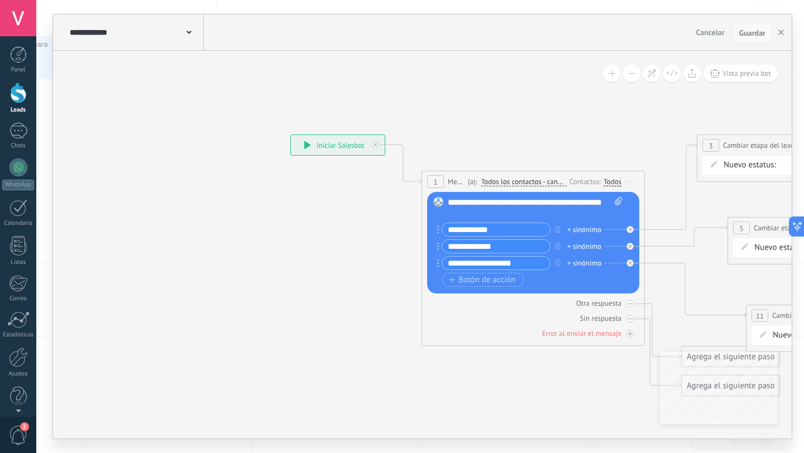
click at [756, 35] on span "Guardar" at bounding box center [752, 33] width 26 height 8
click at [780, 34] on icon "button" at bounding box center [781, 33] width 6 height 6
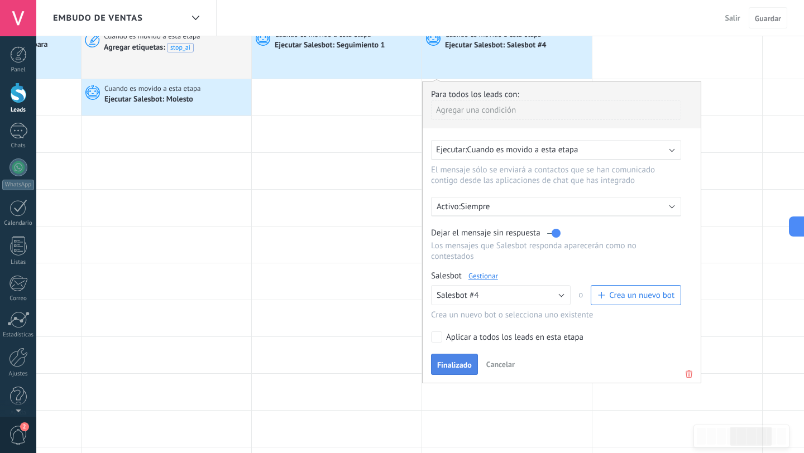
click at [462, 363] on span "Finalizado" at bounding box center [454, 365] width 35 height 8
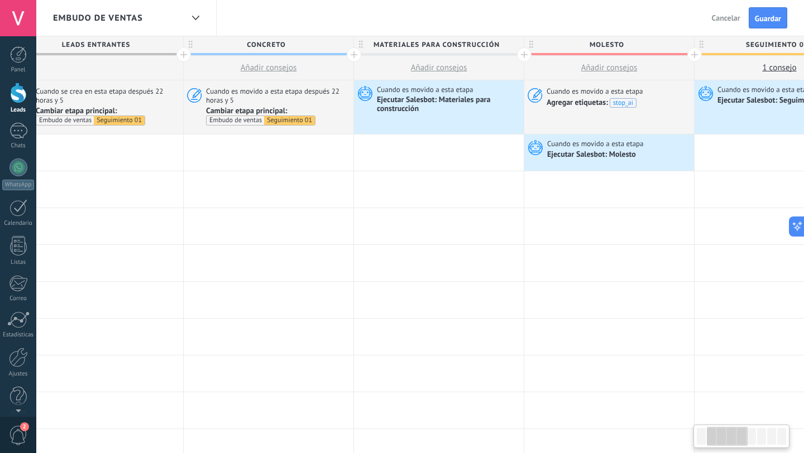
scroll to position [0, 188]
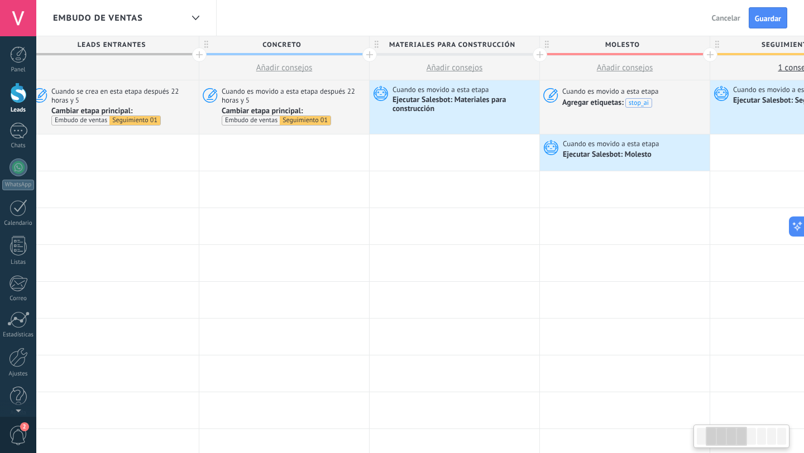
click at [283, 45] on span "Concreto" at bounding box center [281, 44] width 164 height 17
type input "**********"
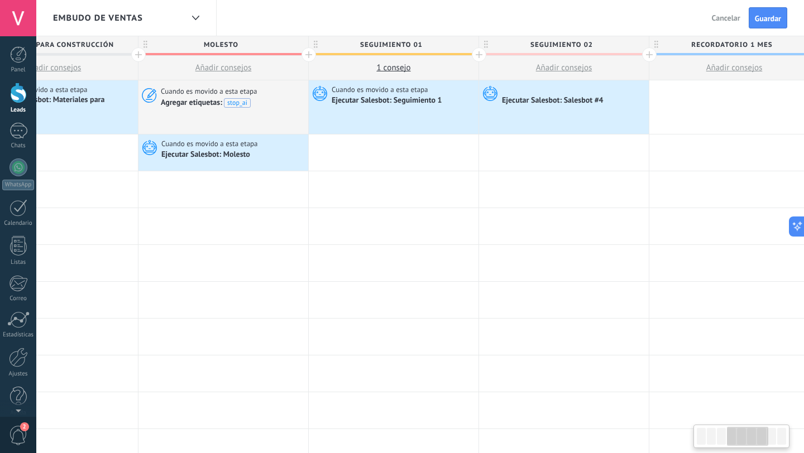
scroll to position [0, 598]
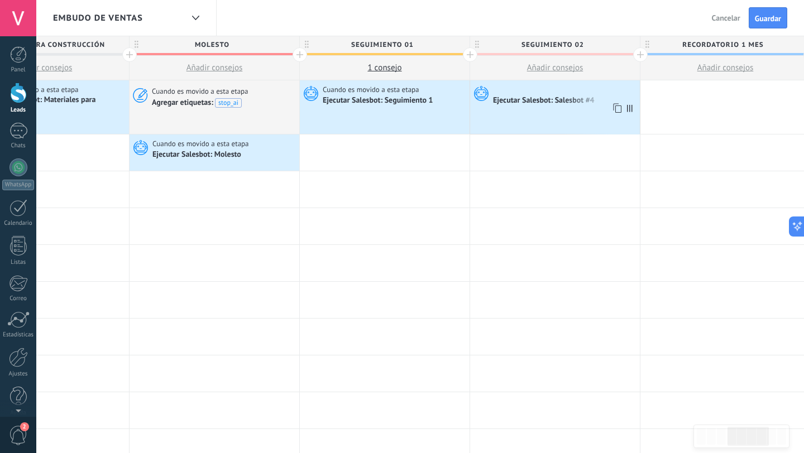
click at [535, 105] on div "Ejecutar Salesbot: Salesbot #4" at bounding box center [544, 101] width 103 height 10
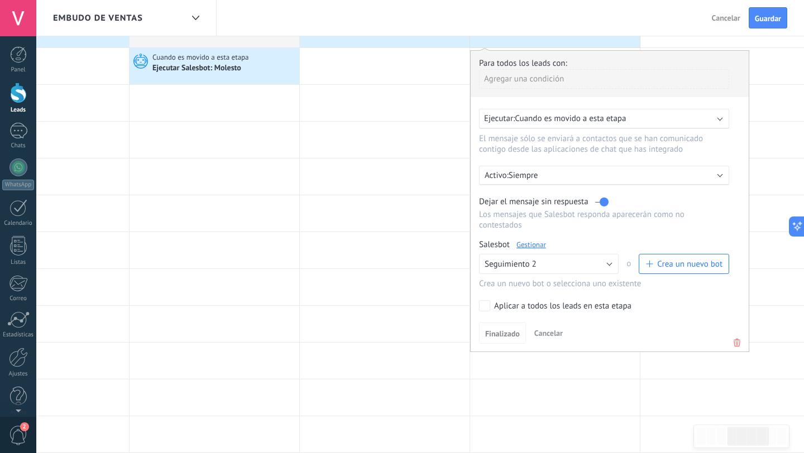
scroll to position [89, 0]
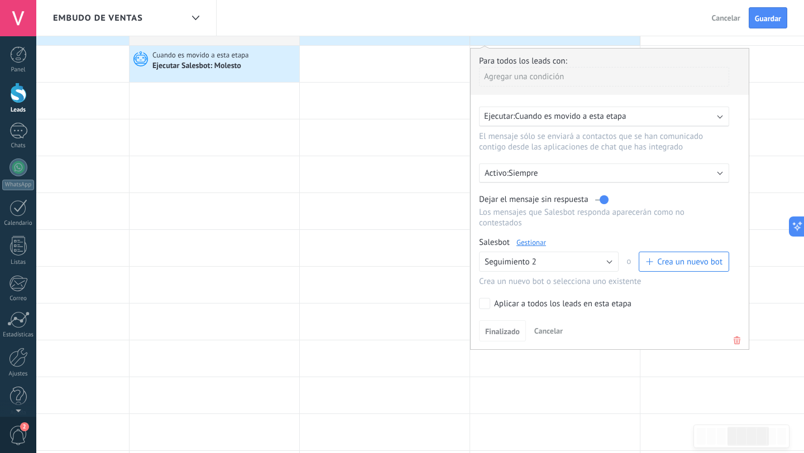
click at [538, 243] on link "Gestionar" at bounding box center [531, 242] width 30 height 9
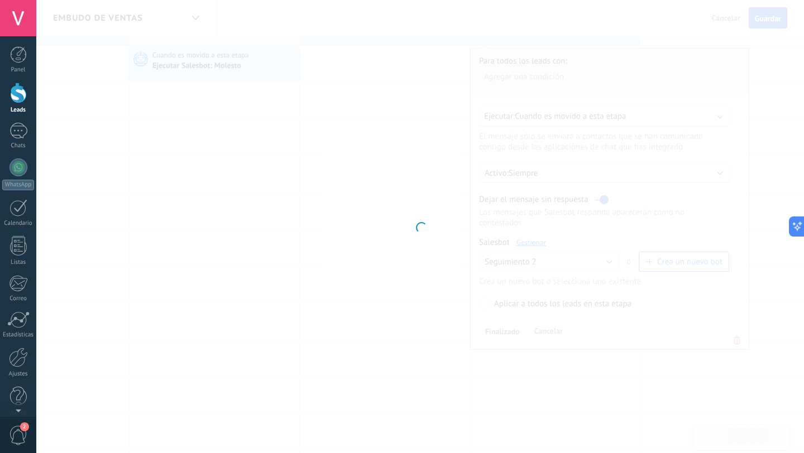
type input "**********"
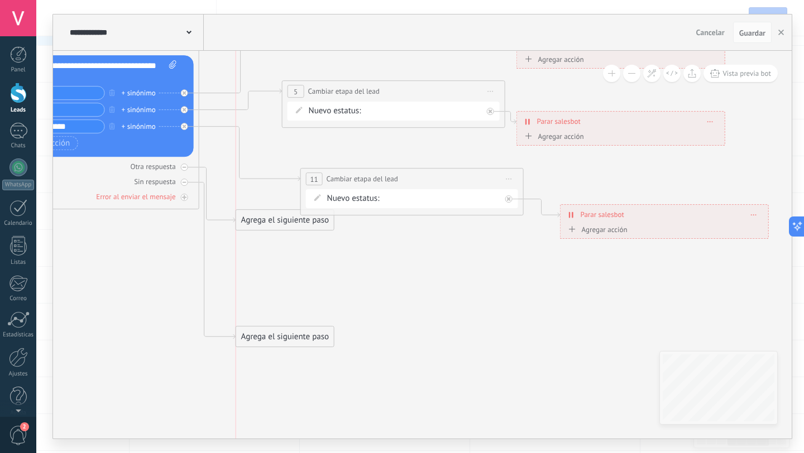
drag, startPoint x: 276, startPoint y: 246, endPoint x: 273, endPoint y: 333, distance: 87.7
click at [273, 333] on div "Agrega el siguiente paso" at bounding box center [285, 337] width 98 height 18
drag, startPoint x: 274, startPoint y: 224, endPoint x: 274, endPoint y: 257, distance: 32.9
click at [274, 257] on div "Agrega el siguiente paso" at bounding box center [285, 252] width 98 height 18
click at [189, 181] on div "Sin respuesta" at bounding box center [88, 181] width 212 height 11
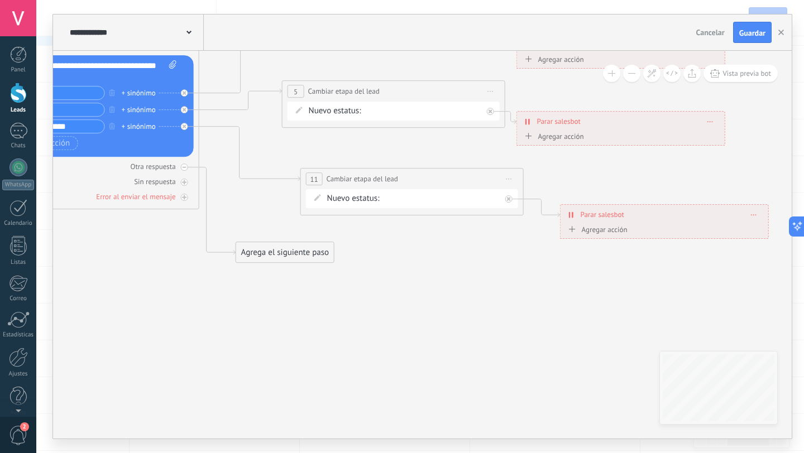
click at [189, 181] on div "Sin respuesta" at bounding box center [88, 181] width 212 height 11
drag, startPoint x: 273, startPoint y: 150, endPoint x: 285, endPoint y: 341, distance: 191.9
click at [285, 341] on div "Agrega el siguiente paso" at bounding box center [301, 336] width 98 height 18
click at [285, 336] on div "Agrega el siguiente paso" at bounding box center [301, 336] width 98 height 18
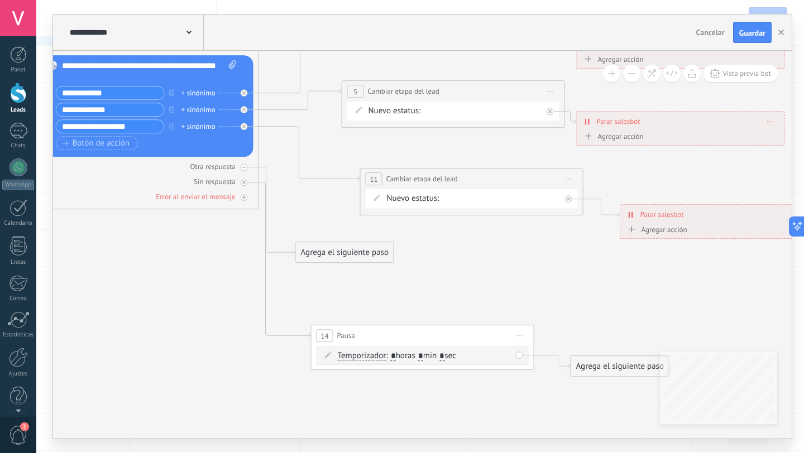
click at [396, 356] on input "*" at bounding box center [393, 356] width 5 height 9
type input "**"
click at [593, 366] on div "Agrega el siguiente paso" at bounding box center [620, 366] width 98 height 18
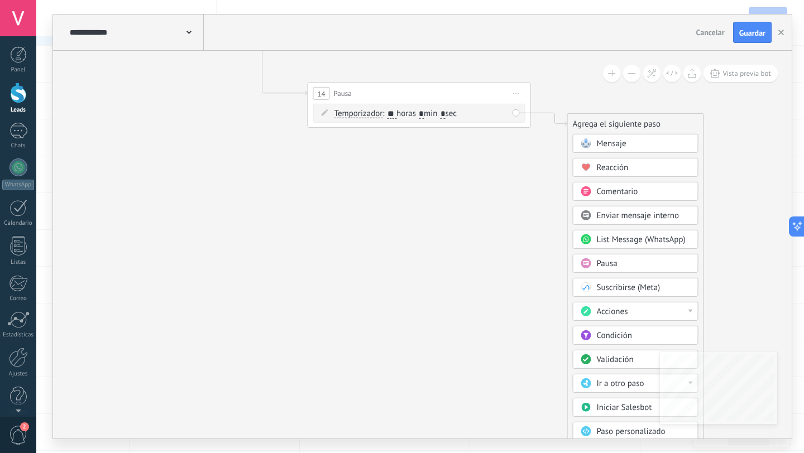
click at [688, 313] on div "Acciones" at bounding box center [644, 311] width 94 height 11
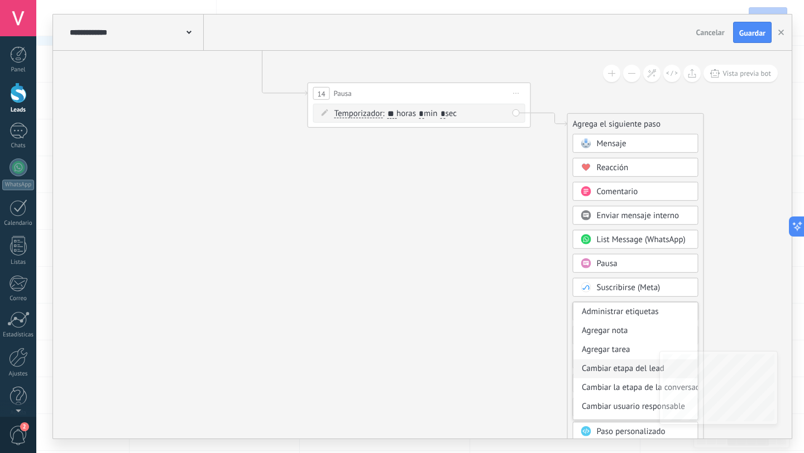
click at [610, 372] on div "Cambiar etapa del lead" at bounding box center [635, 368] width 124 height 19
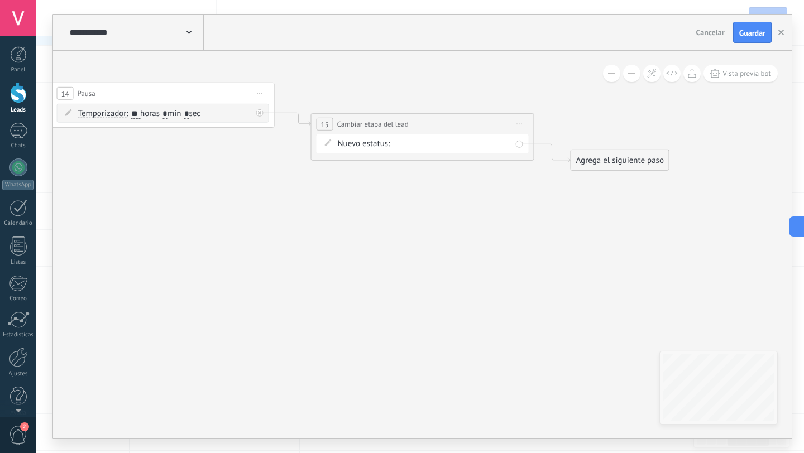
click at [0, 0] on div "Concreto Materiales PAra Construcción Molesto Seguimiento 01 Seguimiento 02 Rec…" at bounding box center [0, 0] width 0 height 0
click at [0, 0] on label "Venta Perdido" at bounding box center [0, 0] width 0 height 0
click at [627, 162] on div "Agrega el siguiente paso" at bounding box center [620, 160] width 98 height 18
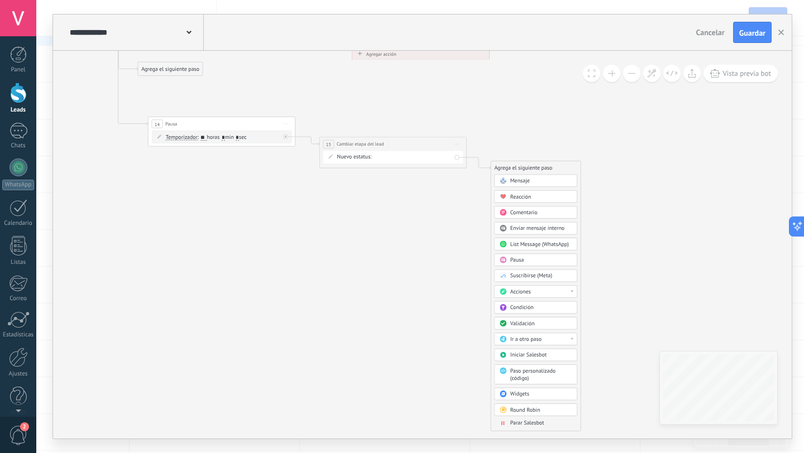
click at [526, 423] on span "Parar Salesbot" at bounding box center [527, 423] width 34 height 7
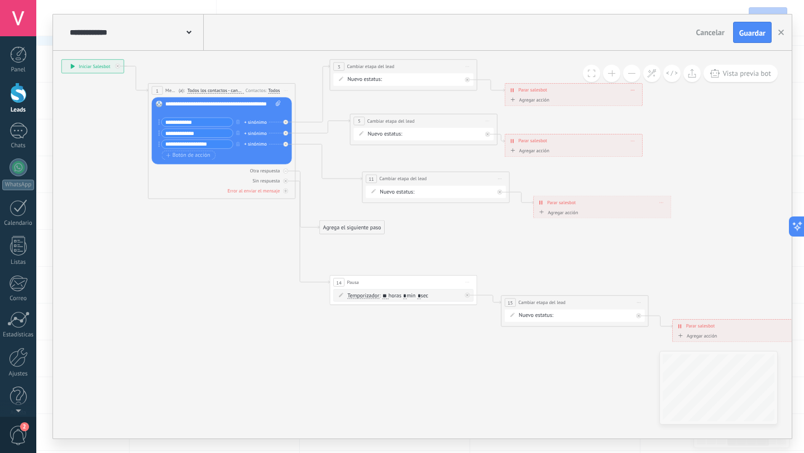
click at [349, 226] on div "Agrega el siguiente paso" at bounding box center [352, 228] width 65 height 12
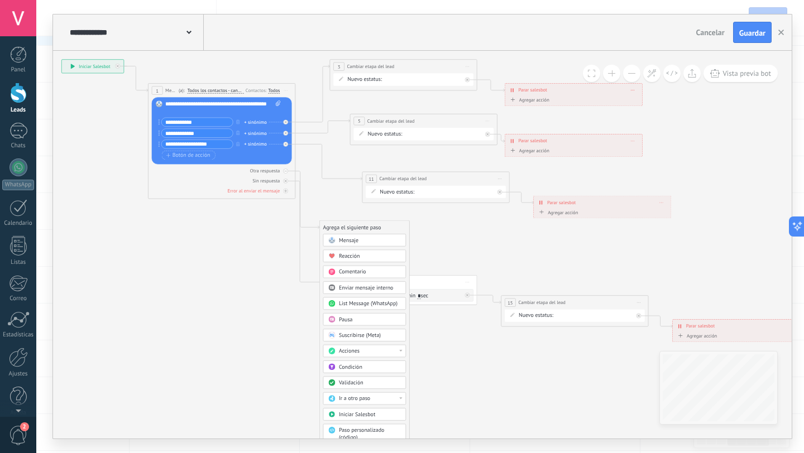
click at [399, 348] on div "Acciones" at bounding box center [370, 351] width 62 height 7
click at [383, 391] on div "Cambiar etapa del lead" at bounding box center [364, 389] width 82 height 12
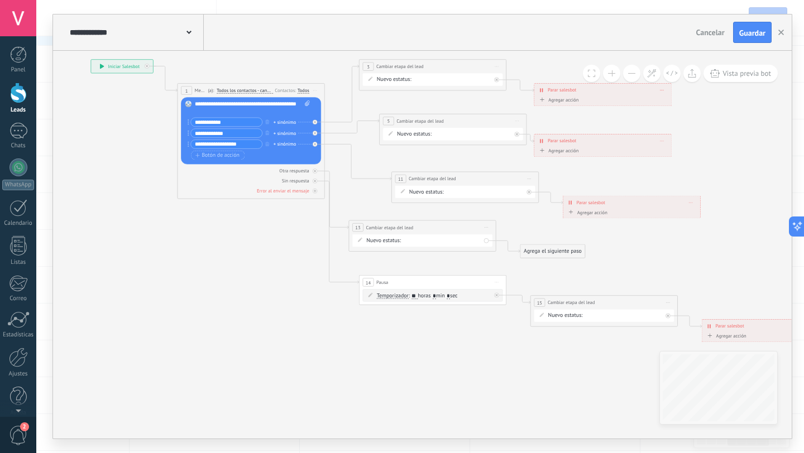
click at [0, 0] on div "Concreto Materiales PAra Construcción Molesto Seguimiento 01 Seguimiento 02 Rec…" at bounding box center [0, 0] width 0 height 0
click at [0, 0] on label "Concreto" at bounding box center [0, 0] width 0 height 0
click at [751, 37] on span "Guardar" at bounding box center [752, 33] width 26 height 8
click at [547, 250] on div "Agrega el siguiente paso" at bounding box center [552, 252] width 65 height 12
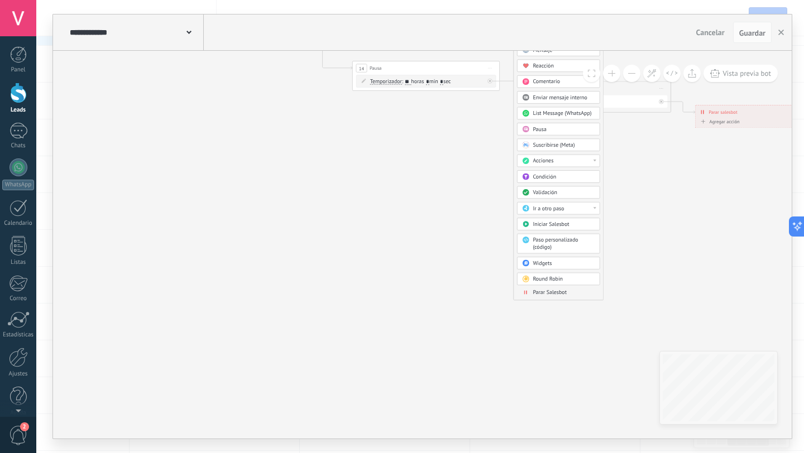
click at [547, 294] on span "Parar Salesbot" at bounding box center [550, 292] width 34 height 7
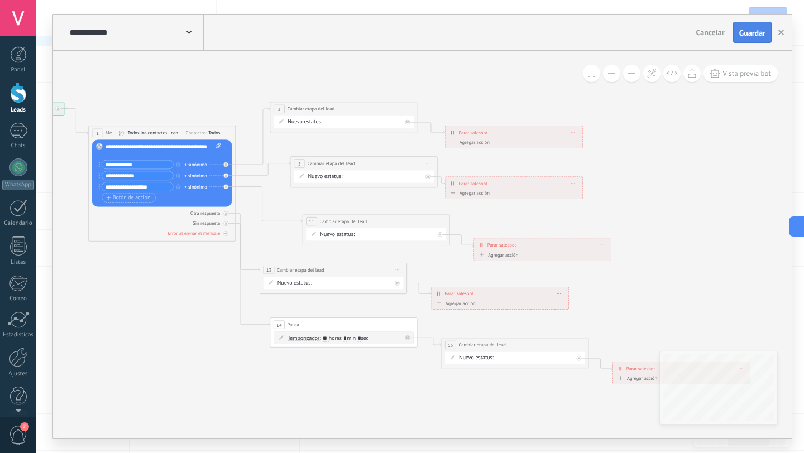
click at [733, 35] on button "Guardar" at bounding box center [752, 32] width 39 height 21
click at [781, 28] on button "button" at bounding box center [781, 32] width 17 height 21
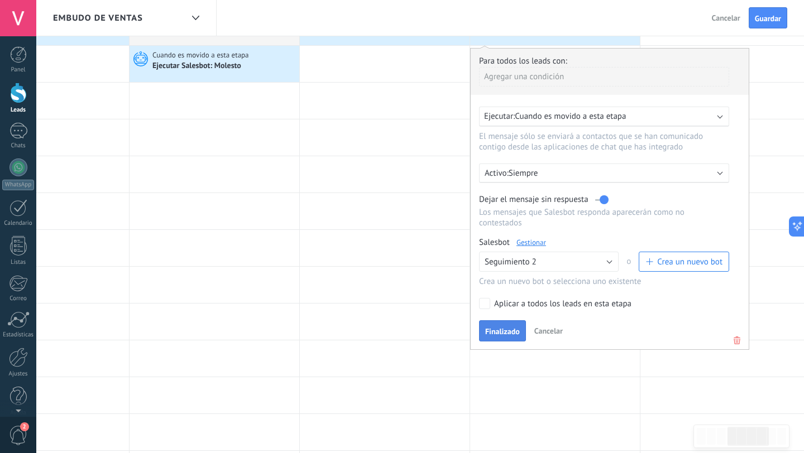
click at [496, 331] on span "Finalizado" at bounding box center [502, 332] width 35 height 8
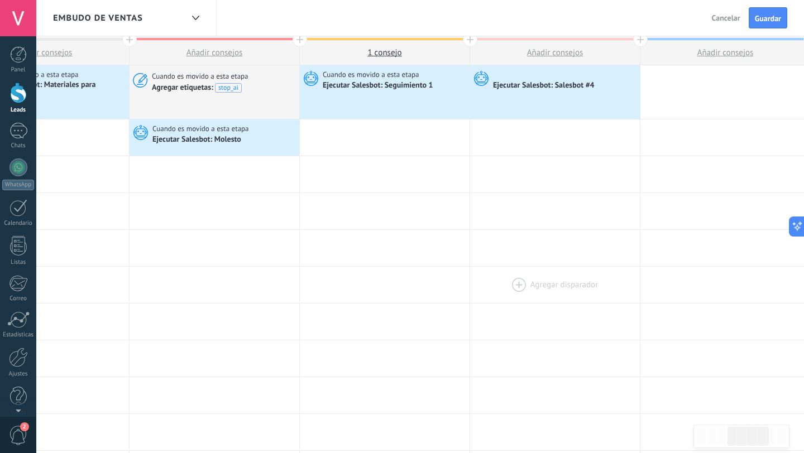
scroll to position [0, 0]
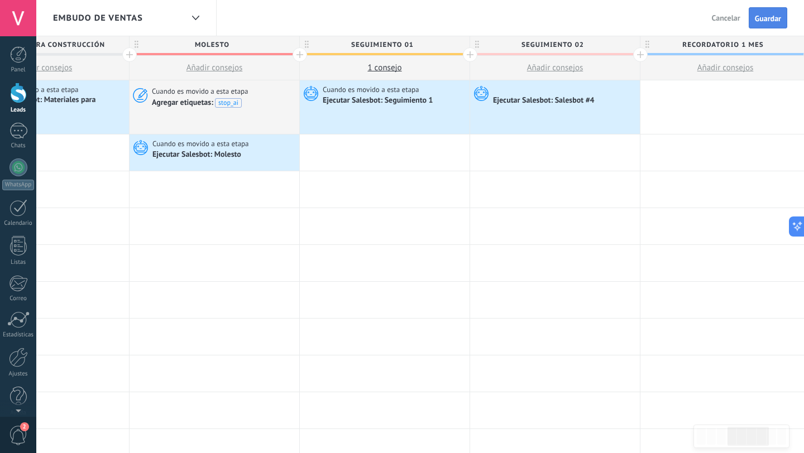
click at [779, 20] on span "Guardar" at bounding box center [768, 19] width 26 height 8
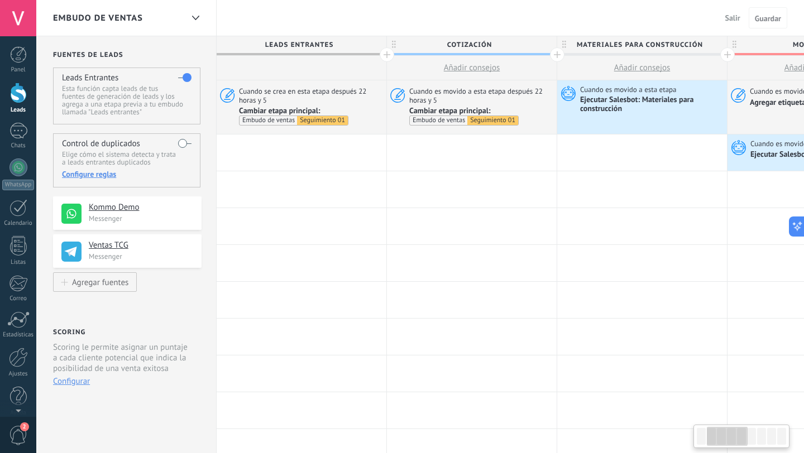
scroll to position [0, 212]
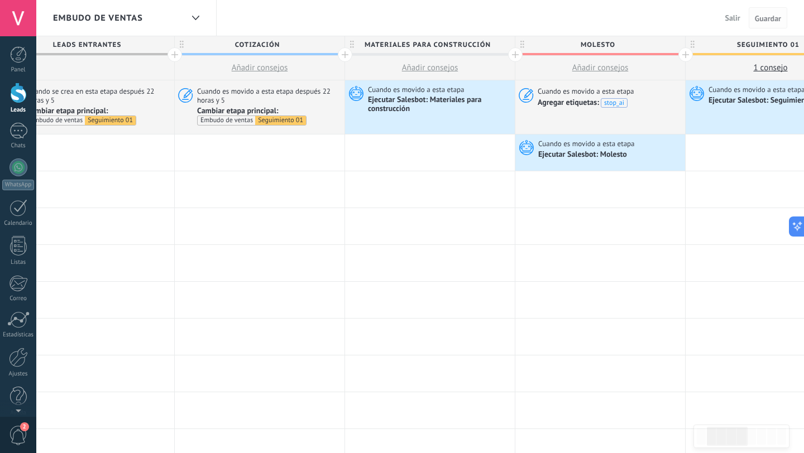
click at [765, 12] on button "Guardar" at bounding box center [768, 17] width 39 height 21
click at [730, 21] on span "Salir" at bounding box center [732, 18] width 15 height 10
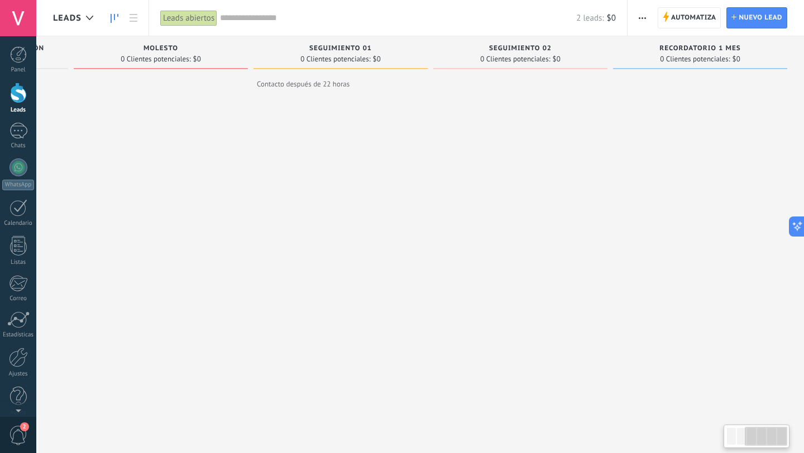
scroll to position [0, 338]
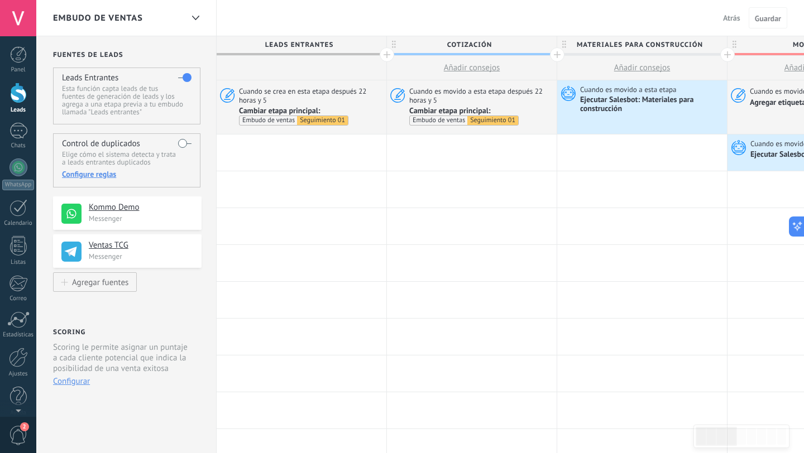
click at [727, 16] on span "Atrás" at bounding box center [731, 18] width 17 height 10
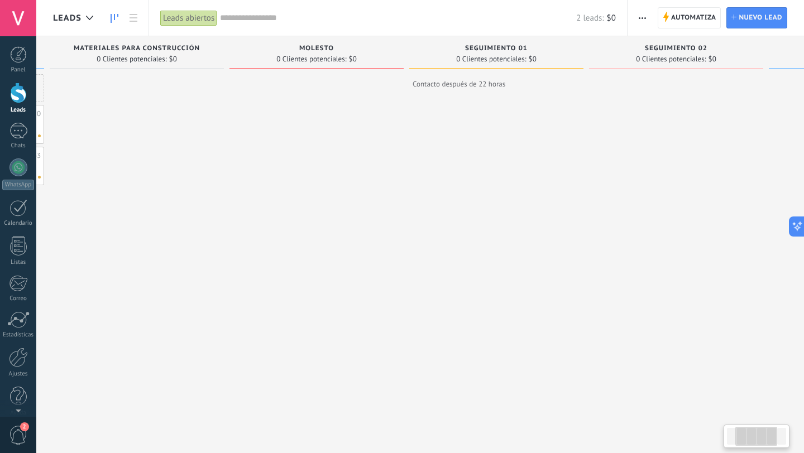
scroll to position [0, 339]
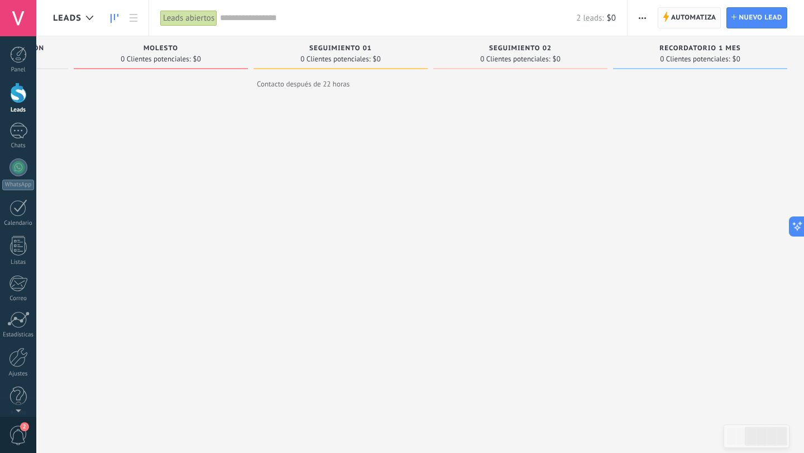
click at [677, 21] on span "Automatiza" at bounding box center [693, 18] width 45 height 20
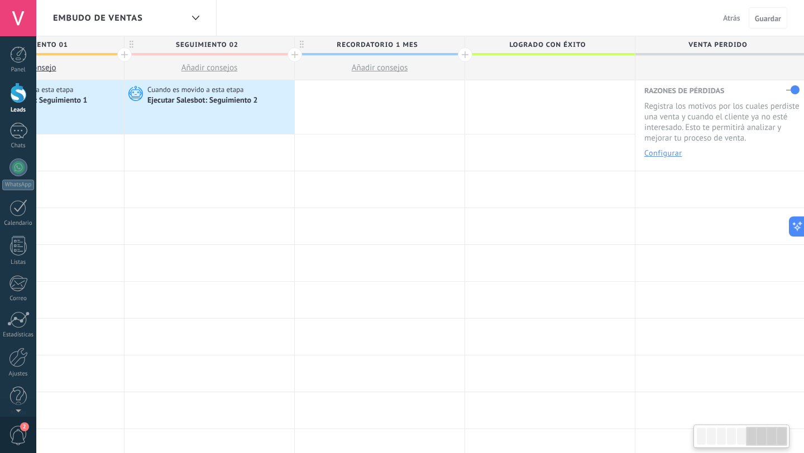
scroll to position [0, 945]
click at [390, 104] on div at bounding box center [378, 107] width 170 height 54
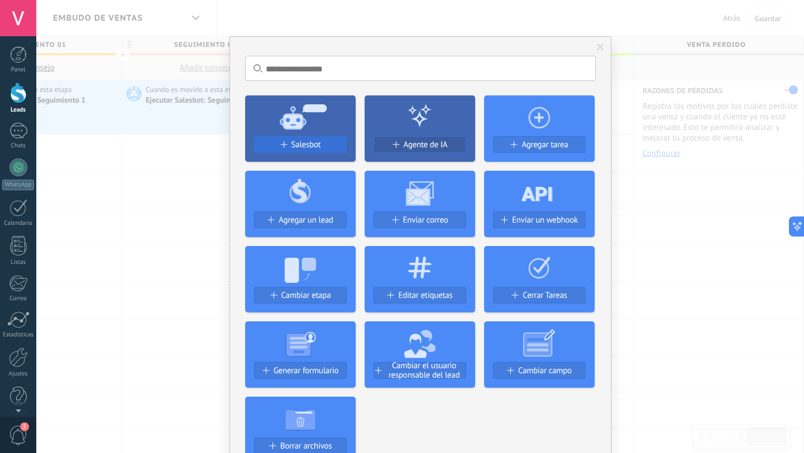
click at [299, 145] on span "Salesbot" at bounding box center [306, 144] width 30 height 9
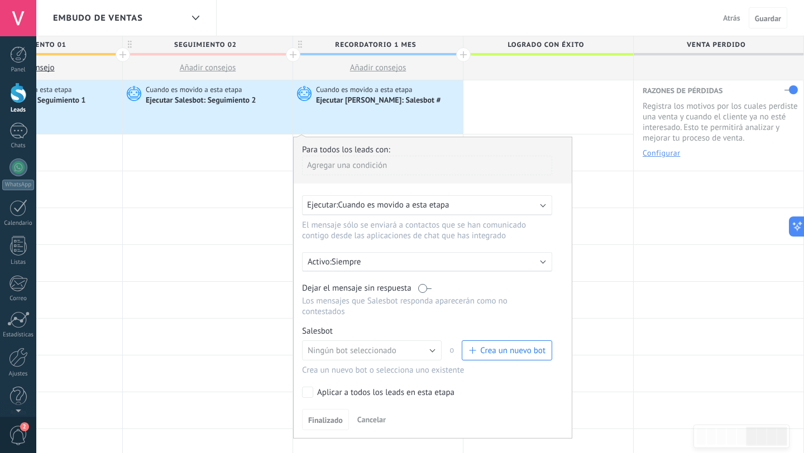
click at [421, 289] on label at bounding box center [424, 288] width 13 height 11
click at [237, 100] on div "Ejecutar Salesbot: Seguimiento 2" at bounding box center [202, 101] width 112 height 10
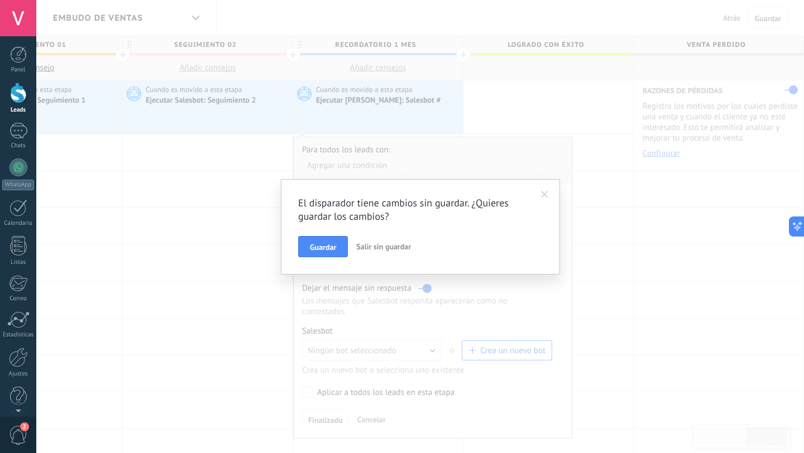
click at [541, 197] on span at bounding box center [544, 195] width 7 height 8
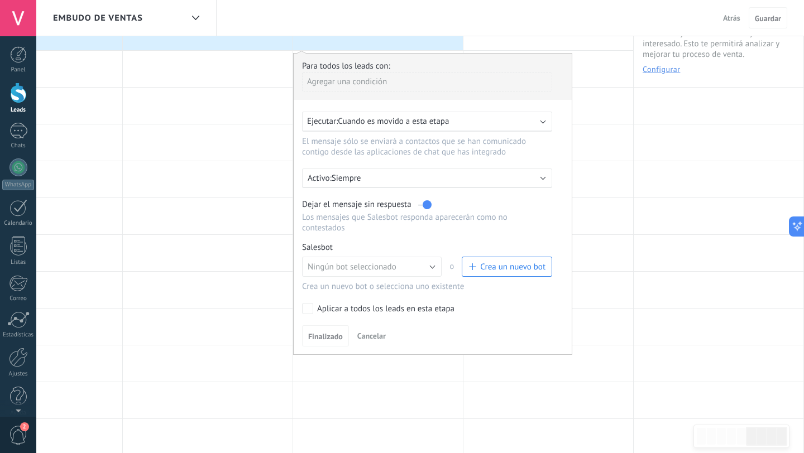
scroll to position [87, 0]
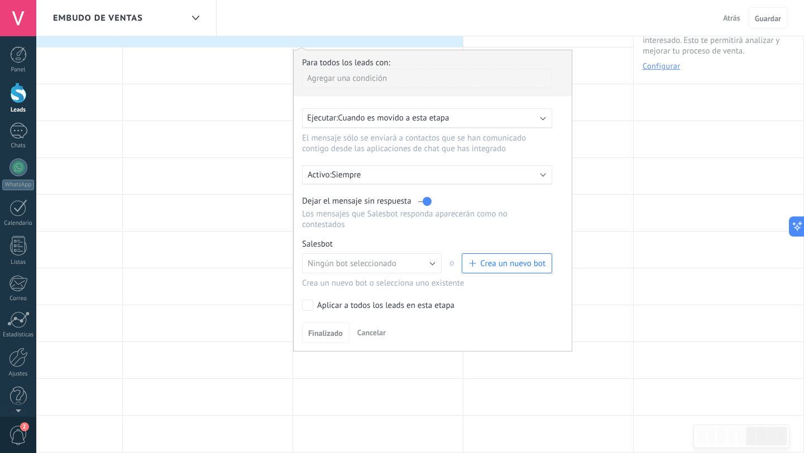
click at [492, 266] on span "Crea un nuevo bot" at bounding box center [512, 263] width 65 height 11
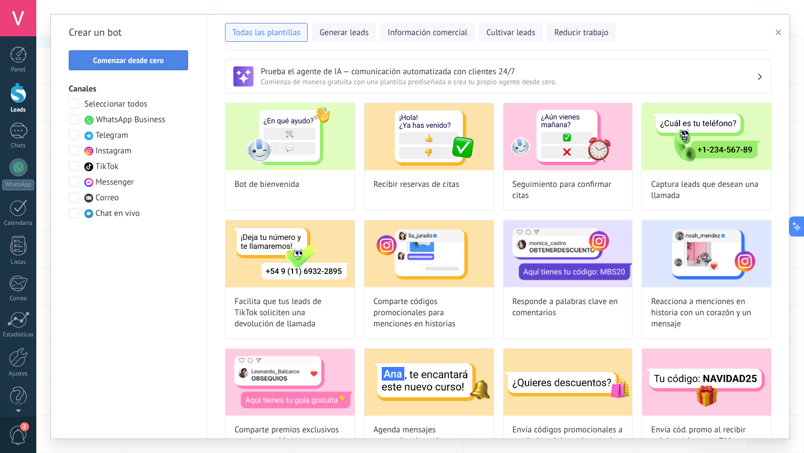
click at [102, 56] on span "Comenzar desde cero" at bounding box center [128, 60] width 71 height 8
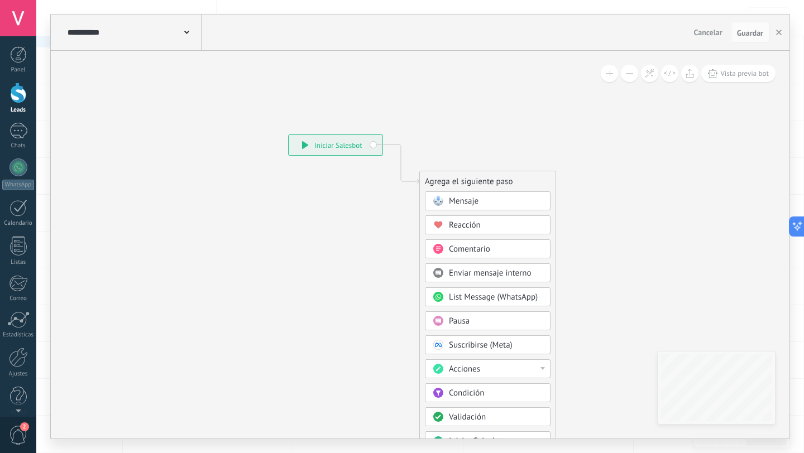
click at [471, 318] on div "Pausa" at bounding box center [496, 321] width 94 height 11
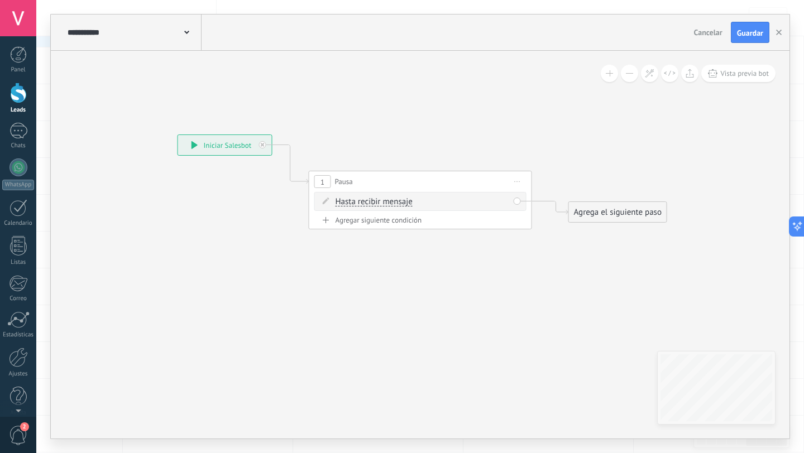
click at [459, 200] on div "Hasta recibir mensaje Hasta recibir mensaje Temporizador Excepto horas laborale…" at bounding box center [422, 201] width 174 height 11
click at [380, 219] on div "Agregar siguiente condición" at bounding box center [420, 219] width 212 height 9
click at [395, 224] on span ": * horas * min * sec" at bounding box center [419, 225] width 70 height 11
click at [501, 200] on div "Borrar" at bounding box center [505, 201] width 12 height 16
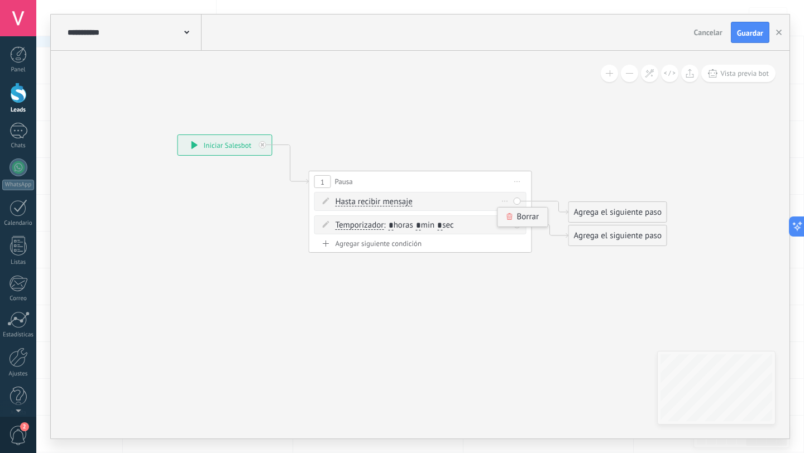
click at [512, 217] on div "Borrar" at bounding box center [523, 217] width 50 height 19
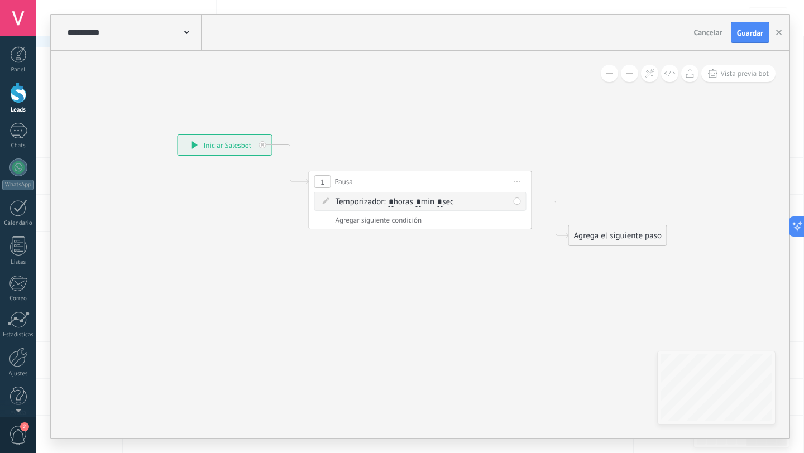
click at [395, 199] on span ": * horas * min * sec" at bounding box center [419, 201] width 70 height 11
click at [393, 199] on input "*" at bounding box center [391, 202] width 5 height 9
type input "***"
click at [624, 236] on div "Agrega el siguiente paso" at bounding box center [618, 236] width 98 height 18
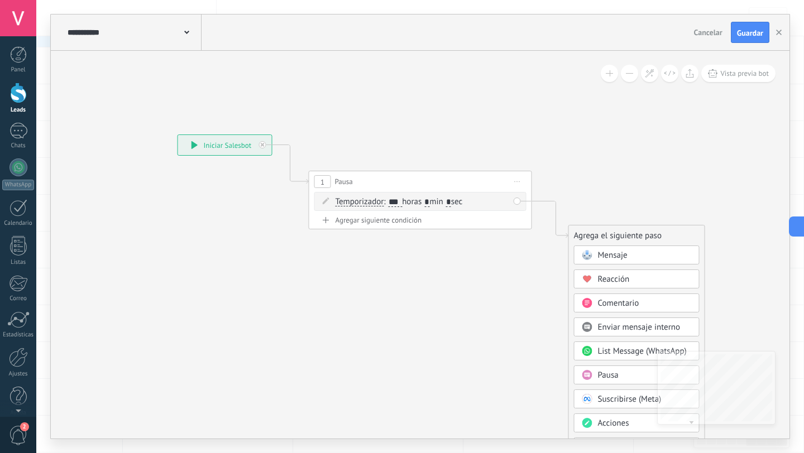
click at [617, 250] on span "Mensaje" at bounding box center [613, 255] width 30 height 11
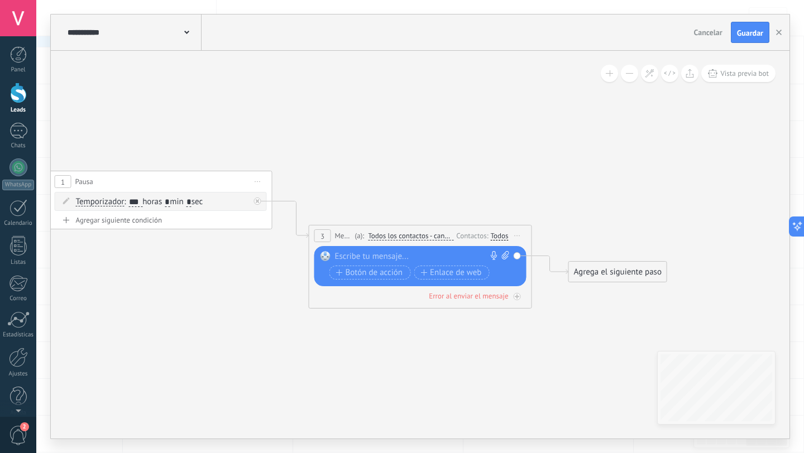
click at [428, 256] on div at bounding box center [418, 256] width 166 height 11
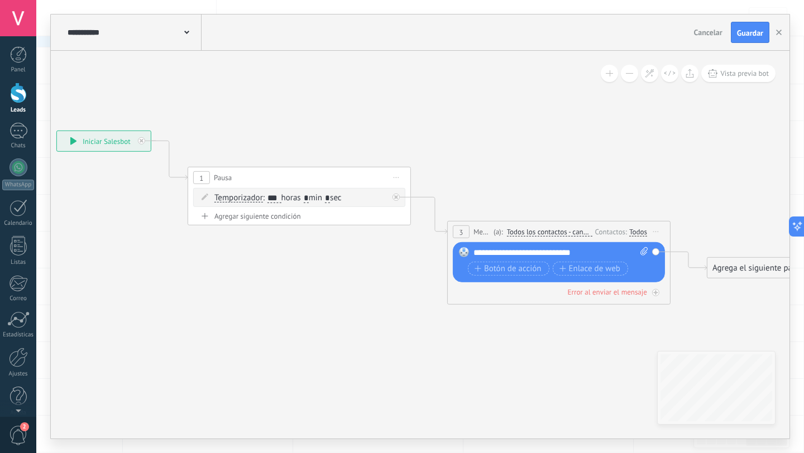
click at [185, 32] on use at bounding box center [186, 32] width 5 height 3
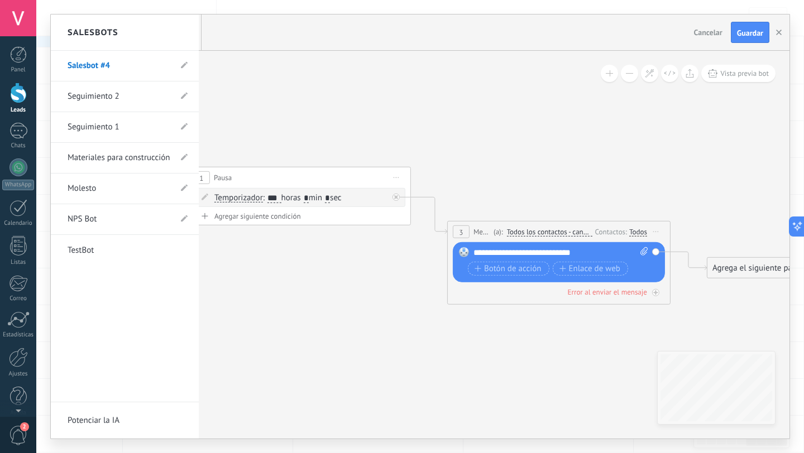
click at [188, 67] on li "Salesbot #4" at bounding box center [125, 66] width 148 height 31
click at [183, 64] on icon at bounding box center [184, 65] width 7 height 7
drag, startPoint x: 73, startPoint y: 63, endPoint x: 150, endPoint y: 63, distance: 77.0
click at [149, 63] on li "**********" at bounding box center [125, 66] width 148 height 31
drag, startPoint x: 113, startPoint y: 68, endPoint x: 81, endPoint y: 68, distance: 31.8
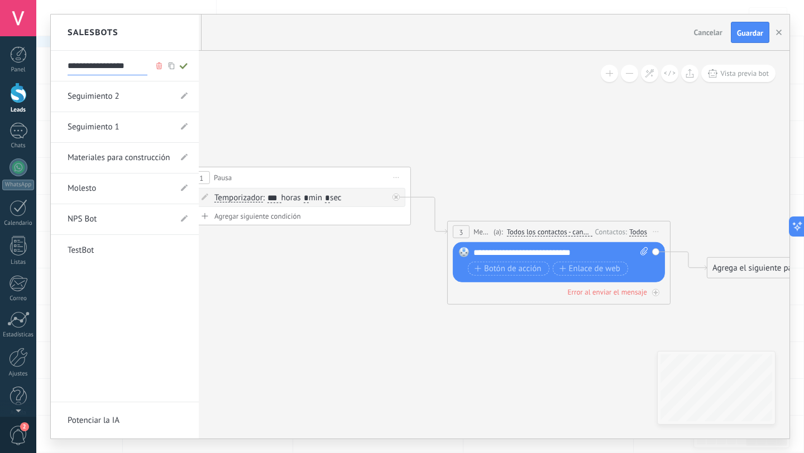
click at [80, 68] on input "**********" at bounding box center [108, 66] width 80 height 18
type input "*********"
click at [181, 66] on use at bounding box center [183, 66] width 8 height 6
type input "*********"
click at [743, 34] on div at bounding box center [420, 227] width 739 height 424
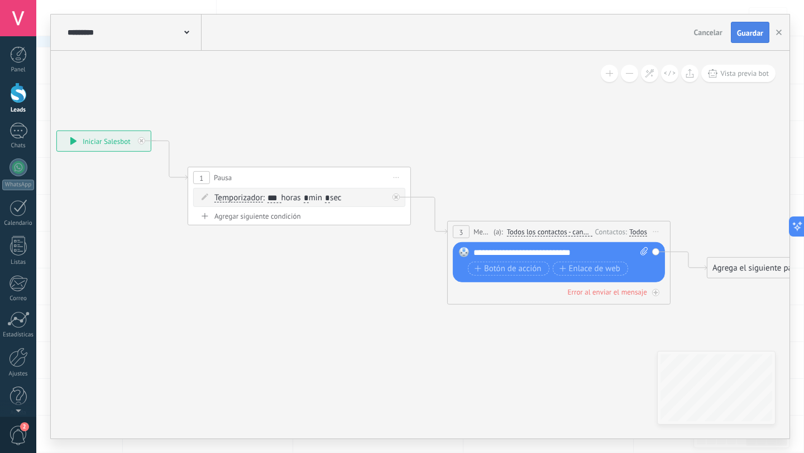
click at [751, 31] on span "Guardar" at bounding box center [750, 33] width 26 height 8
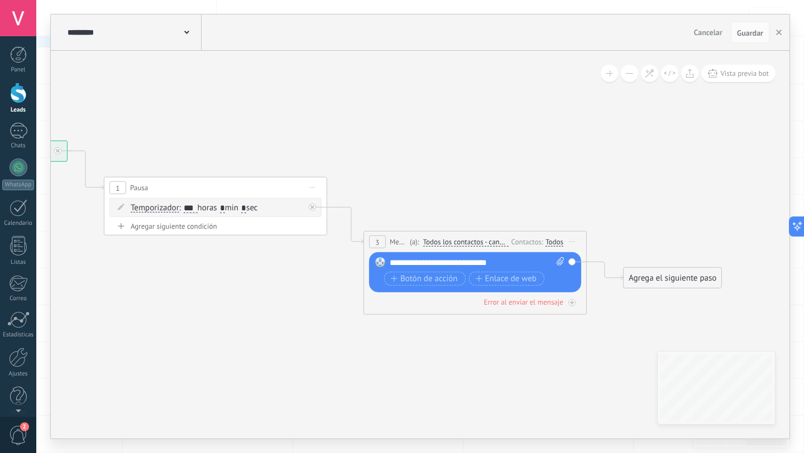
click at [645, 275] on div "Agrega el siguiente paso" at bounding box center [673, 278] width 98 height 18
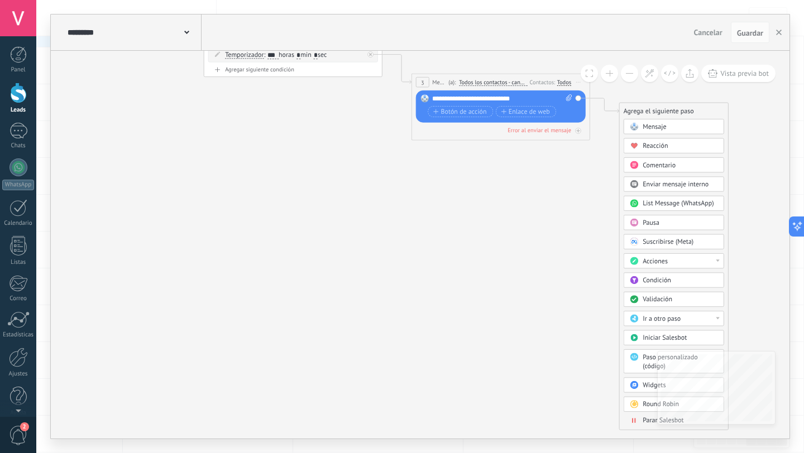
click at [648, 418] on span "Parar Salesbot" at bounding box center [663, 420] width 41 height 8
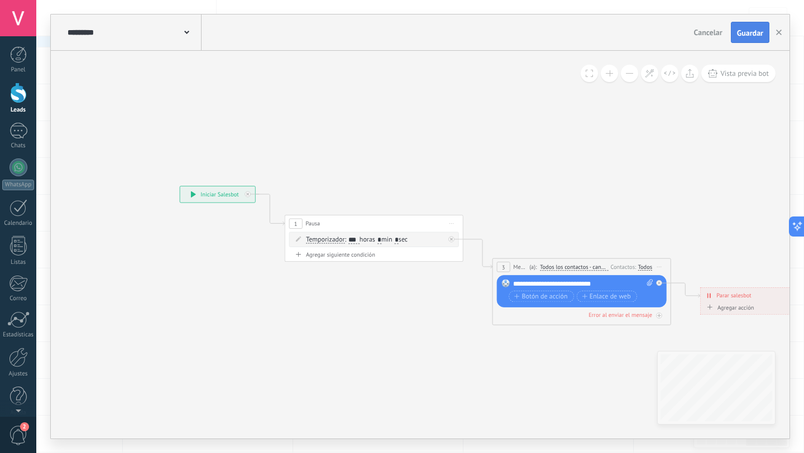
click at [745, 29] on span "Guardar" at bounding box center [750, 33] width 26 height 8
click at [778, 30] on icon "button" at bounding box center [779, 33] width 6 height 6
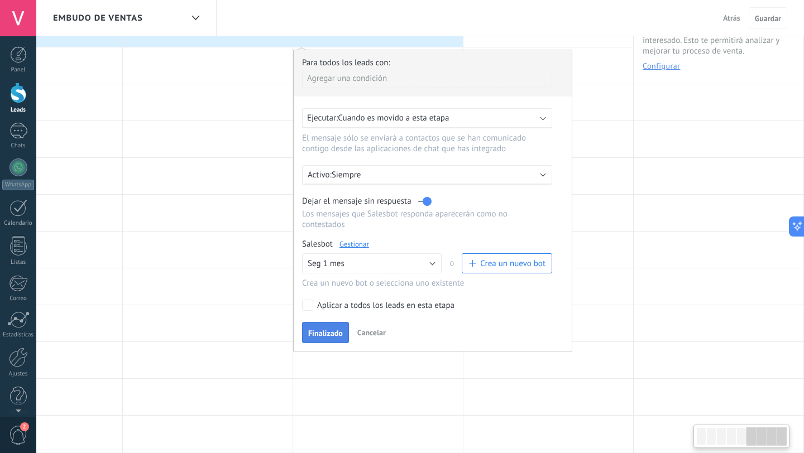
click at [317, 330] on span "Finalizado" at bounding box center [325, 333] width 35 height 8
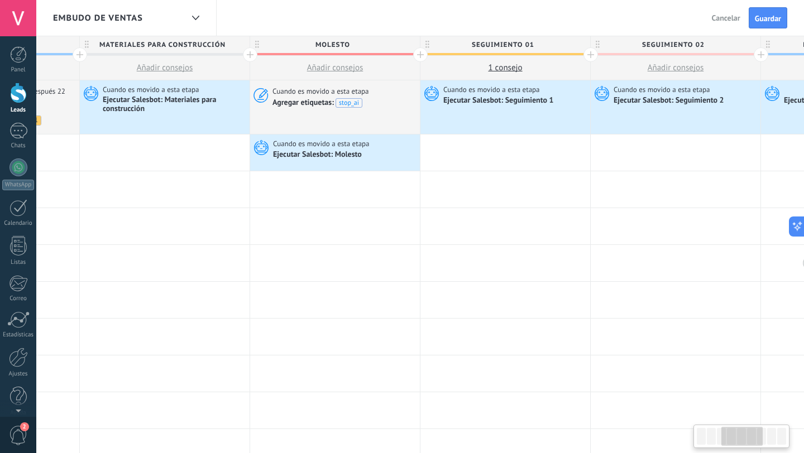
scroll to position [0, 473]
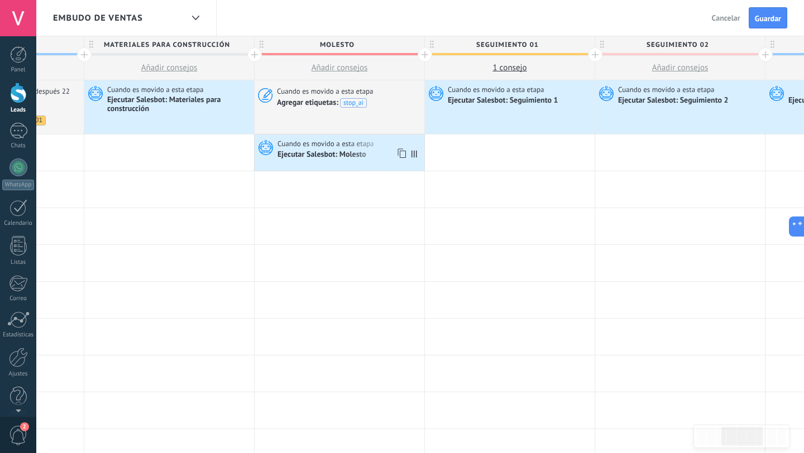
click at [321, 156] on div "Ejecutar Salesbot: Molesto" at bounding box center [322, 155] width 90 height 10
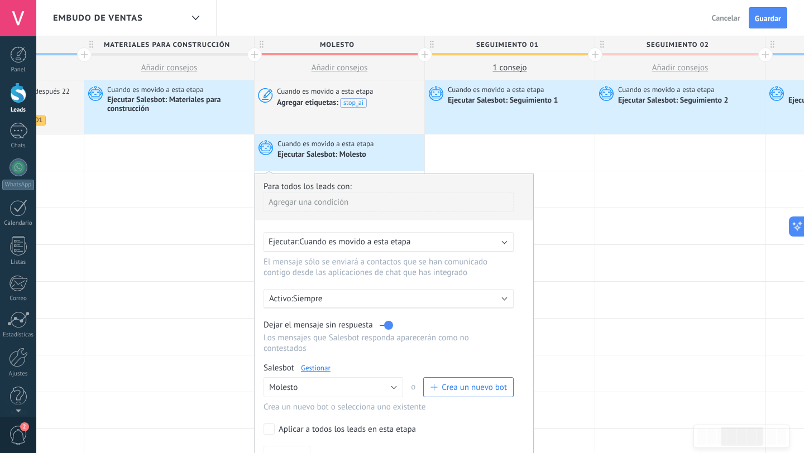
click at [189, 102] on div "Ejecutar Salesbot: Materiales para construcción" at bounding box center [179, 104] width 144 height 19
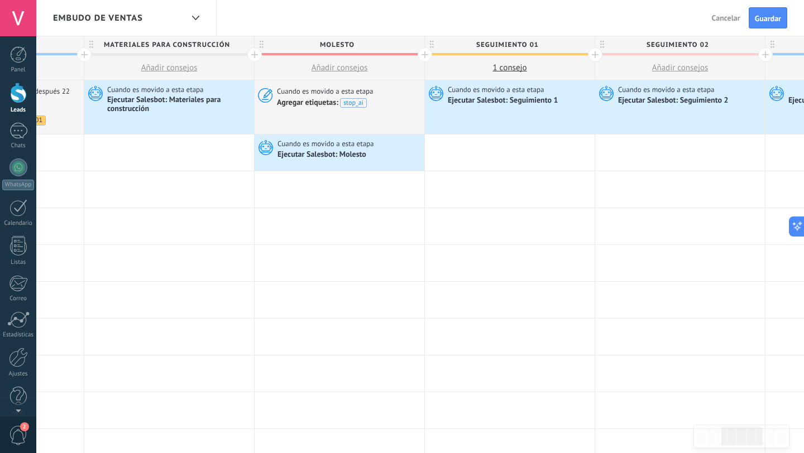
click at [189, 102] on div "Ejecutar Salesbot: Materiales para construcción" at bounding box center [179, 104] width 144 height 19
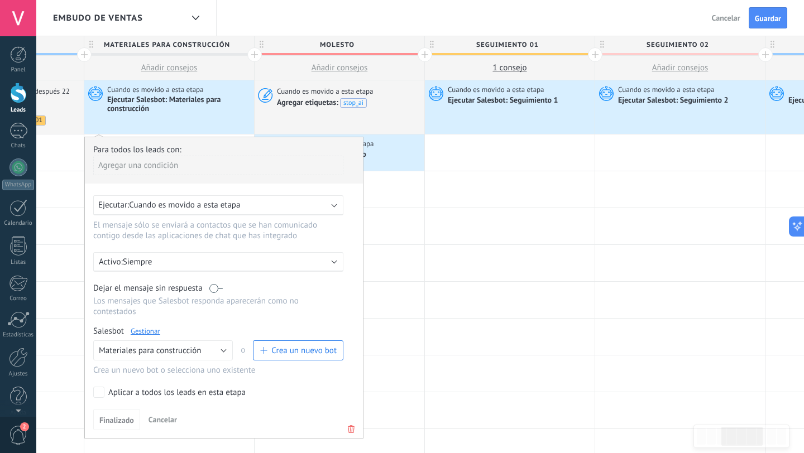
click at [211, 285] on label at bounding box center [215, 288] width 13 height 11
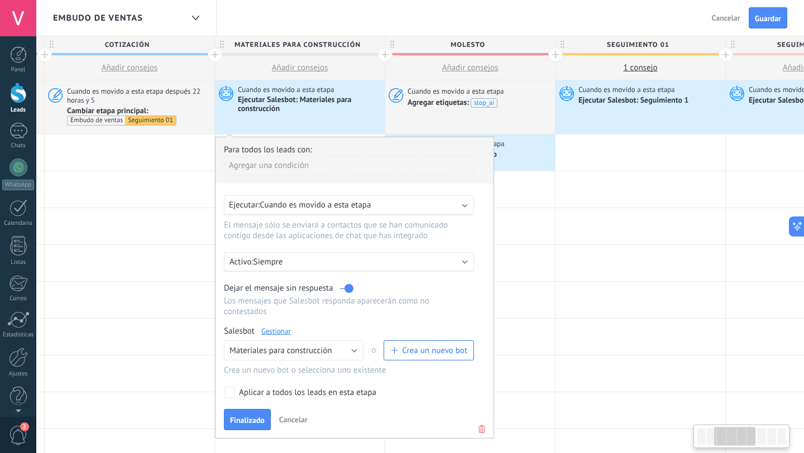
scroll to position [0, 329]
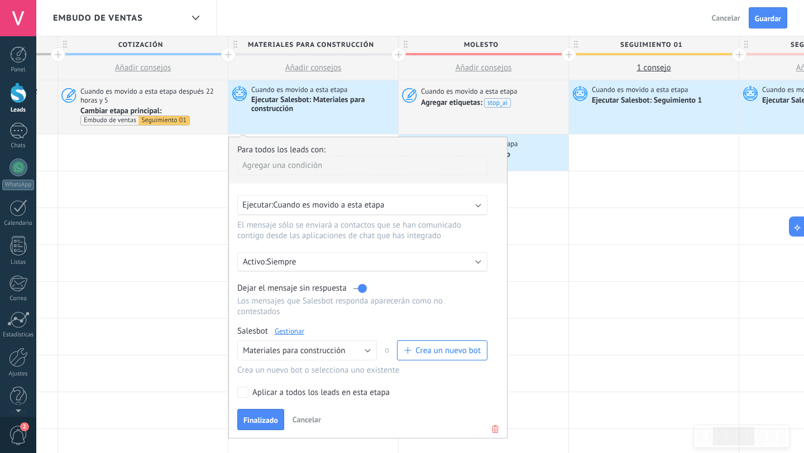
click at [361, 288] on label at bounding box center [359, 288] width 13 height 11
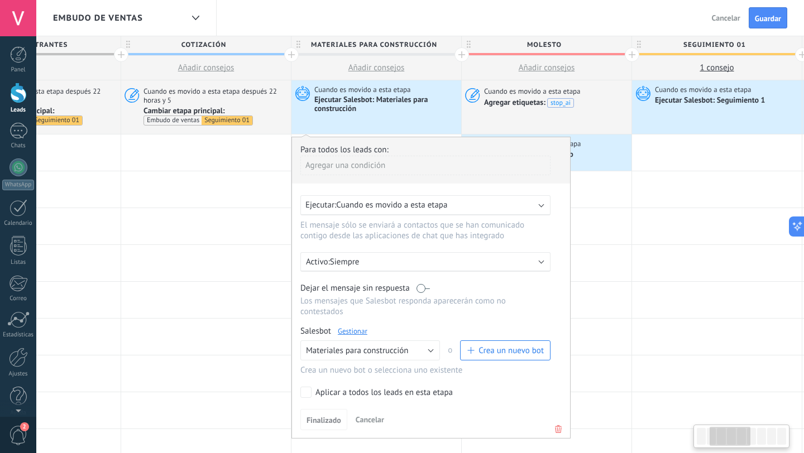
scroll to position [0, 264]
click at [206, 99] on span "Cuando es movido a esta etapa después 22 horas y 5" at bounding box center [217, 96] width 144 height 18
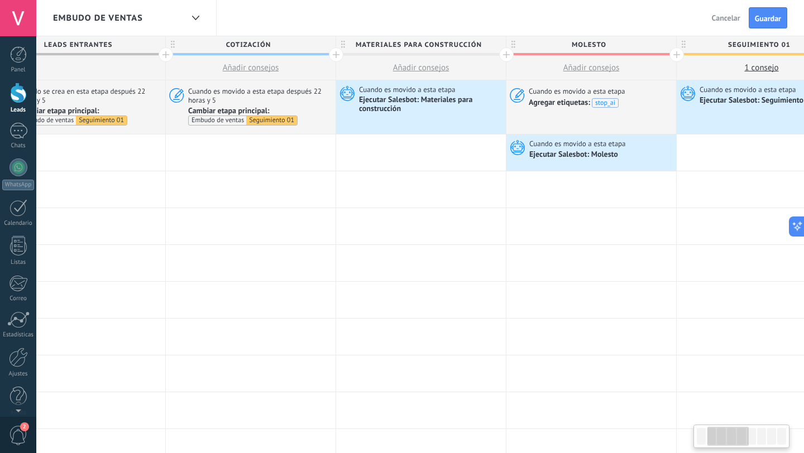
scroll to position [0, 221]
click at [258, 99] on span "Cuando es movido a esta etapa después 22 horas y 5" at bounding box center [261, 96] width 144 height 18
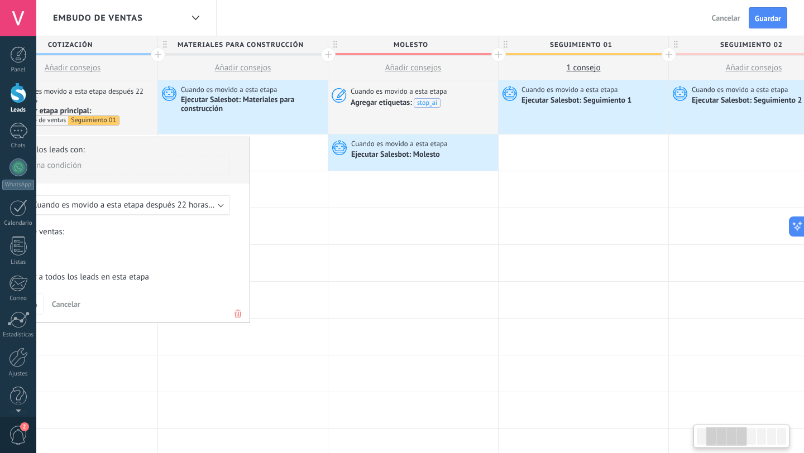
scroll to position [0, 0]
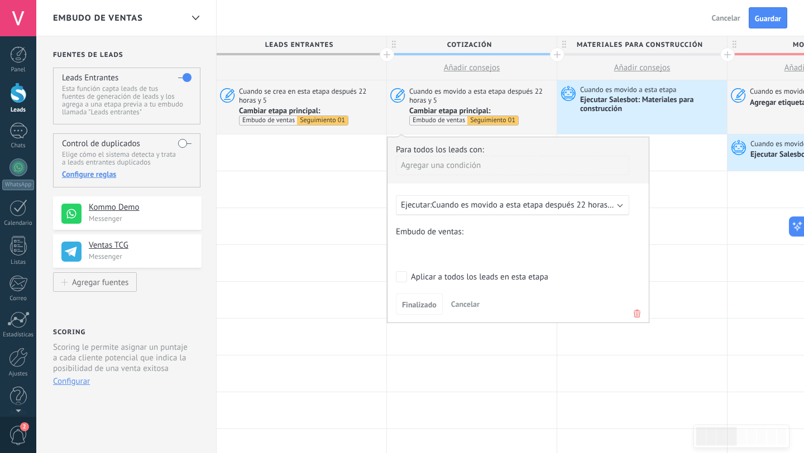
click at [426, 18] on div "Embudo de ventas Atrás Cancelar Guardar" at bounding box center [420, 18] width 768 height 36
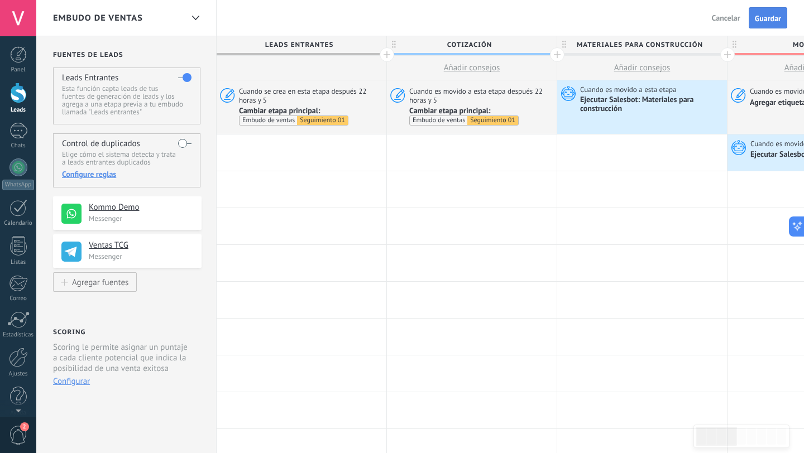
click at [760, 20] on span "Guardar" at bounding box center [768, 19] width 26 height 8
click at [729, 18] on span "Salir" at bounding box center [732, 18] width 15 height 10
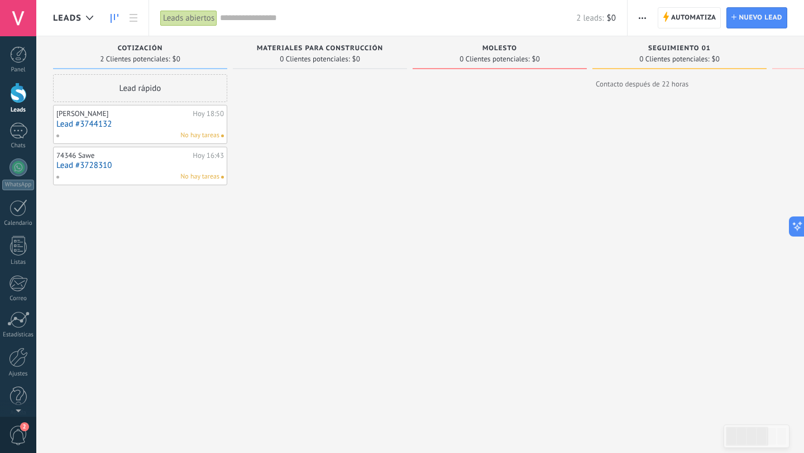
click at [83, 122] on link "Lead #3744132" at bounding box center [139, 123] width 167 height 9
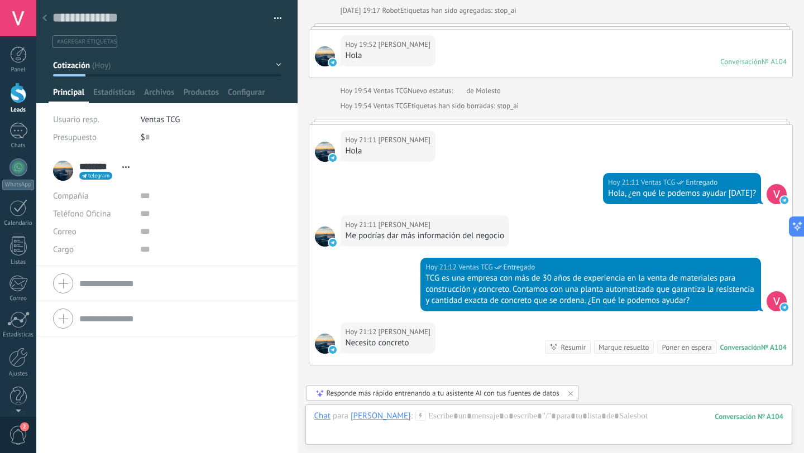
scroll to position [2691, 0]
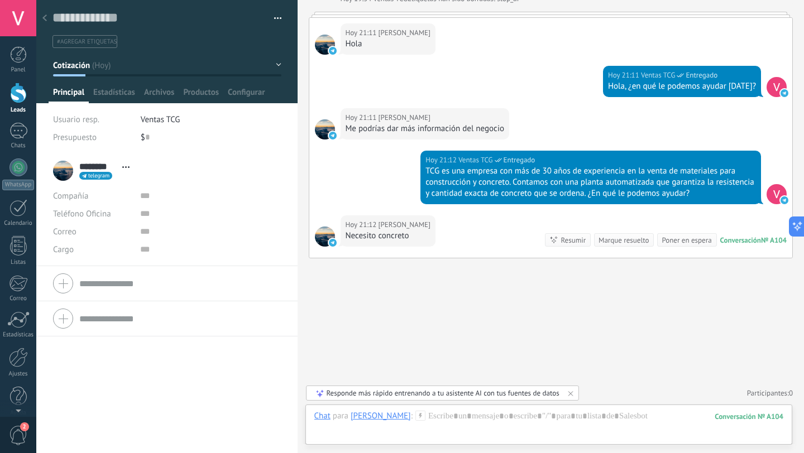
click at [485, 394] on div "Responde más rápido entrenando a tu asistente AI con tus fuentes de datos" at bounding box center [443, 393] width 233 height 9
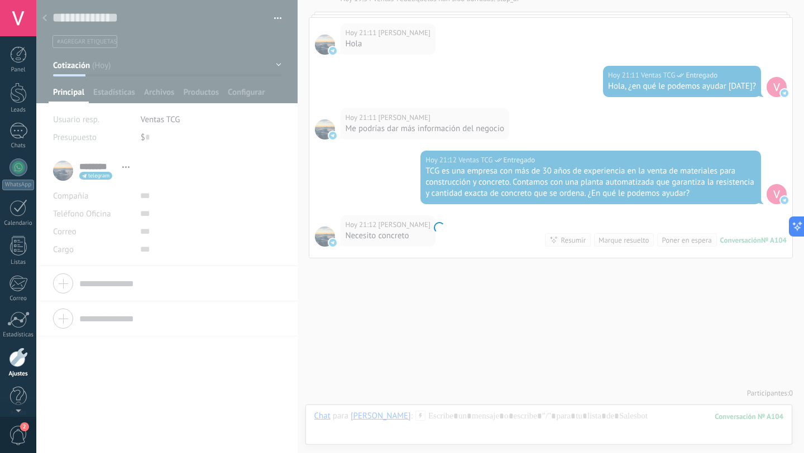
scroll to position [11, 0]
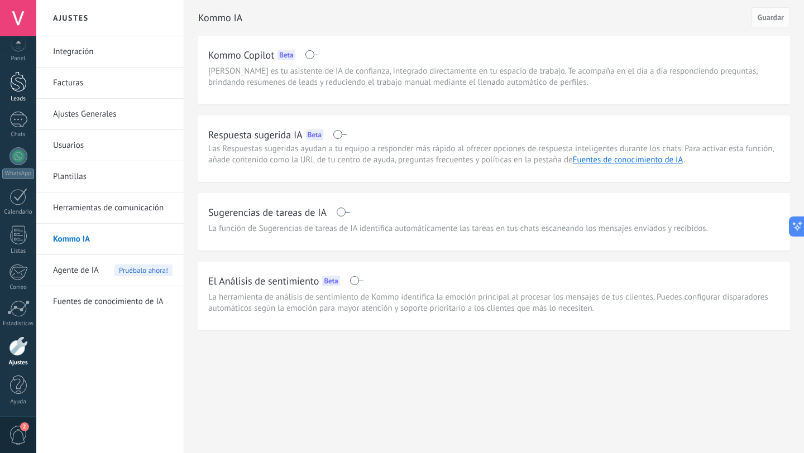
click at [18, 79] on div at bounding box center [18, 81] width 17 height 21
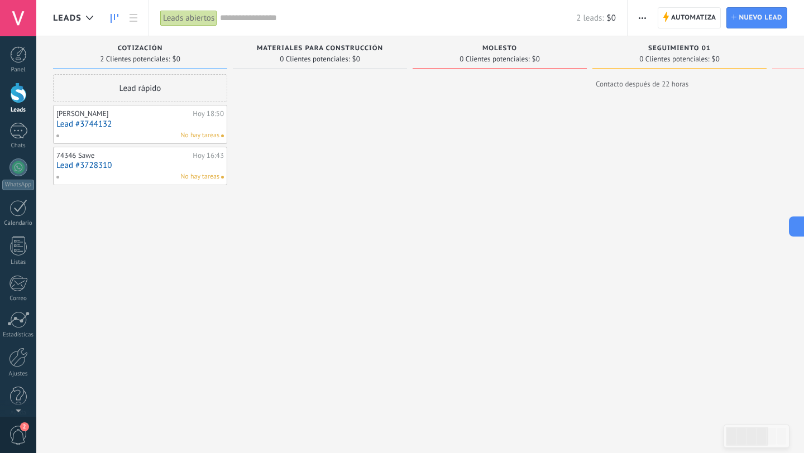
click at [109, 121] on link "Lead #3744132" at bounding box center [139, 123] width 167 height 9
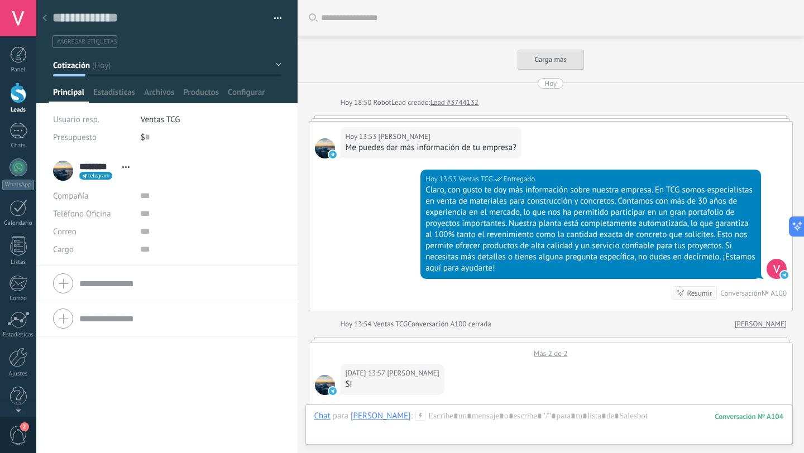
click at [86, 40] on span "#agregar etiquetas" at bounding box center [87, 42] width 60 height 8
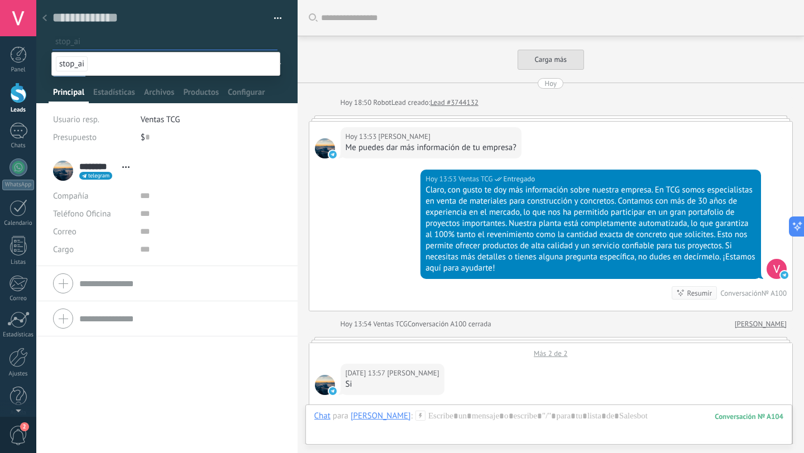
scroll to position [2491, 0]
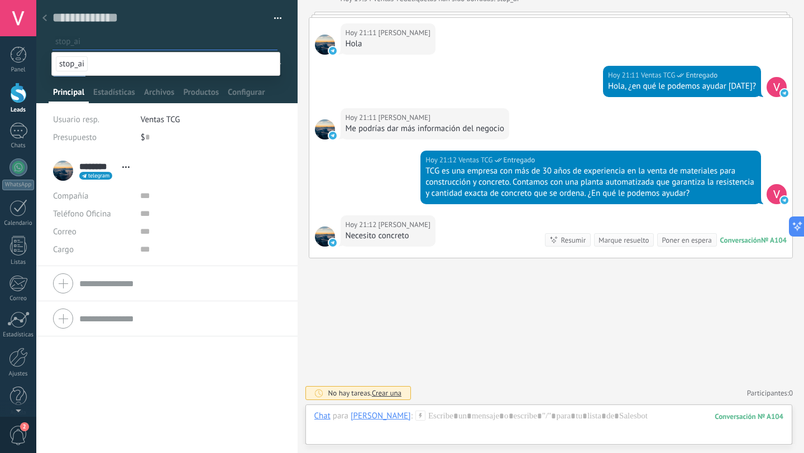
click at [75, 66] on span "stop_ai" at bounding box center [72, 63] width 32 height 15
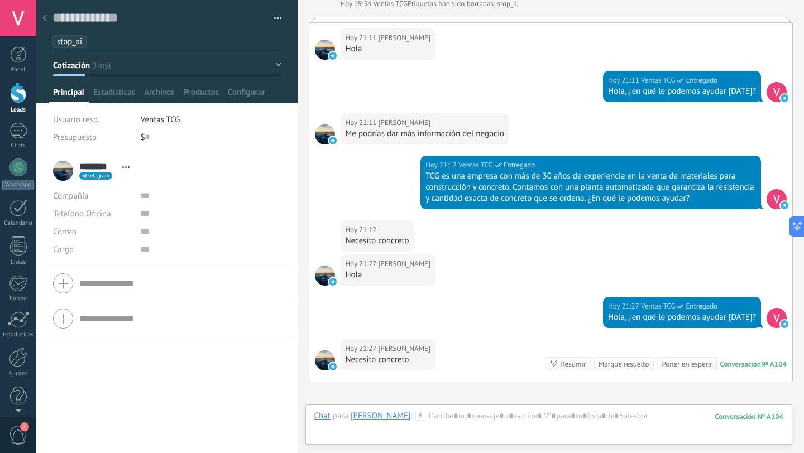
scroll to position [2610, 0]
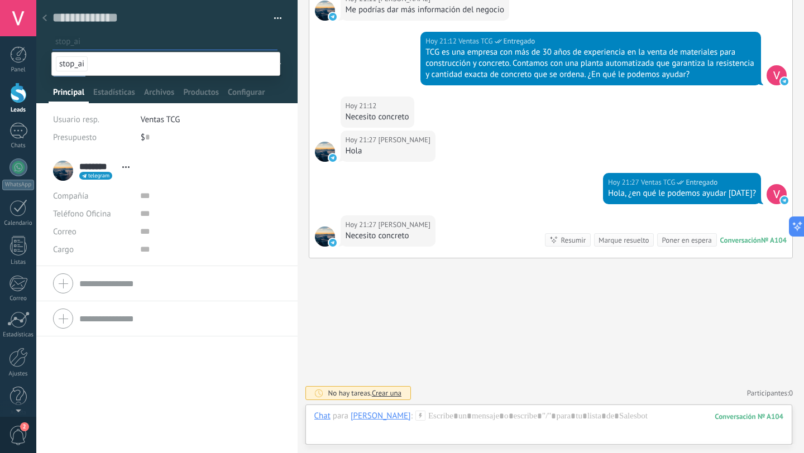
click at [47, 19] on div at bounding box center [45, 19] width 16 height 22
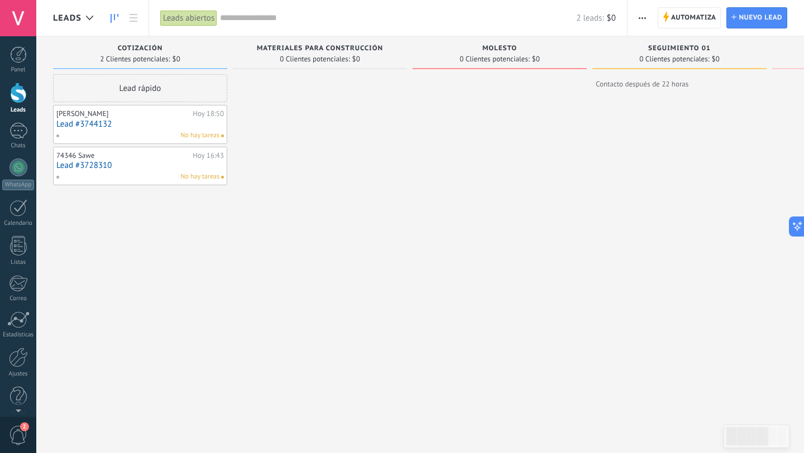
click at [140, 45] on span "Cotización" at bounding box center [140, 49] width 45 height 8
drag, startPoint x: 121, startPoint y: 47, endPoint x: 163, endPoint y: 47, distance: 42.4
click at [163, 47] on div "Cotización" at bounding box center [140, 49] width 163 height 9
drag, startPoint x: 161, startPoint y: 45, endPoint x: 104, endPoint y: 48, distance: 56.5
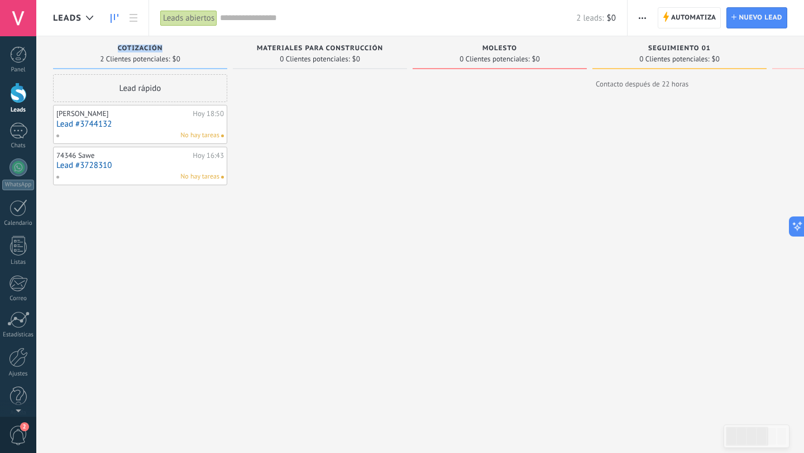
click at [104, 48] on div "Cotización" at bounding box center [140, 49] width 163 height 9
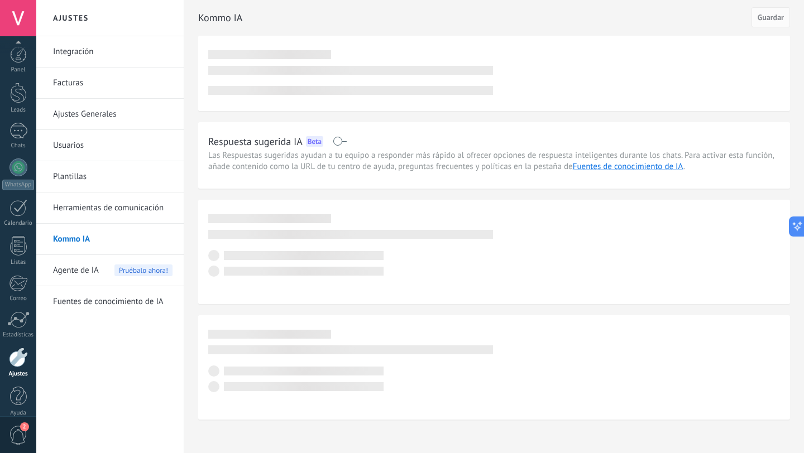
scroll to position [11, 0]
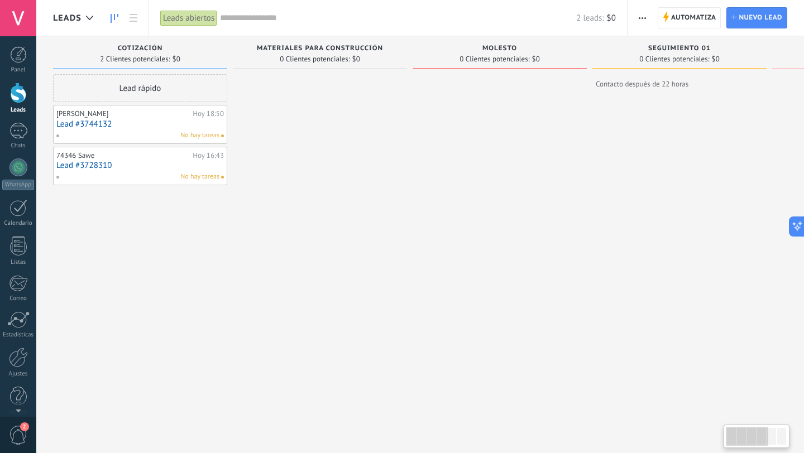
click at [340, 116] on div at bounding box center [320, 241] width 174 height 334
click at [133, 50] on span "Cotización" at bounding box center [140, 49] width 45 height 8
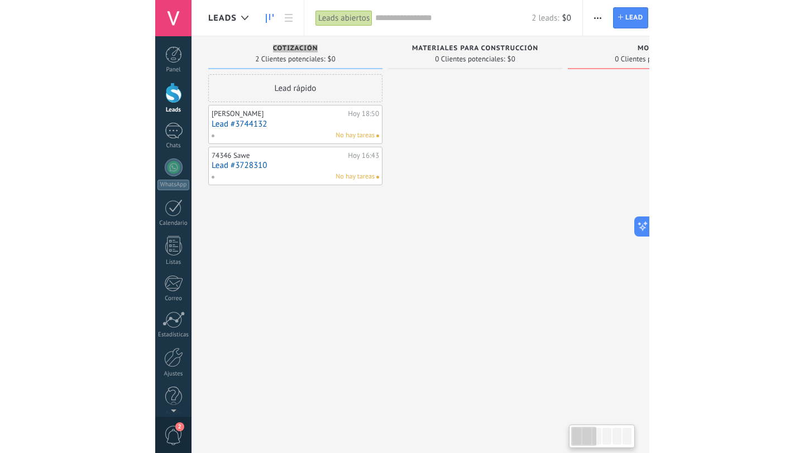
scroll to position [11, 0]
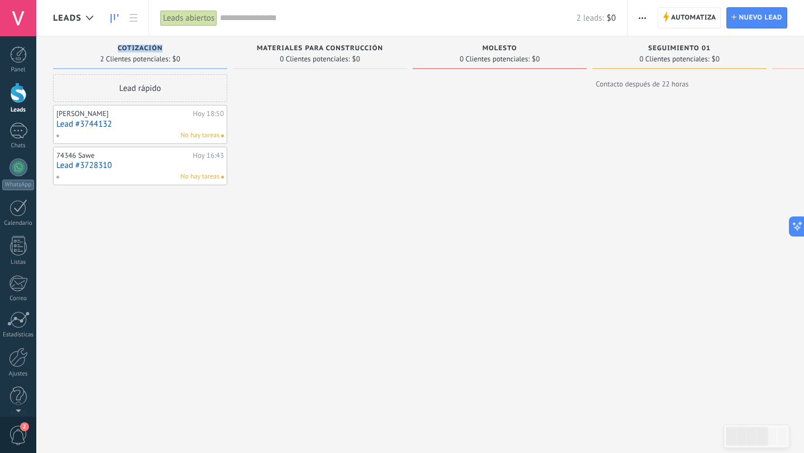
click at [213, 123] on link "Lead #3744132" at bounding box center [139, 123] width 167 height 9
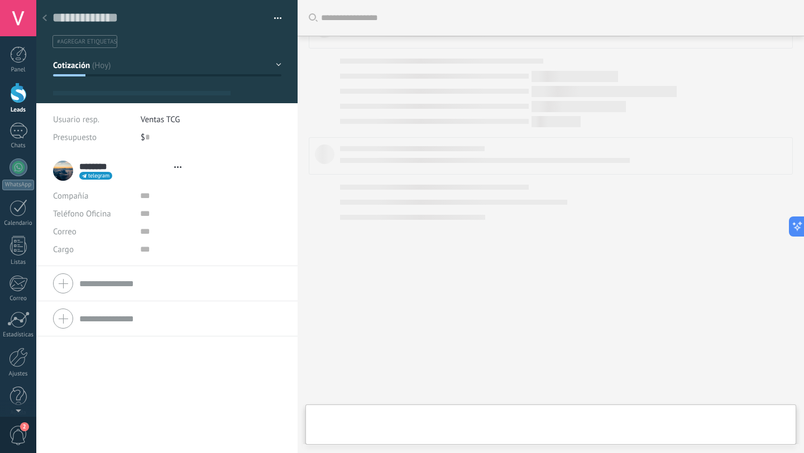
click at [275, 17] on button "button" at bounding box center [274, 18] width 16 height 17
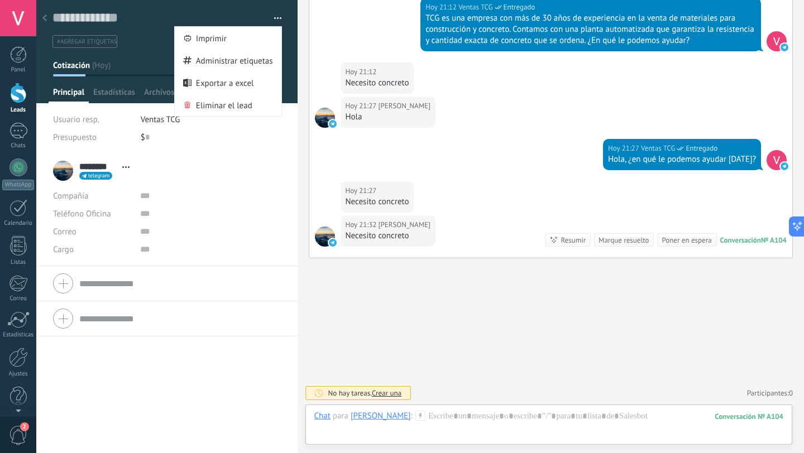
scroll to position [17, 0]
click at [238, 103] on span "Eliminar el lead" at bounding box center [224, 105] width 56 height 22
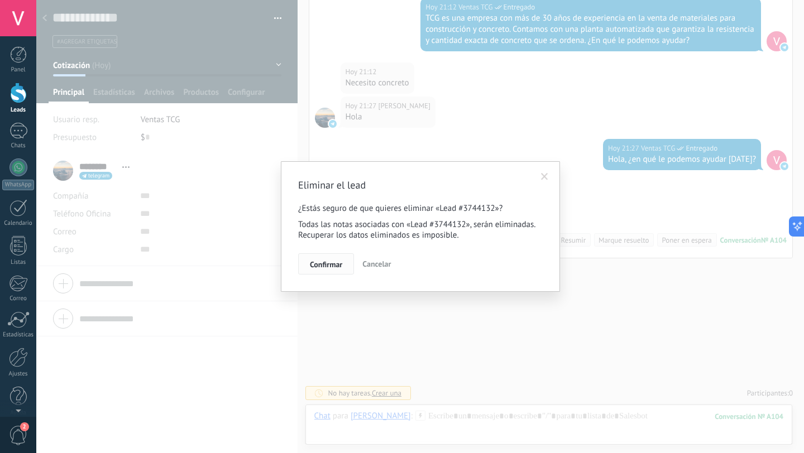
click at [329, 261] on span "Confirmar" at bounding box center [326, 265] width 32 height 8
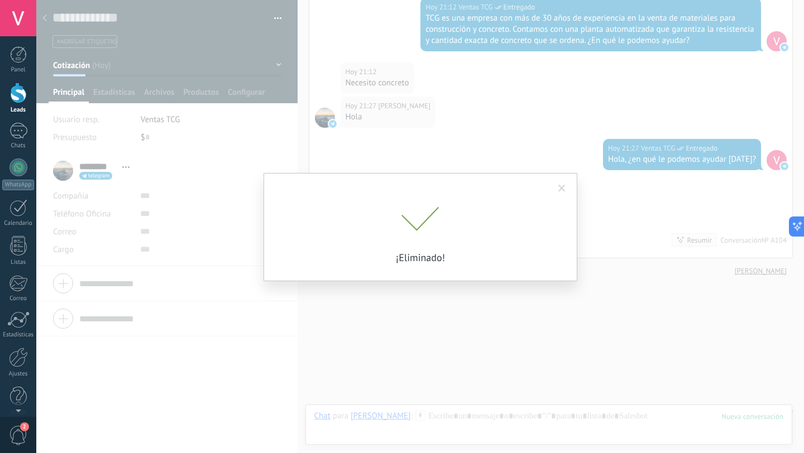
scroll to position [2458, 0]
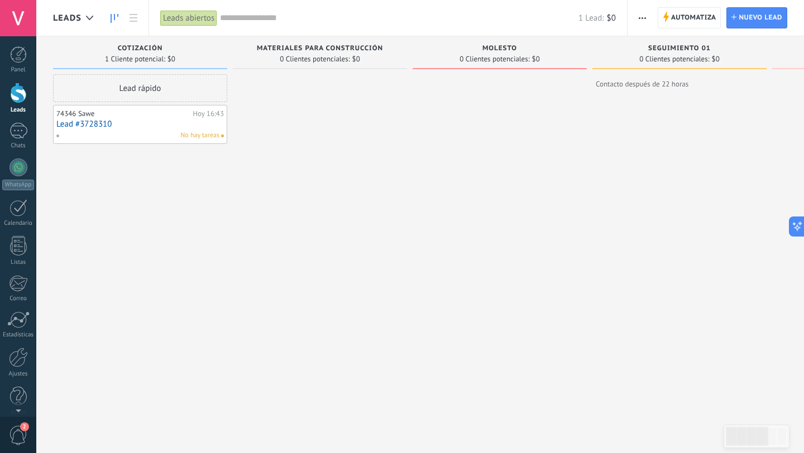
click at [167, 127] on link "Lead #3728310" at bounding box center [139, 123] width 167 height 9
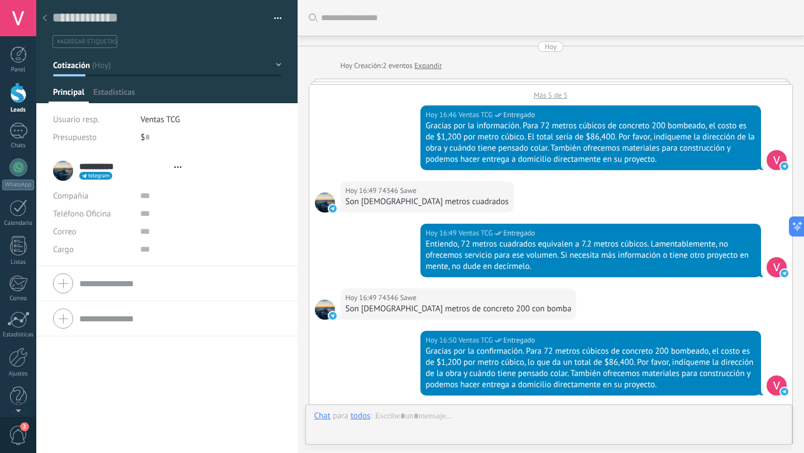
type textarea "**********"
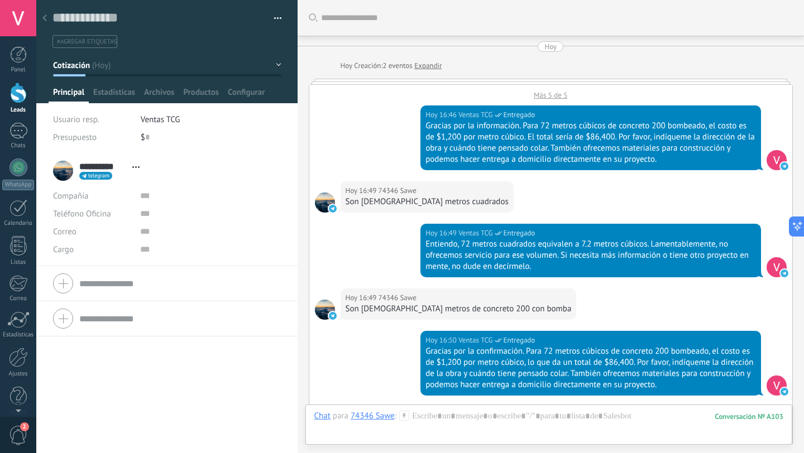
scroll to position [758, 0]
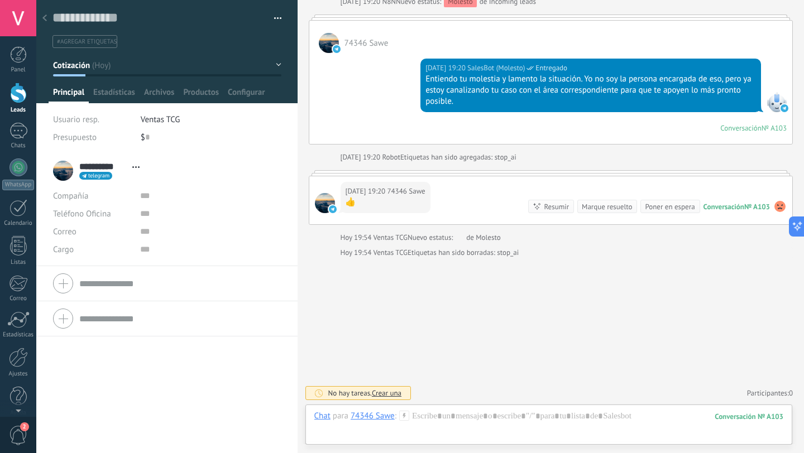
click at [274, 62] on button "Cotización" at bounding box center [167, 65] width 228 height 20
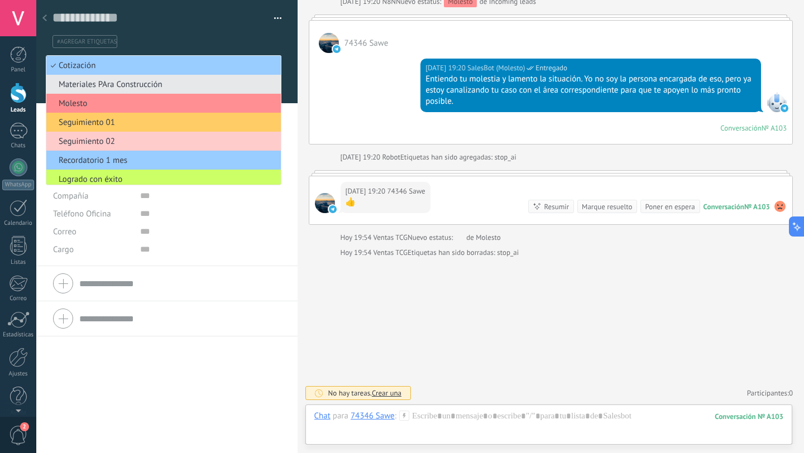
click at [270, 17] on button "button" at bounding box center [274, 18] width 16 height 17
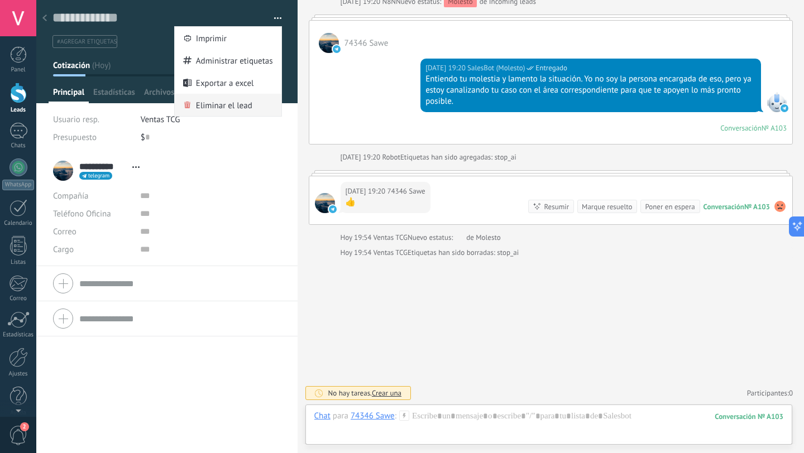
click at [219, 106] on span "Eliminar el lead" at bounding box center [224, 105] width 56 height 22
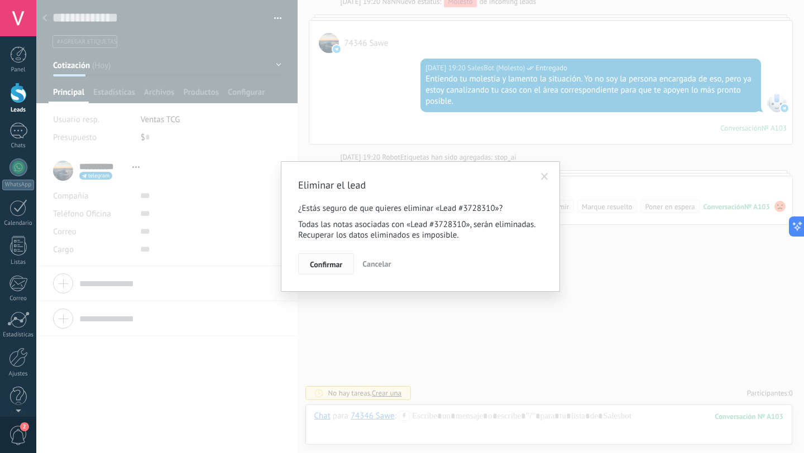
click at [336, 261] on span "Confirmar" at bounding box center [326, 265] width 32 height 8
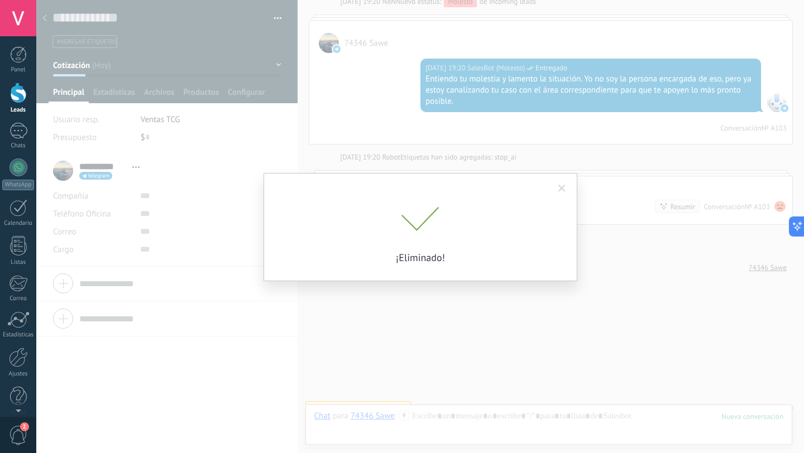
scroll to position [773, 0]
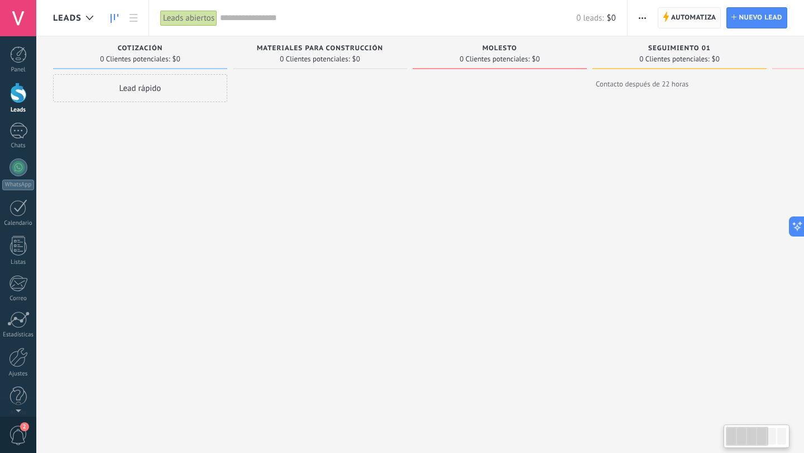
click at [697, 24] on span "Automatiza" at bounding box center [693, 18] width 45 height 20
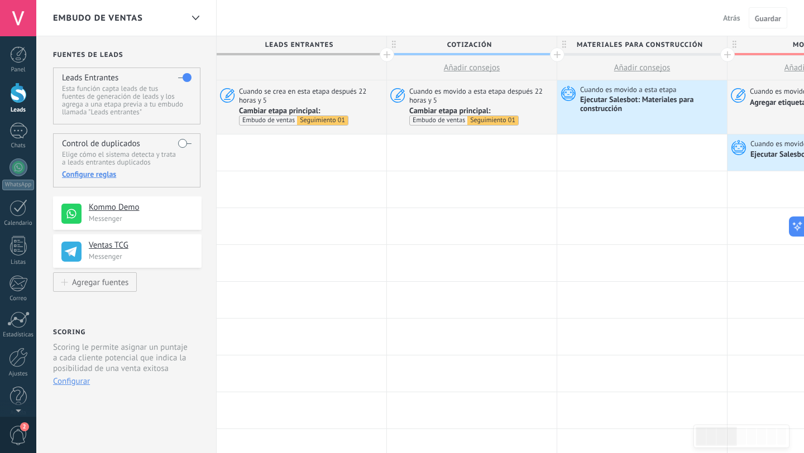
click at [381, 54] on div at bounding box center [387, 54] width 15 height 15
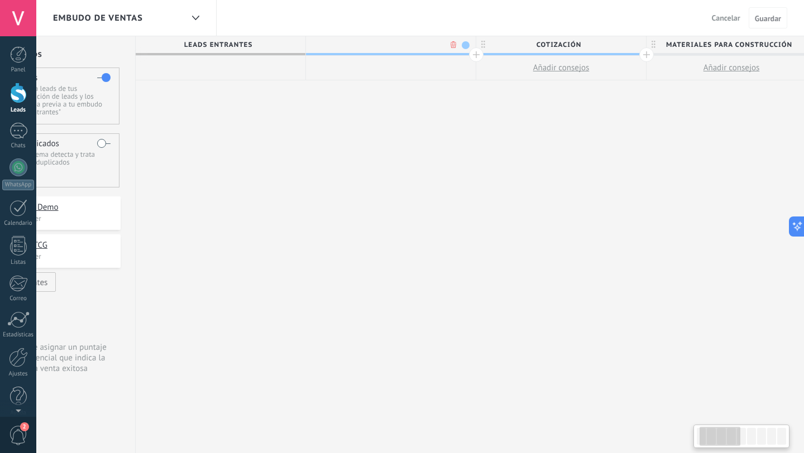
scroll to position [0, 83]
type input "**********"
click at [603, 47] on span "Cotización" at bounding box center [556, 44] width 164 height 17
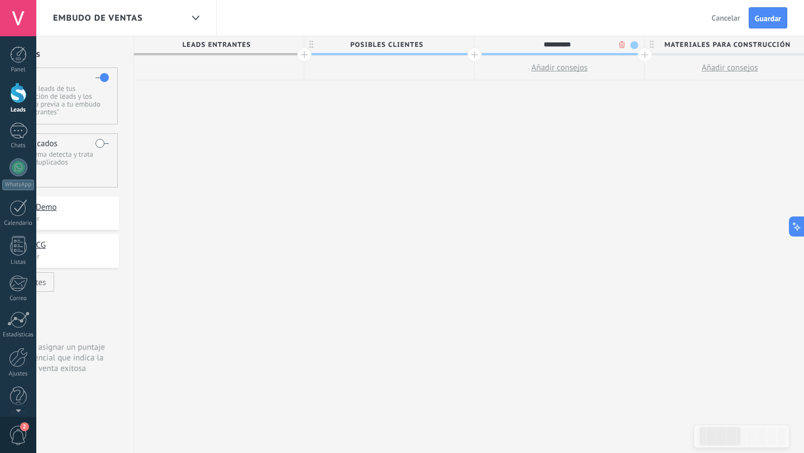
click at [635, 45] on span at bounding box center [634, 45] width 8 height 8
click at [684, 76] on div at bounding box center [691, 78] width 16 height 16
click at [464, 45] on span "Posibles Clientes" at bounding box center [386, 44] width 164 height 17
click at [460, 45] on span at bounding box center [464, 45] width 8 height 8
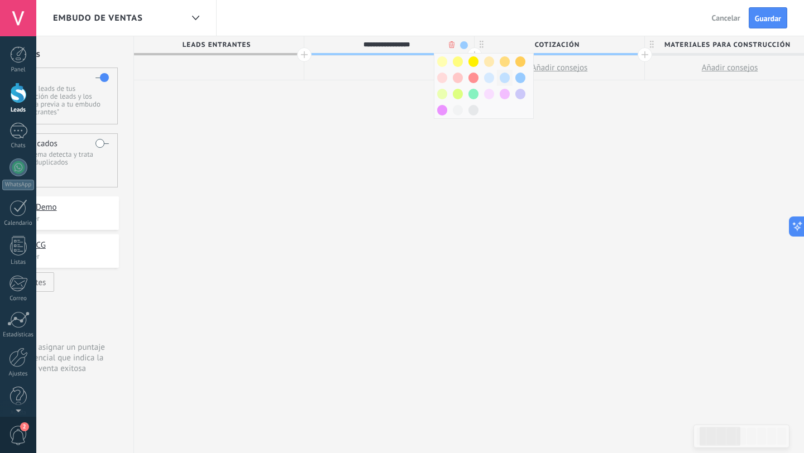
click at [503, 77] on span at bounding box center [505, 78] width 10 height 11
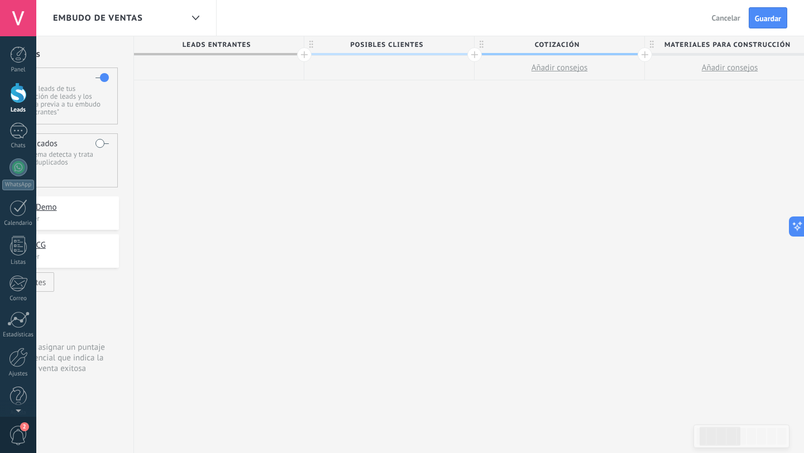
click at [368, 46] on span "Posibles Clientes" at bounding box center [386, 44] width 164 height 17
click at [755, 21] on span "Guardar" at bounding box center [768, 19] width 26 height 8
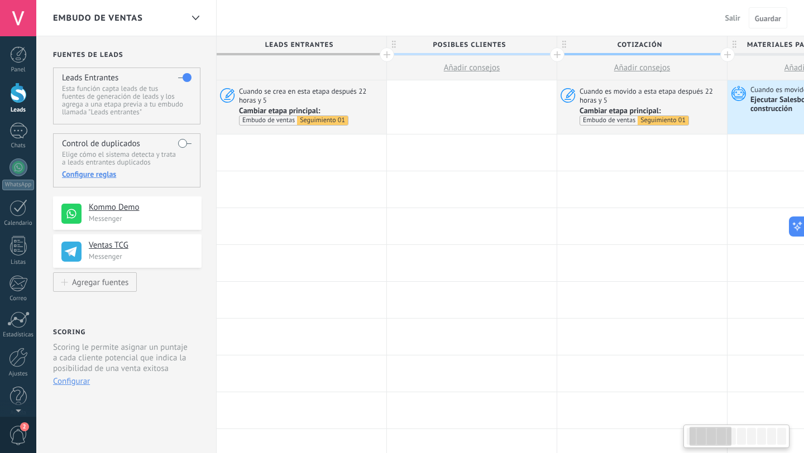
scroll to position [0, 83]
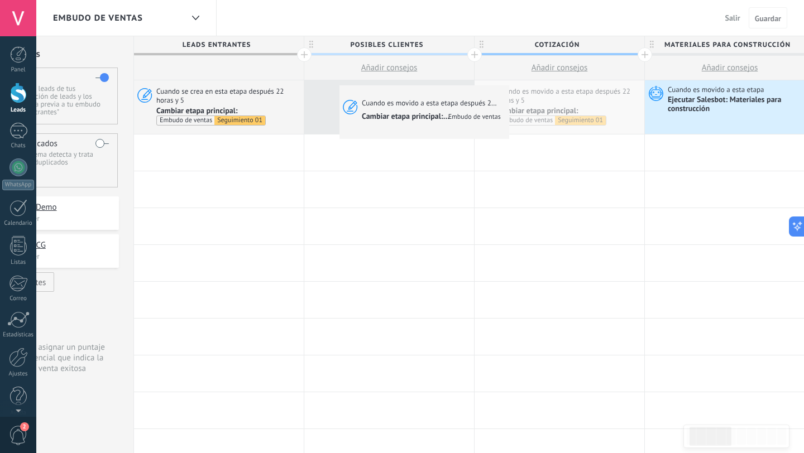
drag, startPoint x: 557, startPoint y: 92, endPoint x: 342, endPoint y: 88, distance: 215.0
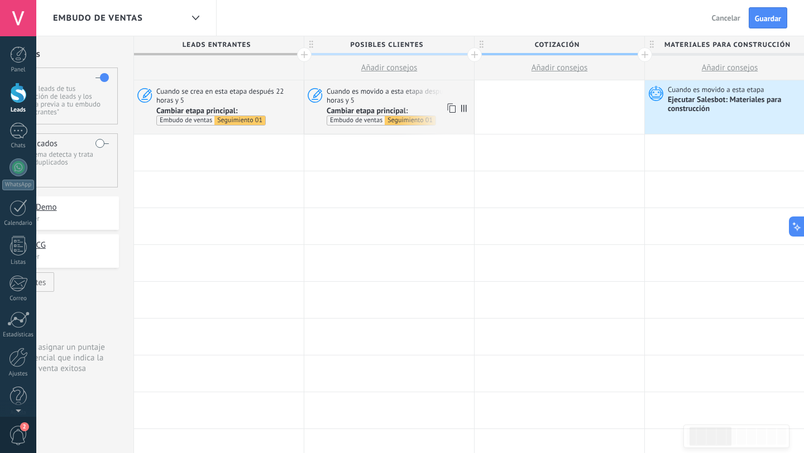
click at [450, 103] on icon at bounding box center [450, 108] width 11 height 15
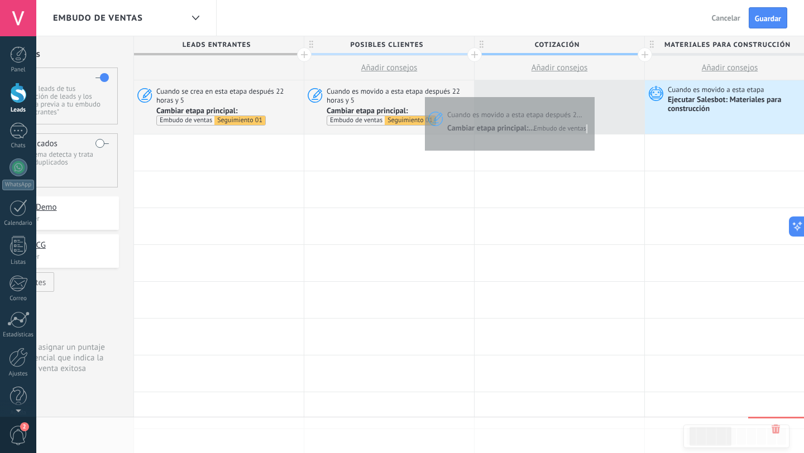
click at [592, 94] on div at bounding box center [559, 107] width 170 height 54
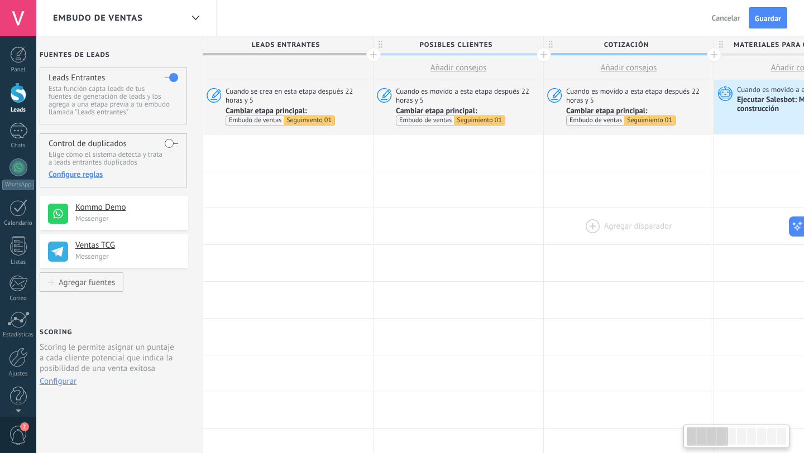
scroll to position [0, 32]
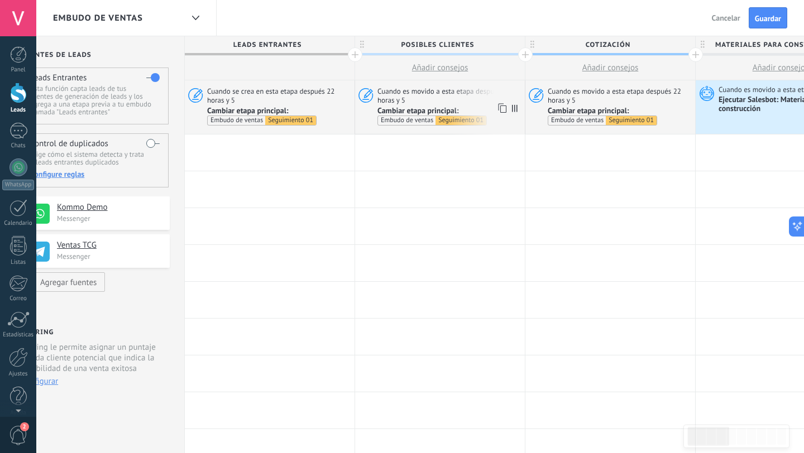
click at [455, 87] on span "Cuando es movido a esta etapa después 22 horas y 5" at bounding box center [449, 96] width 144 height 18
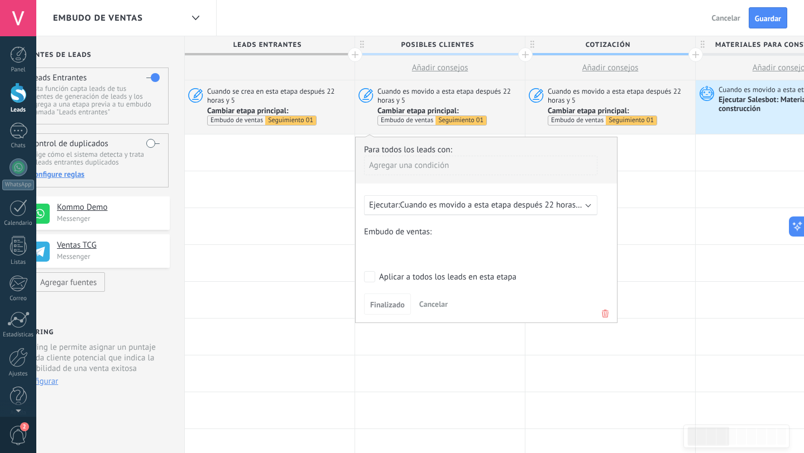
click at [498, 45] on span "Posibles Clientes" at bounding box center [437, 44] width 164 height 17
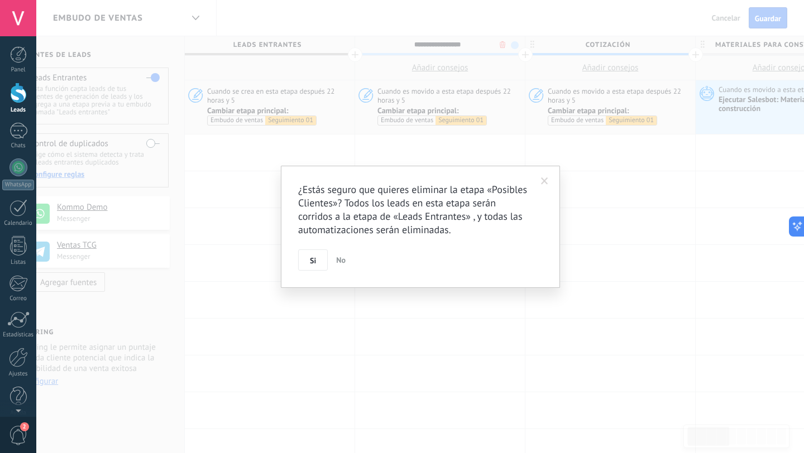
click at [503, 44] on body ".abccls-1,.abccls-2{fill-rule:evenodd}.abccls-2{fill:#fff} .abfcls-1{fill:none}…" at bounding box center [402, 226] width 804 height 453
click at [315, 266] on button "Si" at bounding box center [313, 260] width 30 height 21
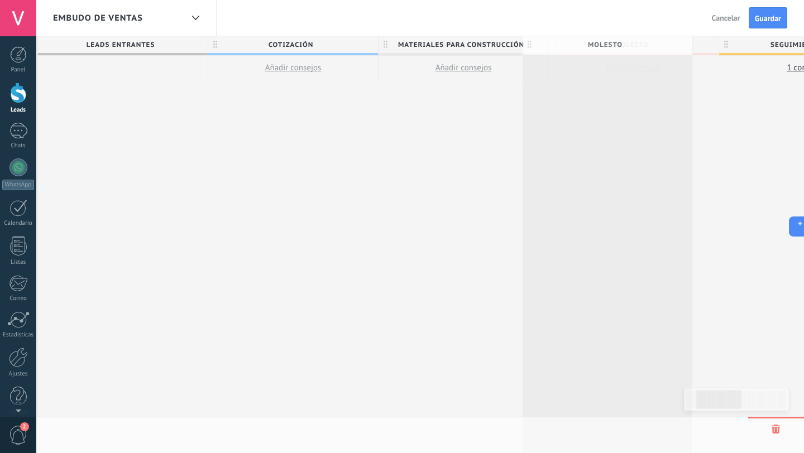
scroll to position [0, 179]
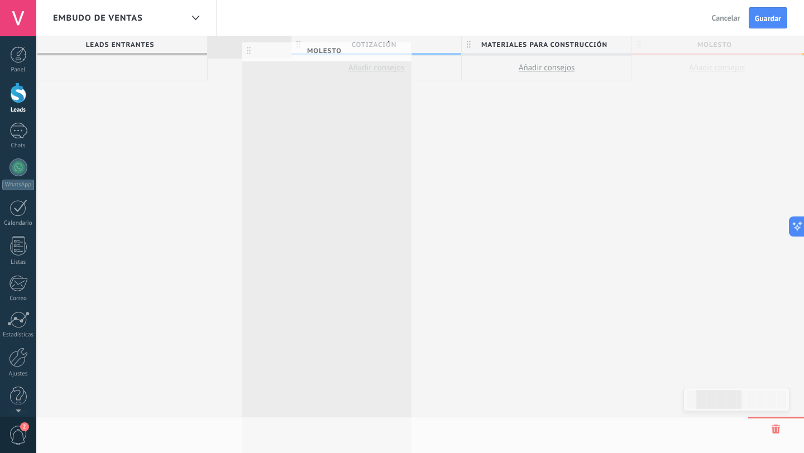
drag, startPoint x: 564, startPoint y: 45, endPoint x: 258, endPoint y: 51, distance: 306.5
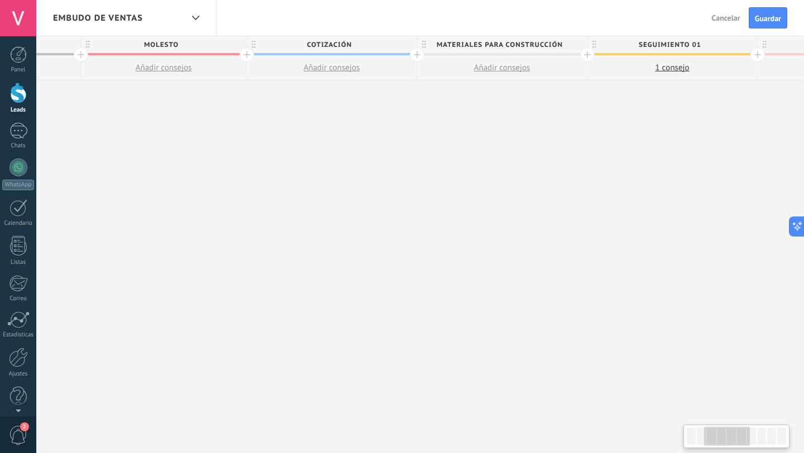
scroll to position [0, 320]
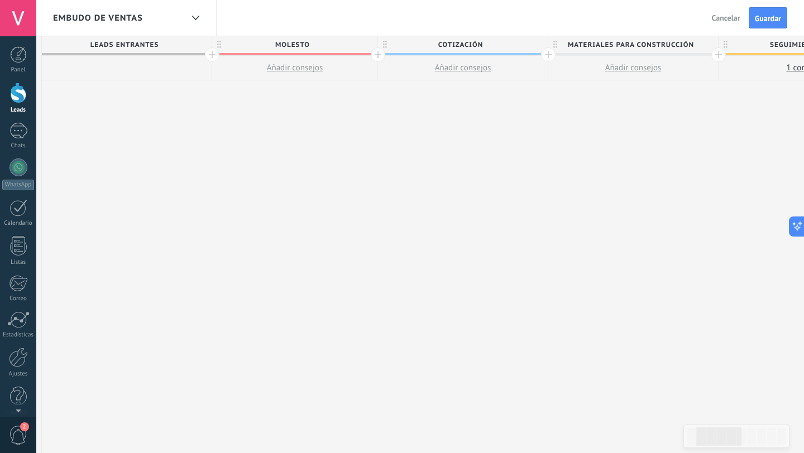
click at [374, 55] on div at bounding box center [378, 54] width 15 height 15
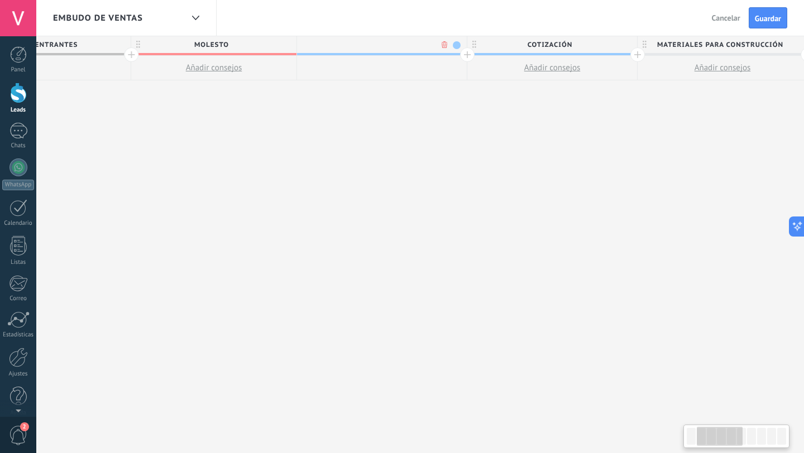
scroll to position [0, 257]
type input "*******"
click at [456, 41] on span at bounding box center [455, 45] width 8 height 8
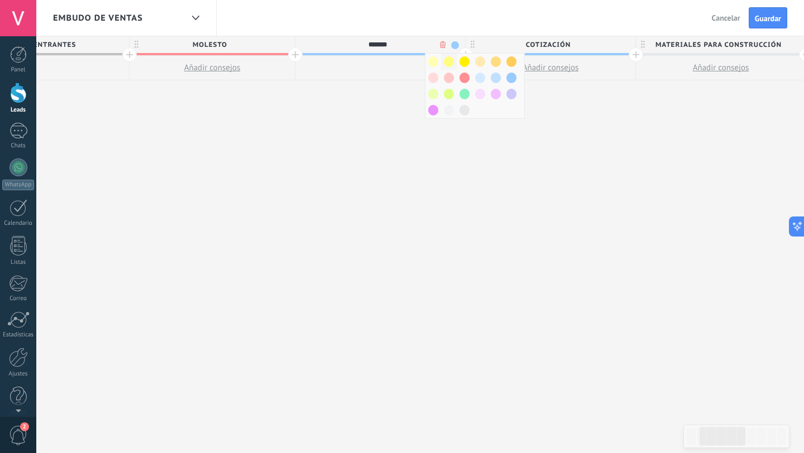
click at [451, 61] on span at bounding box center [449, 61] width 10 height 11
click at [395, 112] on div "Leads Entrantes Molesto Añadir consejos ******* Cotización Añadir consejos Mate…" at bounding box center [808, 245] width 1698 height 418
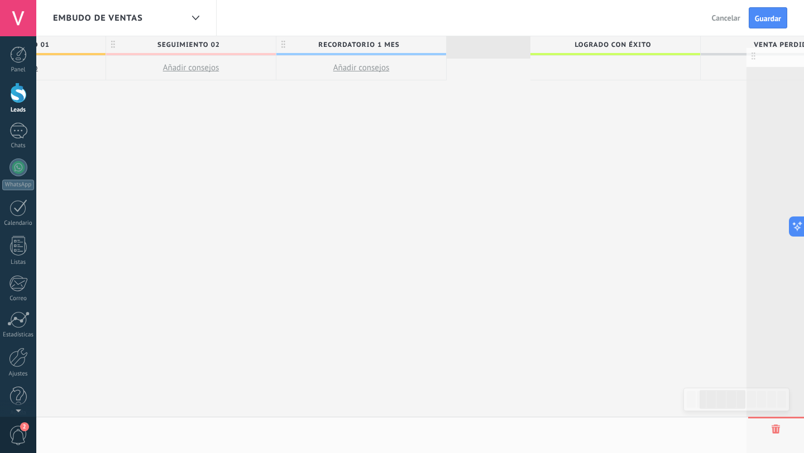
scroll to position [0, 1195]
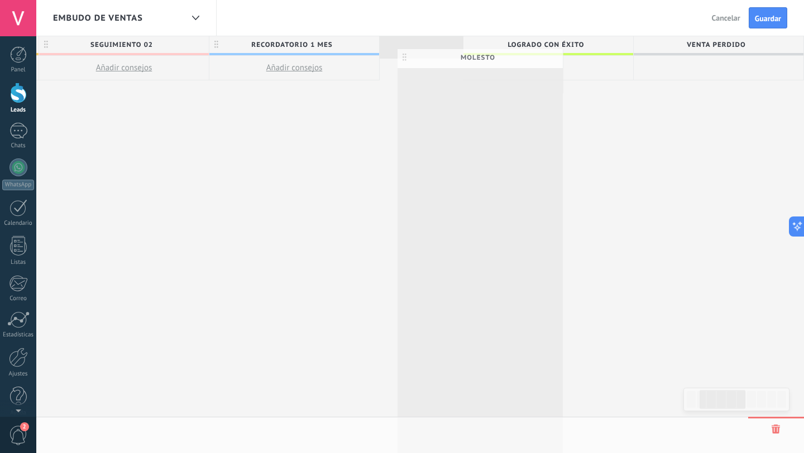
drag, startPoint x: 136, startPoint y: 45, endPoint x: 402, endPoint y: 57, distance: 267.1
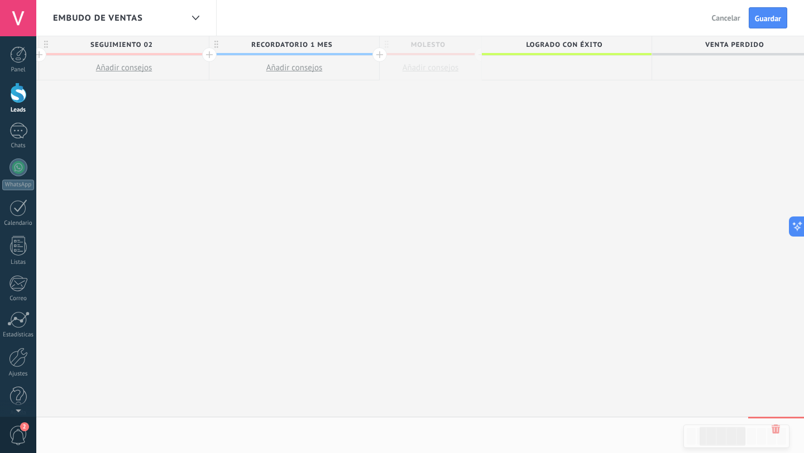
scroll to position [0, 1111]
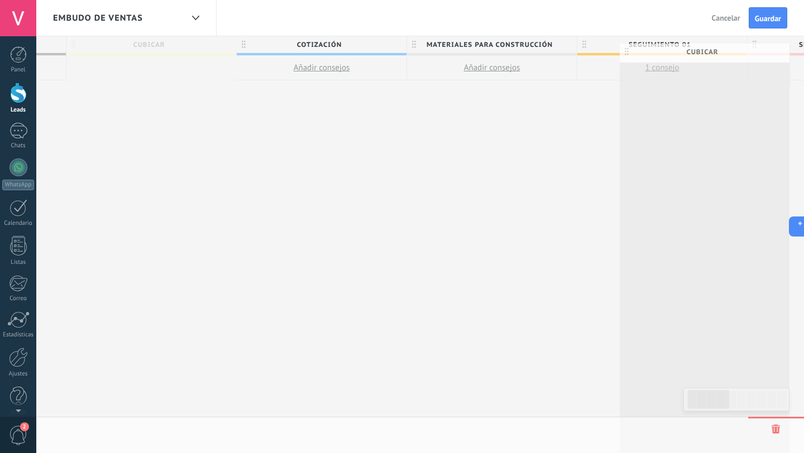
scroll to position [0, 338]
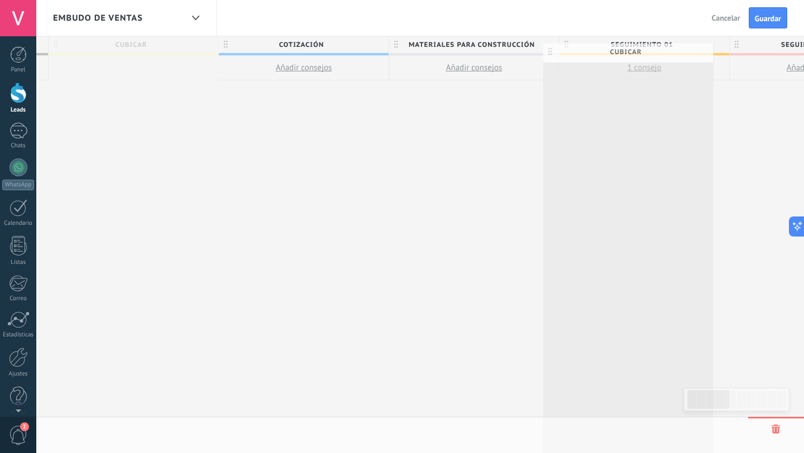
drag, startPoint x: 347, startPoint y: 42, endPoint x: 548, endPoint y: 49, distance: 200.5
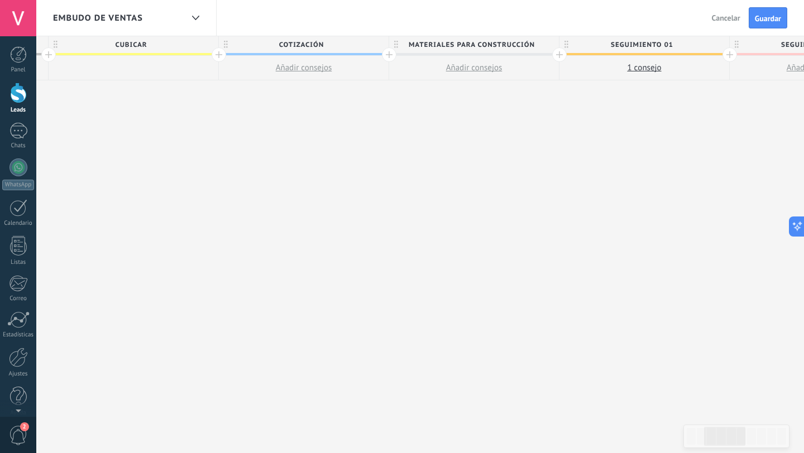
scroll to position [0, 336]
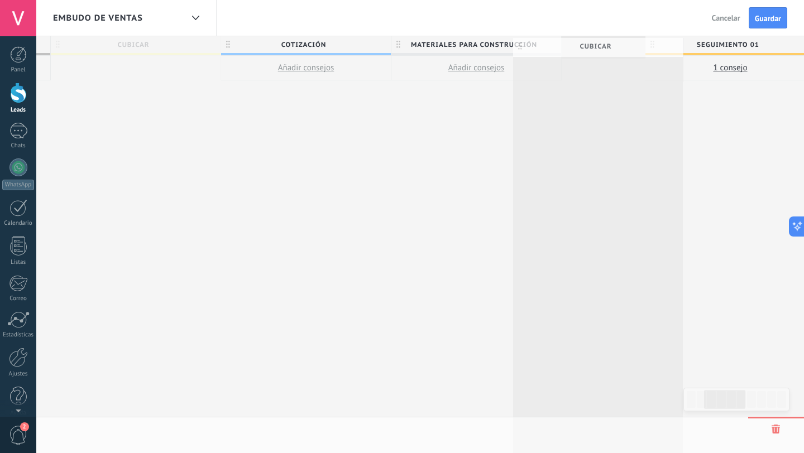
drag, startPoint x: 165, startPoint y: 45, endPoint x: 627, endPoint y: 46, distance: 462.2
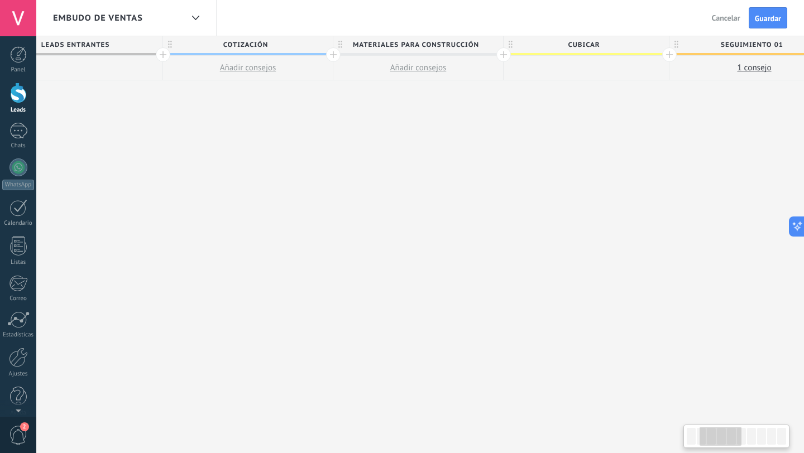
scroll to position [0, 195]
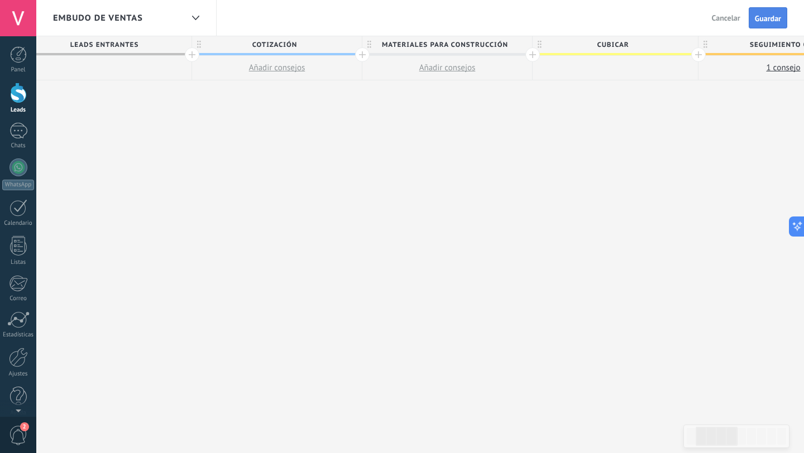
click at [772, 21] on span "Guardar" at bounding box center [768, 19] width 26 height 8
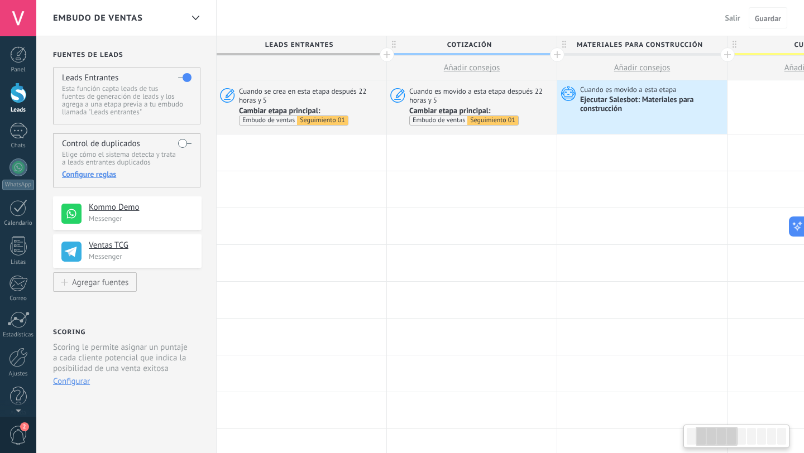
scroll to position [0, 195]
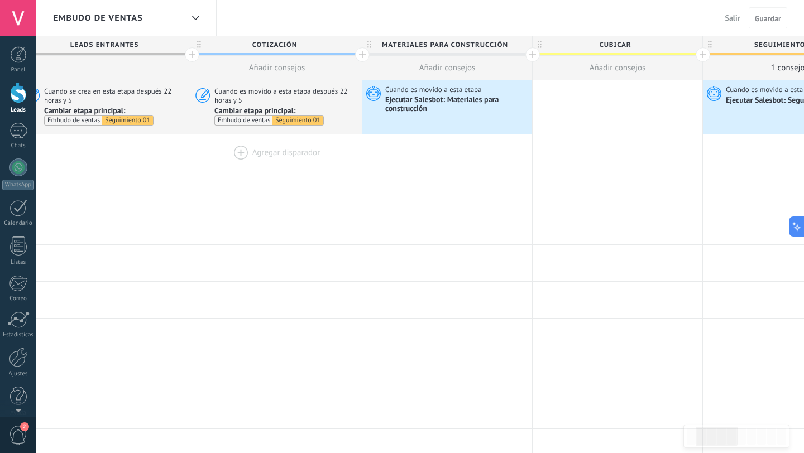
click at [269, 154] on div at bounding box center [277, 153] width 170 height 36
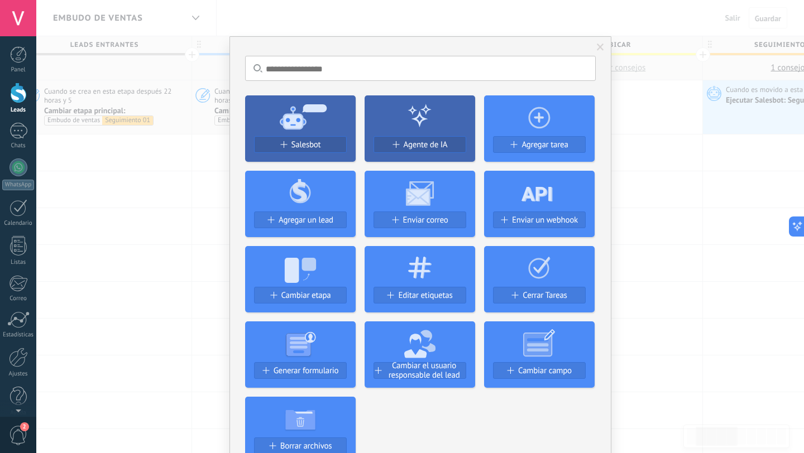
click at [203, 174] on div "No hay resultados Salesbot Agente de IA Agregar tarea Agregar un lead Enviar co…" at bounding box center [420, 226] width 768 height 453
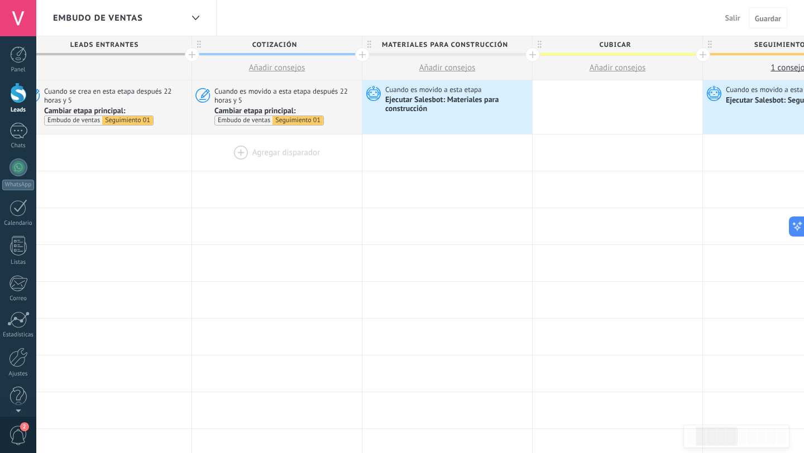
click at [266, 150] on div at bounding box center [277, 153] width 170 height 36
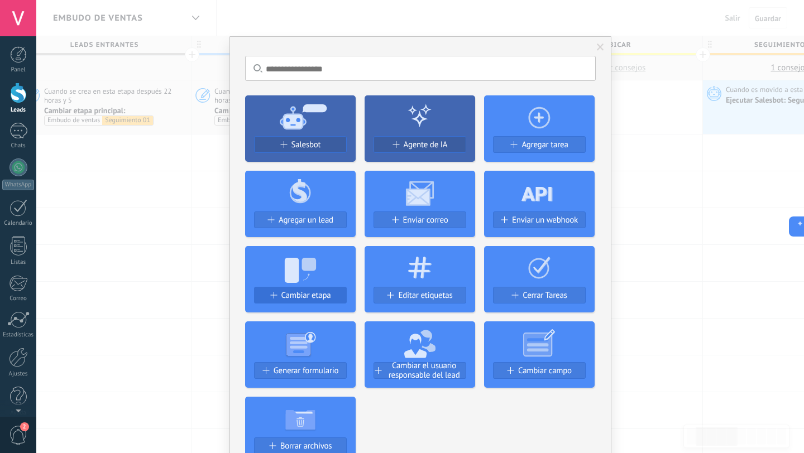
click at [309, 289] on button "Cambiar etapa" at bounding box center [300, 295] width 93 height 17
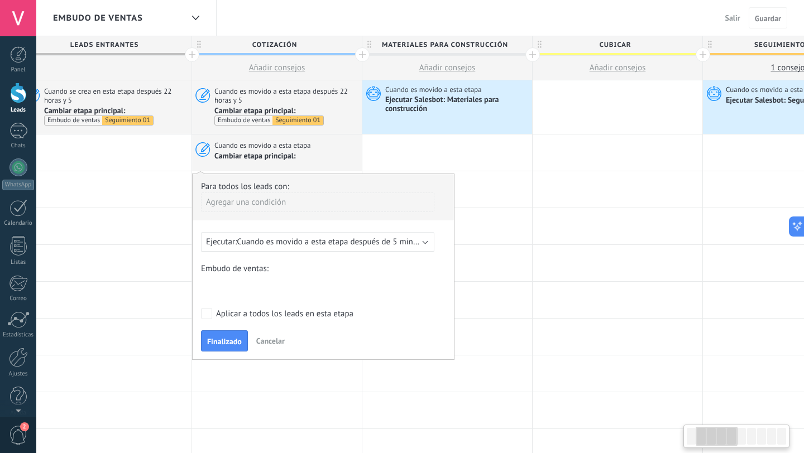
click at [324, 233] on div "Ejecutar: Cuando es movido a esta etapa después de 5 minutos" at bounding box center [317, 242] width 233 height 20
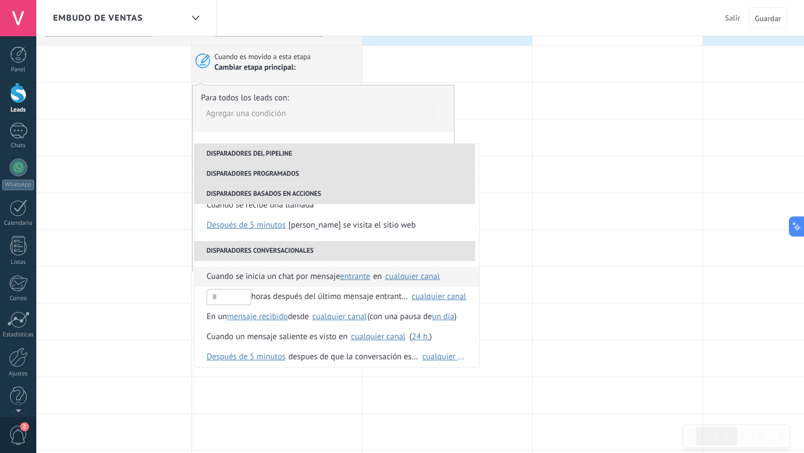
scroll to position [263, 0]
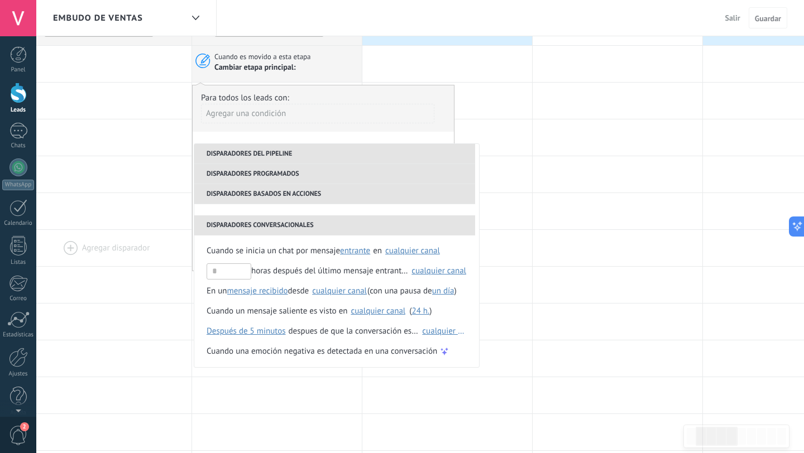
click at [172, 257] on div at bounding box center [107, 248] width 170 height 36
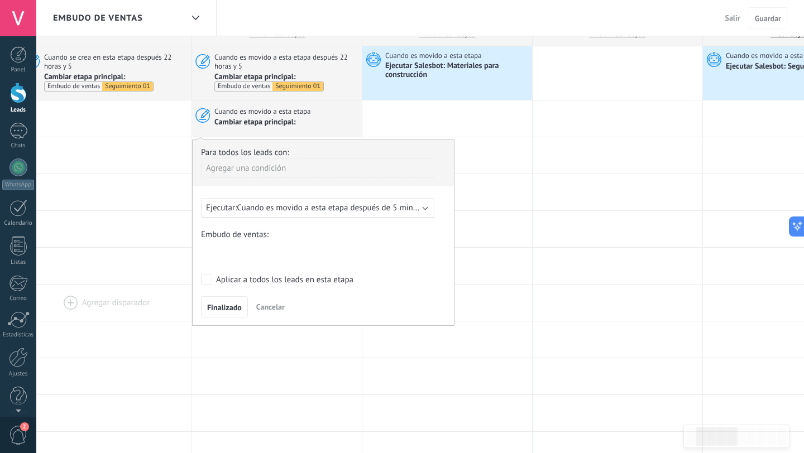
scroll to position [3, 0]
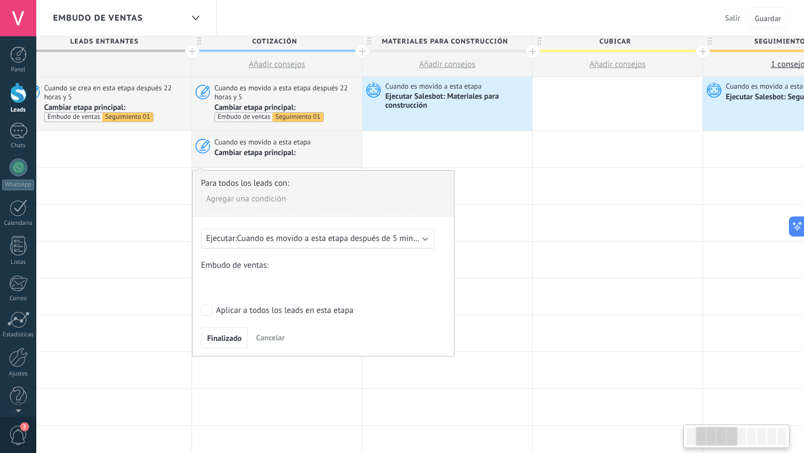
click at [267, 335] on span "Cancelar" at bounding box center [270, 338] width 28 height 10
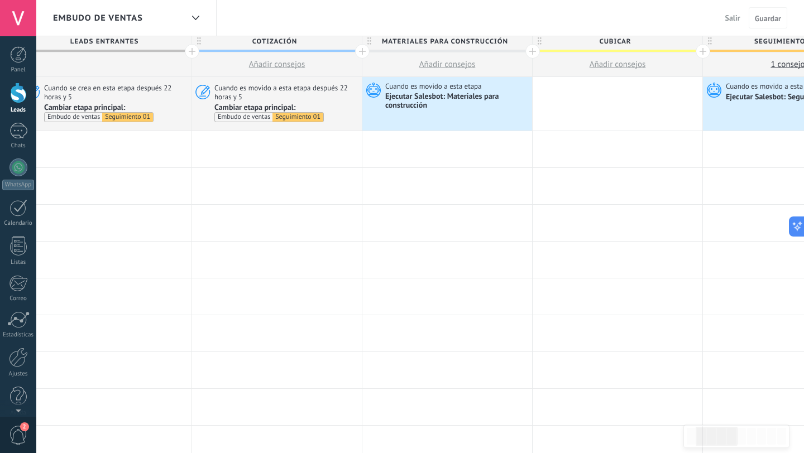
click at [239, 142] on div at bounding box center [277, 149] width 170 height 36
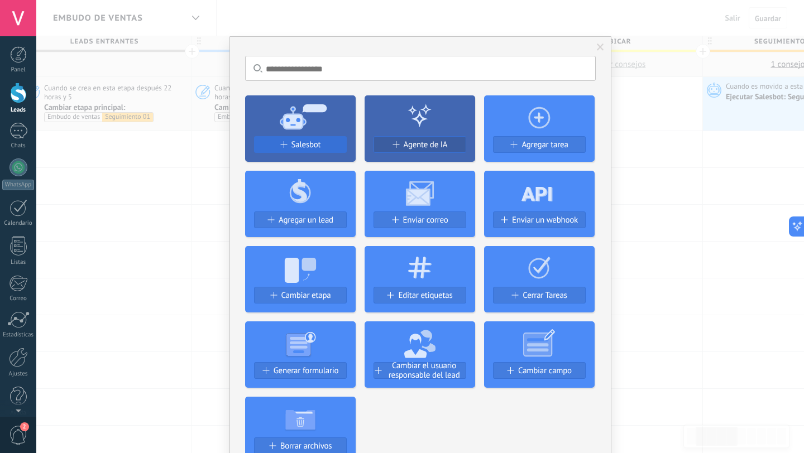
click at [332, 142] on div "Salesbot" at bounding box center [301, 144] width 92 height 9
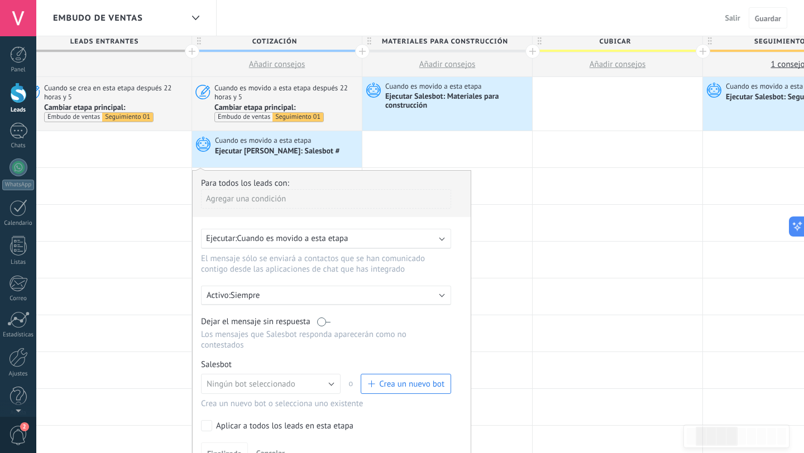
drag, startPoint x: 309, startPoint y: 146, endPoint x: 314, endPoint y: 91, distance: 55.5
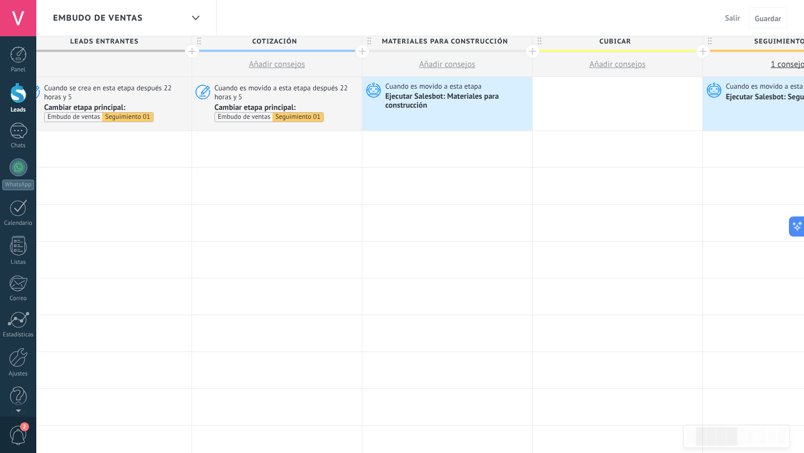
click at [293, 142] on div at bounding box center [277, 149] width 170 height 36
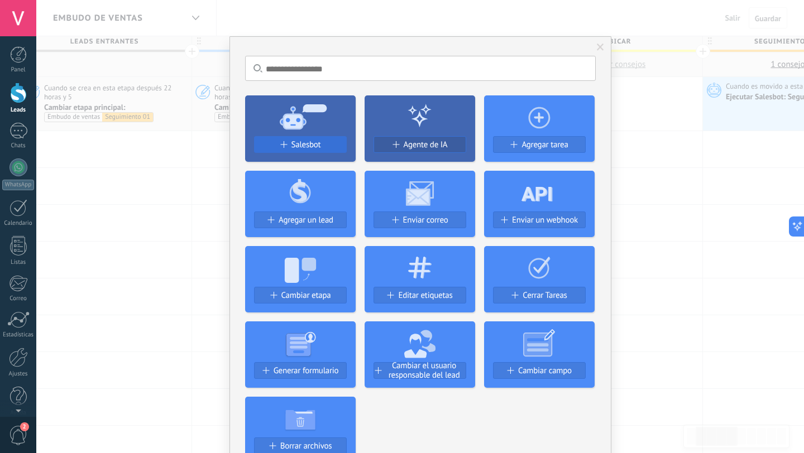
click at [316, 144] on span "Salesbot" at bounding box center [306, 144] width 30 height 9
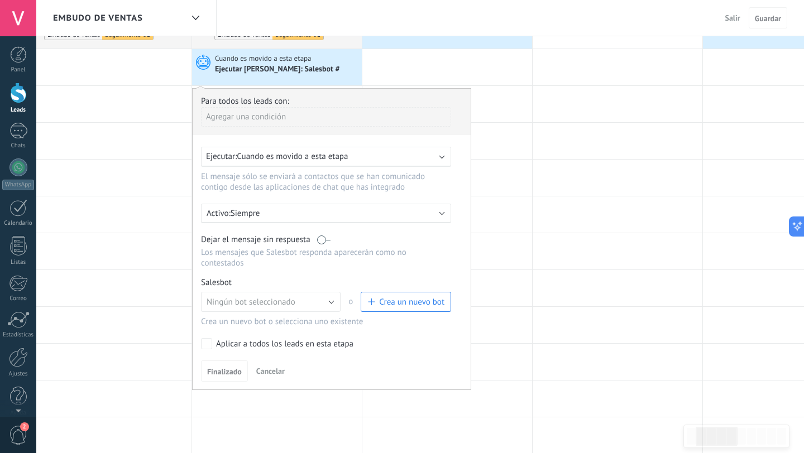
scroll to position [86, 0]
click at [357, 155] on div "Ejecutar: Cuando es movido a esta etapa" at bounding box center [321, 156] width 231 height 11
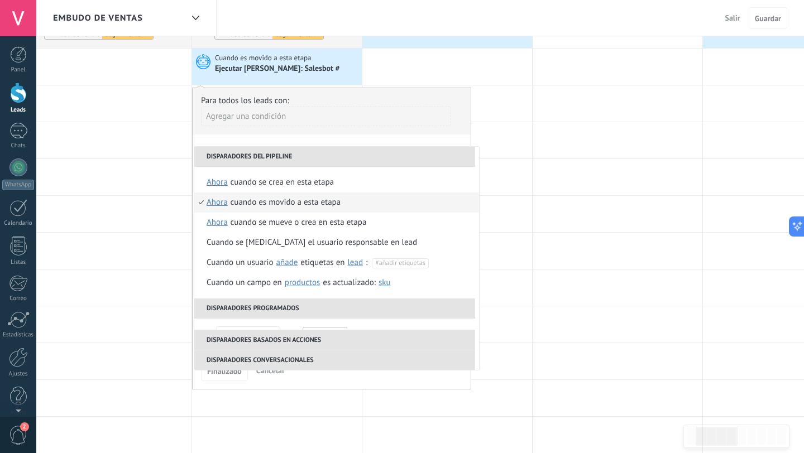
click at [330, 199] on div "Cuando es movido a esta etapa" at bounding box center [286, 203] width 111 height 20
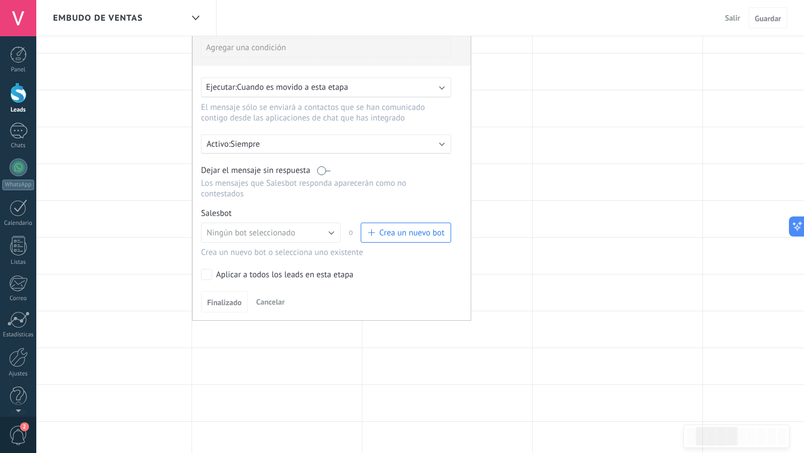
scroll to position [155, 0]
click at [321, 170] on label at bounding box center [323, 170] width 13 height 11
click at [392, 227] on span "Crea un nuevo bot" at bounding box center [411, 232] width 65 height 11
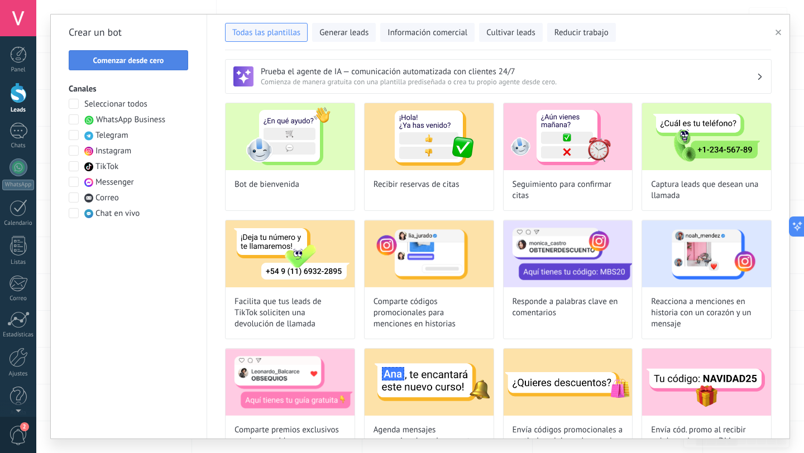
click at [137, 55] on button "Comenzar desde cero" at bounding box center [128, 60] width 119 height 20
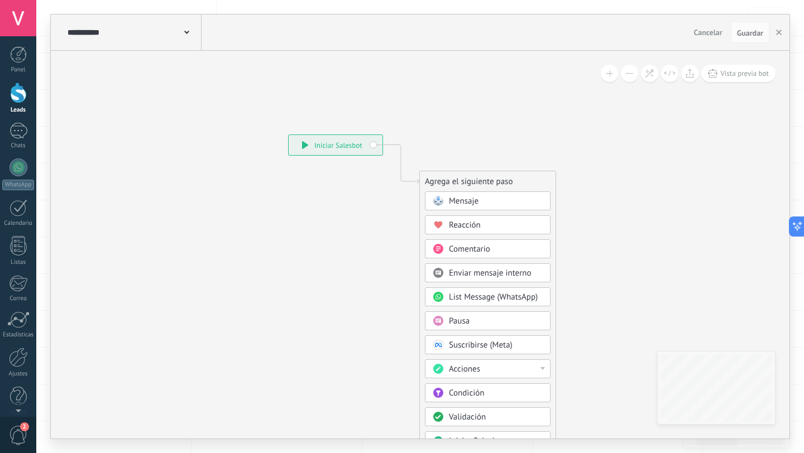
click at [184, 32] on icon at bounding box center [186, 32] width 5 height 3
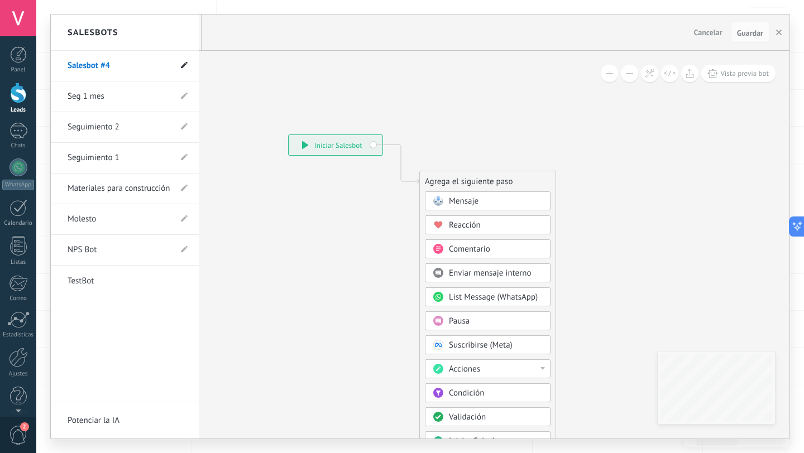
click at [185, 64] on use at bounding box center [184, 65] width 7 height 7
drag, startPoint x: 113, startPoint y: 68, endPoint x: 33, endPoint y: 65, distance: 79.3
click at [33, 65] on body ".abccls-1,.abccls-2{fill-rule:evenodd}.abccls-2{fill:#fff} .abfcls-1{fill:none}…" at bounding box center [402, 71] width 804 height 453
type input "**********"
click at [184, 65] on icon at bounding box center [184, 66] width 12 height 7
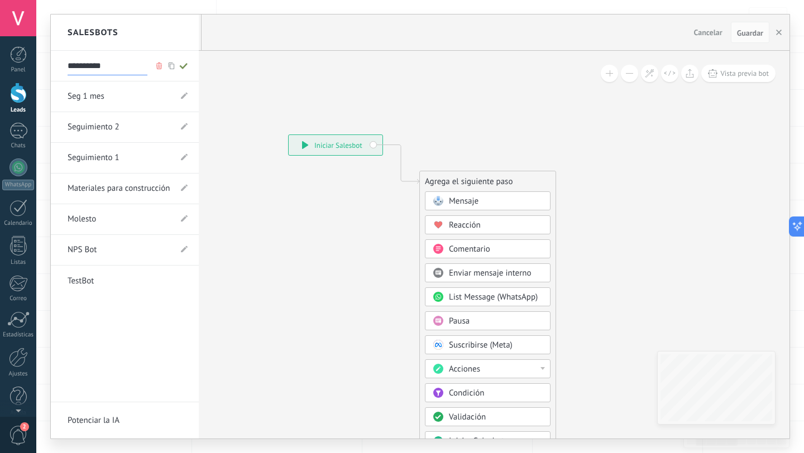
type input "**********"
click at [459, 202] on div at bounding box center [420, 227] width 739 height 424
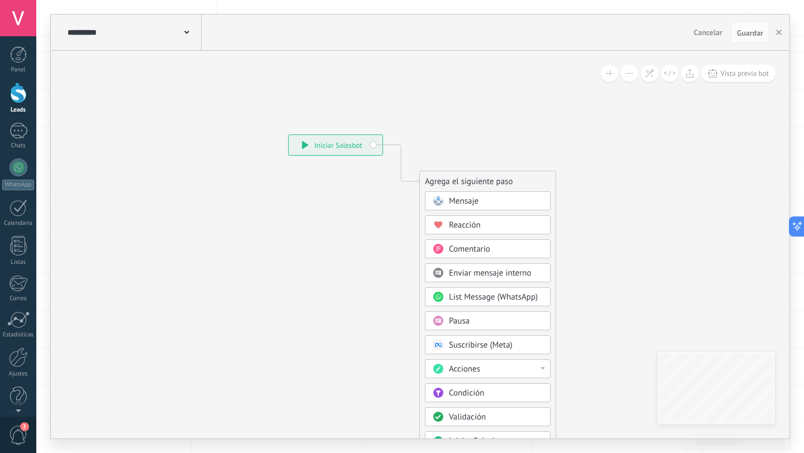
click at [480, 198] on div "Mensaje" at bounding box center [496, 201] width 94 height 11
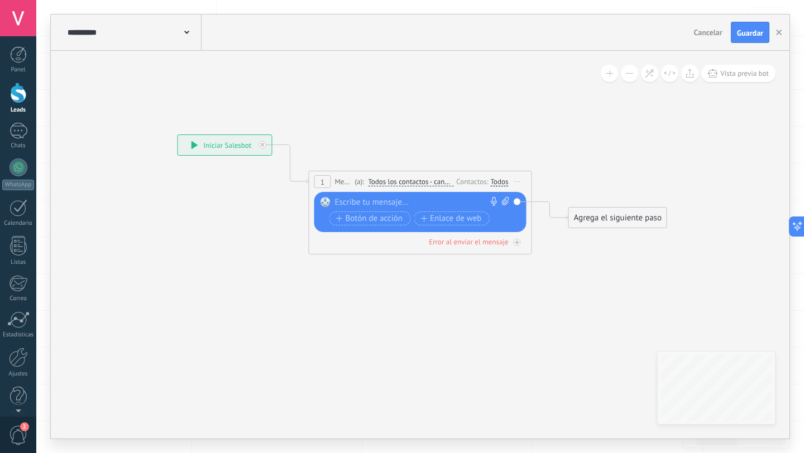
click at [390, 202] on div at bounding box center [418, 202] width 166 height 11
click at [594, 218] on div "Agrega el siguiente paso" at bounding box center [618, 218] width 98 height 18
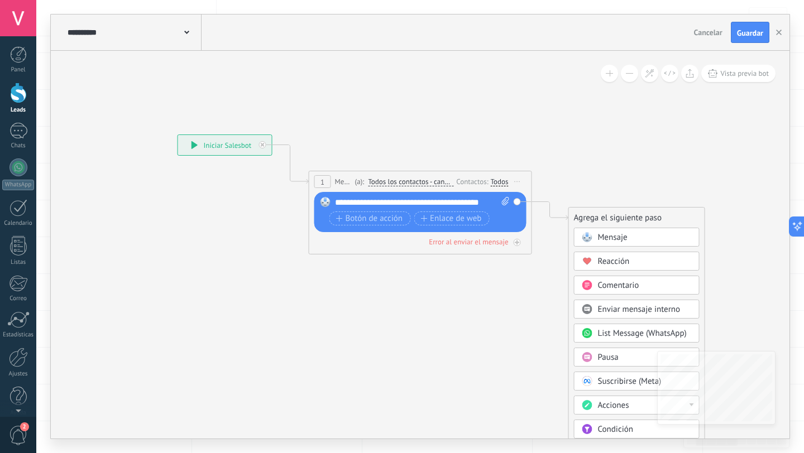
click at [603, 233] on span "Mensaje" at bounding box center [613, 237] width 30 height 11
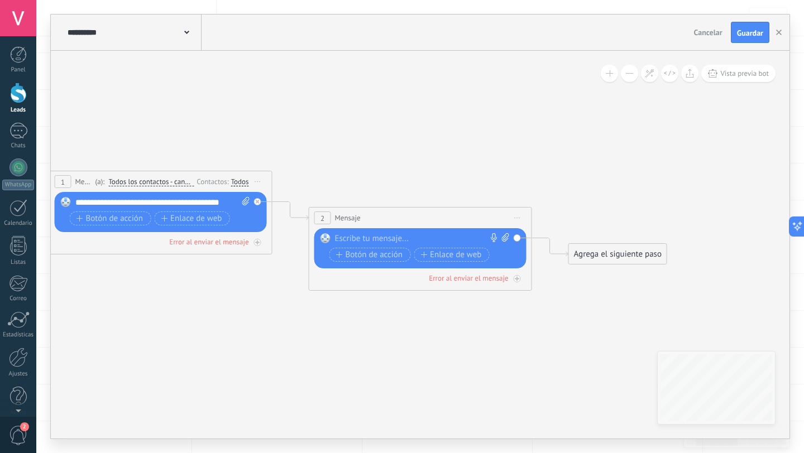
click at [519, 215] on span "Iniciar vista previa aquí Cambiar nombre Duplicar Borrar" at bounding box center [518, 218] width 18 height 16
click at [548, 291] on div "Borrar" at bounding box center [568, 290] width 111 height 19
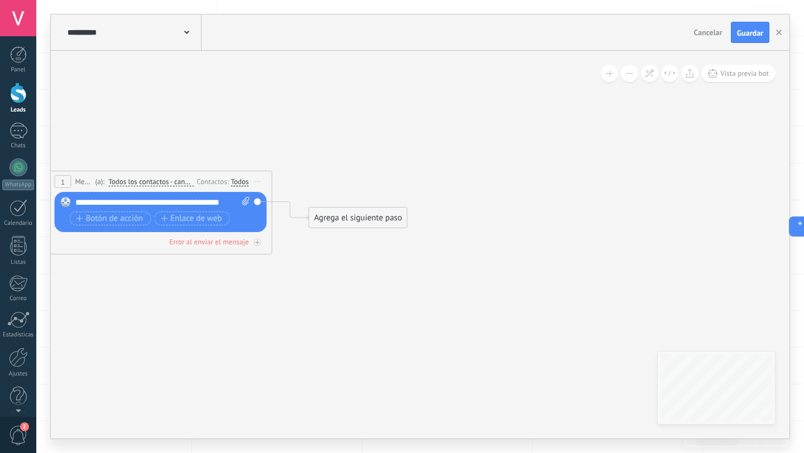
click at [341, 219] on div "Agrega el siguiente paso" at bounding box center [358, 218] width 98 height 18
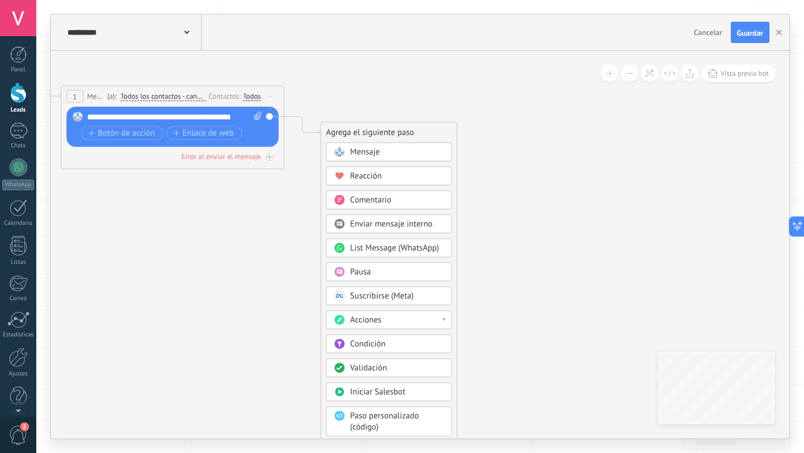
click at [352, 272] on span "Pausa" at bounding box center [360, 272] width 21 height 11
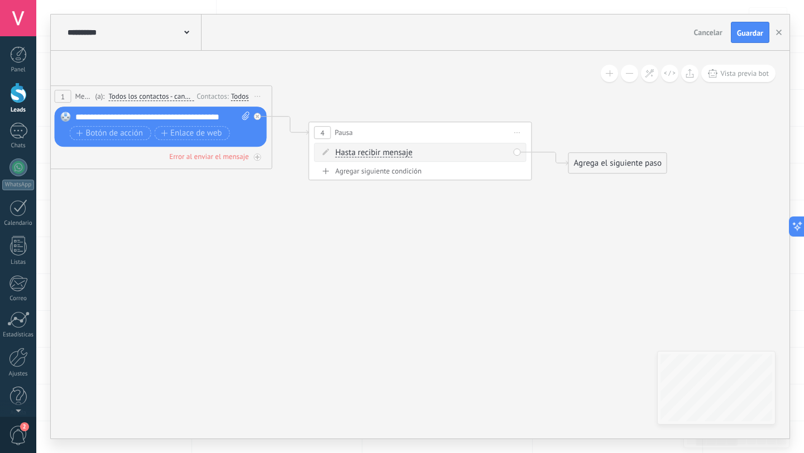
click at [583, 160] on div "Agrega el siguiente paso" at bounding box center [618, 163] width 98 height 18
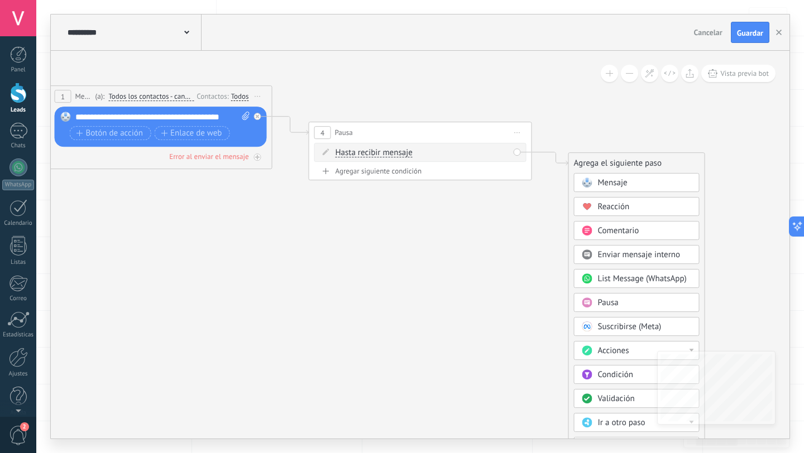
click at [603, 178] on span "Mensaje" at bounding box center [613, 183] width 30 height 11
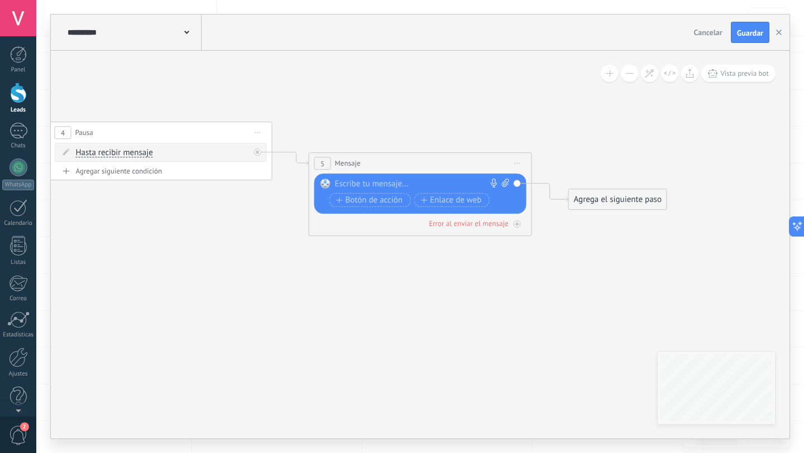
click at [408, 182] on div at bounding box center [418, 184] width 166 height 11
click at [576, 199] on div "Agrega el siguiente paso" at bounding box center [618, 199] width 98 height 18
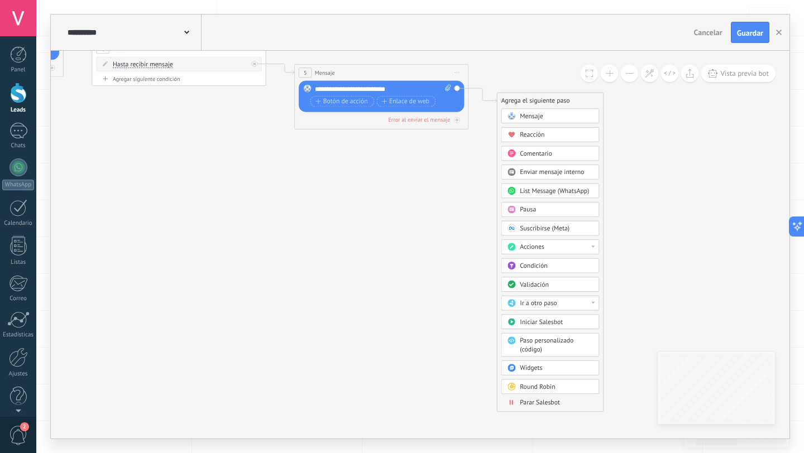
click at [595, 304] on div "Ir a otro paso" at bounding box center [550, 303] width 98 height 15
click at [629, 293] on icon at bounding box center [165, 56] width 1192 height 581
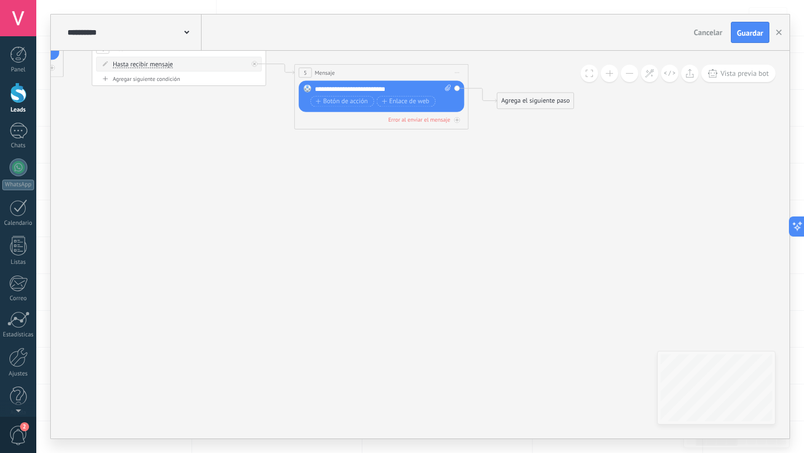
click at [525, 107] on div "Agrega el siguiente paso" at bounding box center [535, 101] width 76 height 15
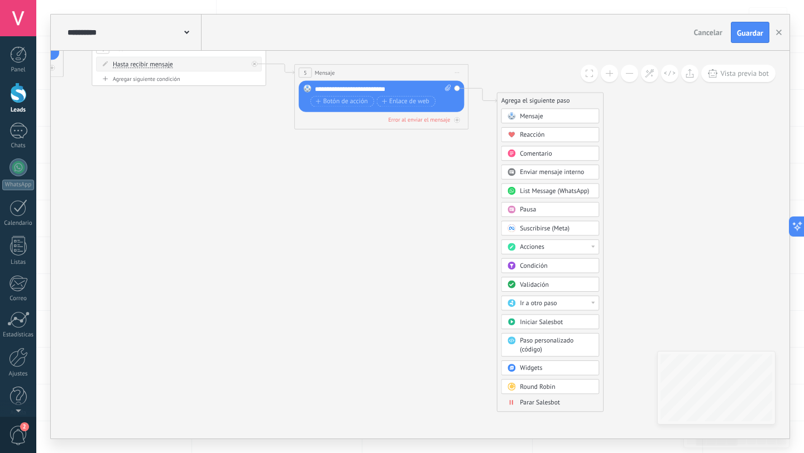
click at [540, 298] on body ".abccls-1,.abccls-2{fill-rule:evenodd}.abccls-2{fill:#fff} .abfcls-1{fill:none}…" at bounding box center [402, 71] width 804 height 453
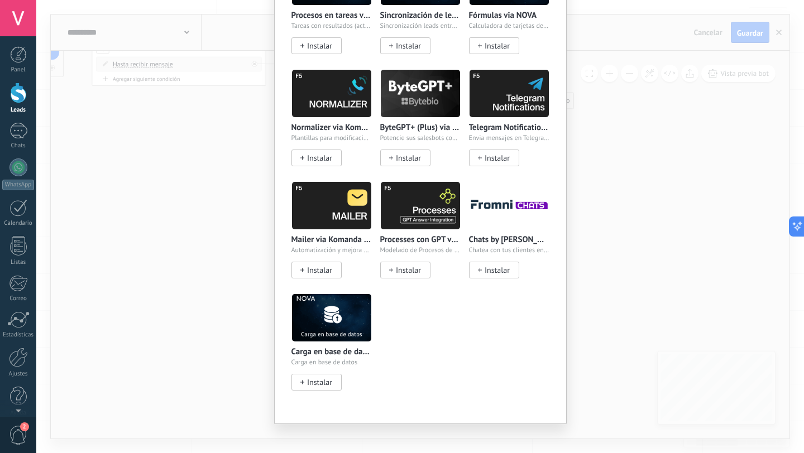
scroll to position [0, 0]
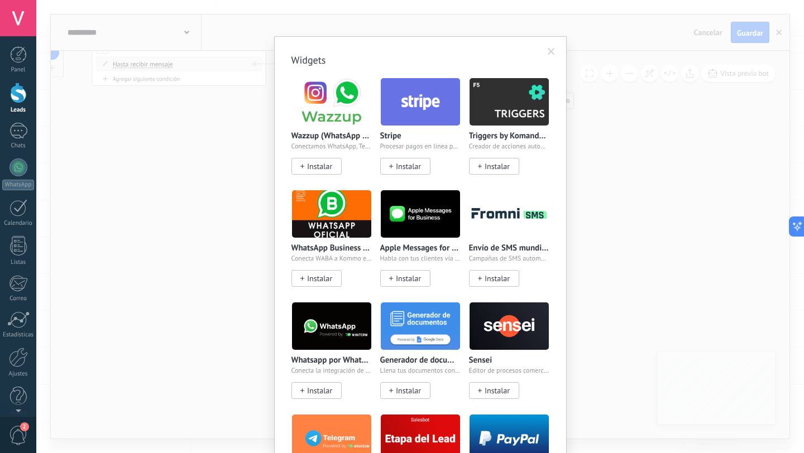
click at [169, 102] on div "Widgets Wazzup (WhatsApp & Instagram) Conectamos WhatsApp, Telegram e Instagram…" at bounding box center [420, 226] width 768 height 453
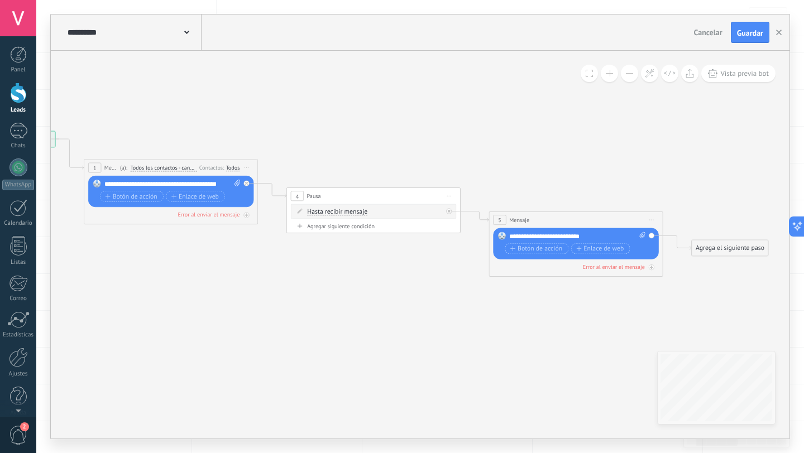
click at [649, 222] on span "Iniciar vista previa aquí Cambiar nombre Duplicar Borrar" at bounding box center [652, 220] width 14 height 13
click at [673, 276] on div "Borrar" at bounding box center [691, 277] width 86 height 15
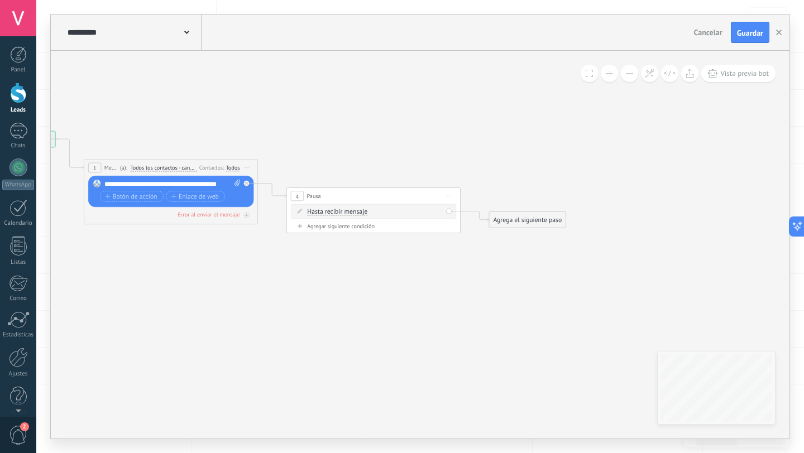
click at [450, 199] on span "Iniciar vista previa aquí Cambiar nombre Duplicar Borrar" at bounding box center [449, 196] width 14 height 13
click at [463, 253] on div "Borrar" at bounding box center [488, 253] width 86 height 15
click at [128, 194] on span "Botón de acción" at bounding box center [131, 196] width 52 height 7
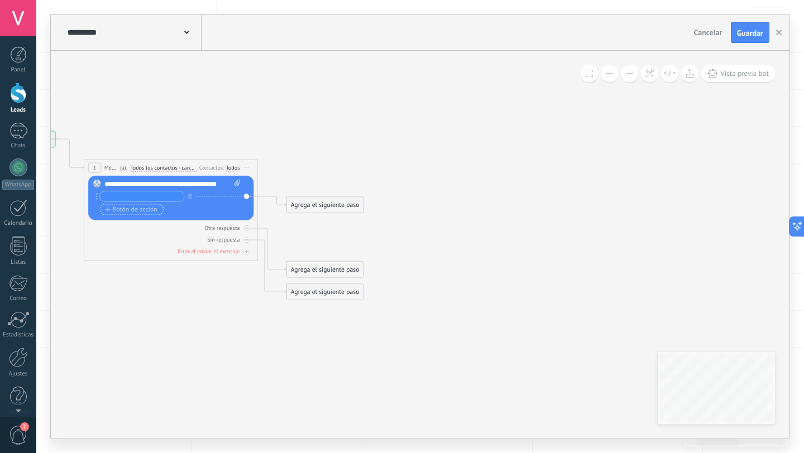
click at [127, 213] on button "Botón de acción" at bounding box center [132, 209] width 64 height 11
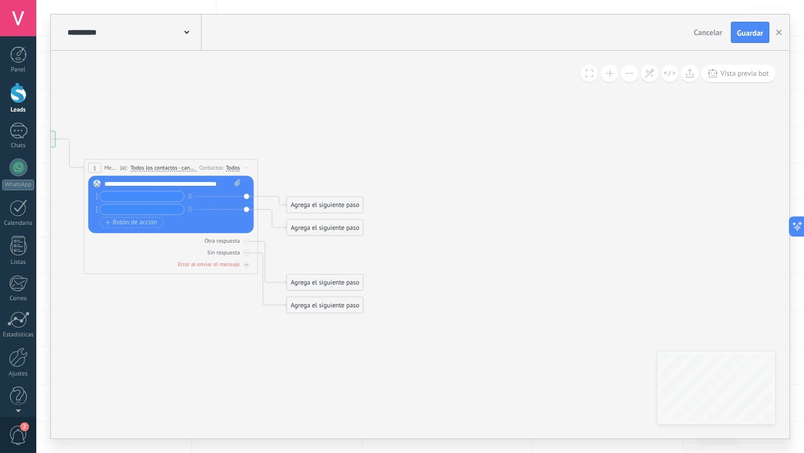
click at [119, 183] on div "**********" at bounding box center [172, 184] width 136 height 9
drag, startPoint x: 119, startPoint y: 183, endPoint x: 208, endPoint y: 181, distance: 88.8
click at [208, 181] on div "**********" at bounding box center [172, 184] width 136 height 9
click at [155, 196] on input "text" at bounding box center [142, 196] width 84 height 10
type input "**"
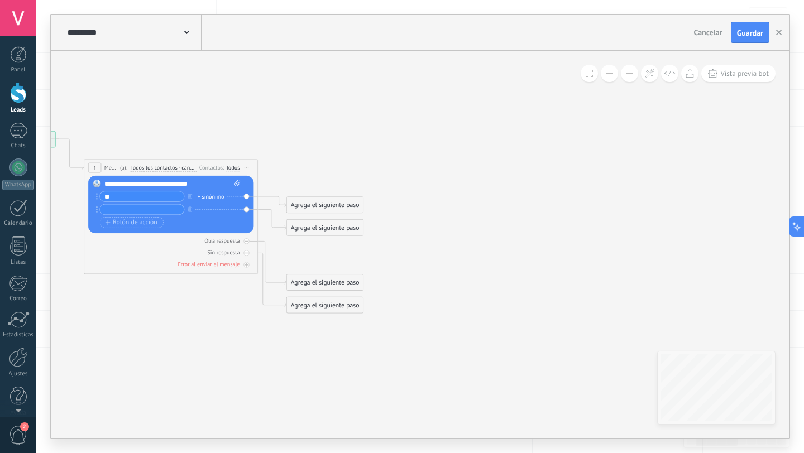
click at [143, 214] on input "text" at bounding box center [142, 209] width 84 height 10
type input "**"
click at [333, 200] on div "Agrega el siguiente paso" at bounding box center [325, 205] width 76 height 15
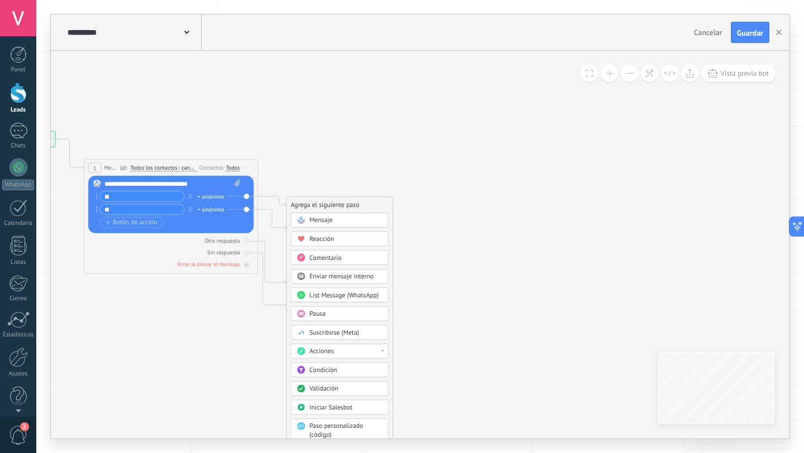
drag, startPoint x: 335, startPoint y: 223, endPoint x: 465, endPoint y: 267, distance: 137.2
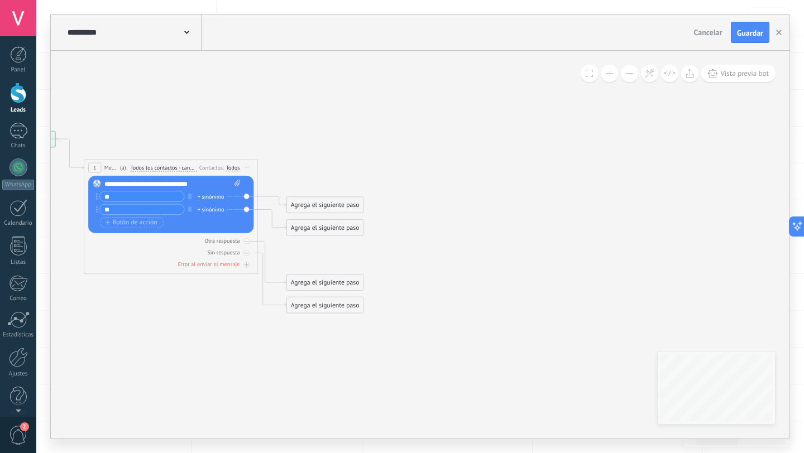
click at [343, 207] on div "Agrega el siguiente paso" at bounding box center [325, 205] width 76 height 15
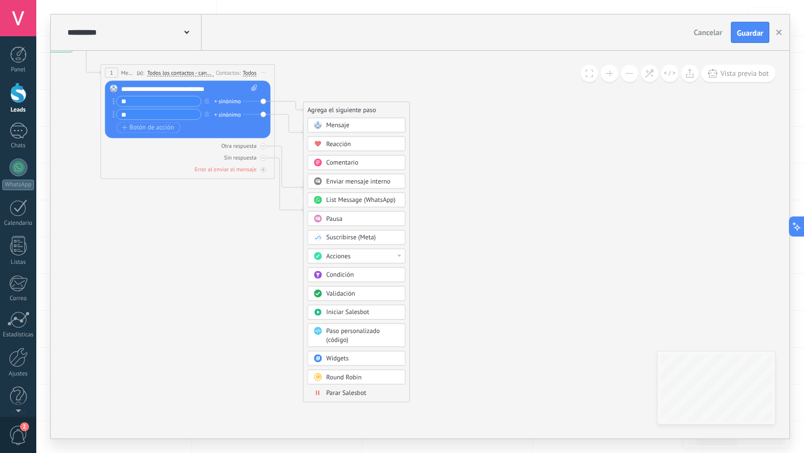
click at [396, 255] on div "Acciones" at bounding box center [362, 256] width 73 height 9
click at [359, 302] on div "Cambiar etapa del lead" at bounding box center [356, 301] width 97 height 15
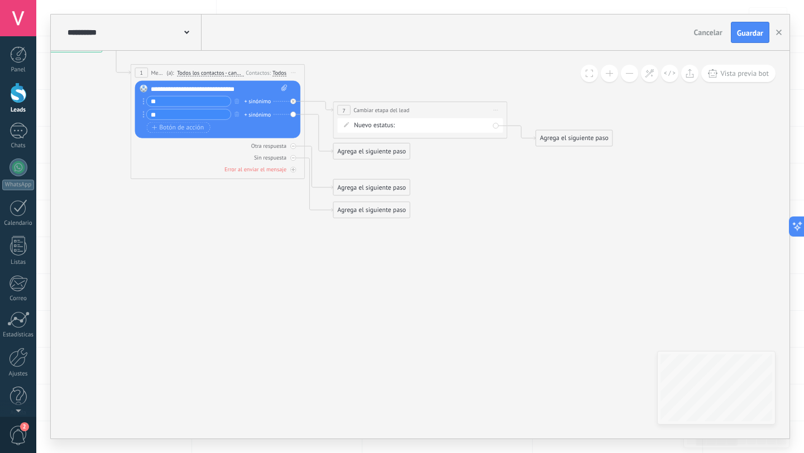
click at [0, 0] on div "Cotización Materiales PAra Construcción Cubicar Seguimiento 01 Seguimiento 02 R…" at bounding box center [0, 0] width 0 height 0
click at [0, 0] on label "Cubicar" at bounding box center [0, 0] width 0 height 0
click at [569, 141] on div "Agrega el siguiente paso" at bounding box center [574, 138] width 76 height 15
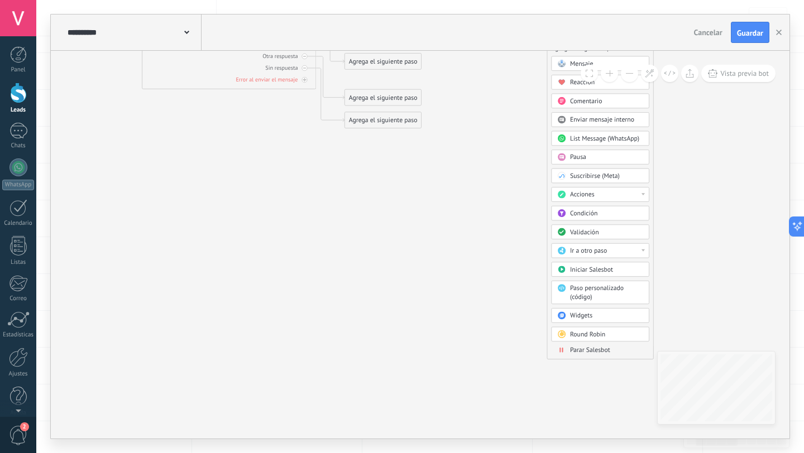
click at [575, 350] on span "Parar Salesbot" at bounding box center [590, 350] width 40 height 8
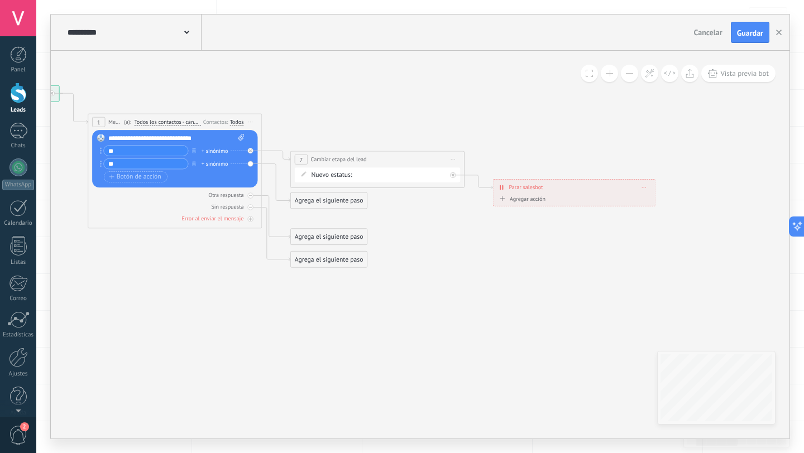
click at [303, 198] on div "Agrega el siguiente paso" at bounding box center [329, 201] width 76 height 15
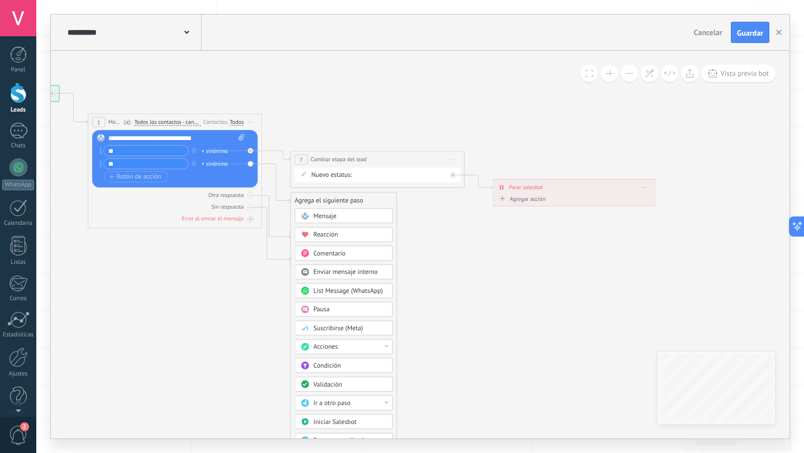
click at [326, 214] on span "Mensaje" at bounding box center [324, 216] width 23 height 8
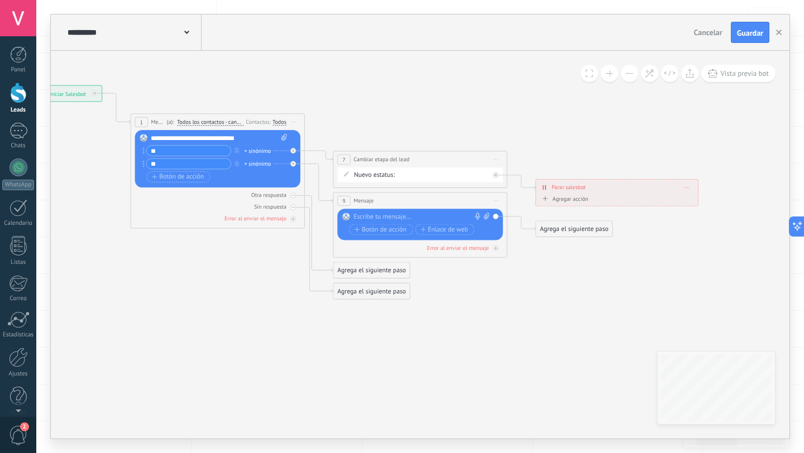
click at [367, 215] on div at bounding box center [418, 217] width 130 height 9
click at [440, 284] on icon at bounding box center [363, 193] width 1105 height 650
click at [546, 229] on div "Agrega el siguiente paso" at bounding box center [574, 229] width 76 height 15
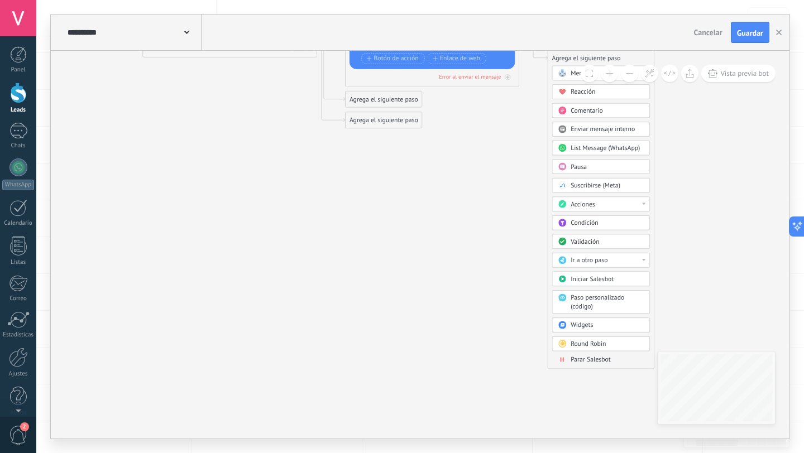
click at [568, 359] on span at bounding box center [562, 359] width 17 height 7
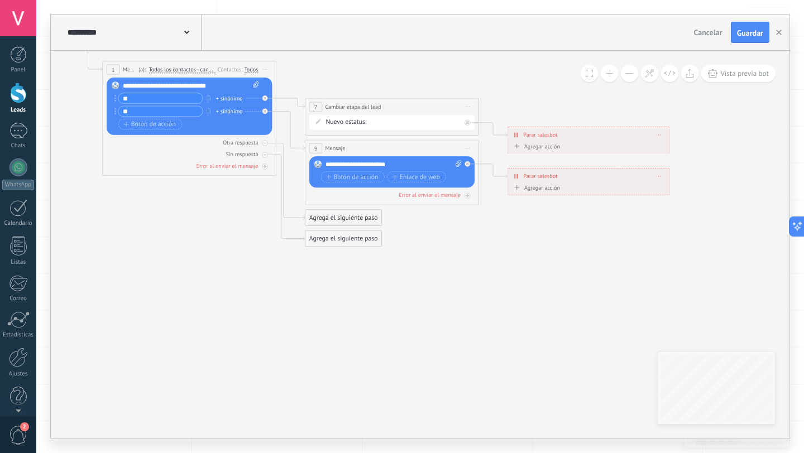
click at [341, 237] on div "Agrega el siguiente paso" at bounding box center [343, 239] width 76 height 15
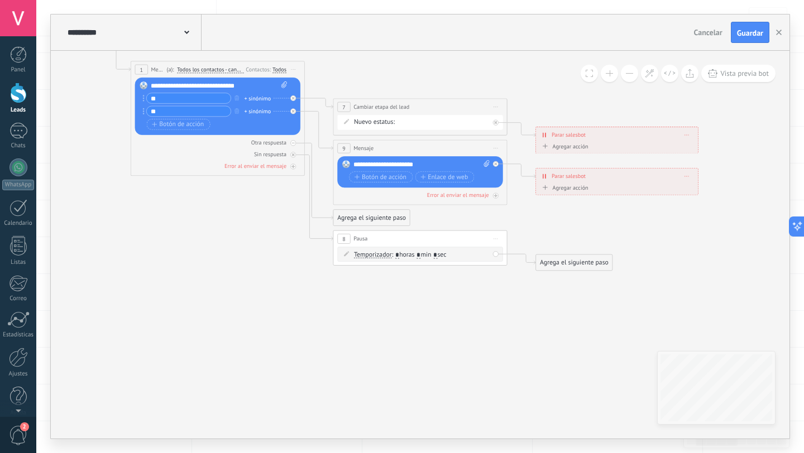
click at [400, 252] on span ": * horas * min * sec" at bounding box center [419, 255] width 55 height 8
click at [401, 253] on span ": * horas * min * sec" at bounding box center [419, 255] width 55 height 8
type input "*"
click at [560, 263] on div "Agrega el siguiente paso" at bounding box center [574, 263] width 76 height 15
click at [567, 278] on span "Mensaje" at bounding box center [570, 278] width 23 height 8
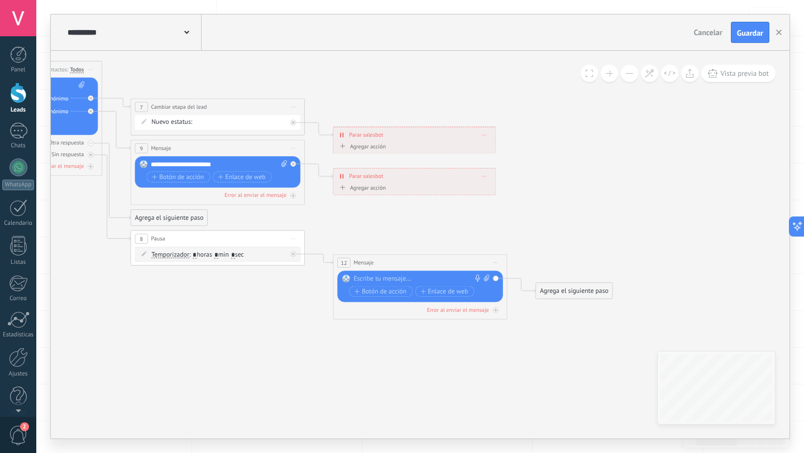
click at [430, 275] on div at bounding box center [418, 279] width 130 height 9
click at [560, 235] on icon at bounding box center [204, 176] width 1192 height 722
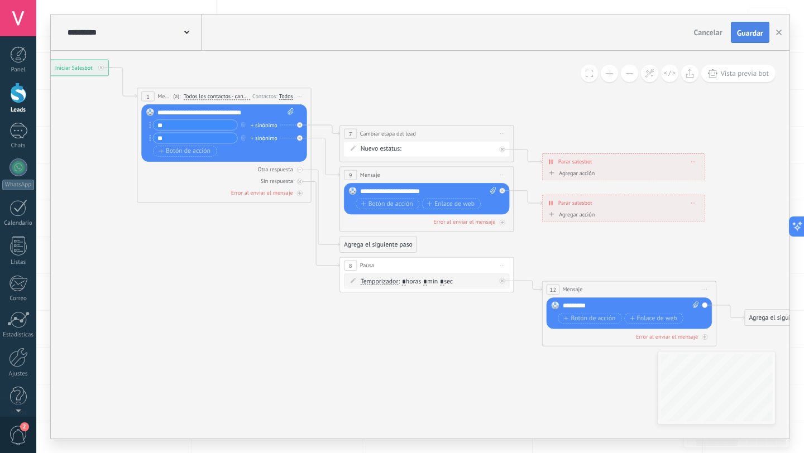
click at [755, 32] on span "Guardar" at bounding box center [750, 33] width 26 height 8
click at [777, 32] on icon "button" at bounding box center [779, 33] width 6 height 6
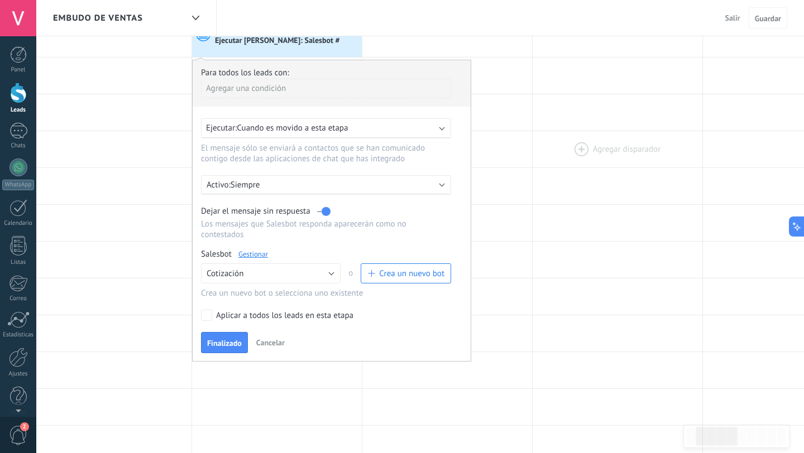
scroll to position [113, 0]
click at [227, 343] on span "Finalizado" at bounding box center [224, 344] width 35 height 8
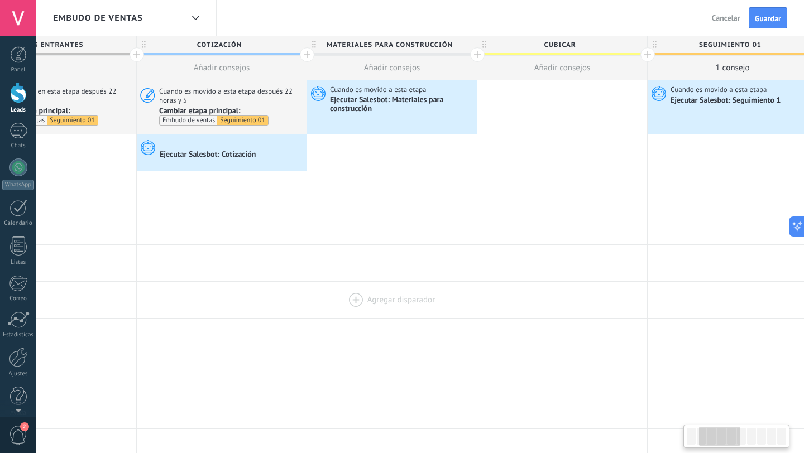
scroll to position [0, 251]
click at [544, 118] on div at bounding box center [562, 107] width 170 height 54
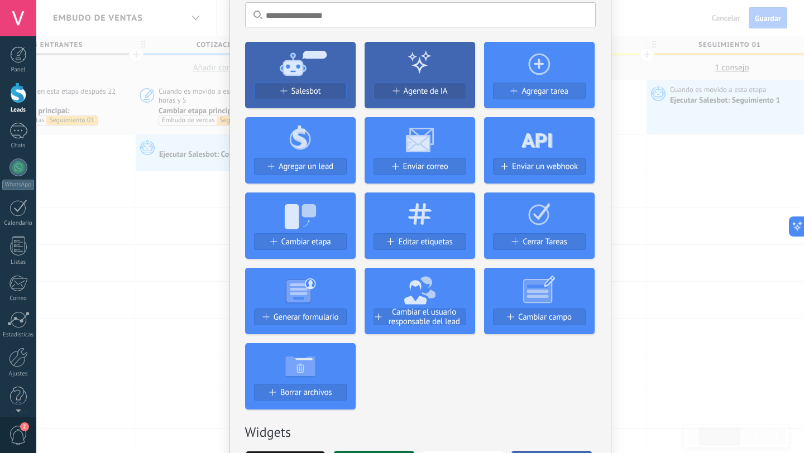
scroll to position [59, 0]
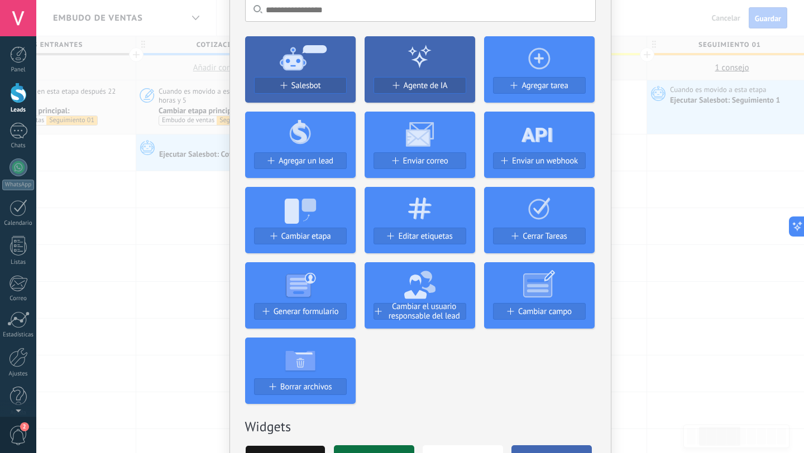
click at [397, 295] on div at bounding box center [420, 282] width 111 height 41
click at [374, 311] on span at bounding box center [376, 311] width 4 height 7
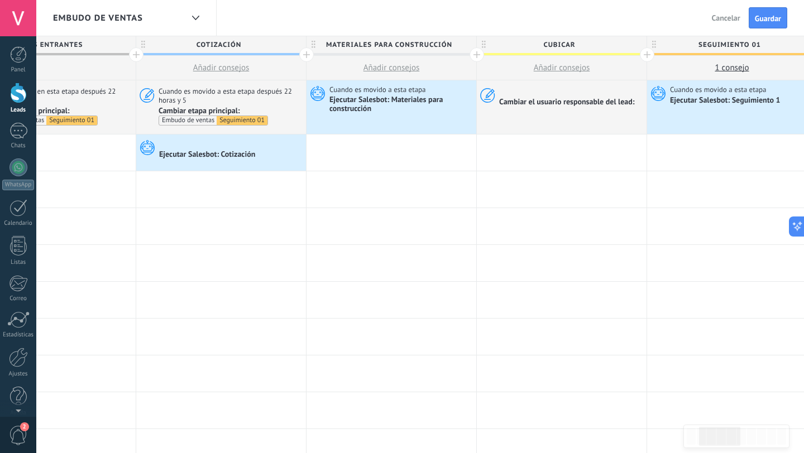
scroll to position [0, 0]
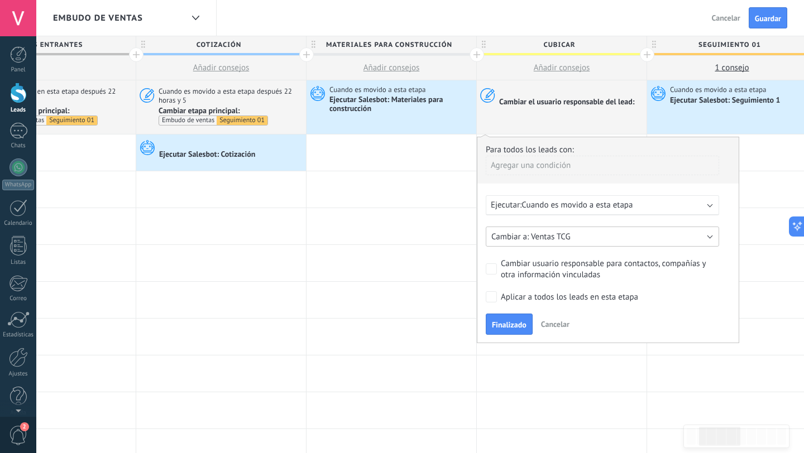
click at [596, 235] on button "Ventas TCG" at bounding box center [602, 237] width 233 height 20
click at [596, 235] on span "Ventas TCG" at bounding box center [597, 237] width 236 height 11
click at [454, 231] on div at bounding box center [391, 226] width 170 height 36
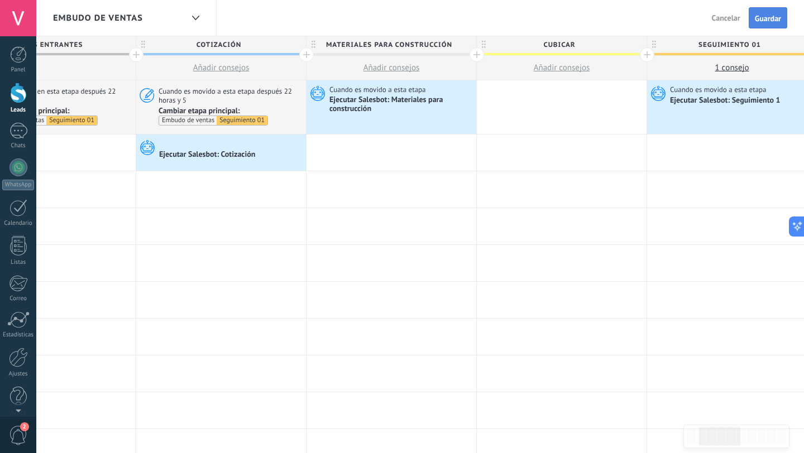
click at [779, 18] on span "Guardar" at bounding box center [768, 19] width 26 height 8
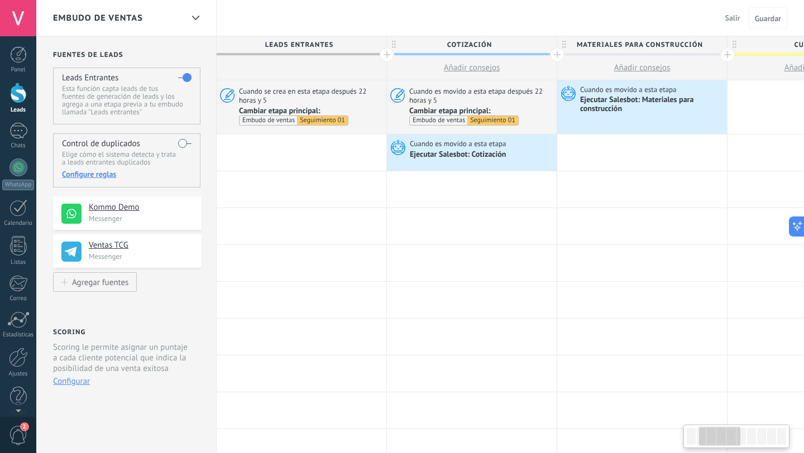
scroll to position [0, 251]
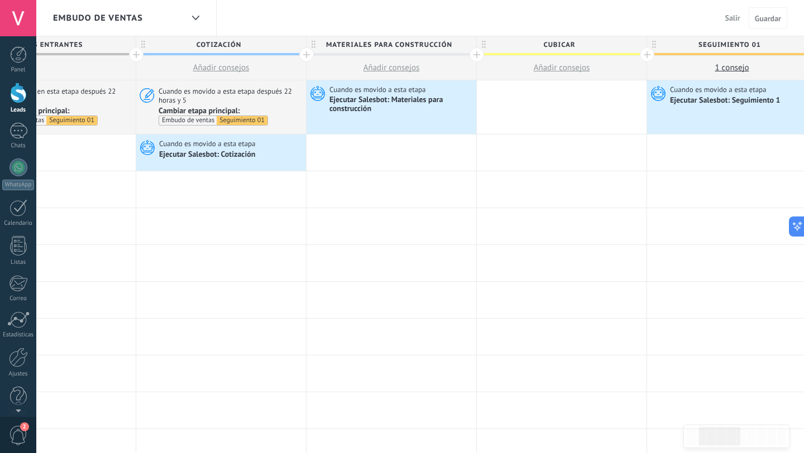
click at [728, 21] on span "Salir" at bounding box center [732, 18] width 15 height 10
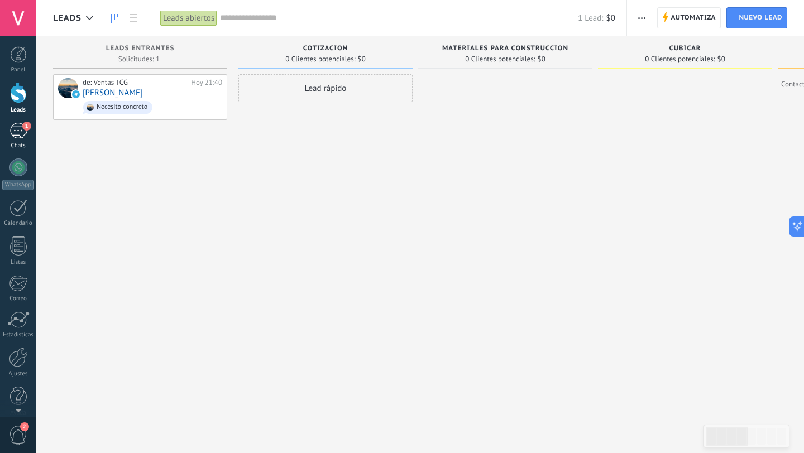
click at [21, 126] on div "1" at bounding box center [18, 131] width 18 height 16
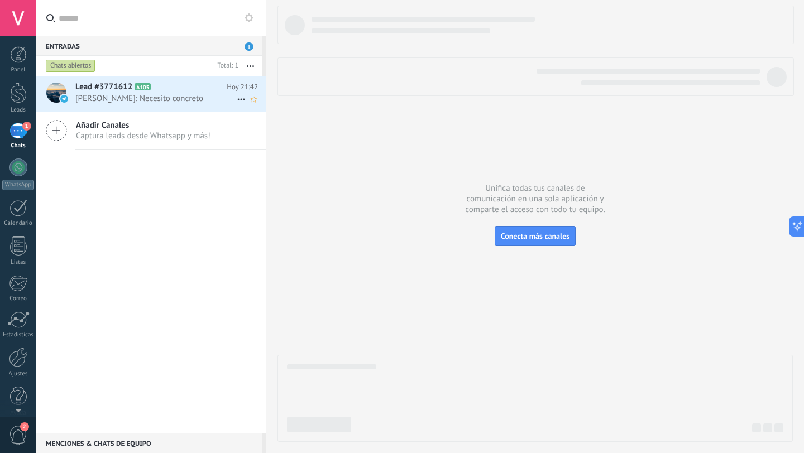
click at [108, 91] on span "Lead #3771612" at bounding box center [103, 87] width 57 height 11
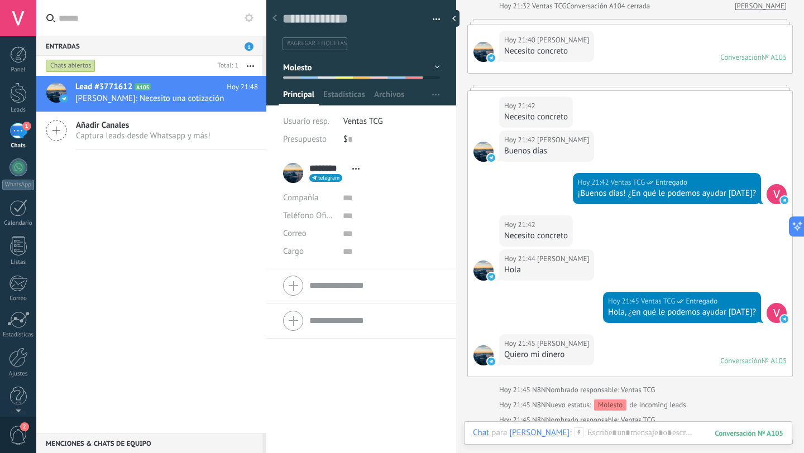
scroll to position [1584, 0]
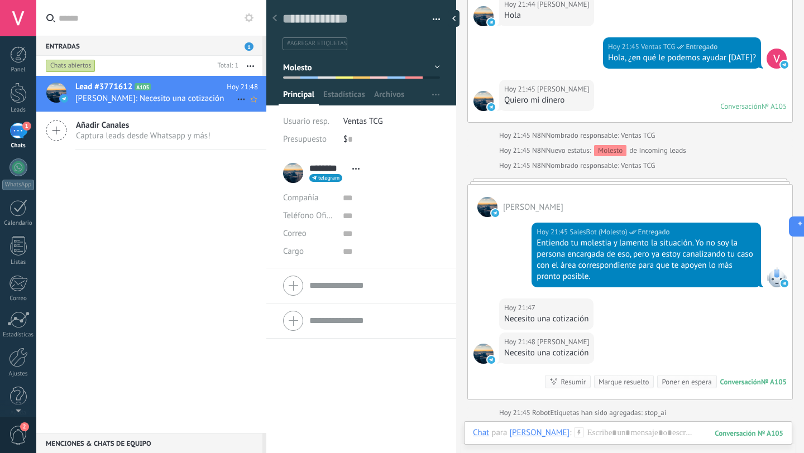
click at [237, 97] on icon at bounding box center [240, 99] width 13 height 13
click at [432, 69] on div at bounding box center [402, 226] width 804 height 453
click at [433, 25] on button "button" at bounding box center [432, 19] width 16 height 17
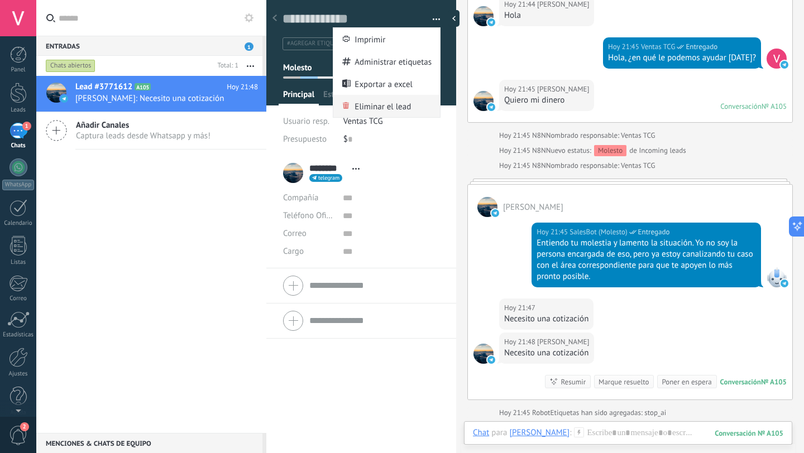
click at [384, 104] on span "Eliminar el lead" at bounding box center [382, 106] width 56 height 22
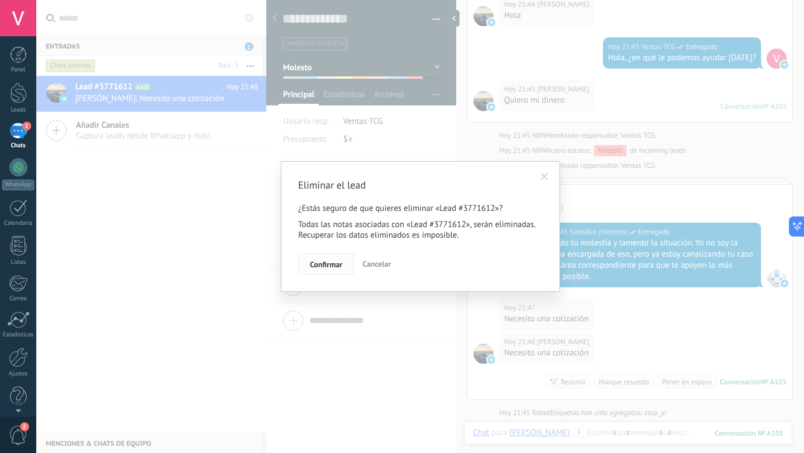
click at [333, 261] on span "Confirmar" at bounding box center [326, 265] width 32 height 8
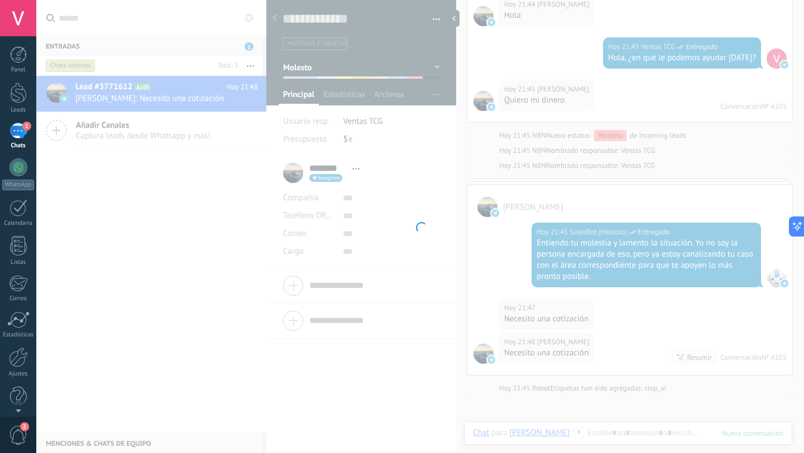
scroll to position [1599, 0]
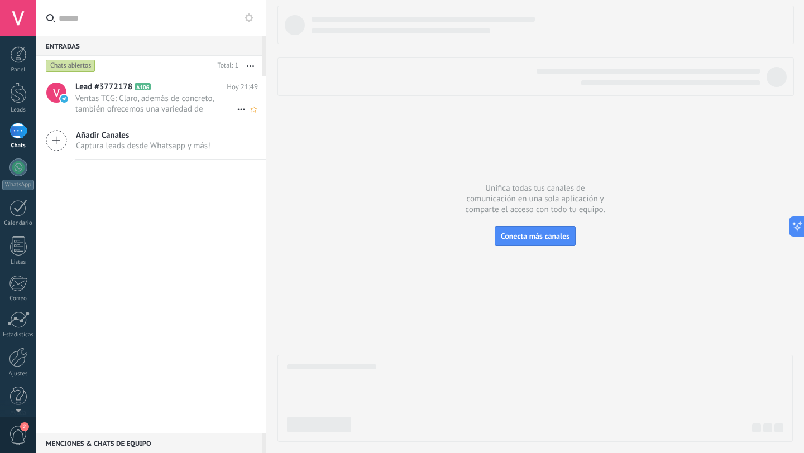
click at [155, 109] on span "Ventas TCG: Claro, además de concreto, también ofrecemos una variedad de materi…" at bounding box center [155, 103] width 161 height 21
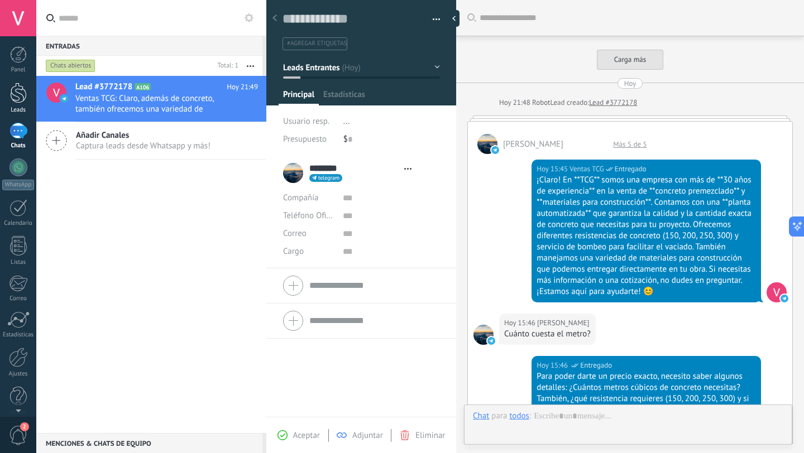
type textarea "**********"
click at [8, 97] on link "Leads" at bounding box center [18, 98] width 36 height 31
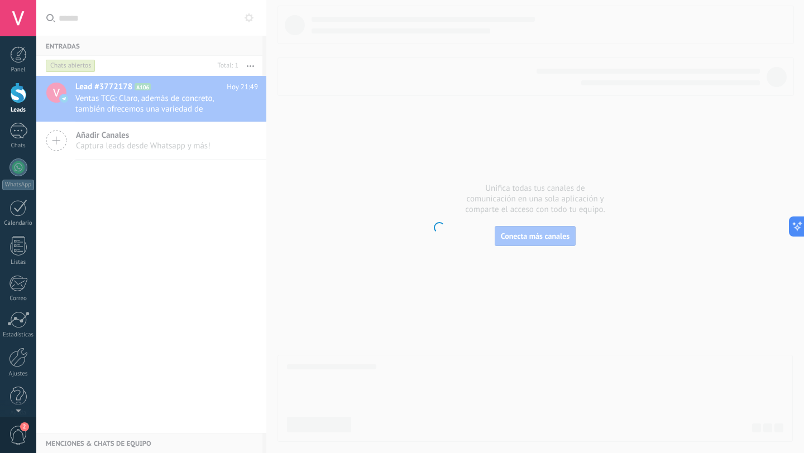
scroll to position [17, 0]
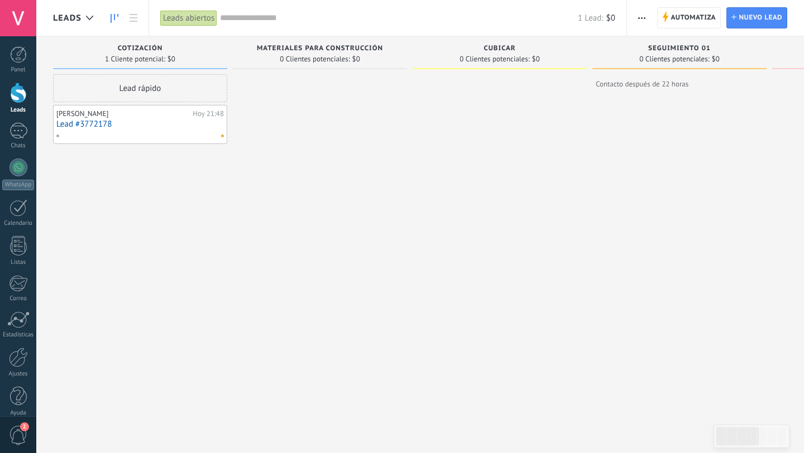
click at [185, 127] on link "Lead #3772178" at bounding box center [139, 123] width 167 height 9
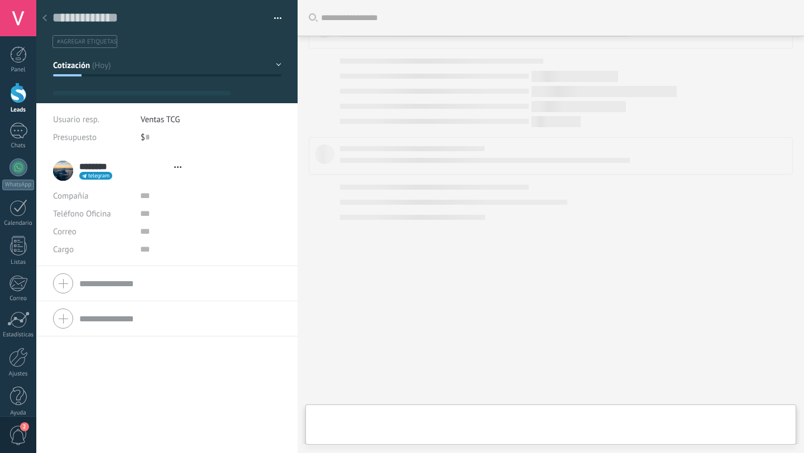
click at [277, 15] on button "button" at bounding box center [274, 18] width 16 height 17
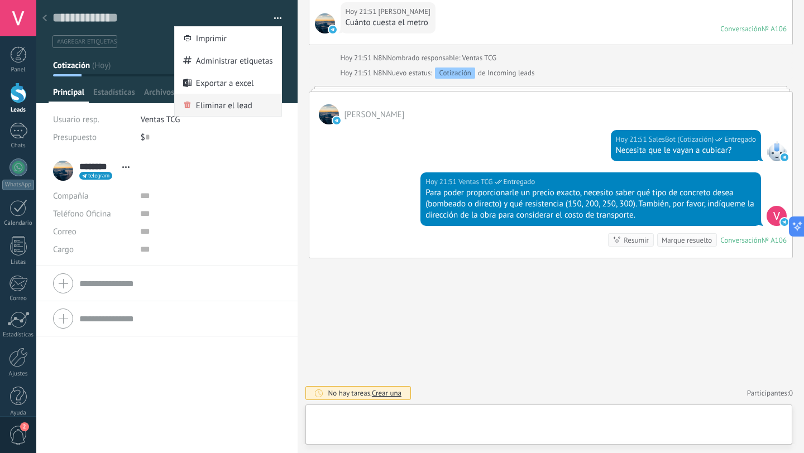
scroll to position [17, 0]
click at [237, 101] on span "Eliminar el lead" at bounding box center [224, 105] width 56 height 22
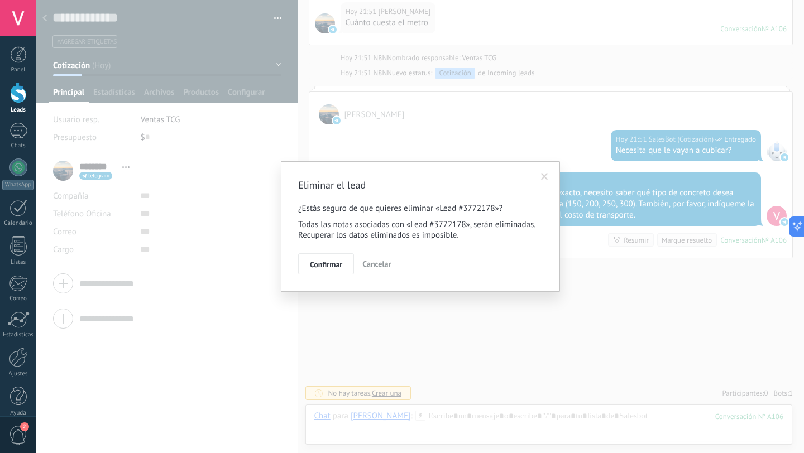
scroll to position [0, 0]
click at [348, 265] on button "Confirmar" at bounding box center [326, 263] width 56 height 21
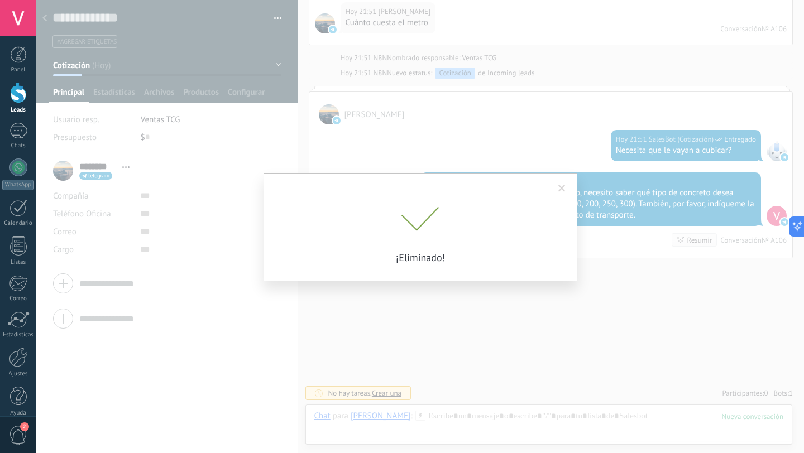
scroll to position [1921, 0]
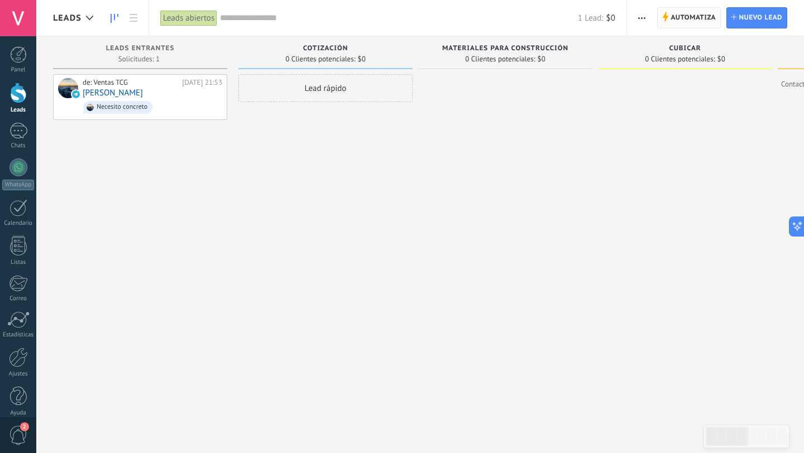
click at [700, 20] on span "Automatiza" at bounding box center [692, 18] width 45 height 20
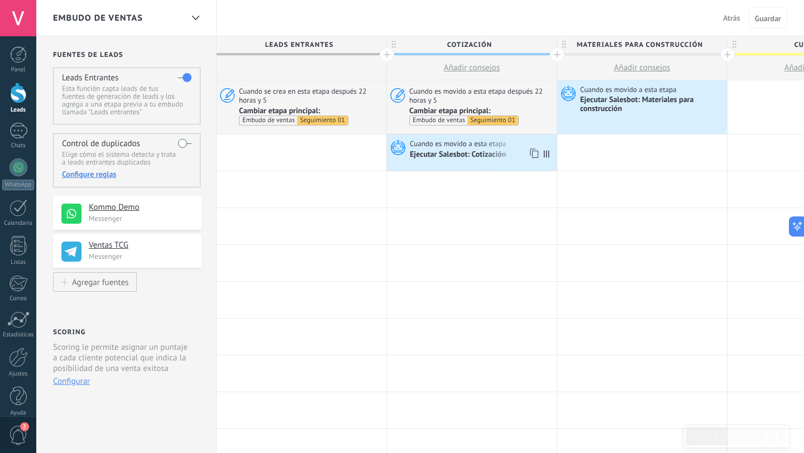
click at [476, 149] on div "Ejecutar Salesbot: Cotización" at bounding box center [482, 154] width 144 height 11
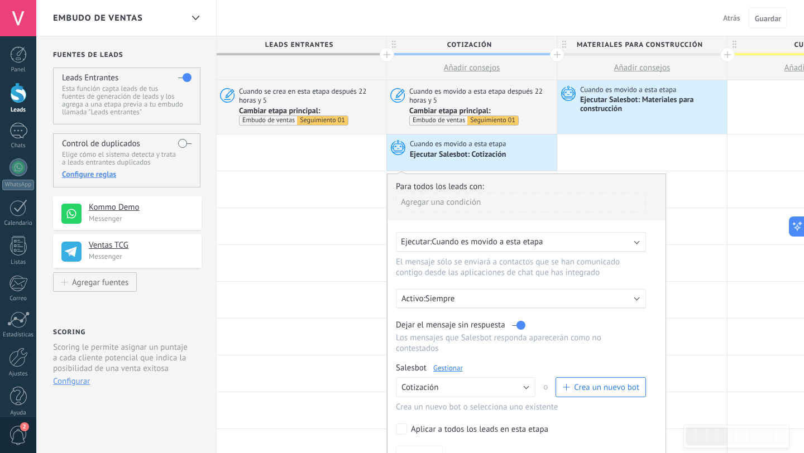
click at [438, 368] on link "Gestionar" at bounding box center [448, 367] width 30 height 9
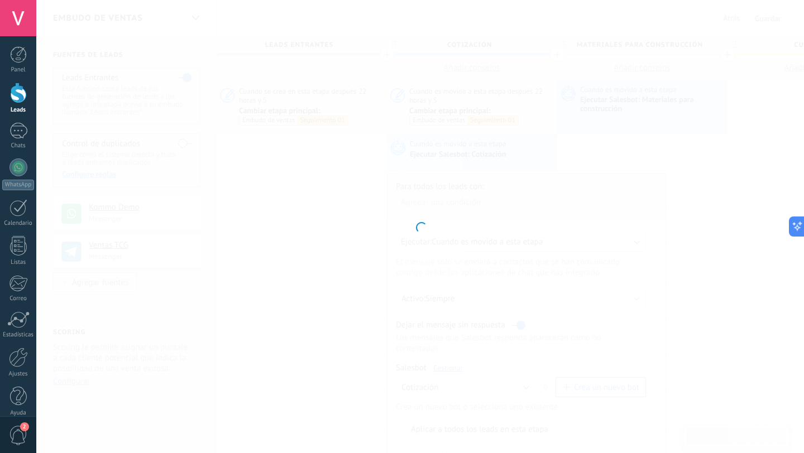
type input "**********"
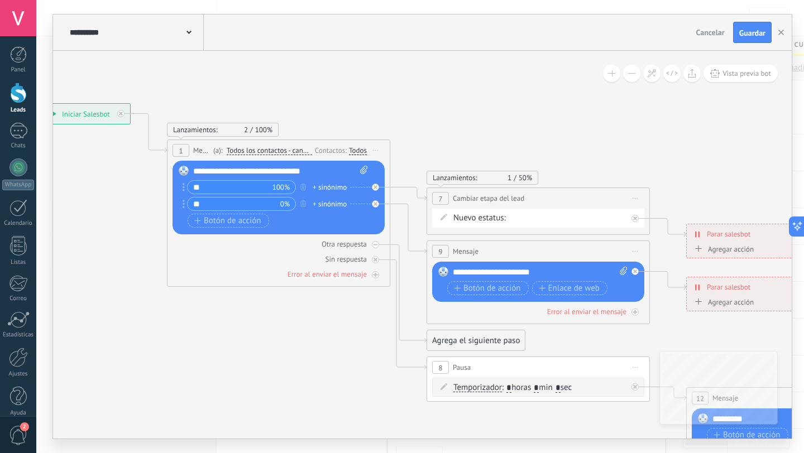
click at [199, 172] on div "**********" at bounding box center [280, 171] width 175 height 11
drag, startPoint x: 199, startPoint y: 172, endPoint x: 307, endPoint y: 170, distance: 107.8
click at [307, 170] on div "**********" at bounding box center [280, 171] width 175 height 11
click at [306, 202] on button "button" at bounding box center [303, 203] width 12 height 14
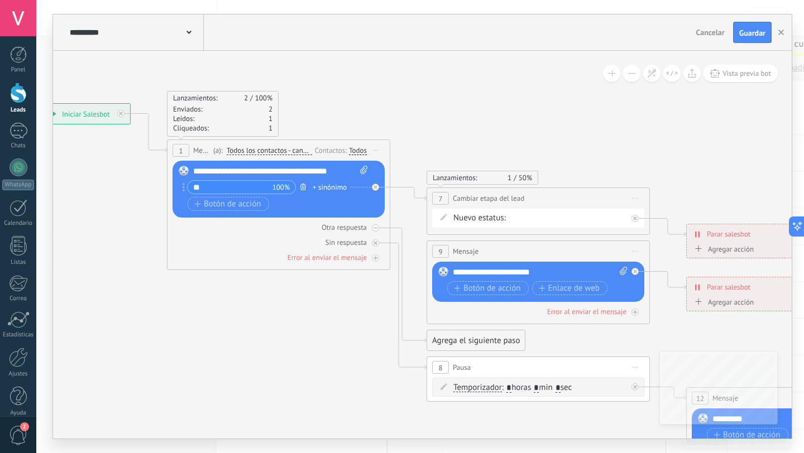
click at [303, 186] on icon "button" at bounding box center [303, 187] width 6 height 7
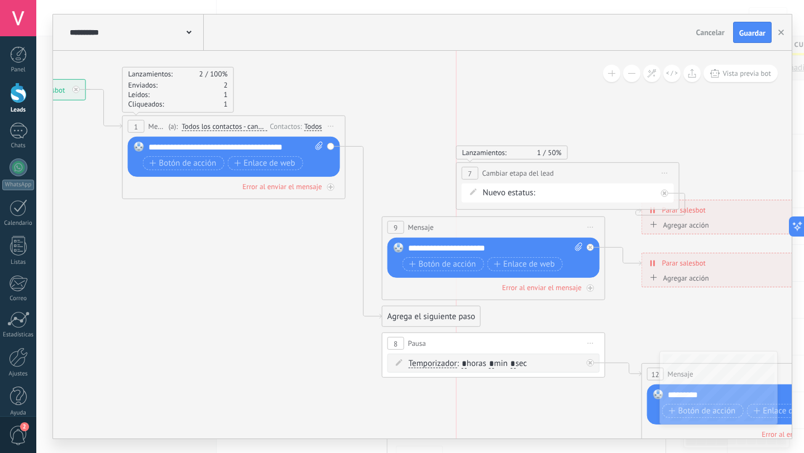
drag, startPoint x: 555, startPoint y: 175, endPoint x: 631, endPoint y: 175, distance: 75.9
click at [631, 175] on div "**********" at bounding box center [568, 173] width 222 height 21
click at [665, 190] on div at bounding box center [664, 193] width 7 height 7
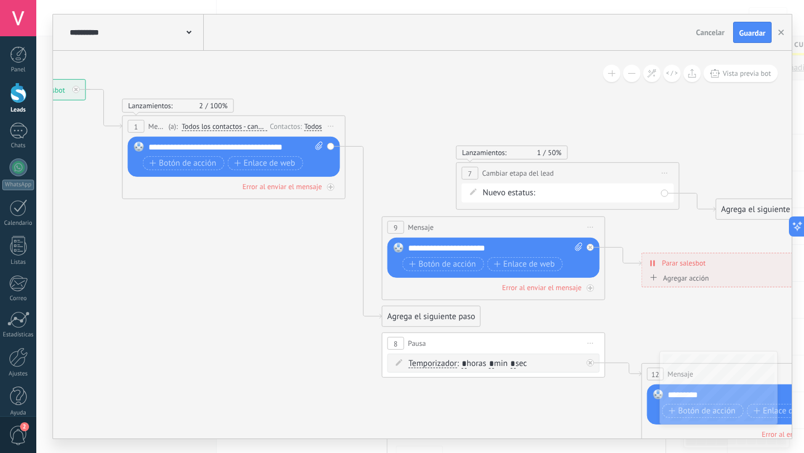
click at [663, 175] on span "Iniciar vista previa aquí Cambiar nombre Duplicar [GEOGRAPHIC_DATA]" at bounding box center [665, 173] width 18 height 16
click at [682, 243] on div "Borrar" at bounding box center [715, 246] width 111 height 19
click at [593, 225] on span "Iniciar vista previa aquí Cambiar nombre Duplicar [GEOGRAPHIC_DATA]" at bounding box center [591, 227] width 18 height 16
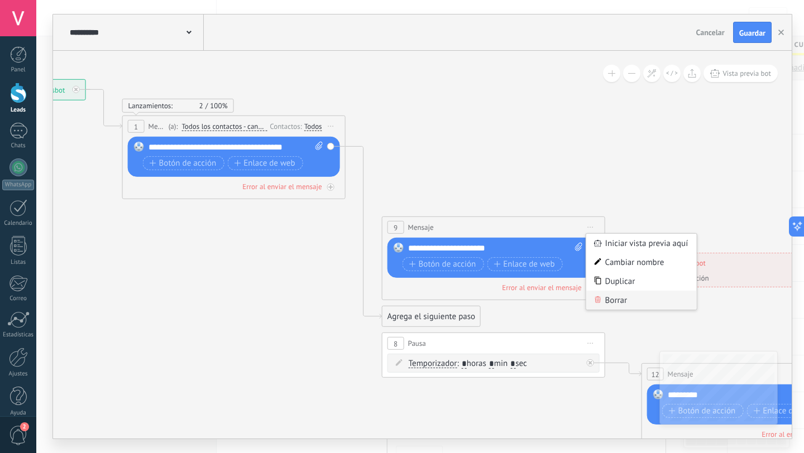
click at [608, 297] on div "Borrar" at bounding box center [641, 300] width 111 height 19
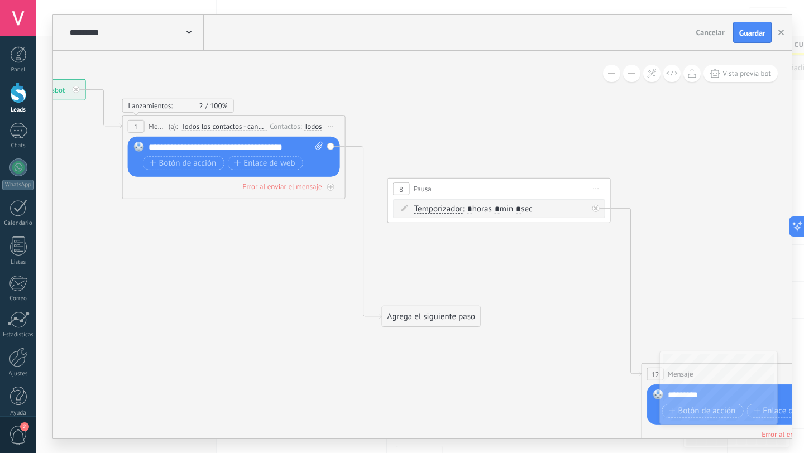
drag, startPoint x: 486, startPoint y: 342, endPoint x: 492, endPoint y: 188, distance: 154.2
click at [492, 188] on div "8 Pausa ***** Iniciar vista previa aquí Cambiar nombre Duplicar [GEOGRAPHIC_DAT…" at bounding box center [499, 189] width 222 height 21
click at [597, 184] on span "Iniciar vista previa aquí Cambiar nombre Duplicar [GEOGRAPHIC_DATA]" at bounding box center [596, 189] width 18 height 16
click at [620, 259] on div "Borrar" at bounding box center [647, 261] width 111 height 19
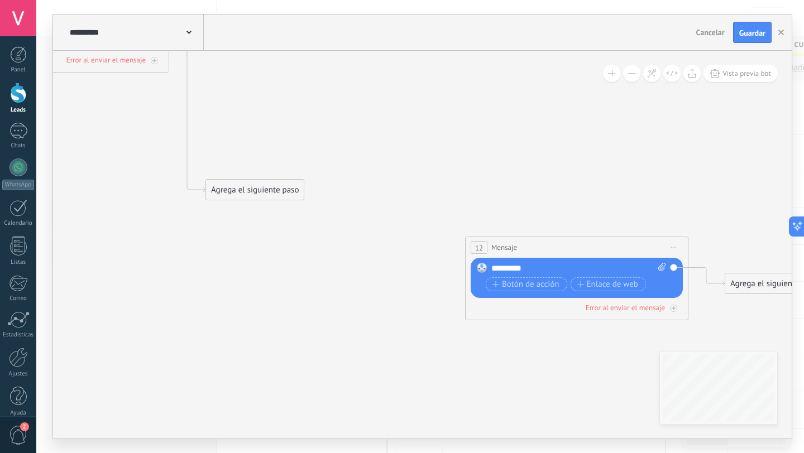
click at [673, 252] on span "Iniciar vista previa aquí Cambiar nombre Duplicar [GEOGRAPHIC_DATA]" at bounding box center [674, 247] width 18 height 16
click at [694, 319] on div "Borrar" at bounding box center [724, 320] width 111 height 19
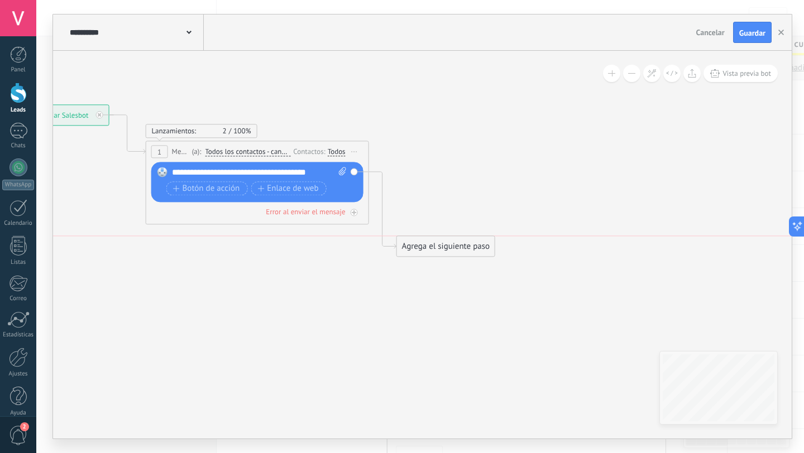
drag, startPoint x: 477, startPoint y: 338, endPoint x: 468, endPoint y: 248, distance: 90.3
click at [468, 248] on div "Agrega el siguiente paso" at bounding box center [446, 246] width 98 height 18
click at [452, 248] on div "Agrega el siguiente paso" at bounding box center [446, 246] width 98 height 18
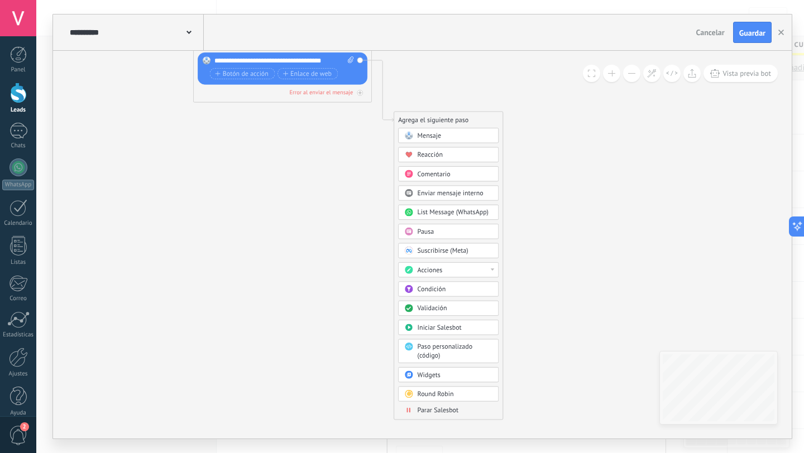
click at [490, 270] on div "Acciones" at bounding box center [455, 270] width 75 height 9
click at [458, 319] on div "Generar formulario" at bounding box center [448, 318] width 99 height 15
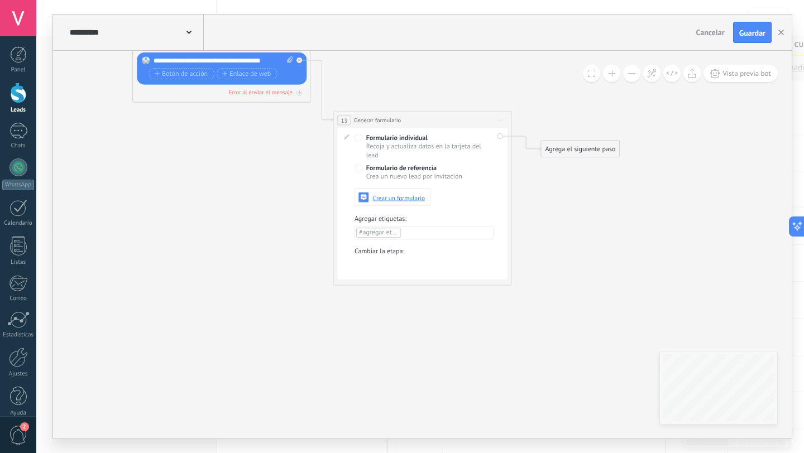
click at [498, 122] on span "Iniciar vista previa aquí Cambiar nombre Duplicar [GEOGRAPHIC_DATA]" at bounding box center [500, 120] width 15 height 13
click at [517, 179] on div "Borrar" at bounding box center [540, 178] width 88 height 15
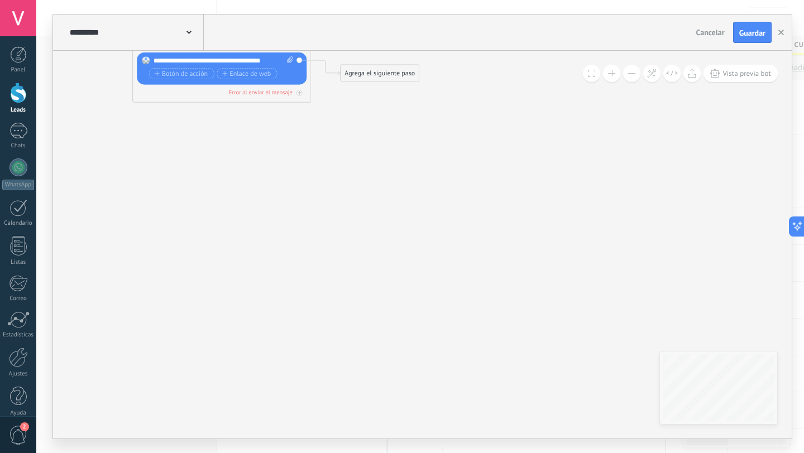
click at [363, 78] on div "Agrega el siguiente paso" at bounding box center [380, 73] width 78 height 15
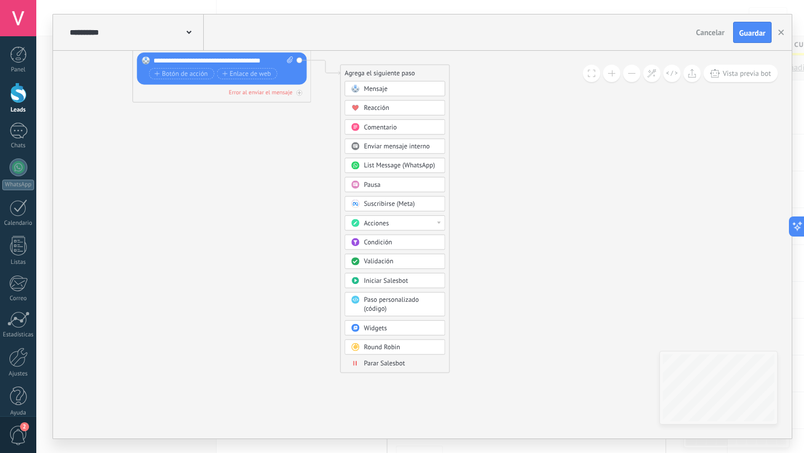
click at [387, 189] on div "Pausa" at bounding box center [401, 185] width 75 height 9
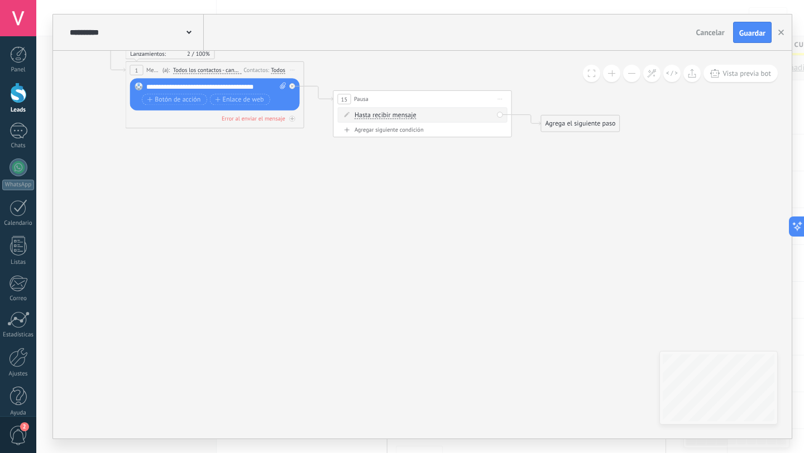
click at [548, 118] on div "Agrega el siguiente paso" at bounding box center [580, 123] width 78 height 15
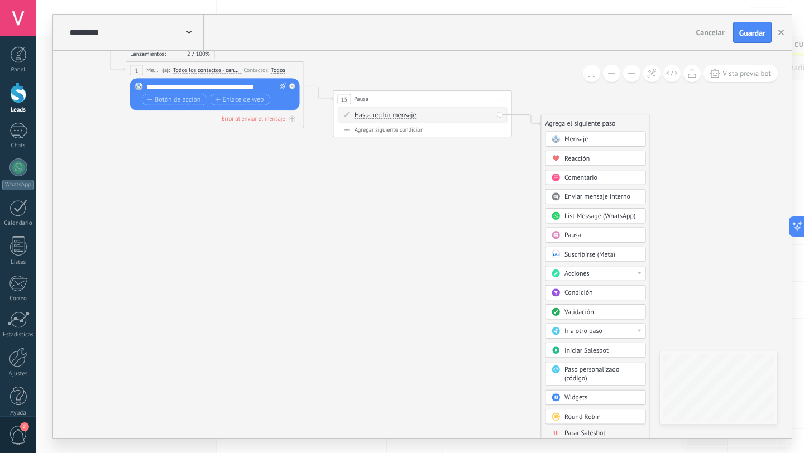
click at [571, 143] on span "Mensaje" at bounding box center [575, 139] width 23 height 8
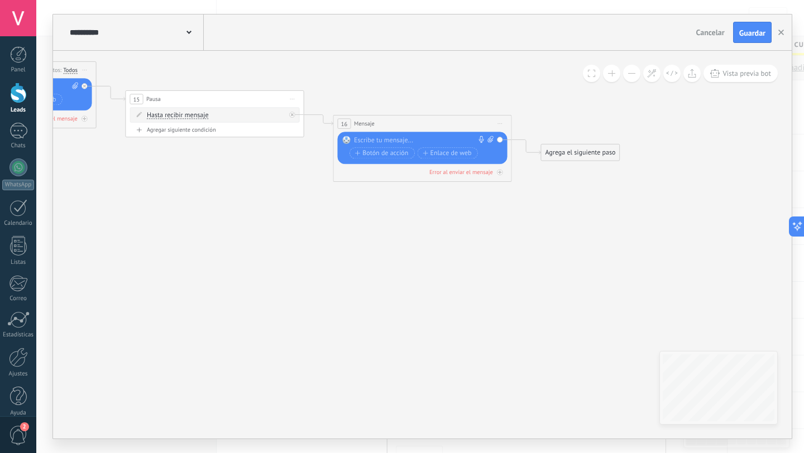
click at [399, 141] on div at bounding box center [420, 140] width 133 height 9
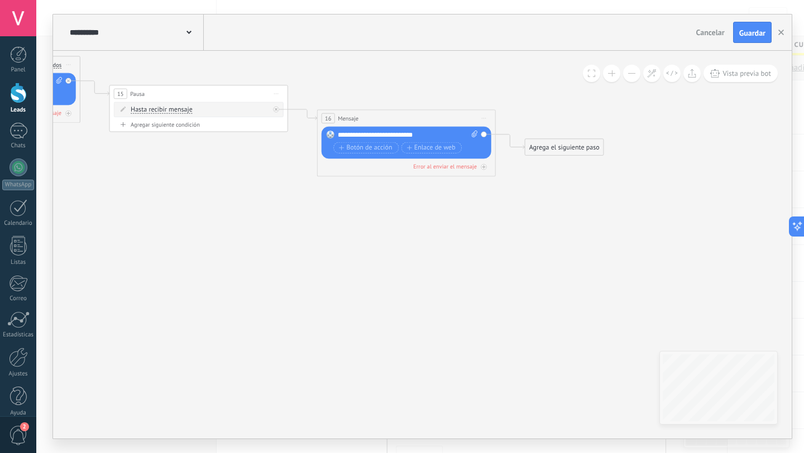
click at [545, 148] on div "Agrega el siguiente paso" at bounding box center [564, 147] width 78 height 15
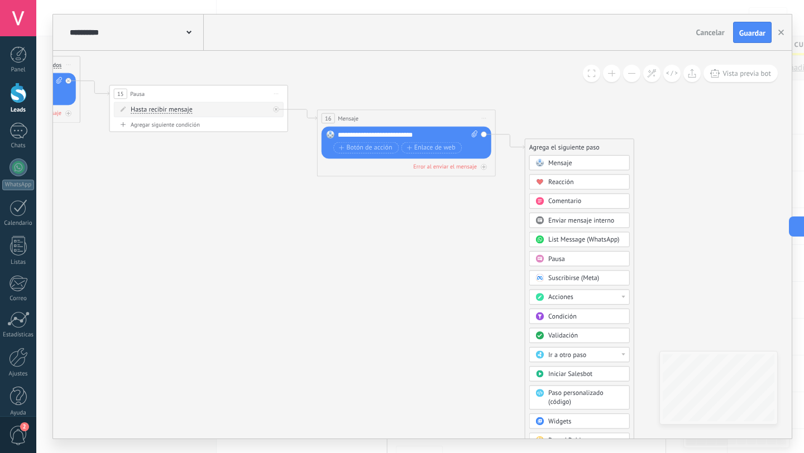
click at [600, 261] on div "Pausa" at bounding box center [585, 259] width 75 height 9
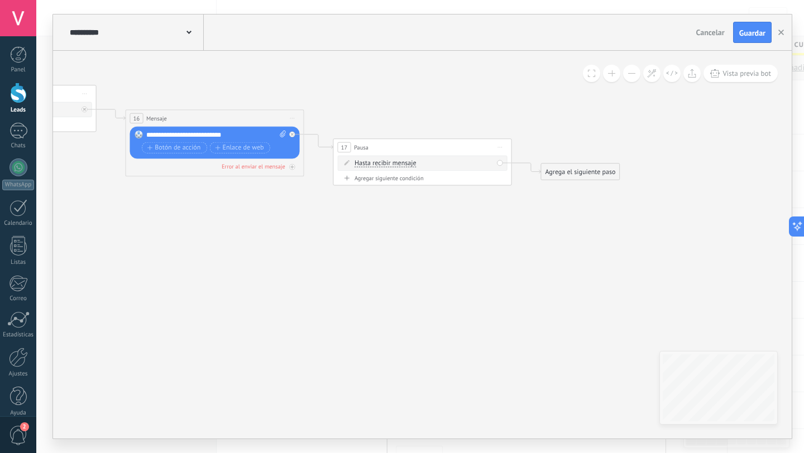
click at [550, 171] on div "Agrega el siguiente paso" at bounding box center [580, 172] width 78 height 15
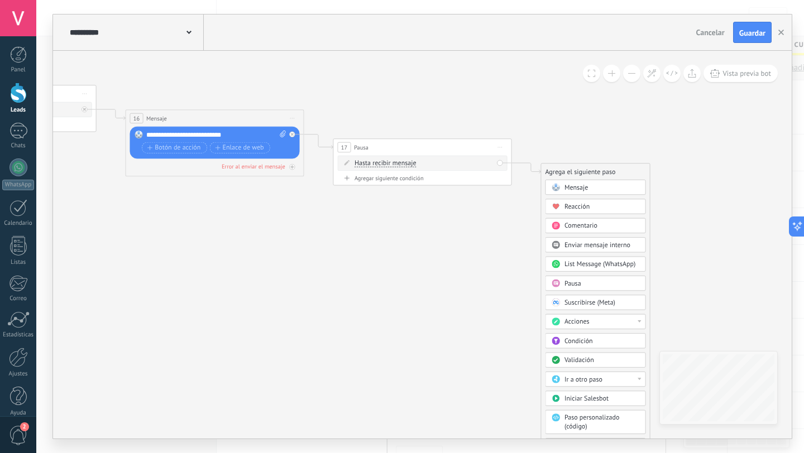
click at [564, 184] on span "Mensaje" at bounding box center [575, 187] width 23 height 8
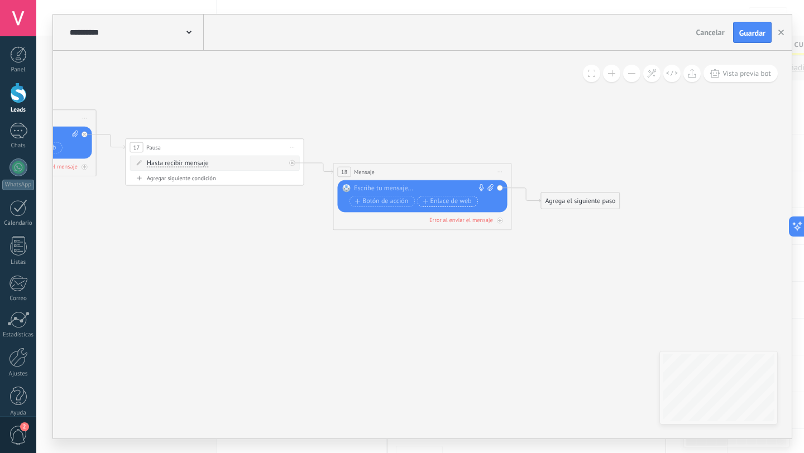
click at [423, 196] on button "Enlace de web" at bounding box center [447, 201] width 60 height 11
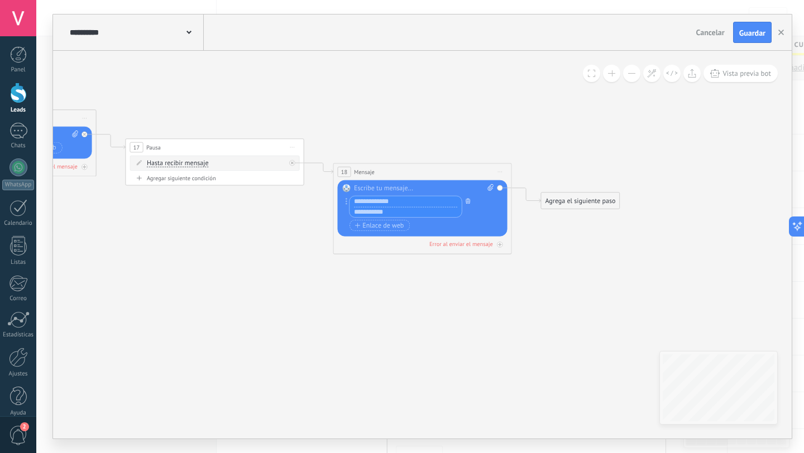
click at [468, 201] on icon "button" at bounding box center [468, 201] width 4 height 6
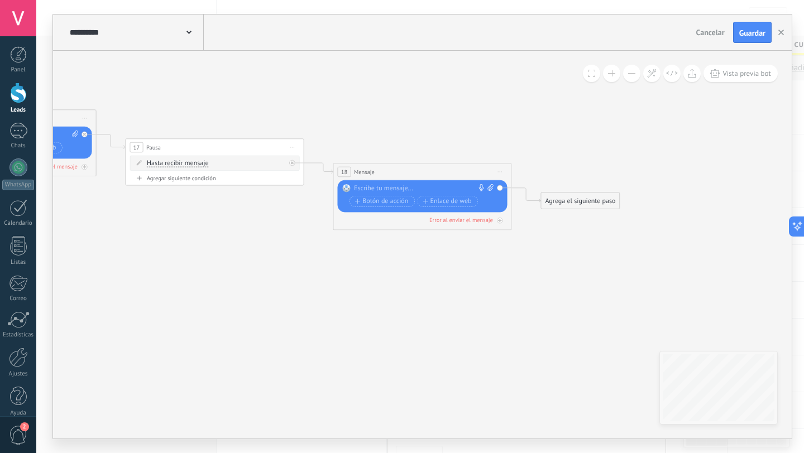
click at [418, 186] on div at bounding box center [420, 188] width 133 height 9
click at [396, 201] on span "Botón de acción" at bounding box center [382, 201] width 54 height 7
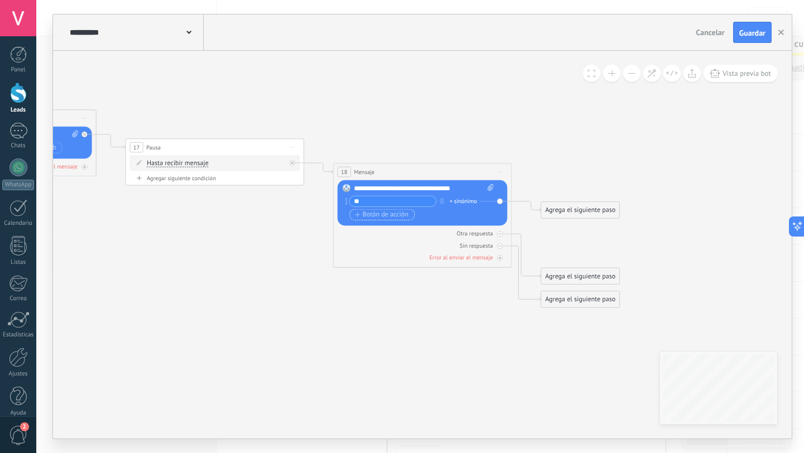
type input "**"
click at [385, 215] on span "Botón de acción" at bounding box center [382, 214] width 54 height 7
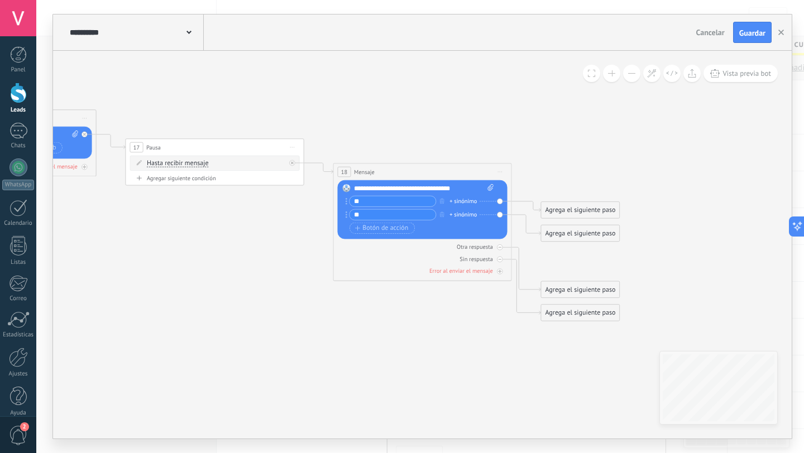
type input "**"
click at [584, 204] on div "Agrega el siguiente paso" at bounding box center [580, 210] width 78 height 15
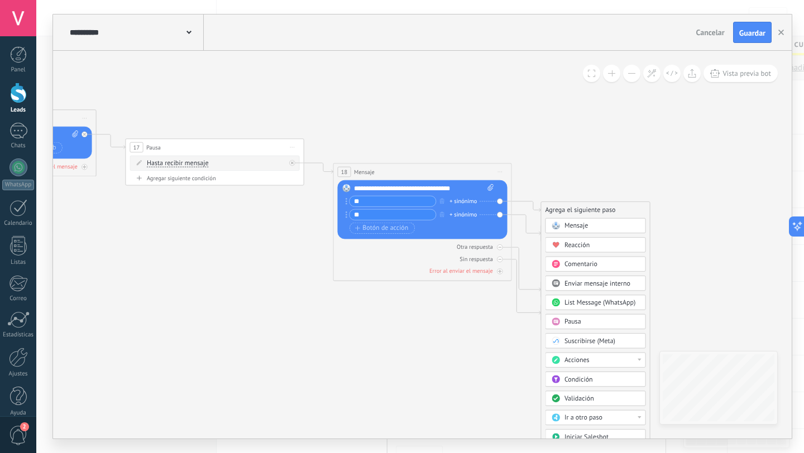
click at [643, 360] on div "Acciones" at bounding box center [595, 360] width 100 height 15
click at [606, 409] on div "Cambiar etapa del lead" at bounding box center [594, 406] width 99 height 15
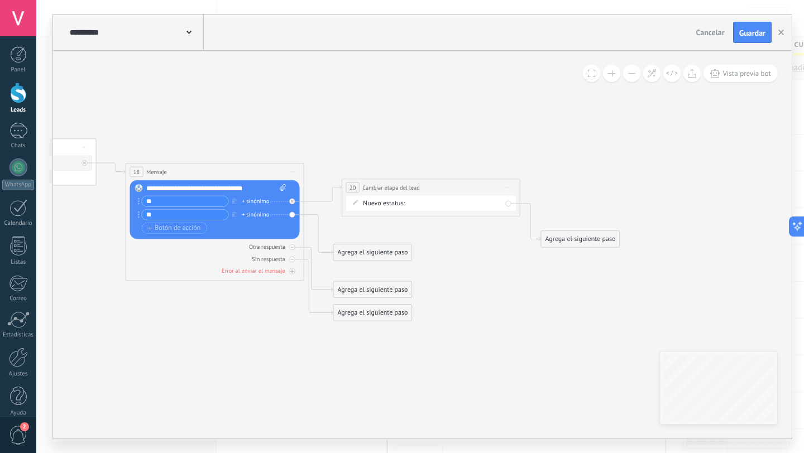
drag, startPoint x: 448, startPoint y: 216, endPoint x: 457, endPoint y: 193, distance: 24.4
click at [457, 193] on div "**********" at bounding box center [431, 187] width 178 height 17
click at [0, 0] on div "Cotización Materiales PAra Construcción Cubicar Seguimiento 01 Seguimiento 02 R…" at bounding box center [0, 0] width 0 height 0
click at [0, 0] on label "Cubicar" at bounding box center [0, 0] width 0 height 0
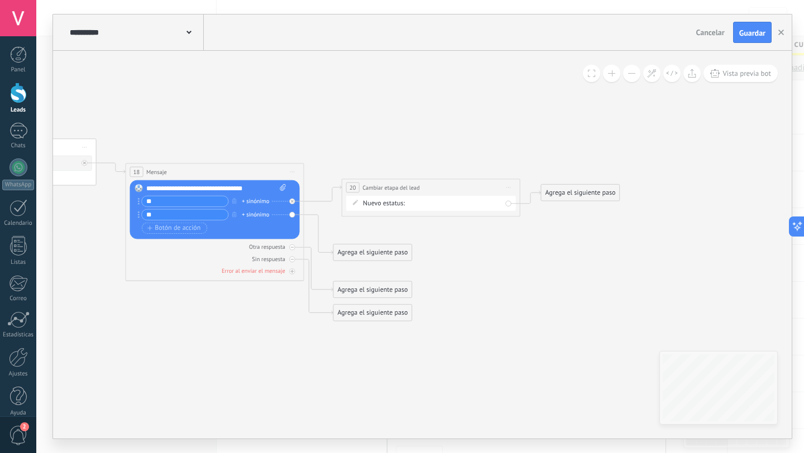
drag, startPoint x: 555, startPoint y: 238, endPoint x: 555, endPoint y: 194, distance: 44.1
click at [555, 193] on div "Agrega el siguiente paso" at bounding box center [580, 192] width 78 height 15
click at [555, 194] on div "Agrega el siguiente paso" at bounding box center [580, 194] width 78 height 15
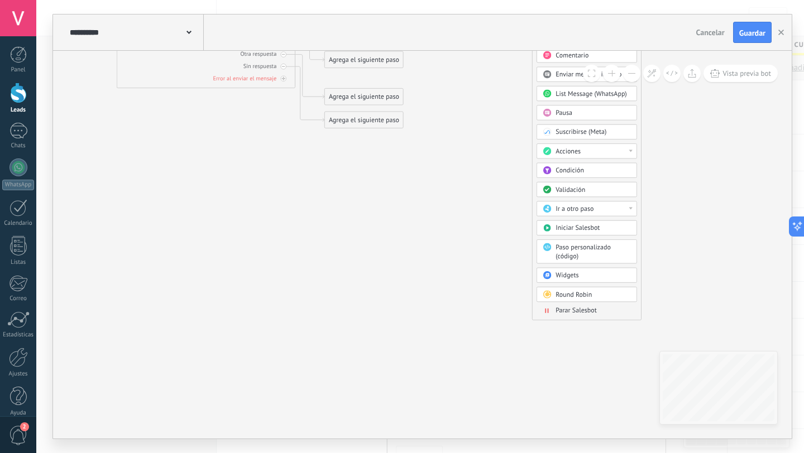
click at [567, 310] on span "Parar Salesbot" at bounding box center [575, 310] width 41 height 8
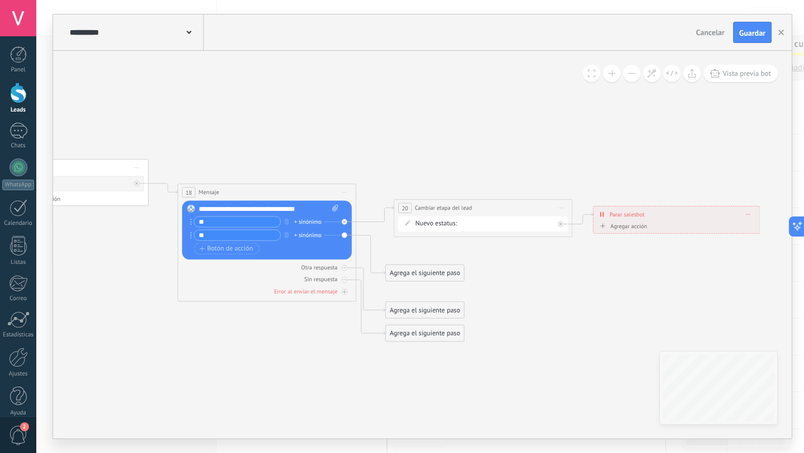
click at [421, 267] on div "Agrega el siguiente paso" at bounding box center [425, 273] width 78 height 15
click at [433, 287] on div "Mensaje" at bounding box center [446, 289] width 75 height 9
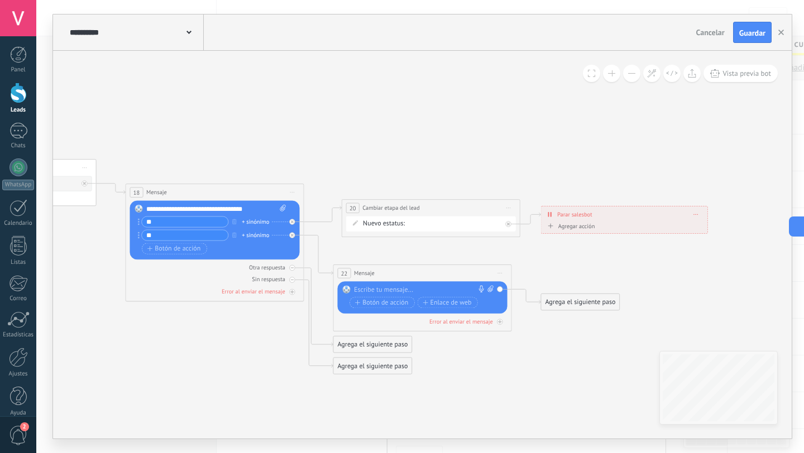
click at [413, 289] on div at bounding box center [420, 290] width 133 height 9
click at [146, 209] on div "**********" at bounding box center [216, 209] width 140 height 9
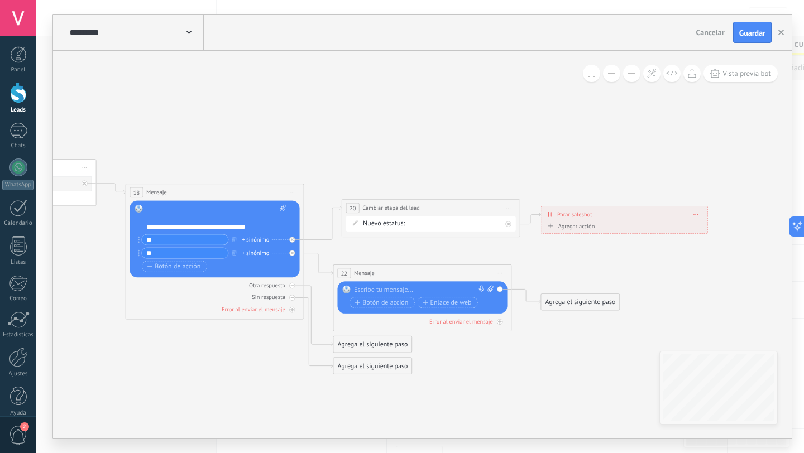
click at [194, 207] on div at bounding box center [211, 209] width 131 height 9
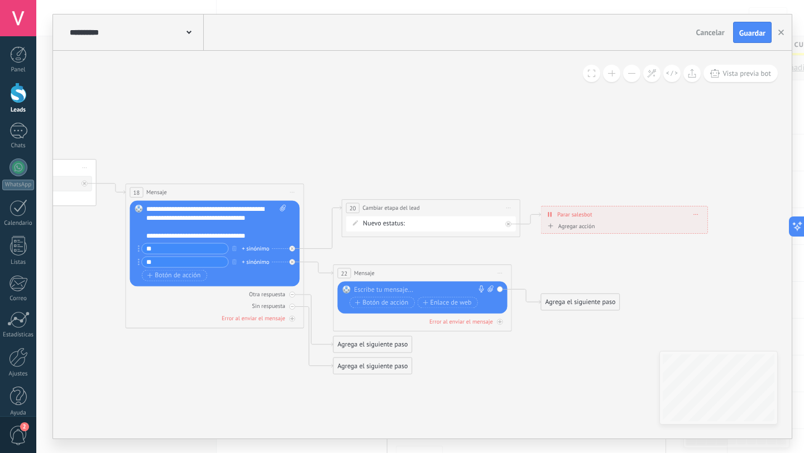
click at [153, 217] on div "**********" at bounding box center [211, 214] width 131 height 18
click at [387, 289] on div at bounding box center [420, 290] width 133 height 9
click at [499, 270] on span "Iniciar vista previa aquí Cambiar nombre Duplicar [GEOGRAPHIC_DATA]" at bounding box center [500, 273] width 15 height 13
click at [517, 329] on div "Borrar" at bounding box center [540, 331] width 88 height 15
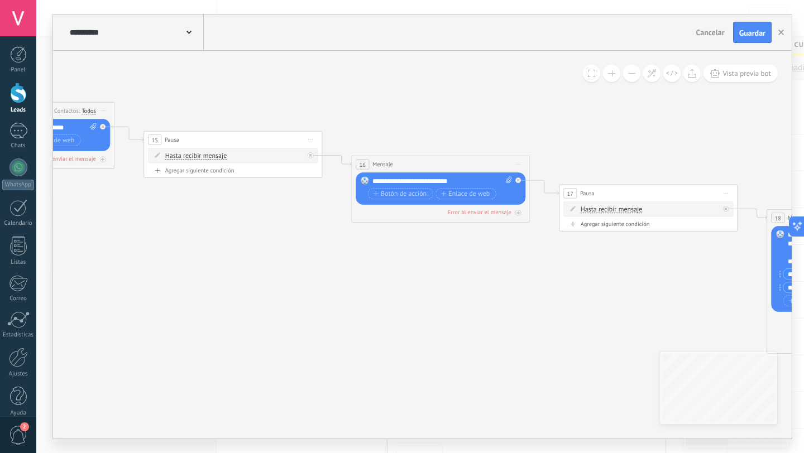
click at [741, 47] on div "**********" at bounding box center [422, 33] width 739 height 36
click at [744, 40] on button "Guardar" at bounding box center [752, 32] width 39 height 21
click at [780, 33] on icon "button" at bounding box center [781, 33] width 6 height 6
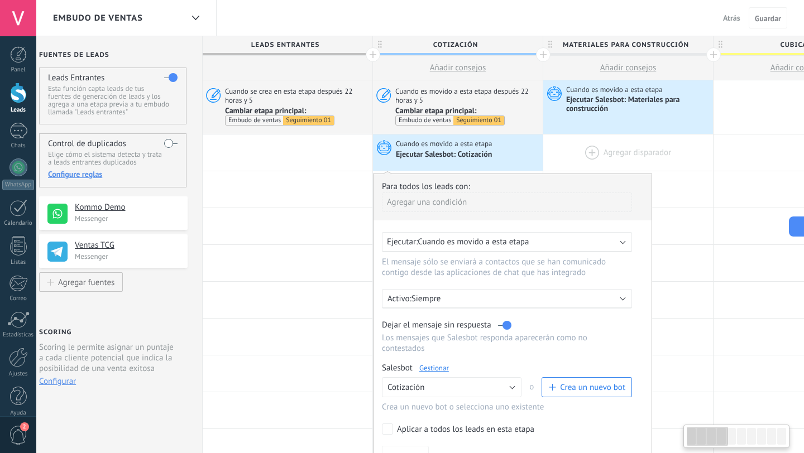
scroll to position [0, 15]
click at [426, 153] on div "Ejecutar Salesbot: Cotización" at bounding box center [444, 155] width 98 height 10
click at [434, 368] on link "Gestionar" at bounding box center [433, 367] width 30 height 9
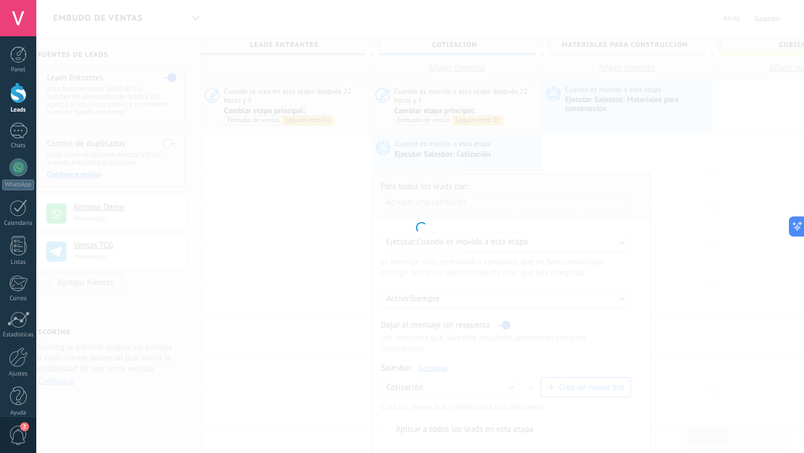
type input "**********"
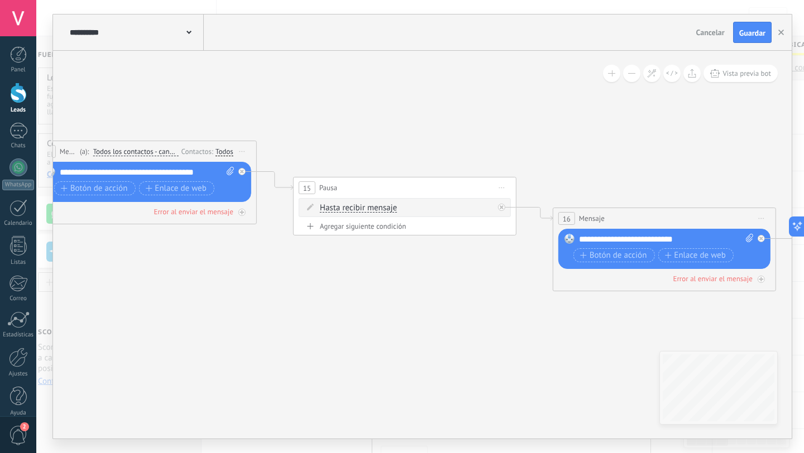
click at [373, 210] on span "Hasta recibir mensaje" at bounding box center [358, 208] width 77 height 9
click at [373, 210] on button "Hasta recibir mensaje" at bounding box center [384, 208] width 140 height 20
click at [365, 224] on span "Temporizador" at bounding box center [375, 228] width 135 height 11
click at [372, 209] on span ": * horas * min * sec" at bounding box center [403, 208] width 70 height 11
click at [336, 211] on span "Temporizador" at bounding box center [344, 208] width 49 height 9
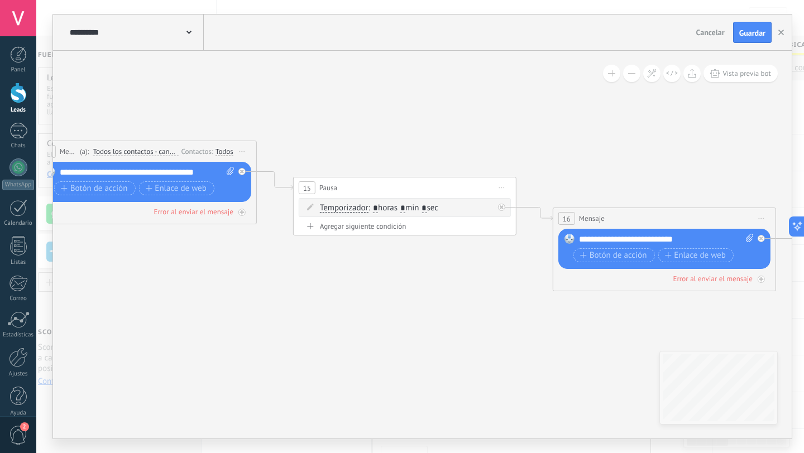
click at [336, 211] on button "Temporizador" at bounding box center [384, 208] width 140 height 20
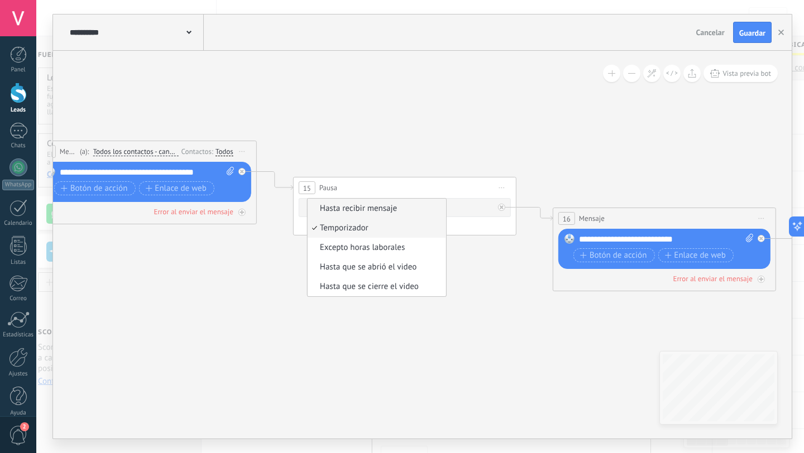
click at [348, 206] on span "Hasta recibir mensaje" at bounding box center [375, 208] width 135 height 11
click at [343, 226] on div "Agregar siguiente condición" at bounding box center [405, 226] width 212 height 9
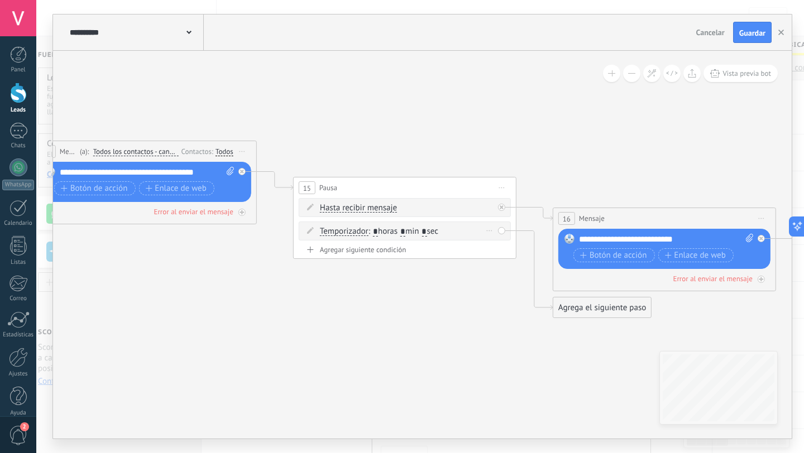
click at [488, 229] on div "Borrar" at bounding box center [489, 231] width 12 height 16
click at [493, 243] on icon at bounding box center [494, 246] width 6 height 7
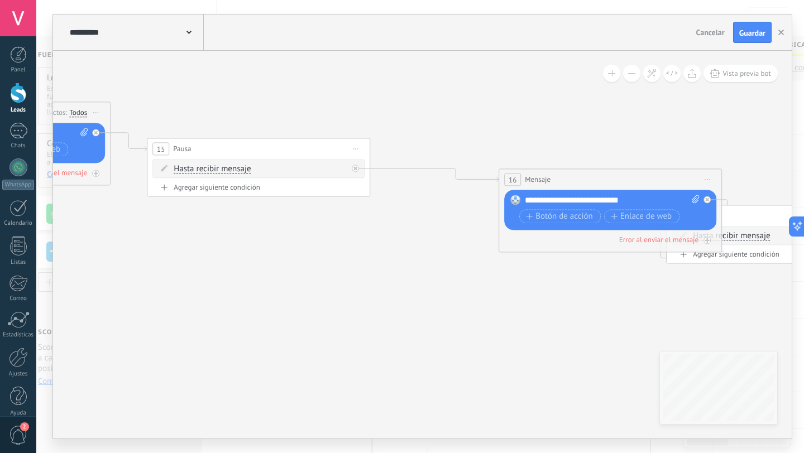
drag, startPoint x: 437, startPoint y: 171, endPoint x: 529, endPoint y: 171, distance: 92.1
click at [529, 171] on div "16 Mensaje ******* (a): Todos los contactos - canales seleccionados Todos los c…" at bounding box center [610, 179] width 222 height 21
click at [247, 186] on div "Agregar siguiente condición" at bounding box center [258, 187] width 212 height 9
drag, startPoint x: 420, startPoint y: 199, endPoint x: 404, endPoint y: 203, distance: 16.1
click at [404, 203] on div "Agrega el siguiente paso" at bounding box center [419, 207] width 98 height 18
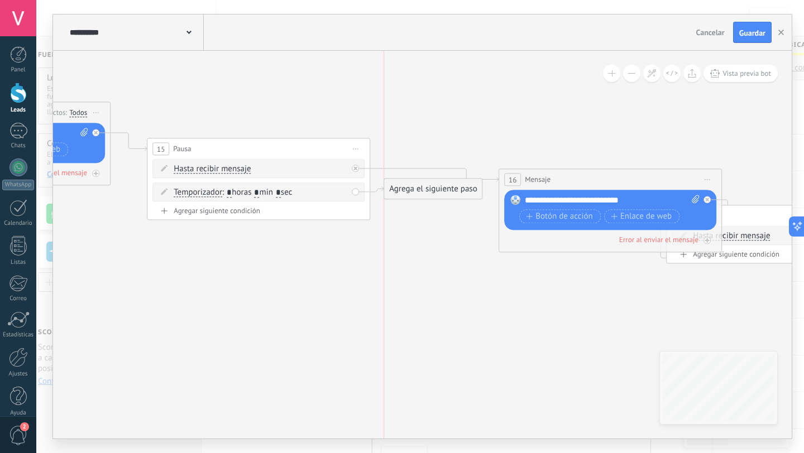
drag, startPoint x: 434, startPoint y: 228, endPoint x: 448, endPoint y: 181, distance: 48.9
click at [448, 181] on div "Agrega el siguiente paso" at bounding box center [433, 189] width 98 height 18
click at [342, 193] on div "Borrar" at bounding box center [343, 192] width 12 height 16
click at [346, 204] on icon at bounding box center [347, 207] width 7 height 7
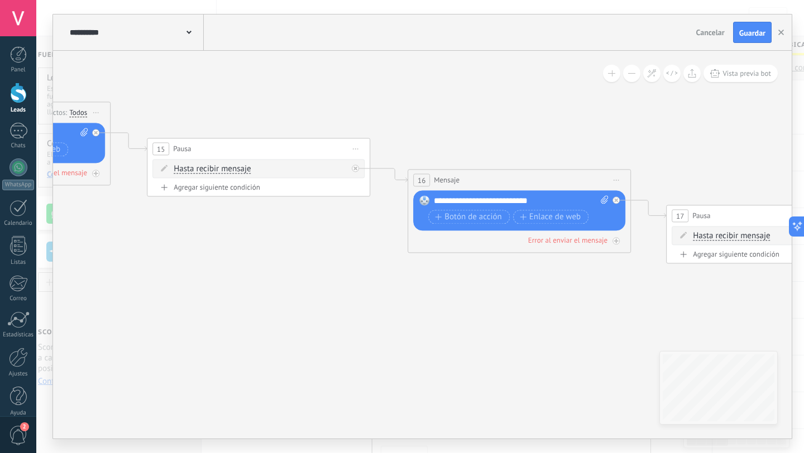
drag, startPoint x: 574, startPoint y: 172, endPoint x: 483, endPoint y: 173, distance: 91.0
click at [483, 173] on div "16 Mensaje ******* (a): Todos los contactos - canales seleccionados Todos los c…" at bounding box center [519, 180] width 222 height 21
click at [426, 180] on div "16" at bounding box center [421, 180] width 17 height 13
click at [422, 180] on span "16" at bounding box center [422, 180] width 8 height 9
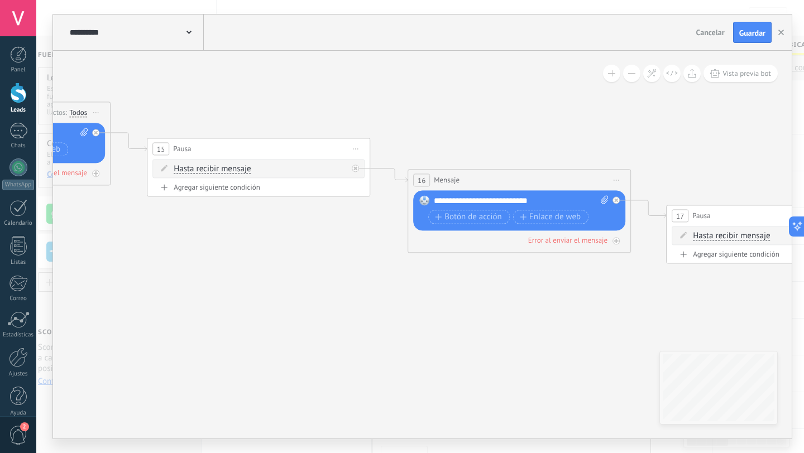
click at [422, 180] on span "16" at bounding box center [422, 180] width 8 height 9
click at [616, 183] on span "Iniciar vista previa aquí Cambiar nombre Duplicar [GEOGRAPHIC_DATA]" at bounding box center [616, 180] width 18 height 16
click at [535, 157] on icon at bounding box center [705, 266] width 2456 height 960
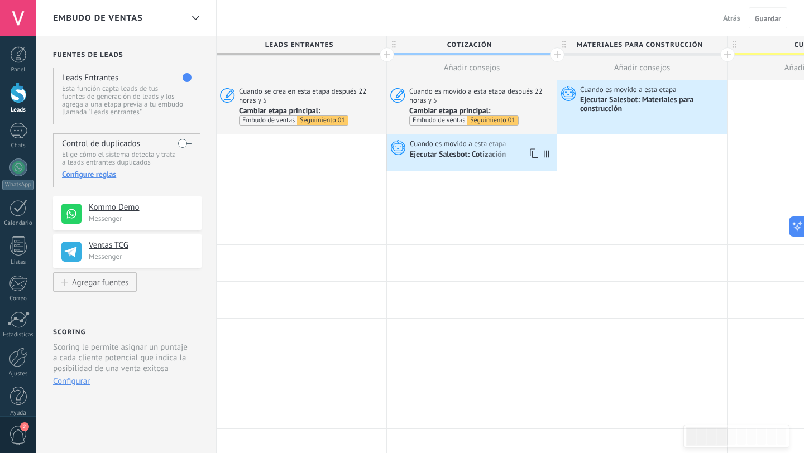
click at [476, 155] on div "Ejecutar Salesbot: Cotización" at bounding box center [459, 155] width 98 height 10
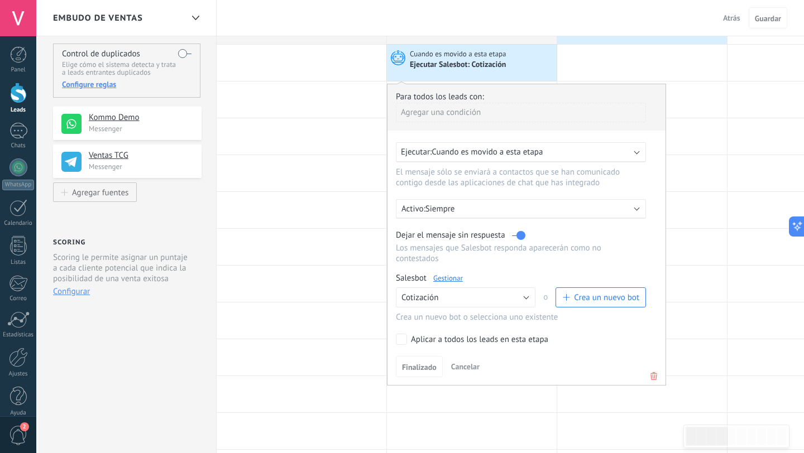
scroll to position [89, 0]
click at [452, 276] on link "Gestionar" at bounding box center [448, 278] width 30 height 9
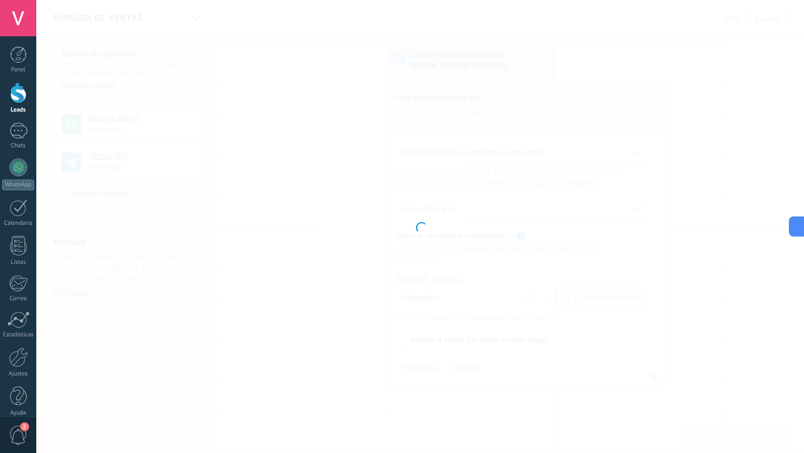
type input "**********"
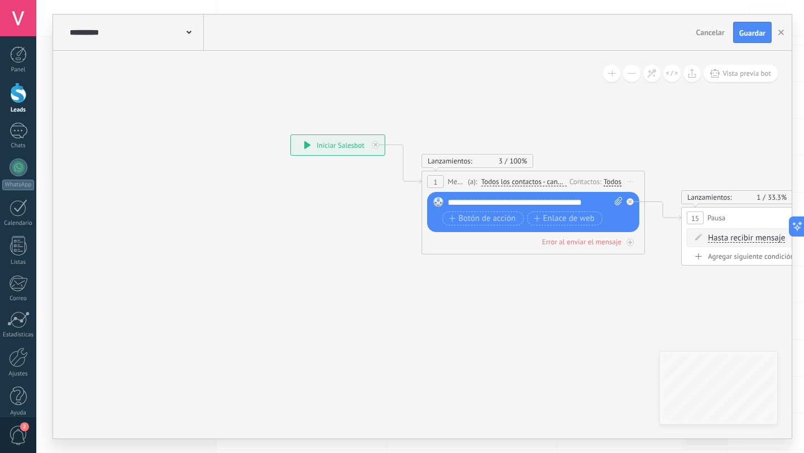
click at [448, 203] on div "**********" at bounding box center [535, 202] width 175 height 11
drag, startPoint x: 476, startPoint y: 202, endPoint x: 442, endPoint y: 202, distance: 34.1
click at [442, 202] on div "Reemplazar Quitar Convertir a mensaje de voz Arrastre la imagen aquí para adjun…" at bounding box center [533, 212] width 212 height 40
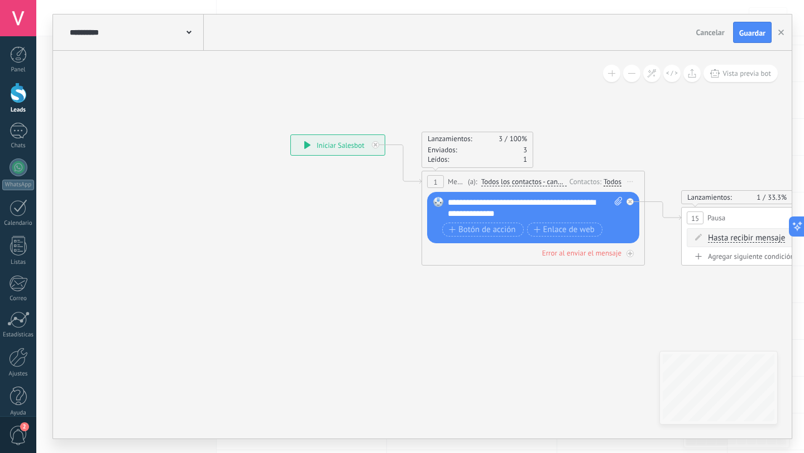
click at [534, 203] on div "**********" at bounding box center [535, 208] width 175 height 22
click at [521, 202] on div "**********" at bounding box center [535, 208] width 175 height 22
click at [536, 205] on div "**********" at bounding box center [535, 208] width 175 height 22
click at [639, 157] on div "Lanzamientos: 3 100% Enviados: 3 Leídos: 1" at bounding box center [532, 150] width 223 height 36
click at [743, 31] on span "Guardar" at bounding box center [752, 33] width 26 height 8
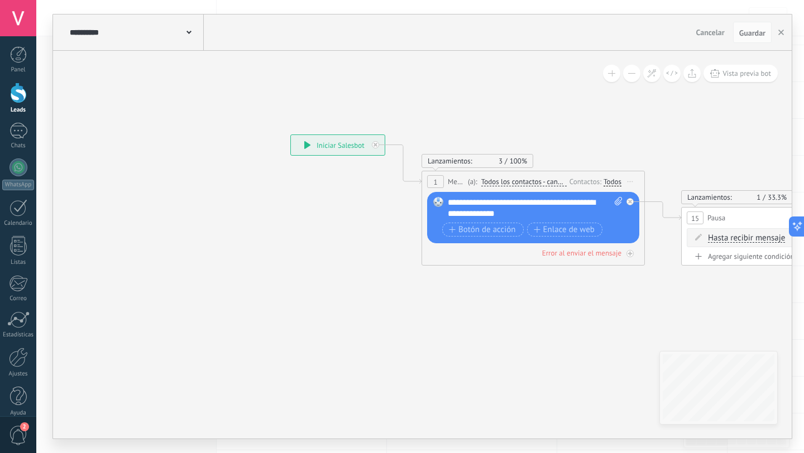
click at [613, 180] on div "Todos" at bounding box center [612, 182] width 18 height 9
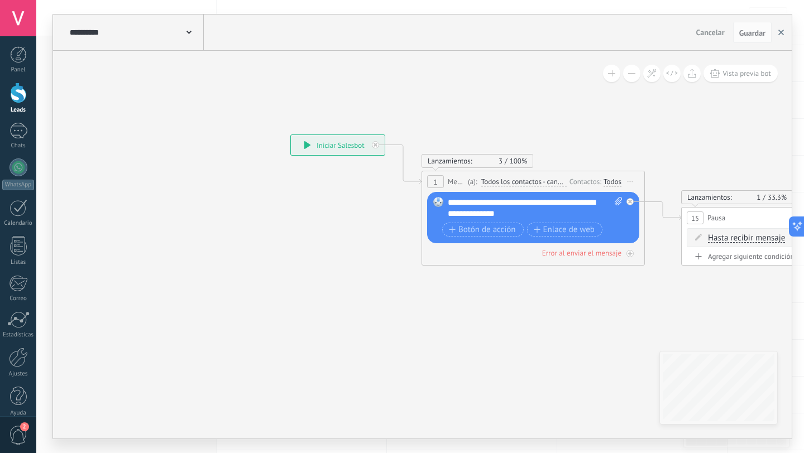
click at [785, 35] on button "button" at bounding box center [781, 32] width 17 height 21
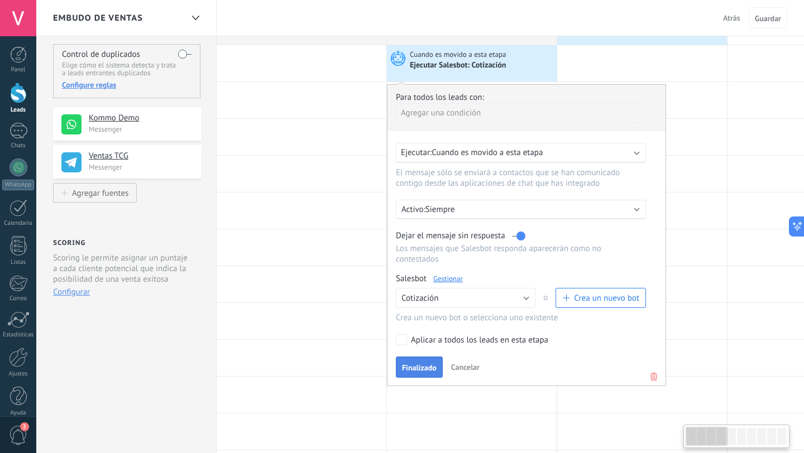
click at [409, 361] on button "Finalizado" at bounding box center [419, 367] width 47 height 21
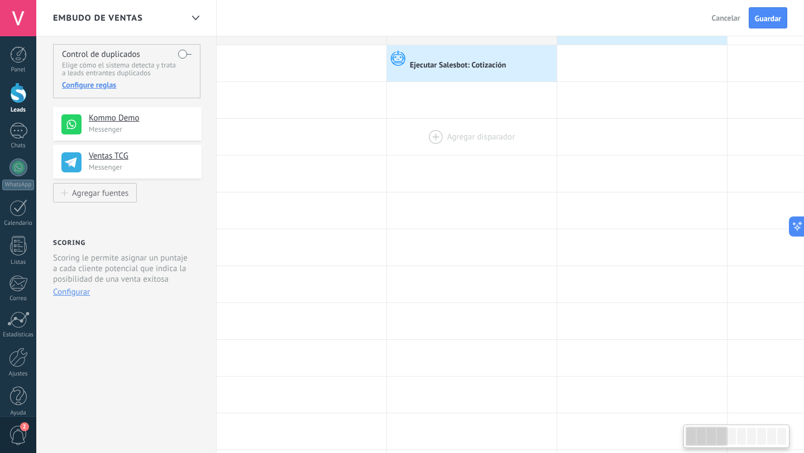
scroll to position [0, 0]
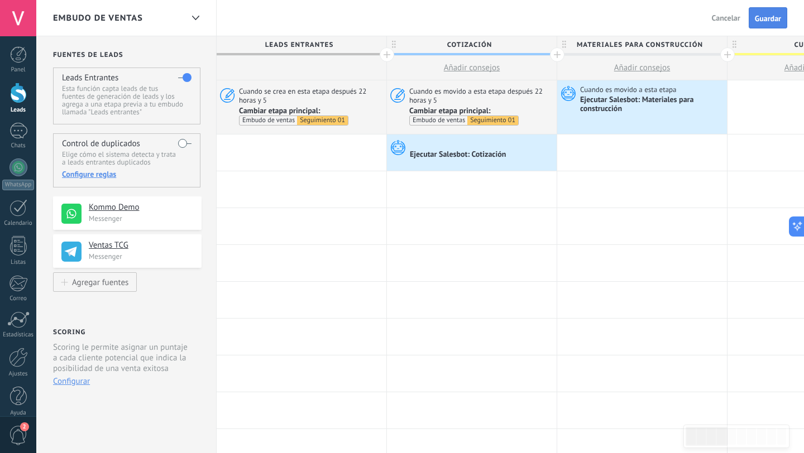
click at [758, 15] on span "Guardar" at bounding box center [768, 19] width 26 height 8
click at [478, 157] on div "Ejecutar Salesbot: Cotización" at bounding box center [459, 155] width 98 height 10
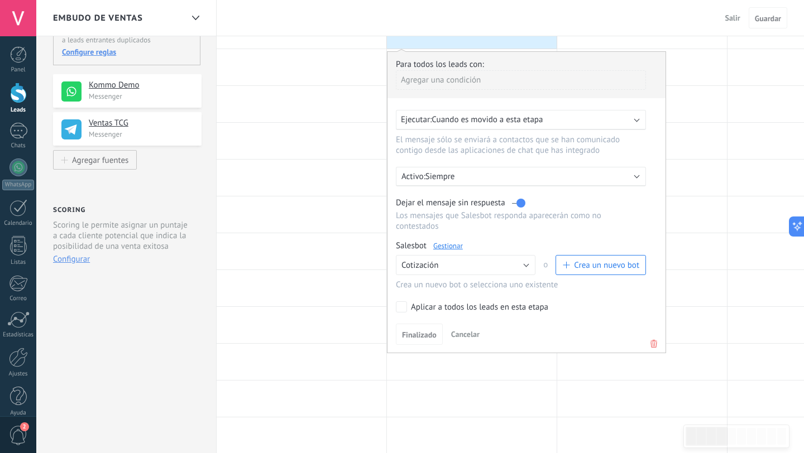
scroll to position [102, 0]
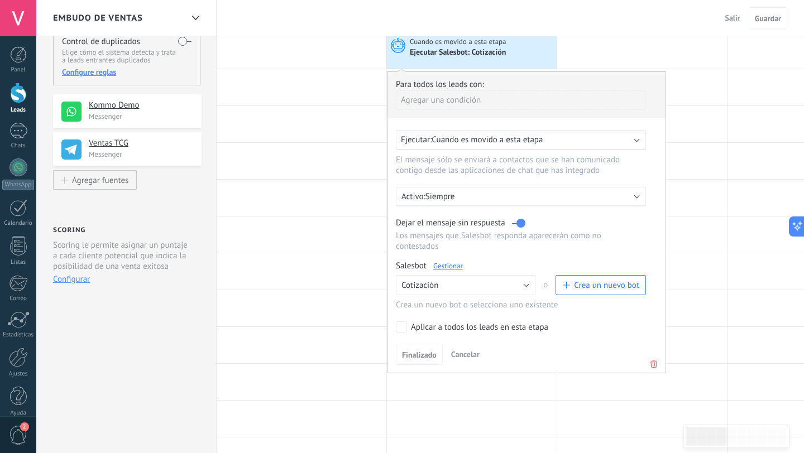
click at [656, 362] on icon at bounding box center [654, 363] width 12 height 13
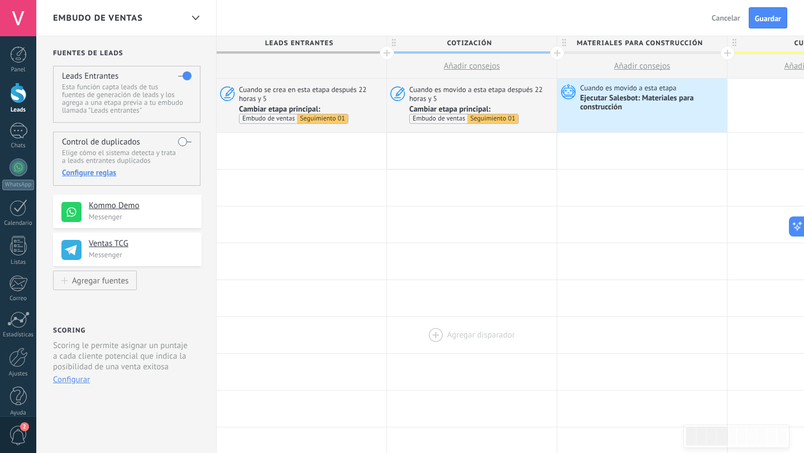
scroll to position [0, 0]
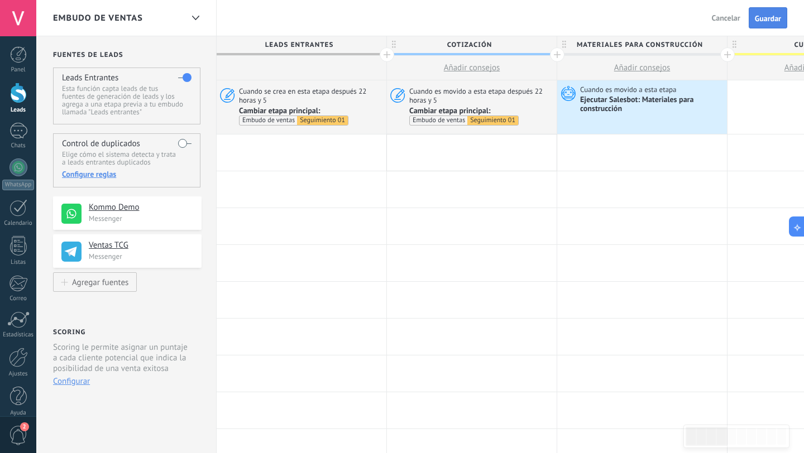
click at [765, 12] on button "Guardar" at bounding box center [768, 17] width 39 height 21
click at [734, 19] on span "Salir" at bounding box center [732, 18] width 15 height 10
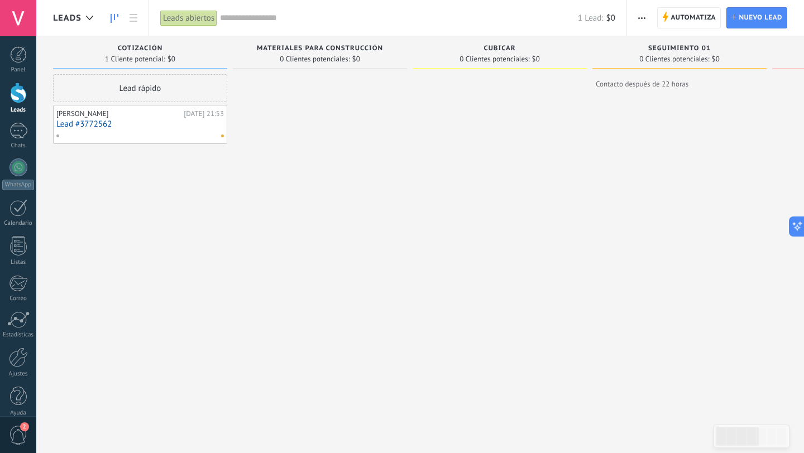
click at [91, 122] on link "Lead #3772562" at bounding box center [139, 123] width 167 height 9
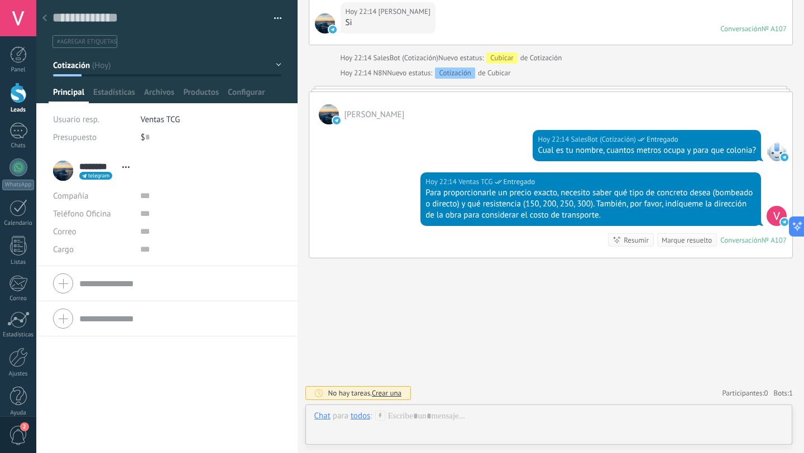
scroll to position [3135, 0]
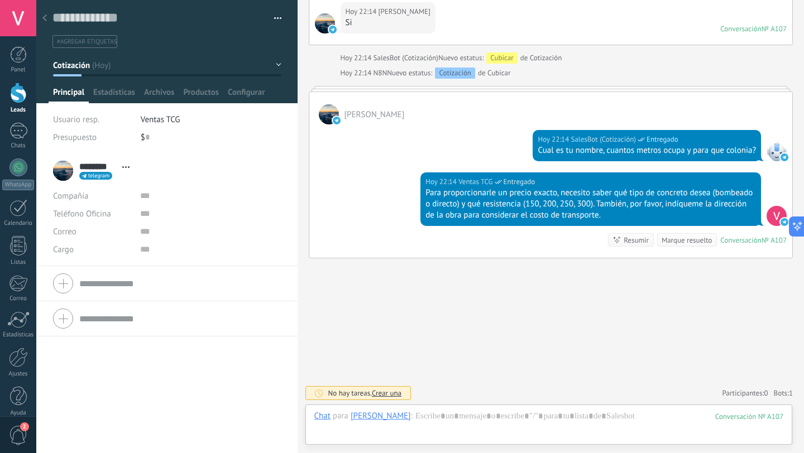
click at [275, 19] on span "button" at bounding box center [278, 20] width 8 height 2
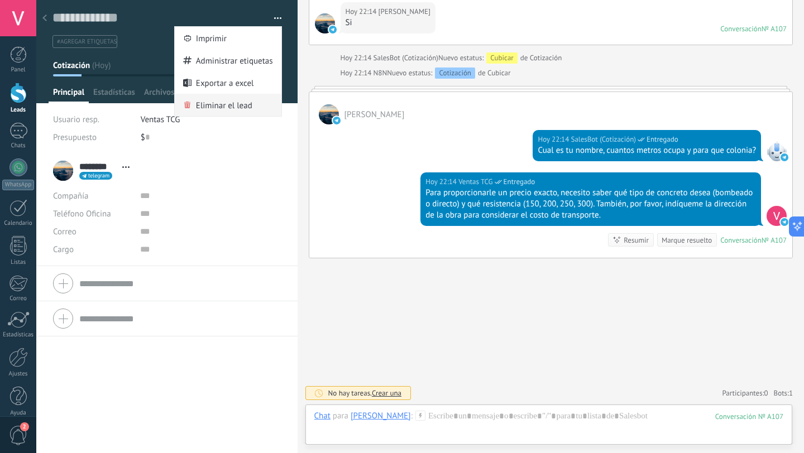
click at [214, 102] on span "Eliminar el lead" at bounding box center [224, 105] width 56 height 22
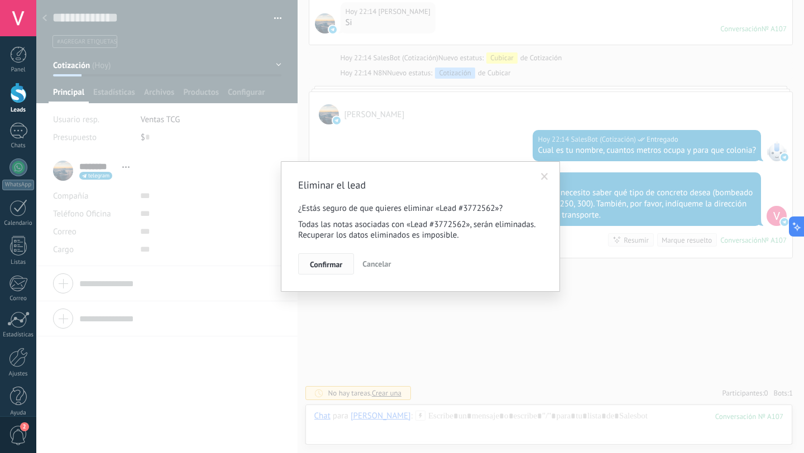
click at [329, 268] on span "Confirmar" at bounding box center [326, 265] width 32 height 8
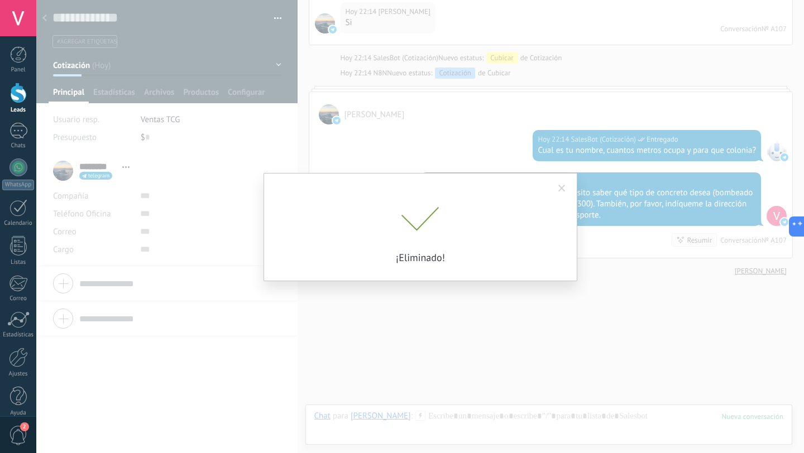
scroll to position [3153, 0]
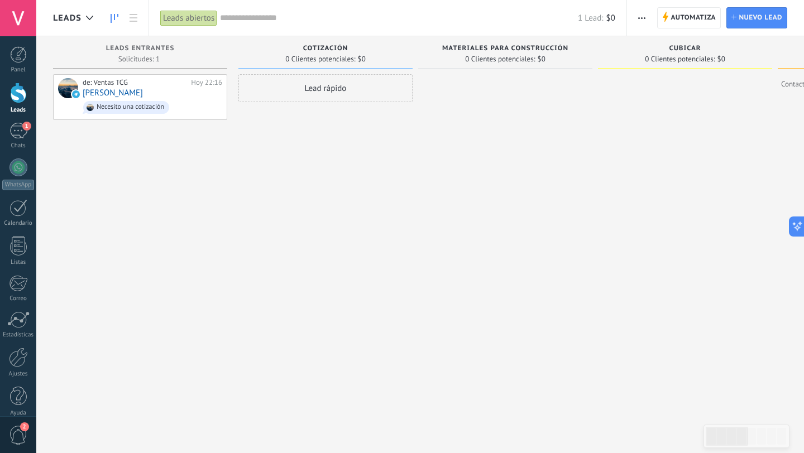
click at [328, 49] on span "Cotización" at bounding box center [325, 49] width 45 height 8
click at [18, 433] on span "2" at bounding box center [18, 436] width 19 height 20
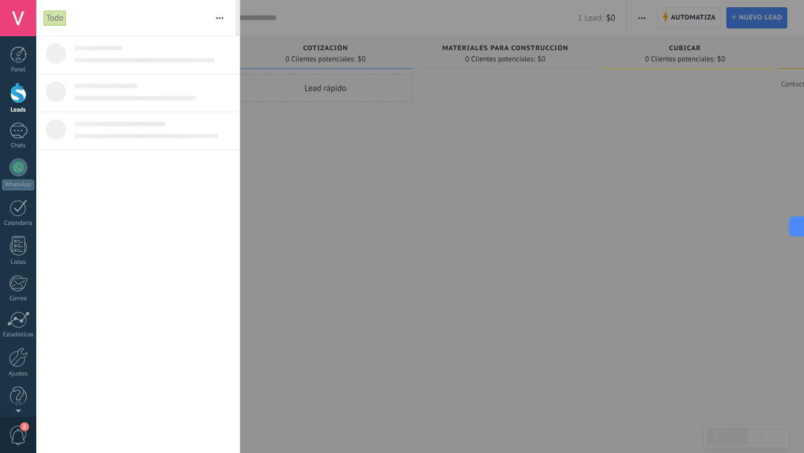
click at [316, 142] on div at bounding box center [402, 226] width 804 height 453
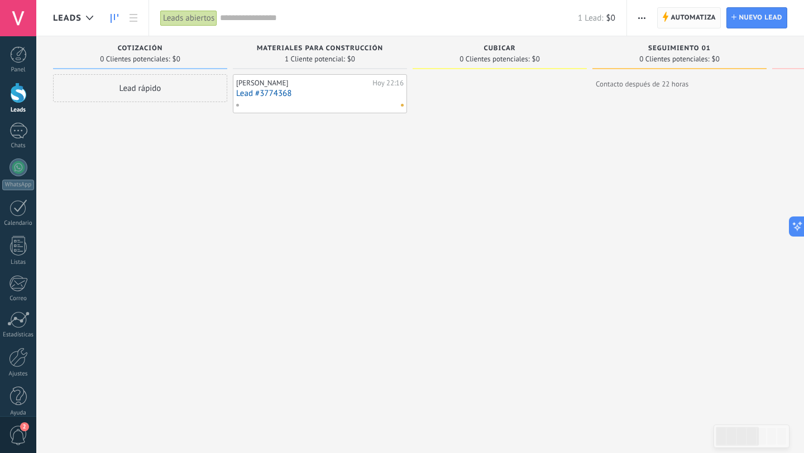
click at [677, 21] on span "Automatiza" at bounding box center [692, 18] width 45 height 20
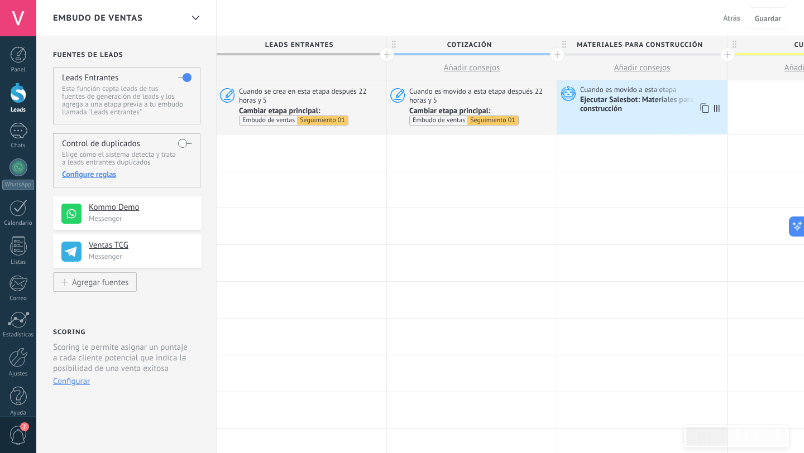
click at [630, 115] on div "Cuando es movido a esta etapa Ejecutar Salesbot: Materiales para construcción" at bounding box center [642, 107] width 170 height 54
click at [608, 98] on div "Ejecutar Salesbot: Materiales para construcción" at bounding box center [652, 104] width 144 height 19
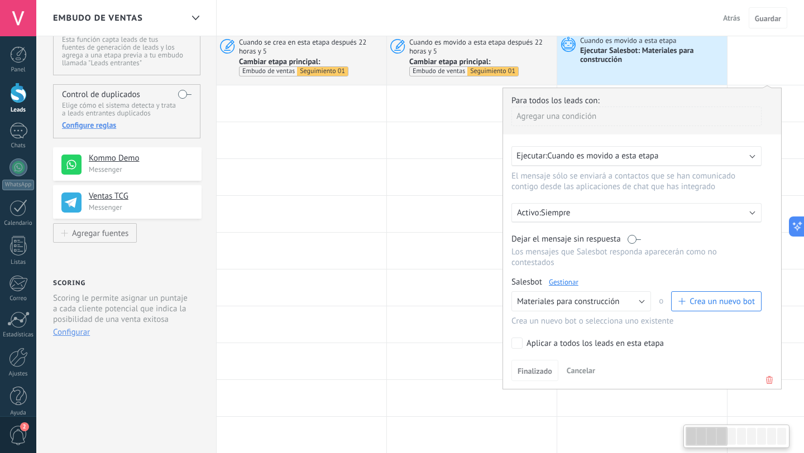
scroll to position [50, 0]
click at [770, 375] on icon at bounding box center [769, 378] width 12 height 13
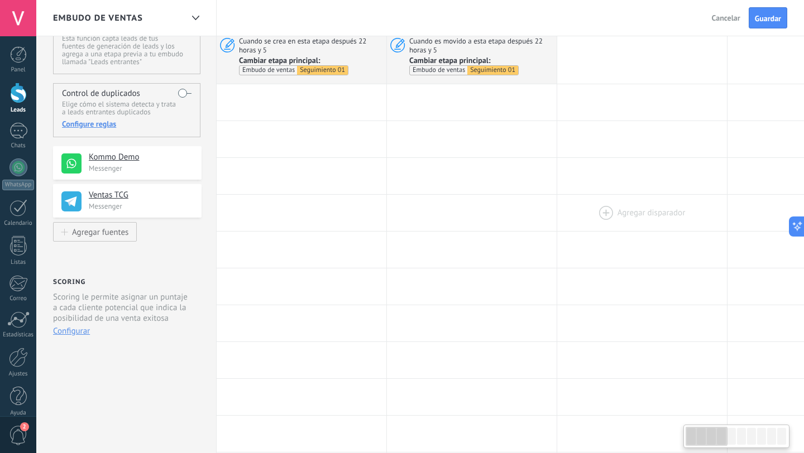
scroll to position [0, 0]
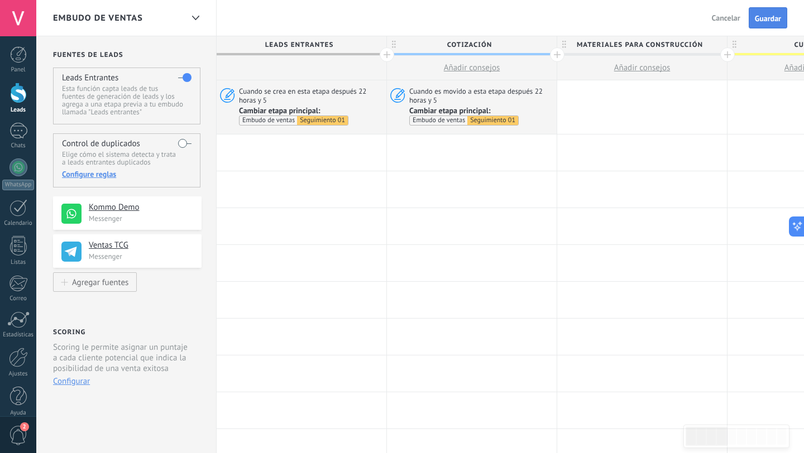
click at [755, 21] on span "Guardar" at bounding box center [768, 19] width 26 height 8
click at [758, 22] on span "Guardar" at bounding box center [768, 19] width 26 height 8
click at [725, 17] on span "Salir" at bounding box center [732, 18] width 15 height 10
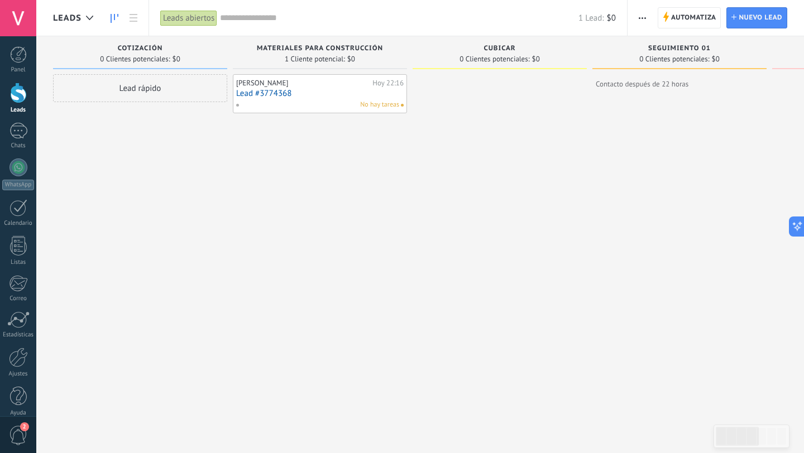
click at [256, 94] on link "Lead #3774368" at bounding box center [319, 93] width 167 height 9
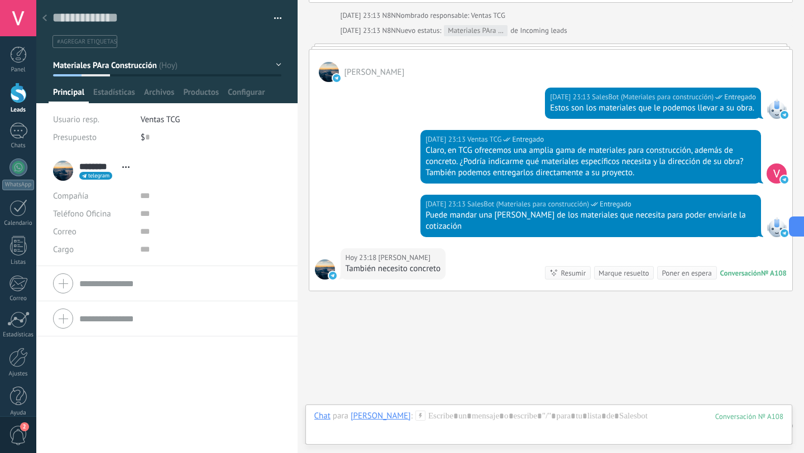
scroll to position [3146, 0]
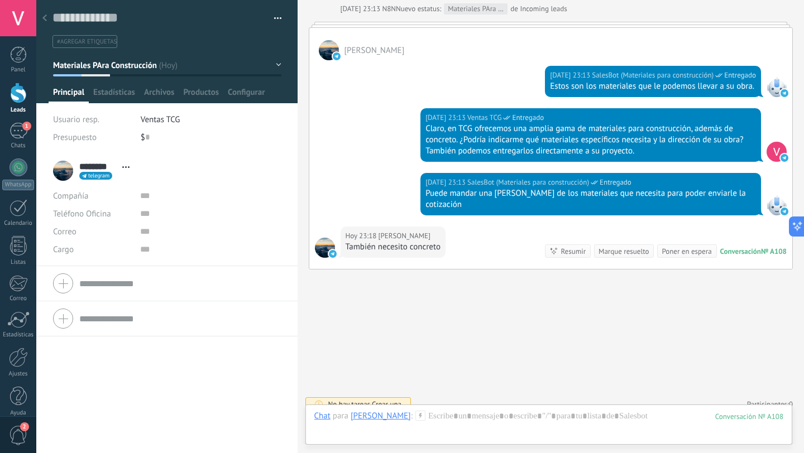
click at [47, 21] on div at bounding box center [45, 19] width 16 height 22
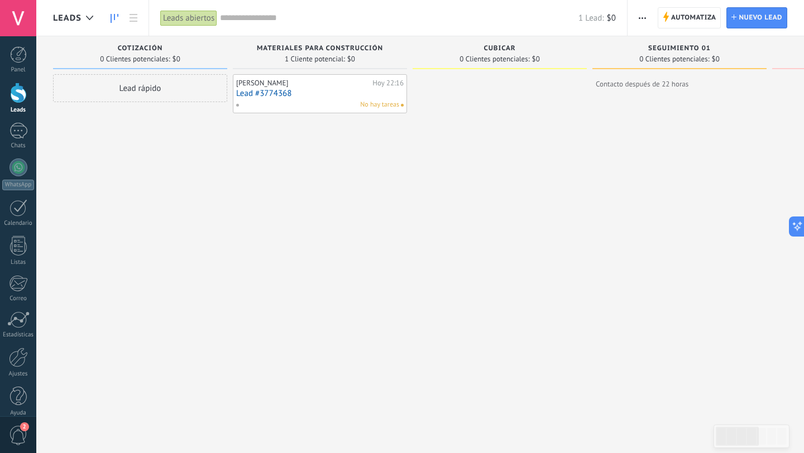
click at [125, 82] on div "Lead rápido" at bounding box center [140, 88] width 174 height 28
click at [299, 159] on div "[PERSON_NAME][DATE] 22:16 Lead #3774368 No hay tareas" at bounding box center [320, 241] width 174 height 334
click at [132, 237] on button "Cancelar" at bounding box center [117, 237] width 37 height 17
click at [335, 100] on div at bounding box center [318, 105] width 164 height 10
click at [269, 92] on link "Lead #3774368" at bounding box center [319, 93] width 167 height 9
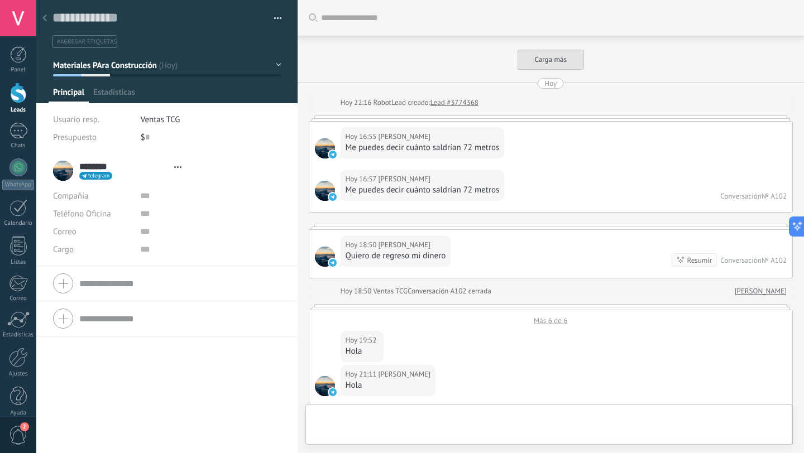
click at [275, 20] on span "button" at bounding box center [278, 20] width 8 height 2
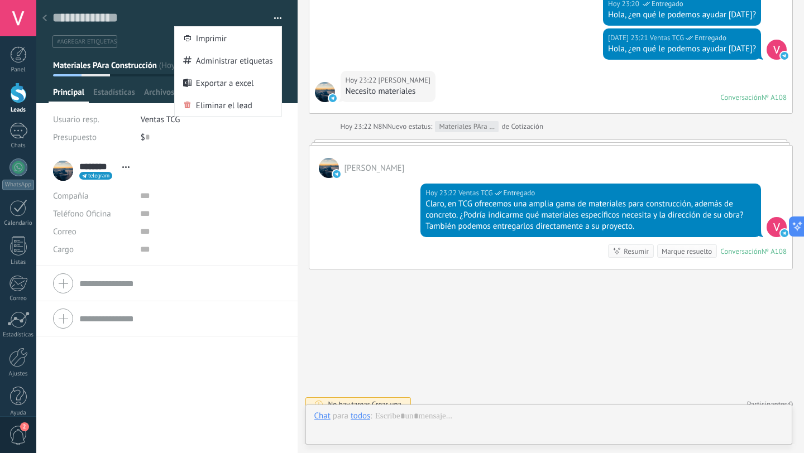
scroll to position [17, 0]
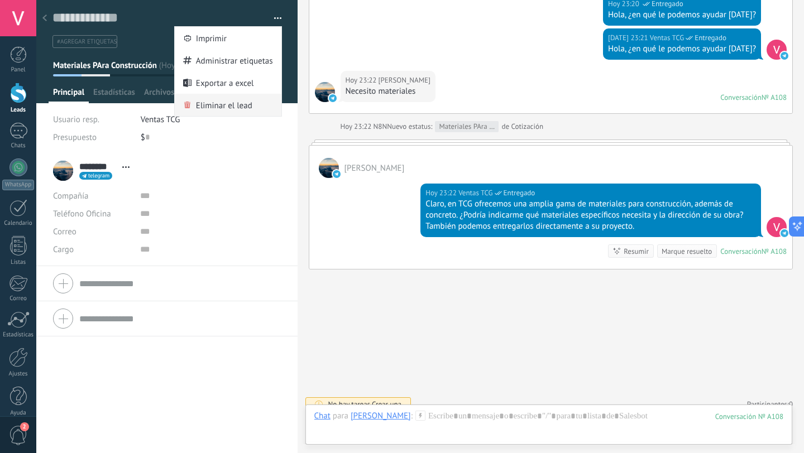
click at [229, 103] on span "Eliminar el lead" at bounding box center [224, 105] width 56 height 22
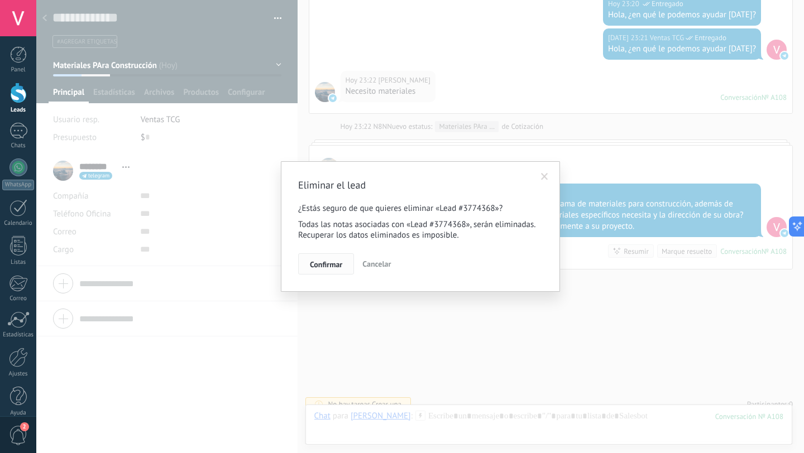
click at [333, 261] on span "Confirmar" at bounding box center [326, 265] width 32 height 8
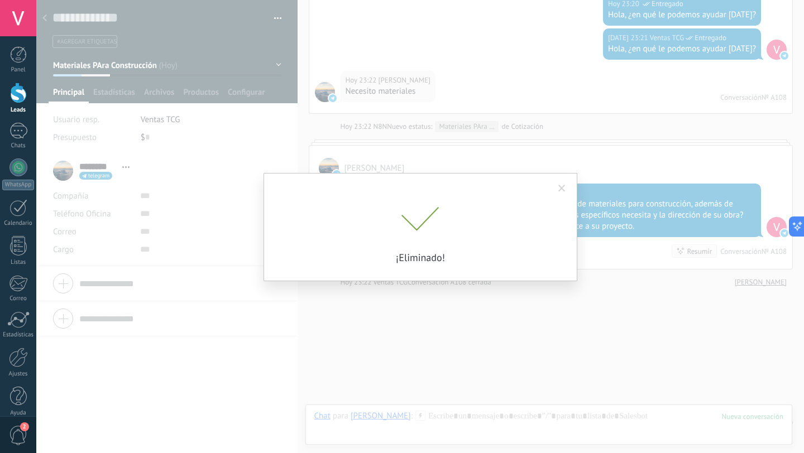
scroll to position [3126, 0]
